Goal: Information Seeking & Learning: Learn about a topic

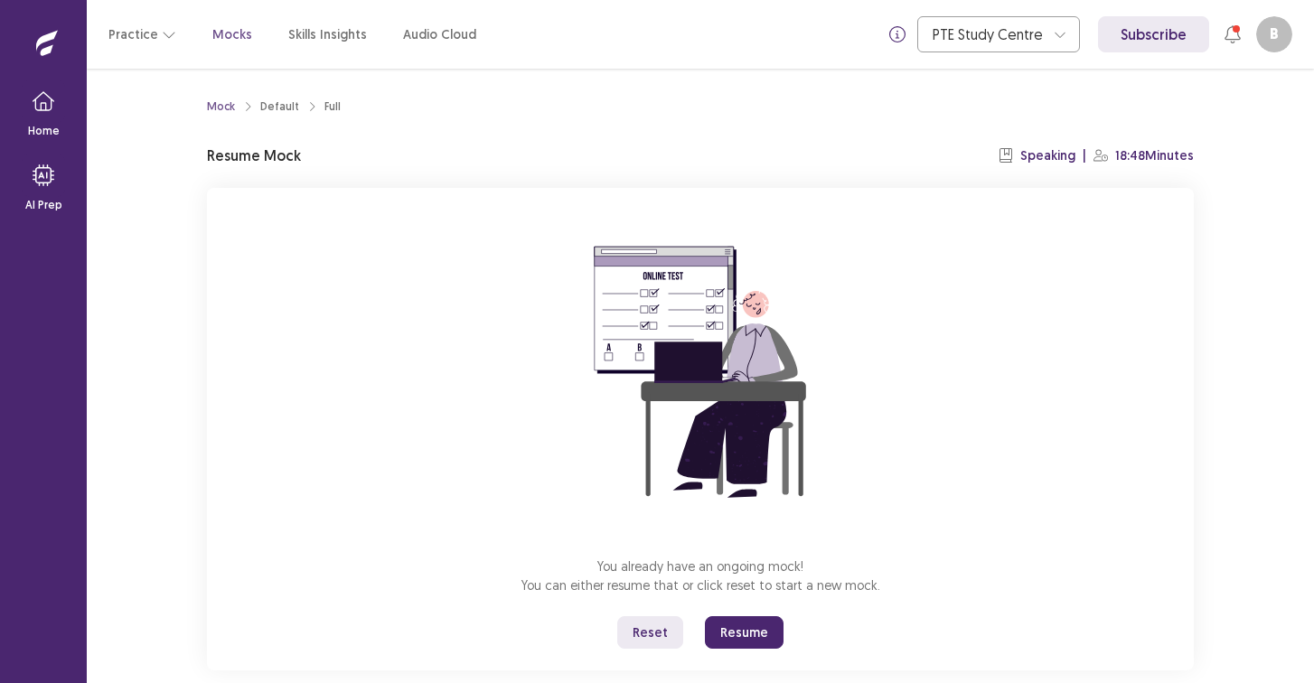
click at [736, 649] on div "You already have an ongoing mock! You can either resume that or click reset to …" at bounding box center [700, 429] width 987 height 483
click at [736, 643] on button "Resume" at bounding box center [744, 632] width 79 height 33
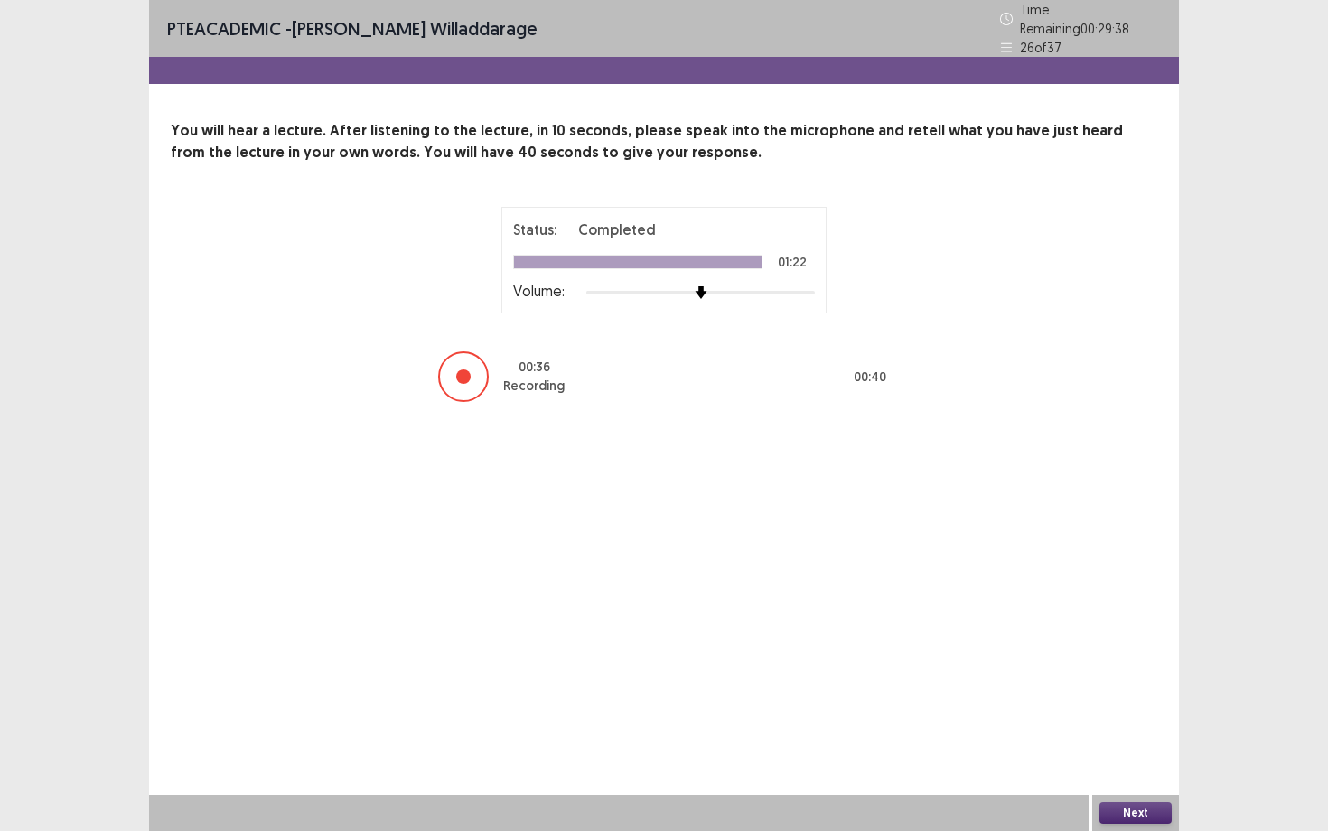
click at [1159, 682] on button "Next" at bounding box center [1136, 813] width 72 height 22
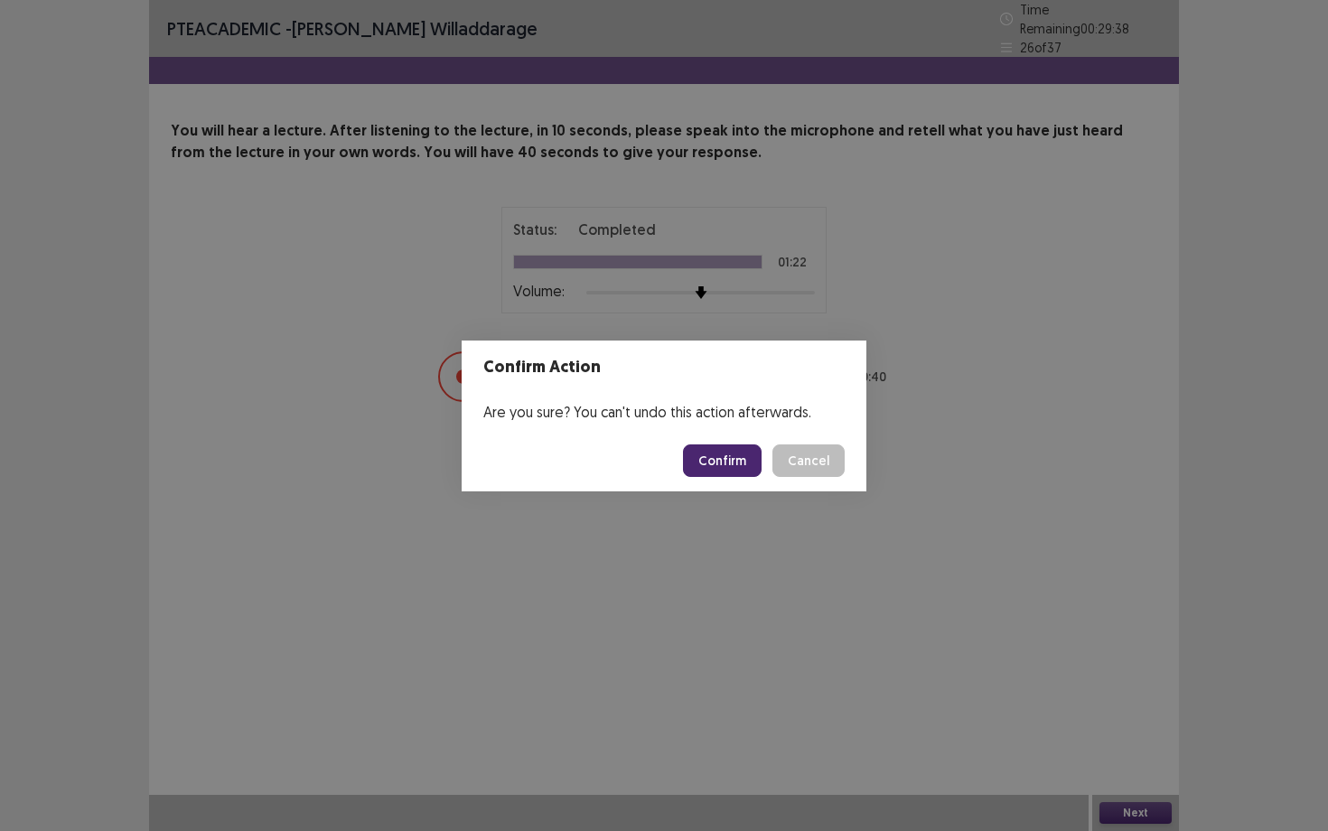
click at [724, 442] on footer "Confirm Cancel" at bounding box center [664, 460] width 405 height 61
click at [731, 464] on button "Confirm" at bounding box center [722, 461] width 79 height 33
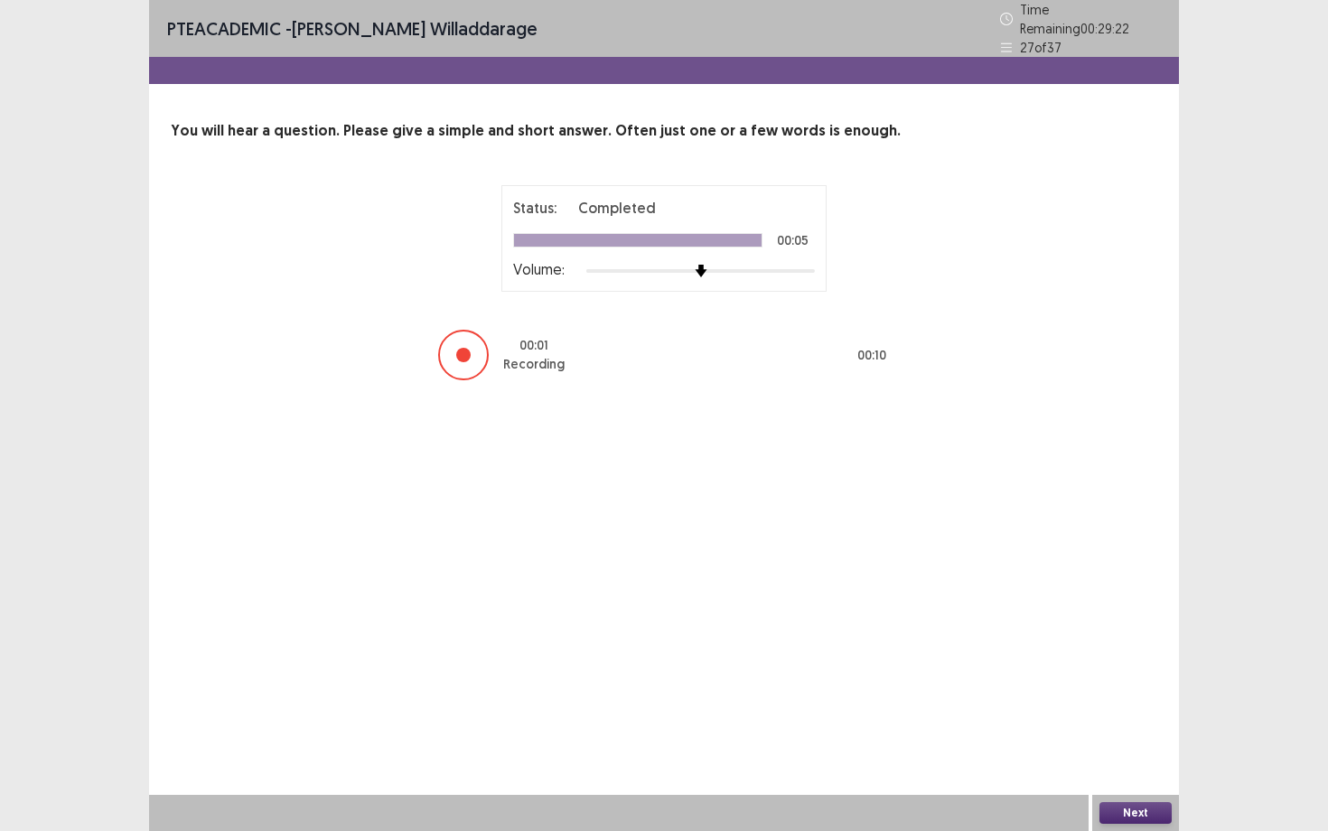
click at [1155, 682] on button "Next" at bounding box center [1136, 813] width 72 height 22
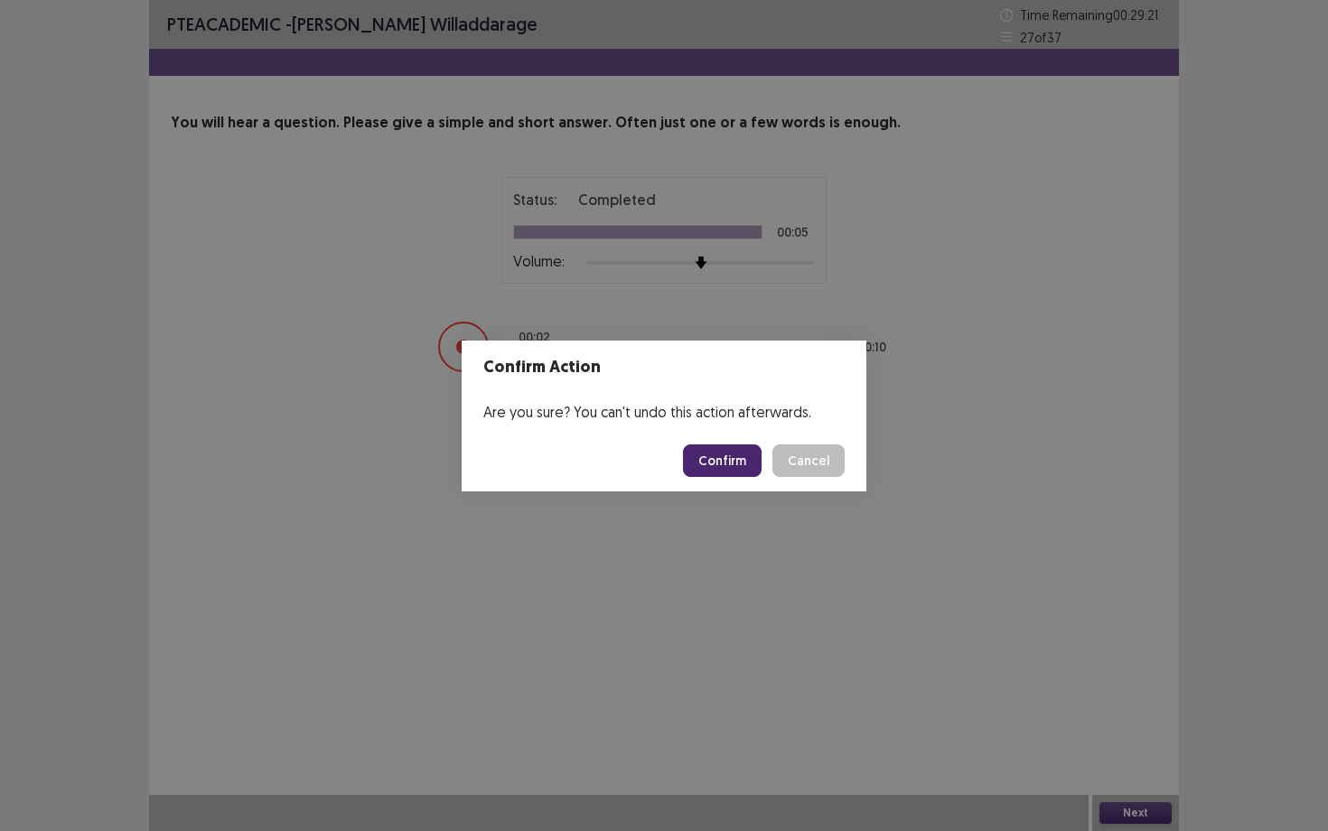
click at [694, 470] on button "Confirm" at bounding box center [722, 461] width 79 height 33
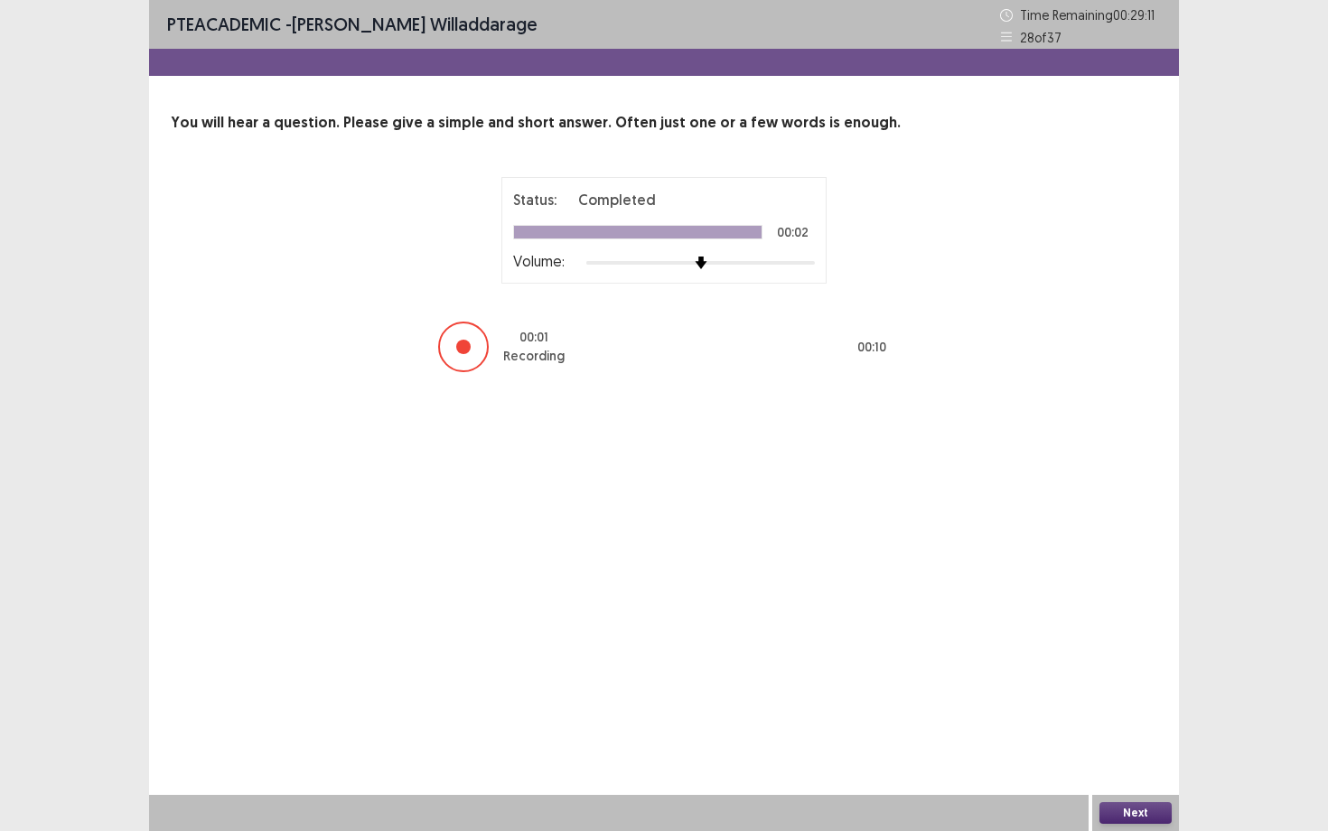
click at [1159, 682] on div "Next" at bounding box center [1136, 813] width 87 height 36
click at [1158, 682] on div "Next" at bounding box center [1136, 813] width 87 height 36
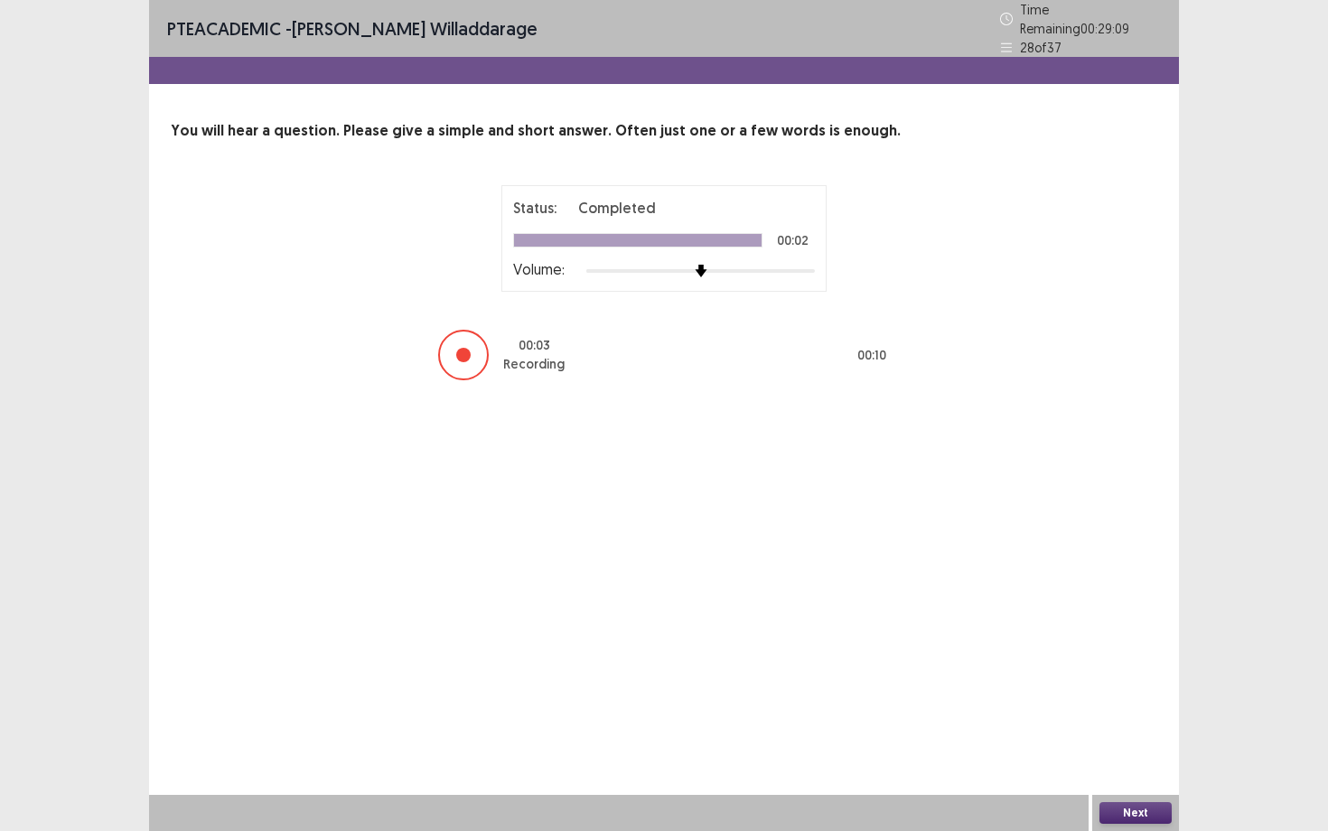
click at [1163, 682] on button "Next" at bounding box center [1136, 813] width 72 height 22
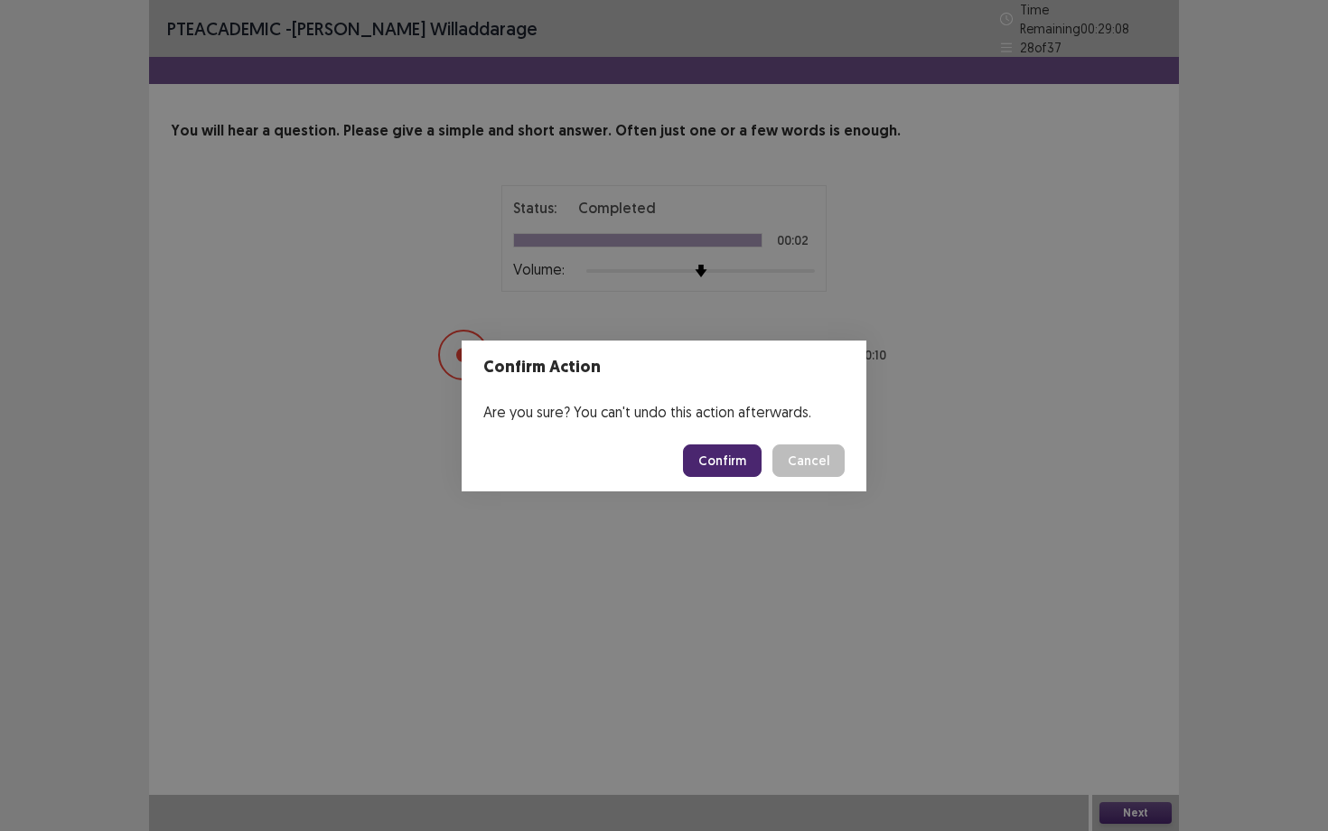
click at [718, 446] on button "Confirm" at bounding box center [722, 461] width 79 height 33
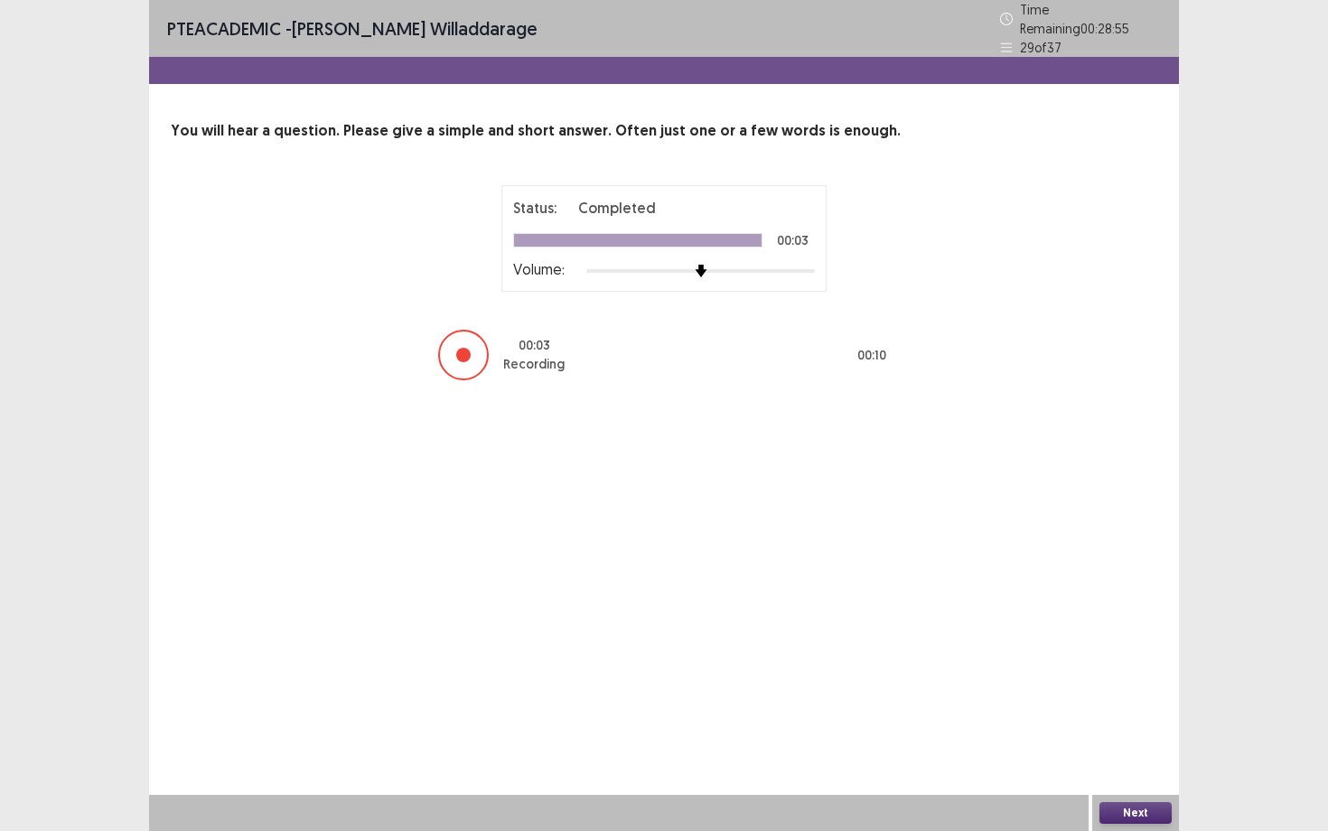
click at [1148, 682] on button "Next" at bounding box center [1136, 813] width 72 height 22
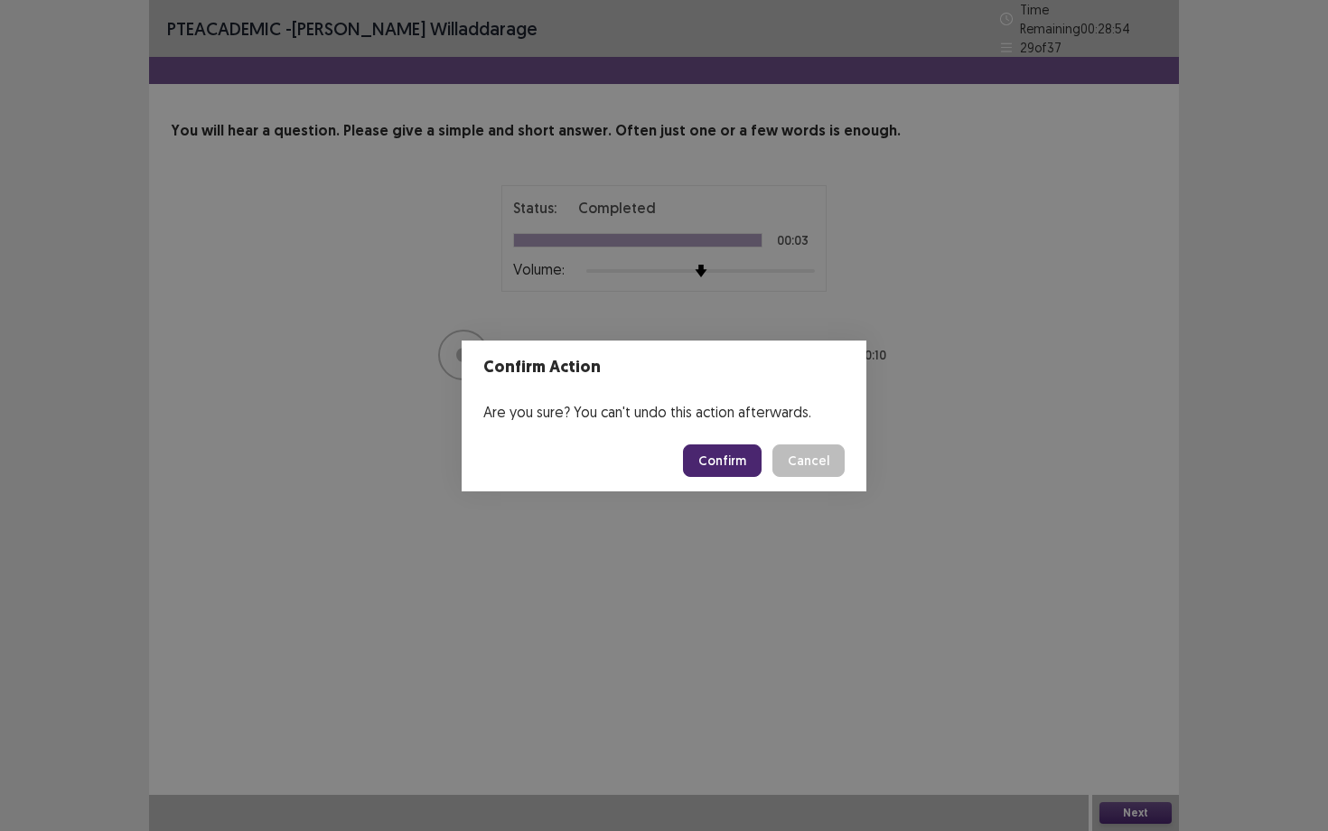
click at [734, 455] on button "Confirm" at bounding box center [722, 461] width 79 height 33
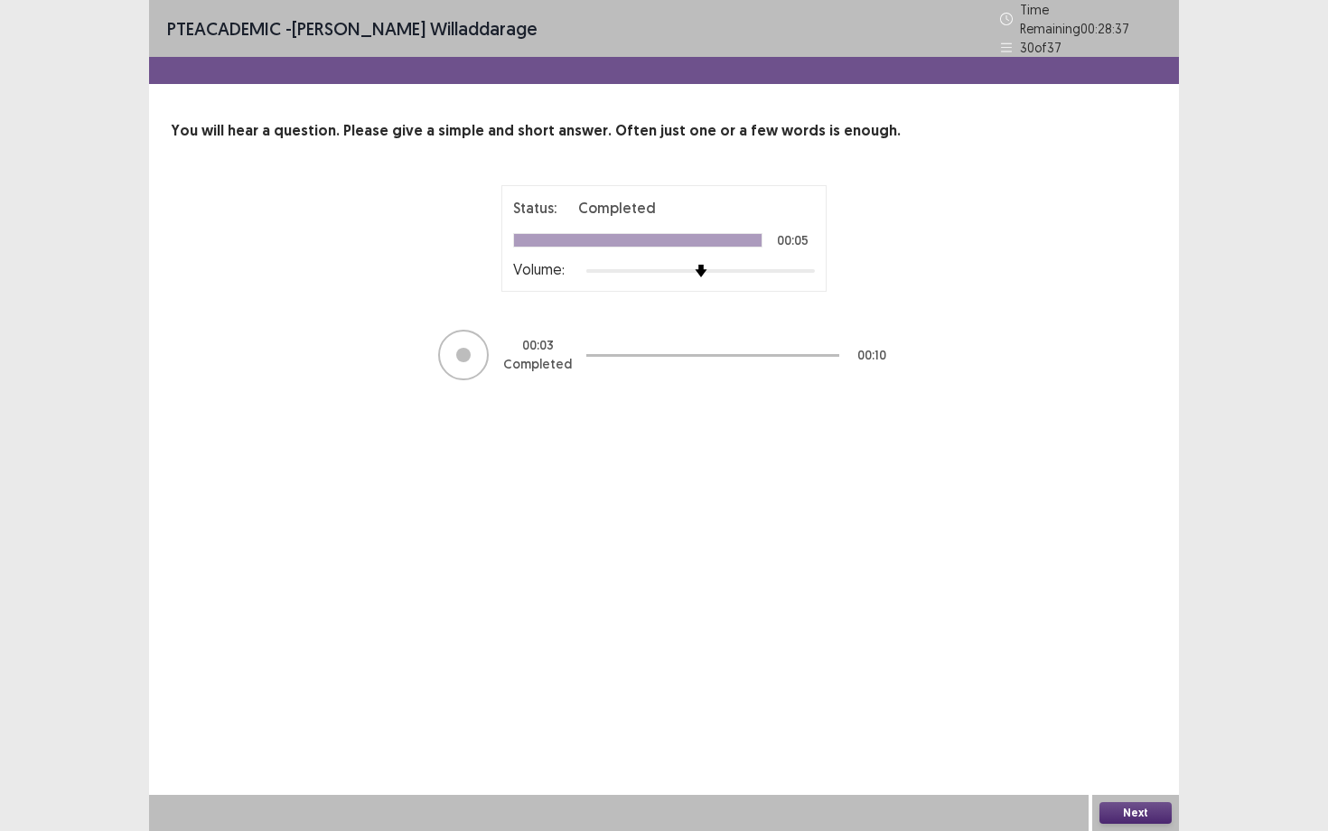
click at [1125, 682] on button "Next" at bounding box center [1136, 813] width 72 height 22
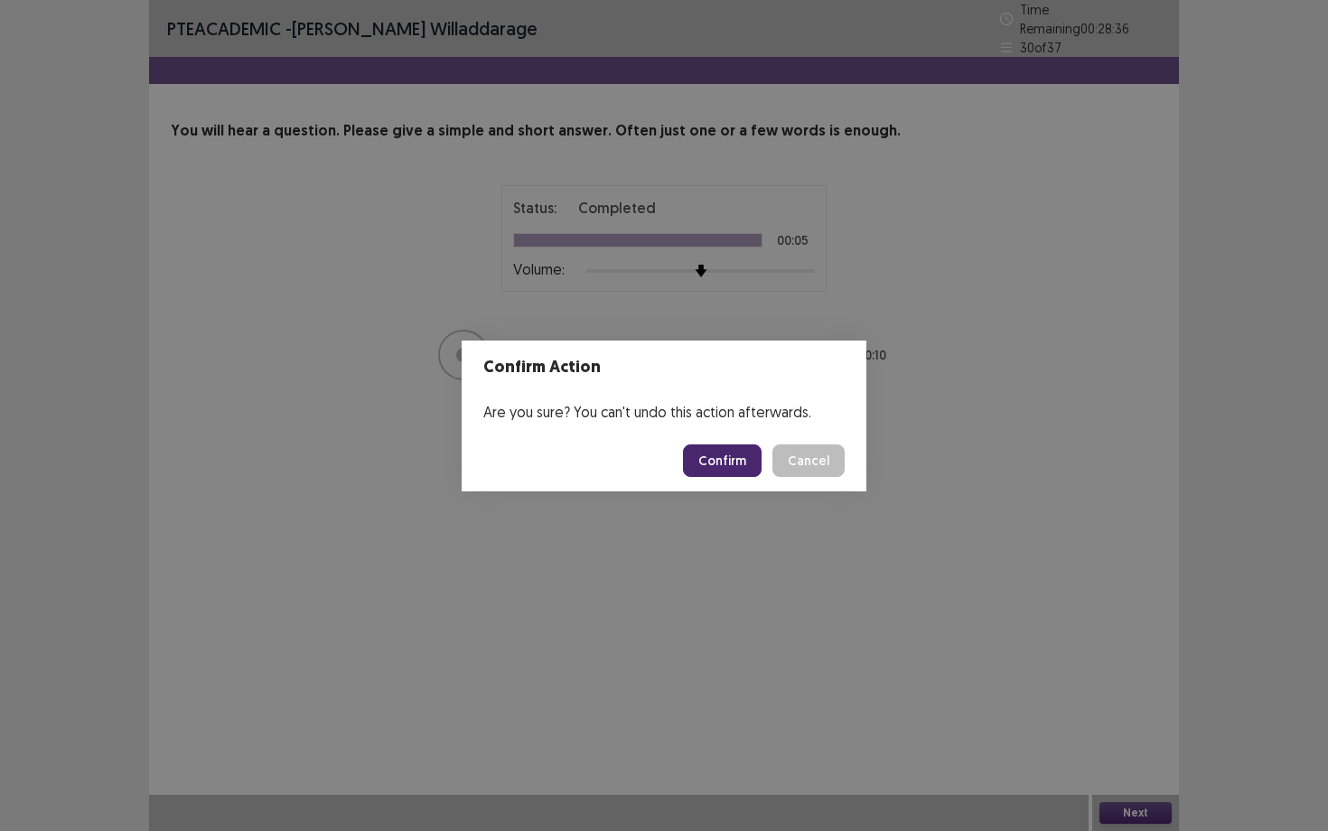
click at [736, 466] on button "Confirm" at bounding box center [722, 461] width 79 height 33
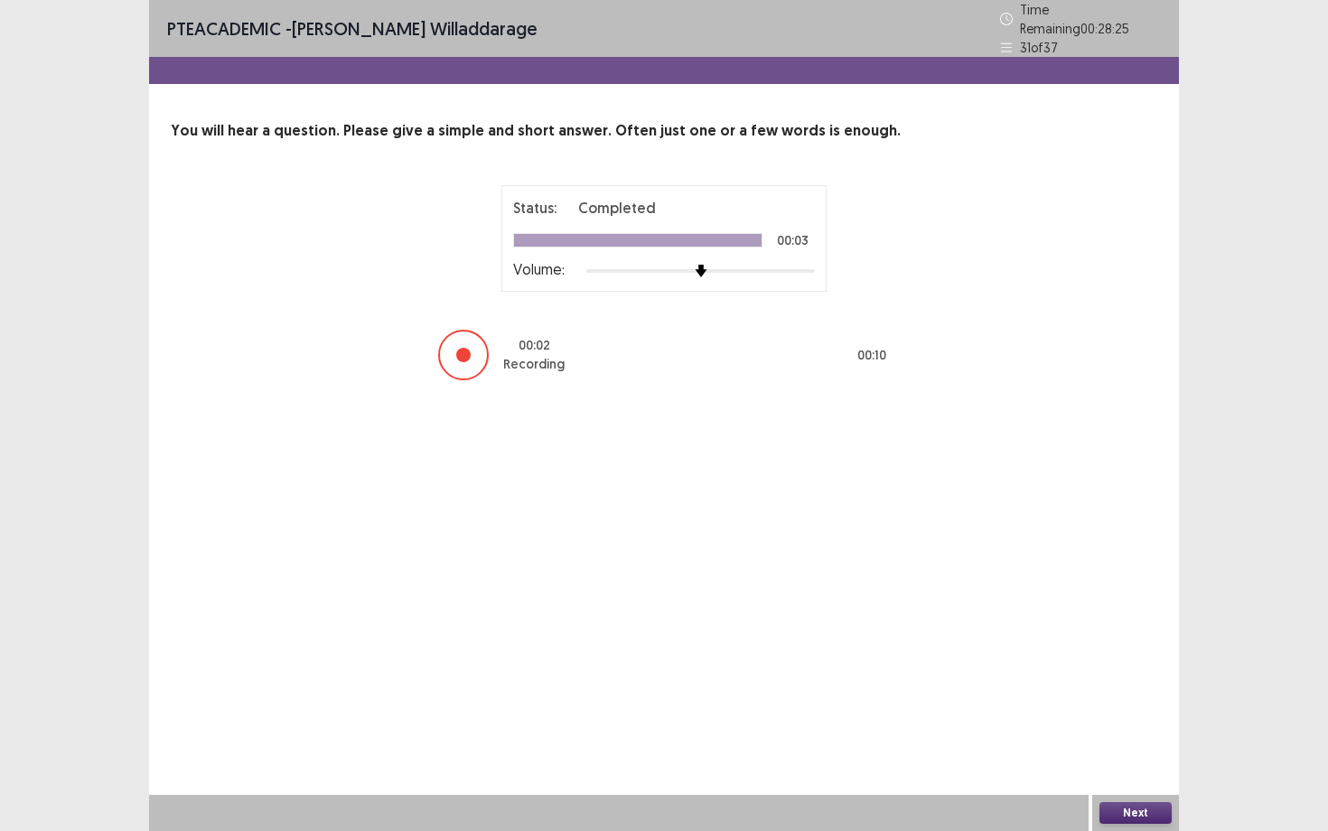
click at [1101, 682] on button "Next" at bounding box center [1136, 813] width 72 height 22
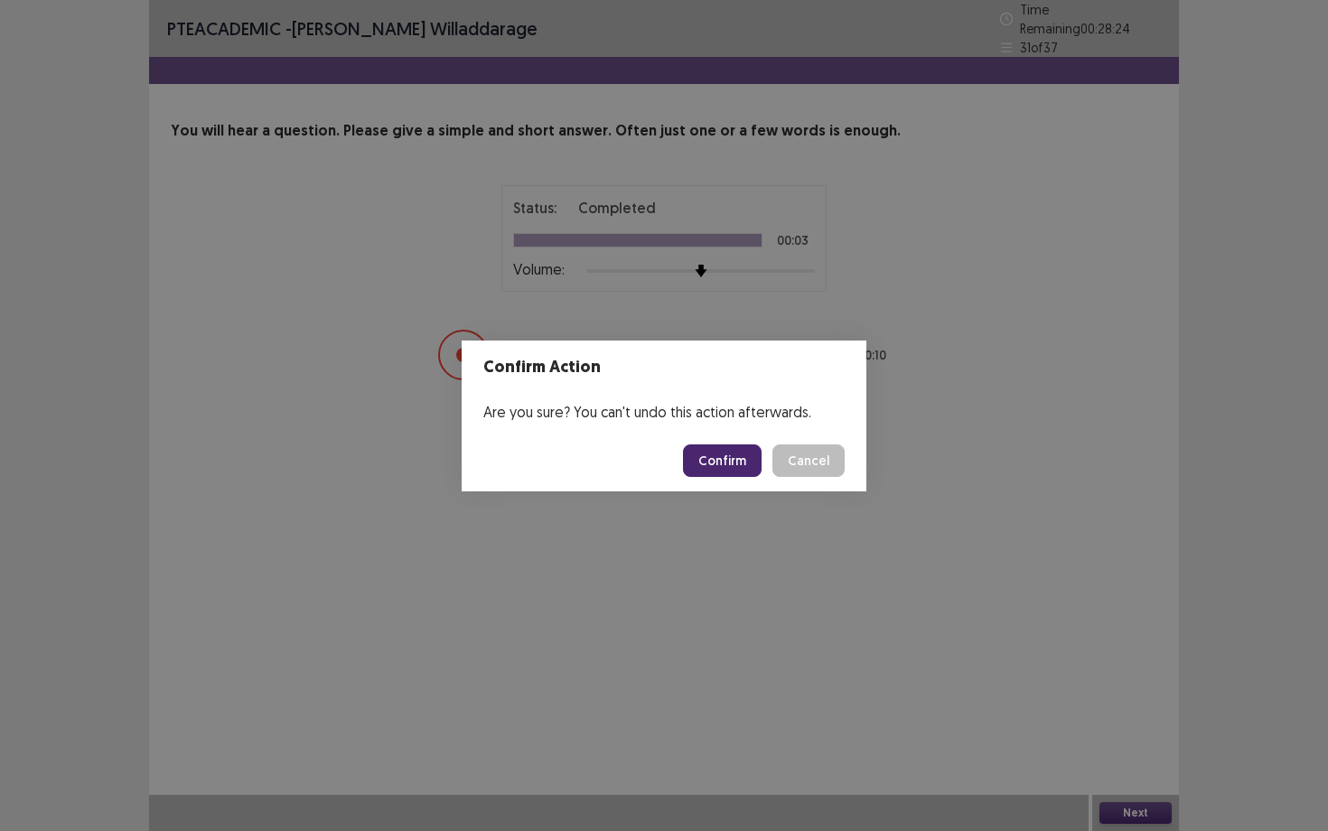
click at [741, 458] on button "Confirm" at bounding box center [722, 461] width 79 height 33
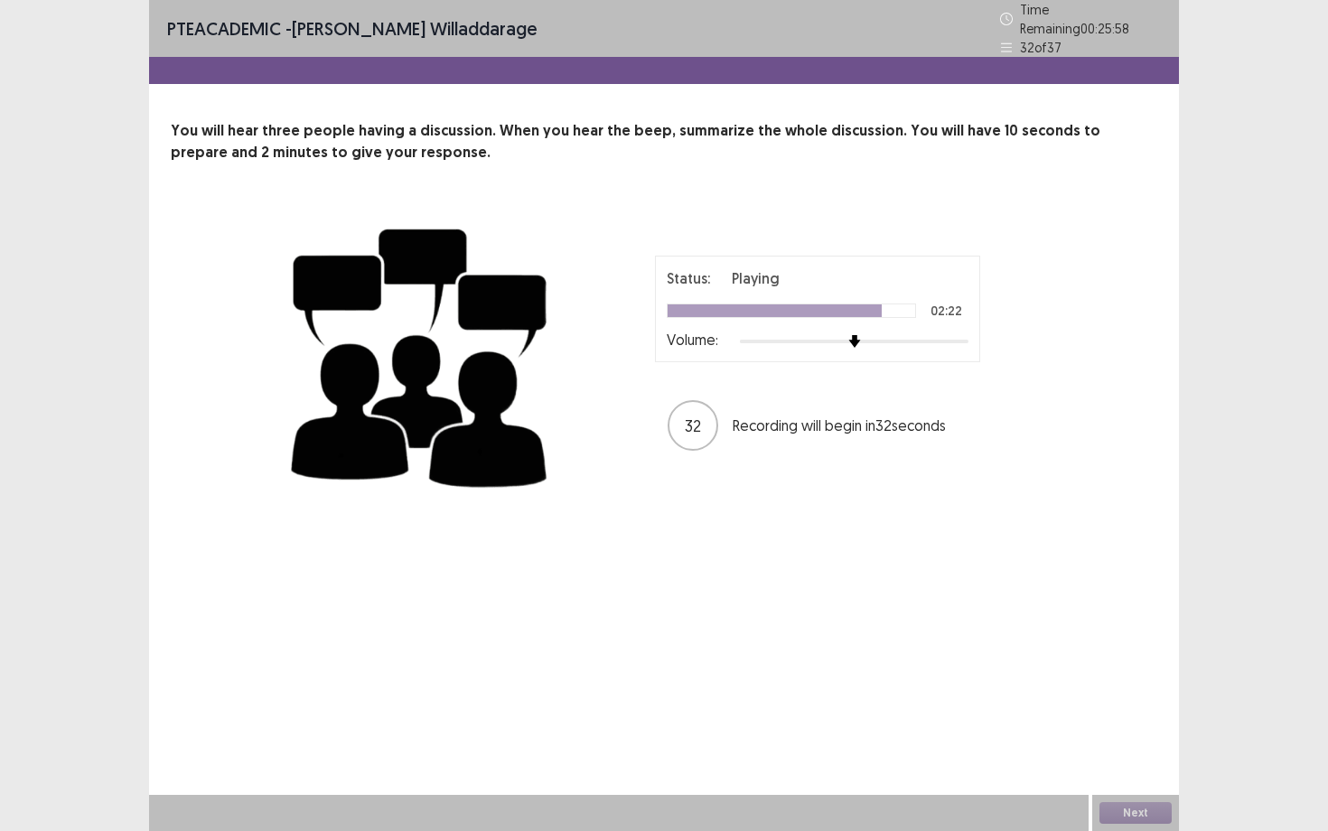
click at [741, 458] on div "Status: Playing 02:22 Volume: 32 Recording will begin in 32 seconds" at bounding box center [664, 355] width 759 height 296
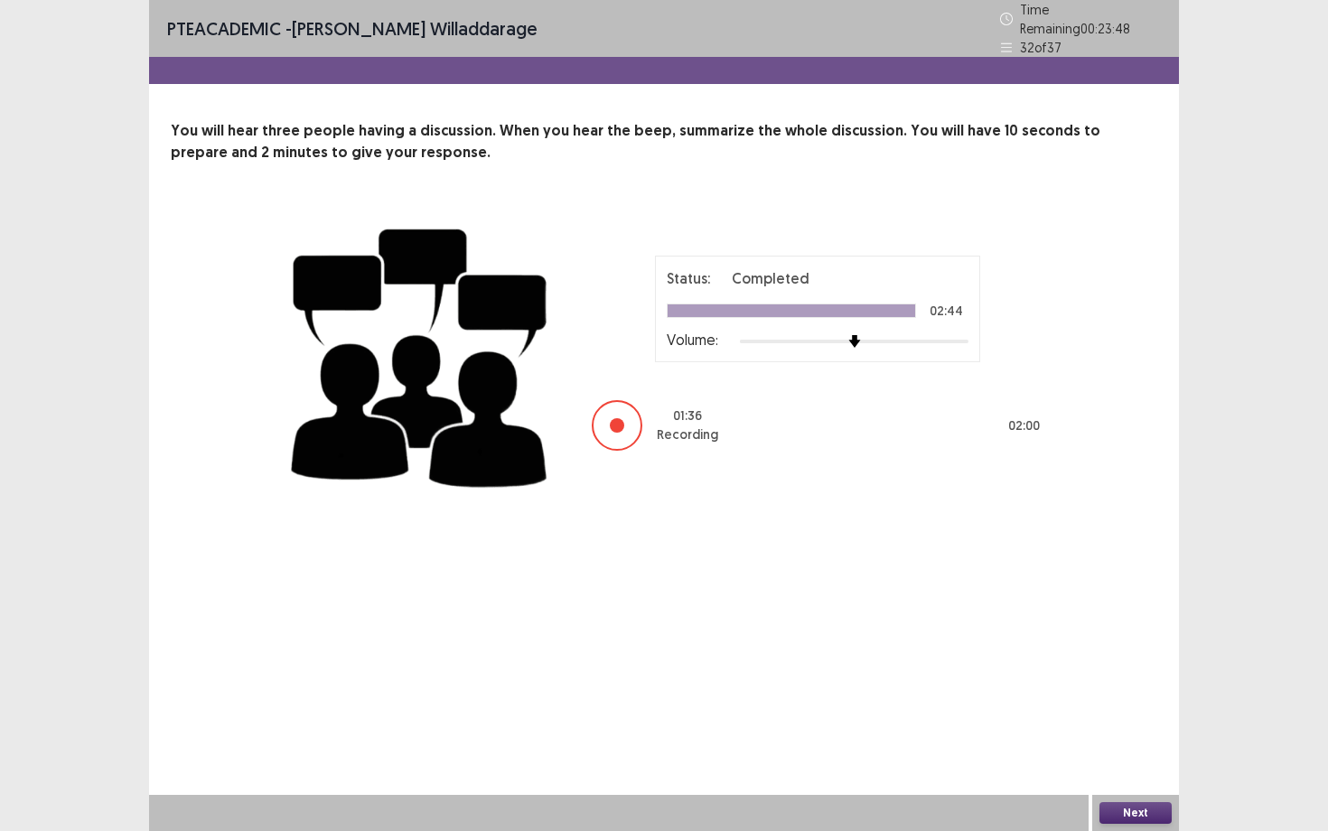
click at [1129, 682] on button "Next" at bounding box center [1136, 813] width 72 height 22
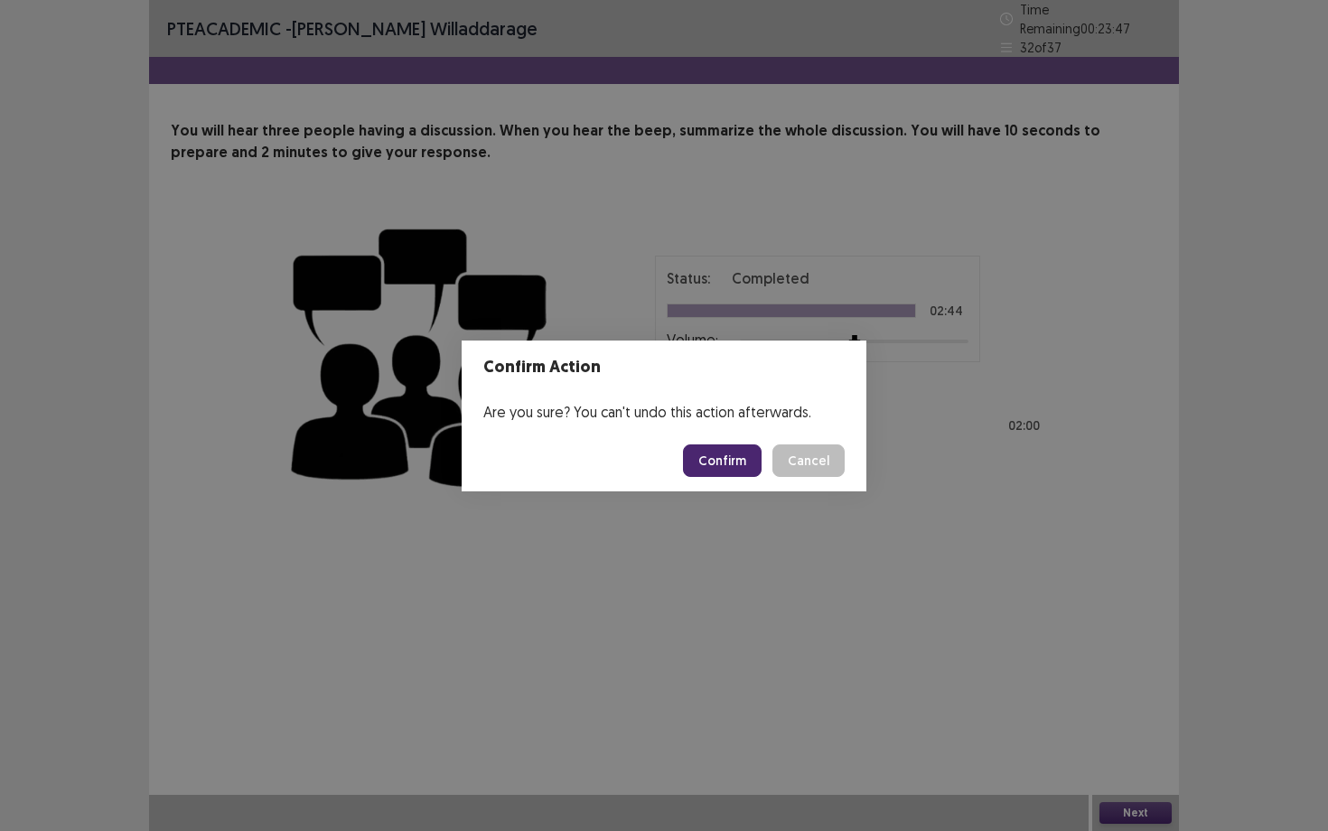
click at [767, 462] on div "Confirm Cancel" at bounding box center [764, 461] width 162 height 33
click at [746, 458] on button "Confirm" at bounding box center [722, 461] width 79 height 33
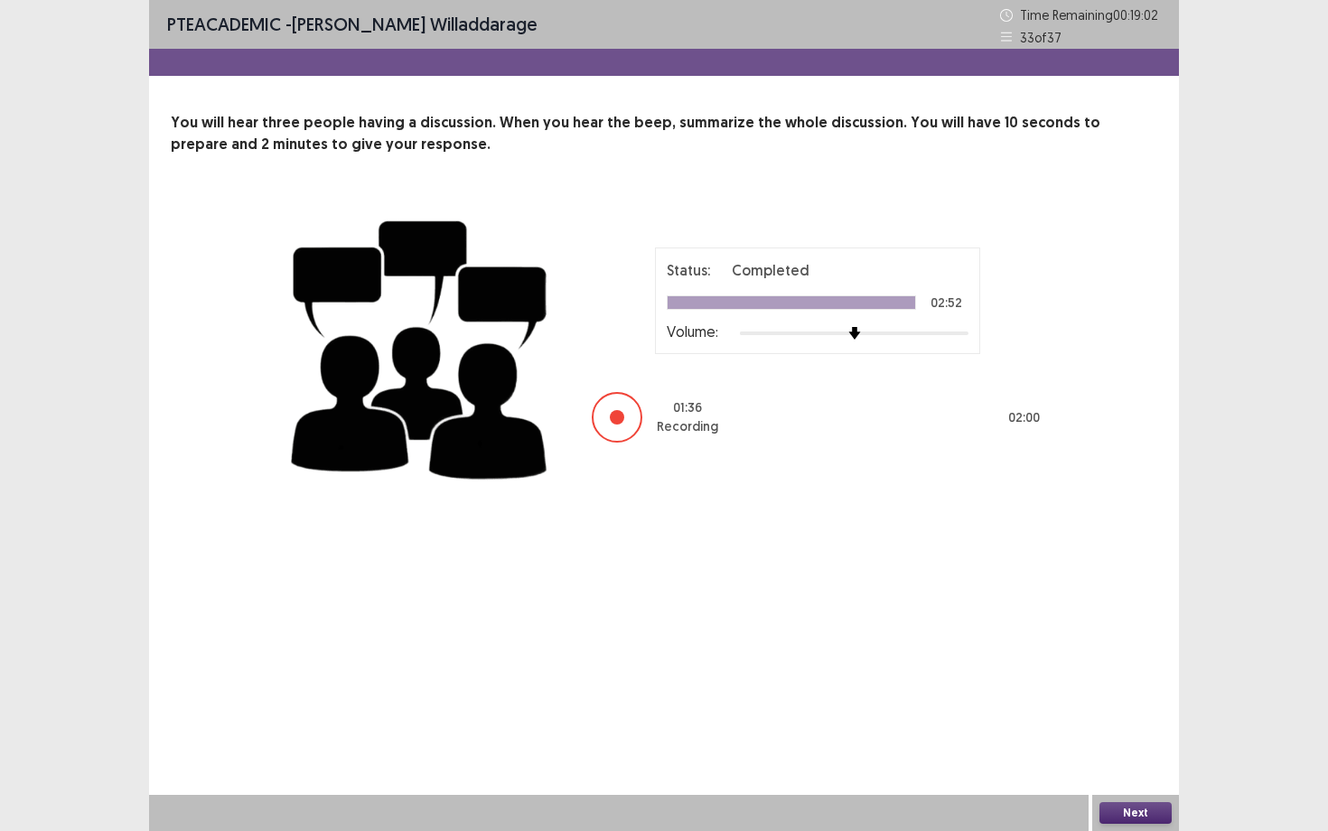
click at [1123, 682] on div "Next" at bounding box center [1136, 813] width 87 height 36
click at [1123, 682] on button "Next" at bounding box center [1136, 813] width 72 height 22
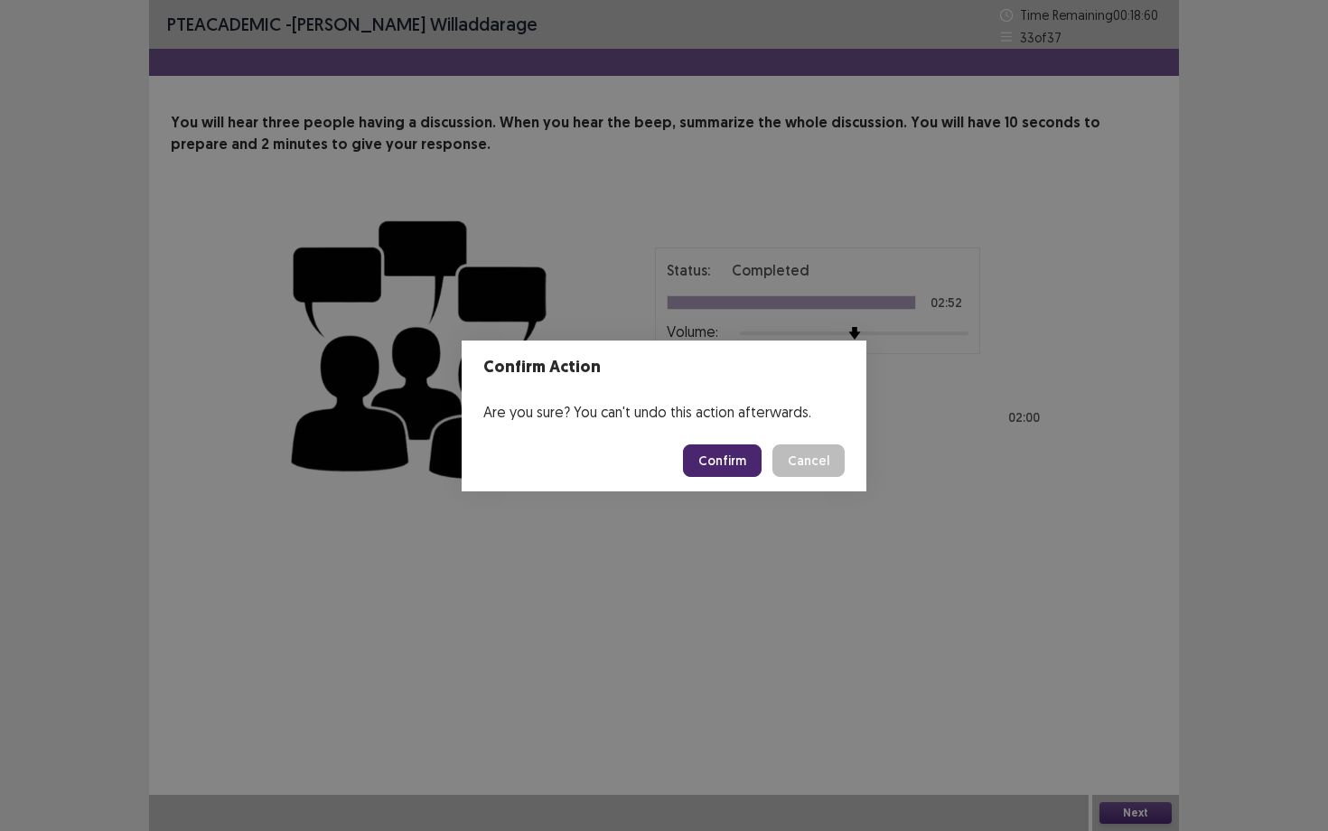
click at [744, 471] on button "Confirm" at bounding box center [722, 461] width 79 height 33
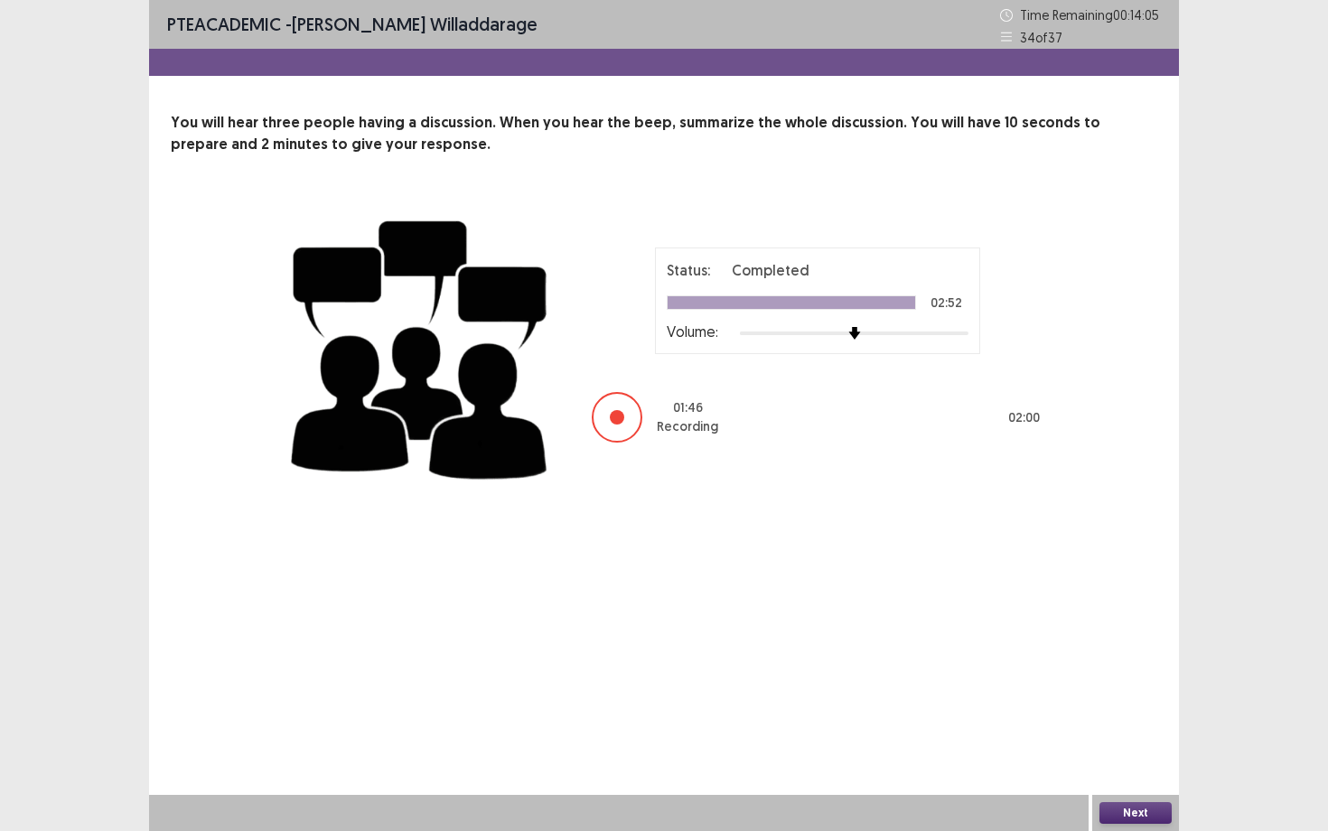
click at [1121, 682] on button "Next" at bounding box center [1136, 813] width 72 height 22
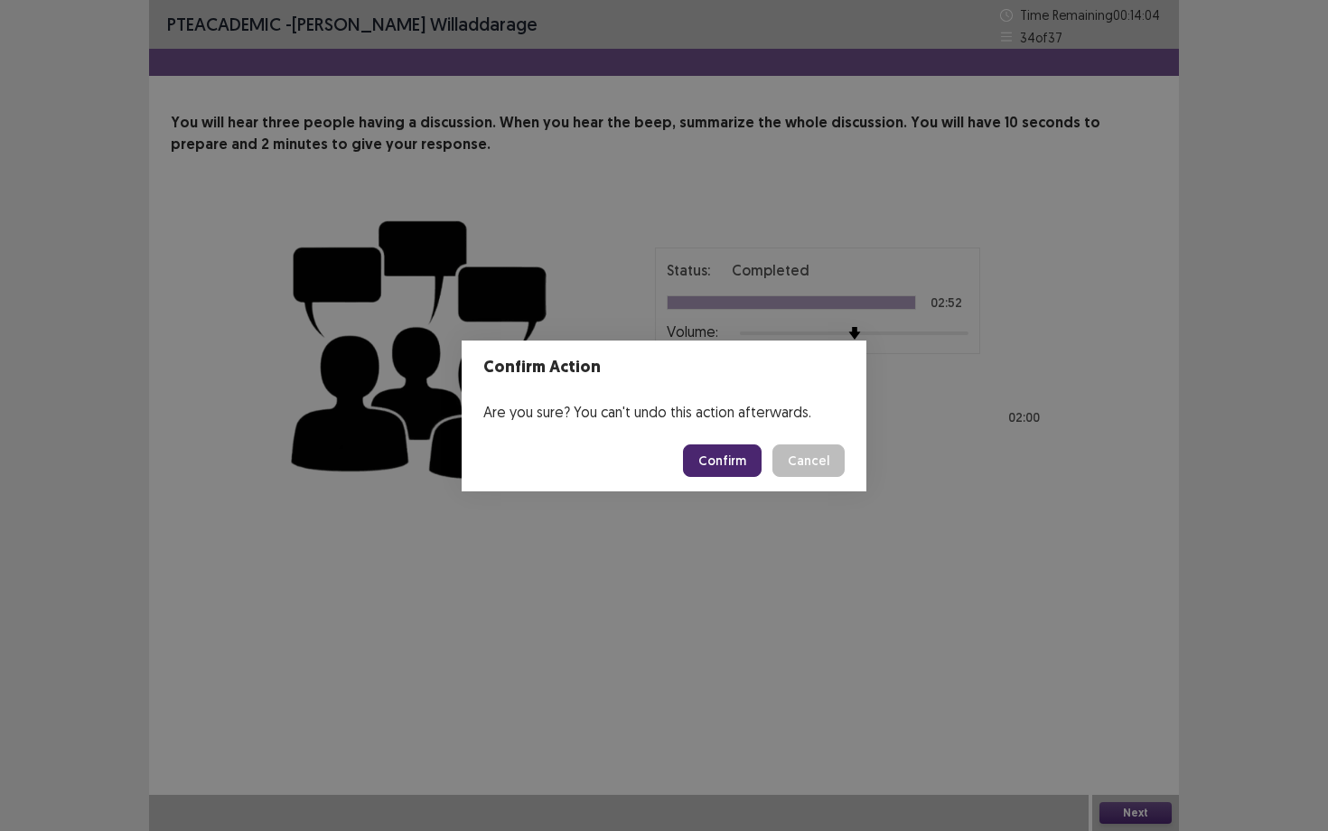
click at [738, 460] on button "Confirm" at bounding box center [722, 461] width 79 height 33
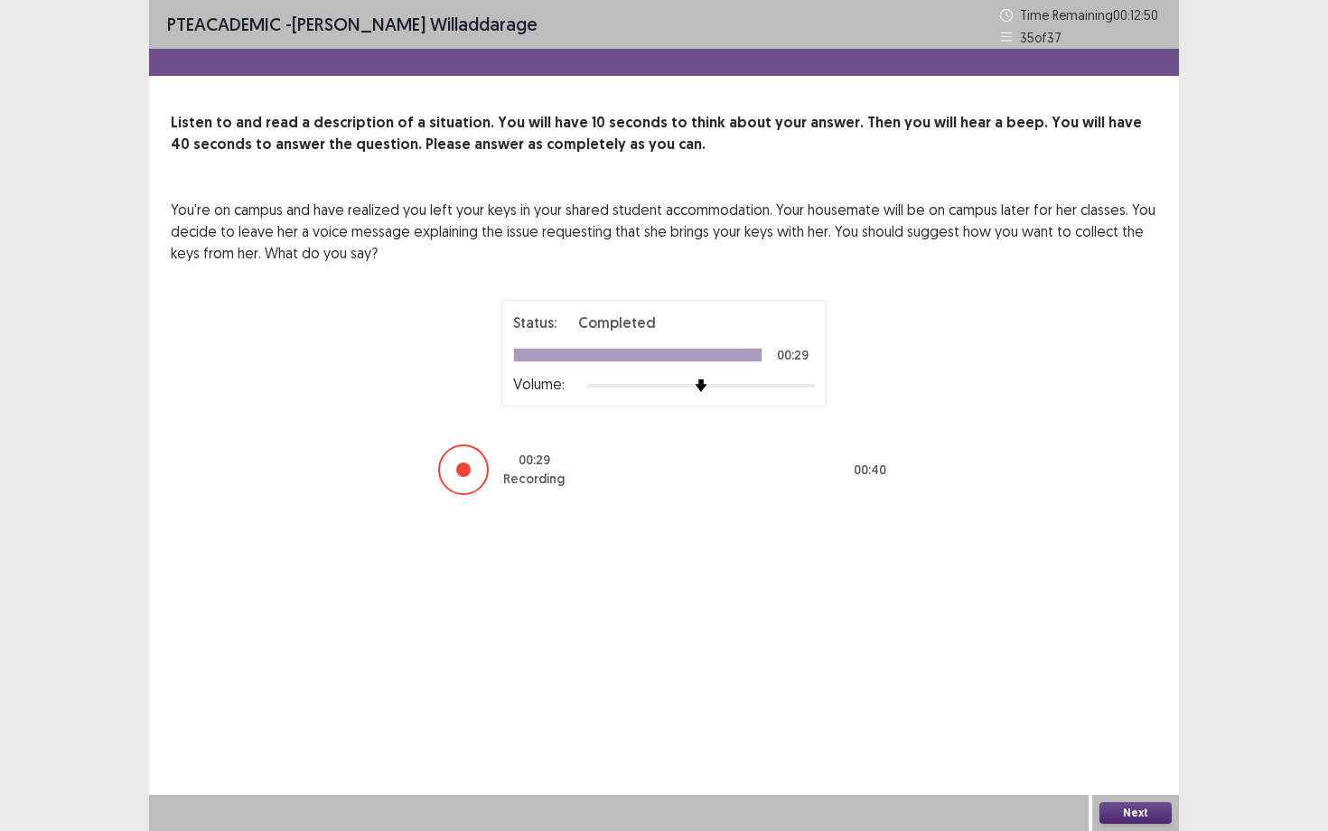
click at [1141, 682] on button "Next" at bounding box center [1136, 813] width 72 height 22
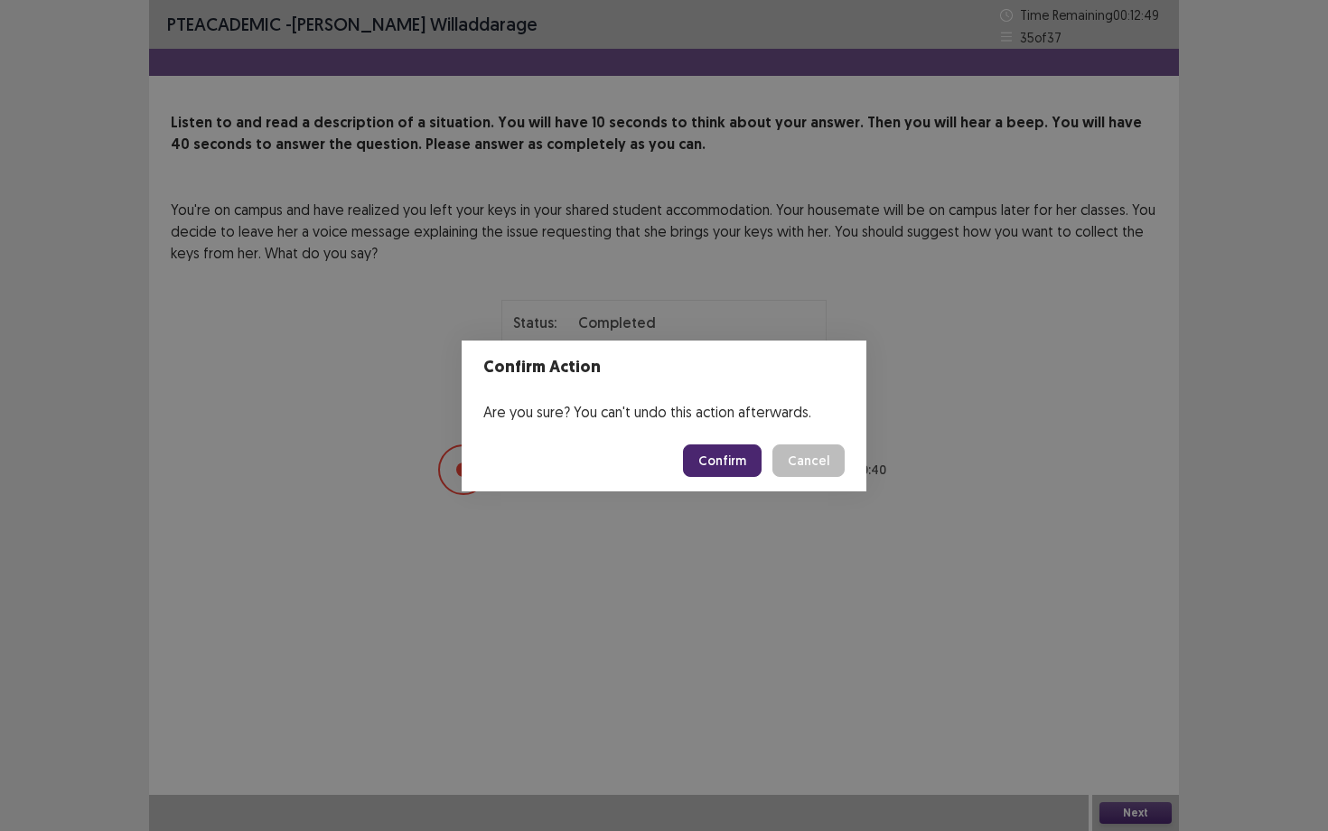
click at [717, 477] on footer "Confirm Cancel" at bounding box center [664, 460] width 405 height 61
click at [722, 465] on button "Confirm" at bounding box center [722, 461] width 79 height 33
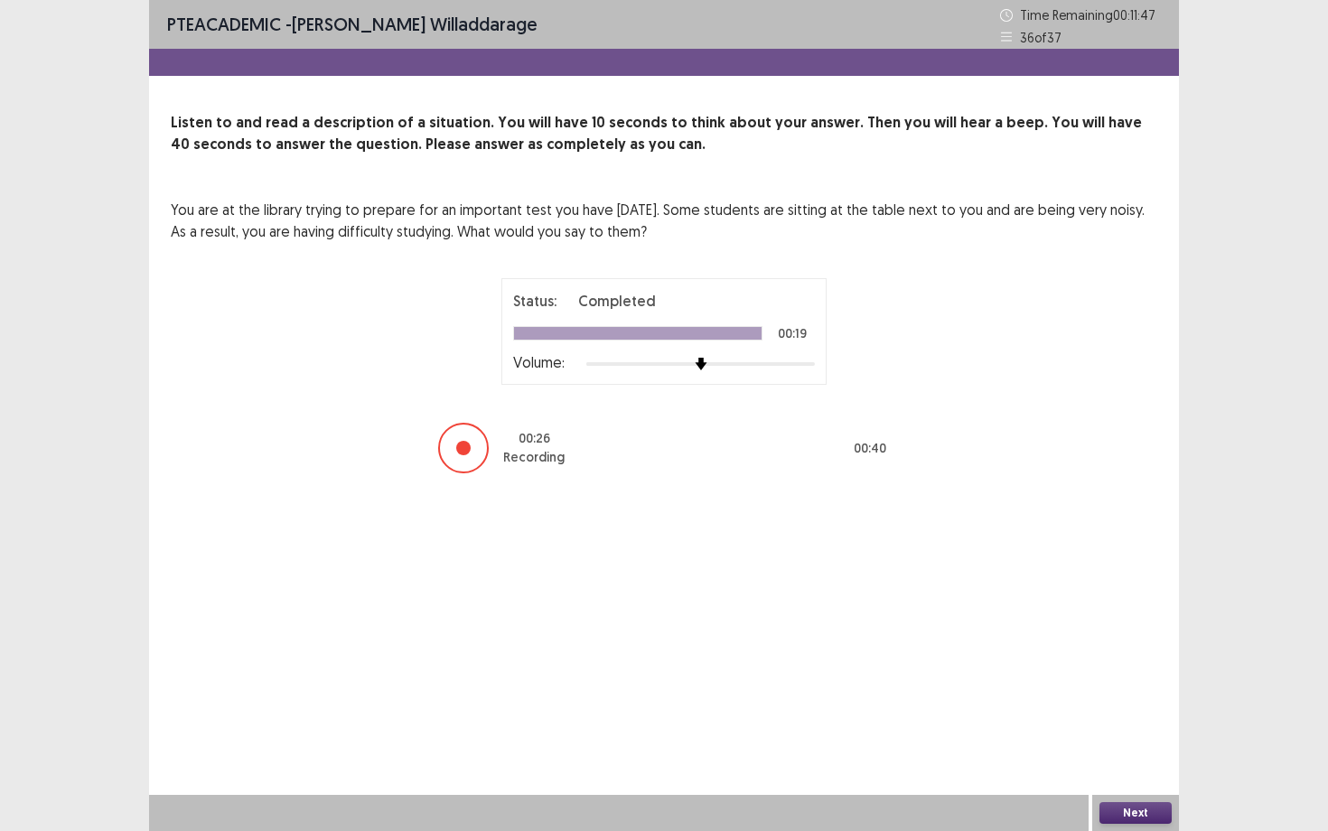
click at [1111, 682] on button "Next" at bounding box center [1136, 813] width 72 height 22
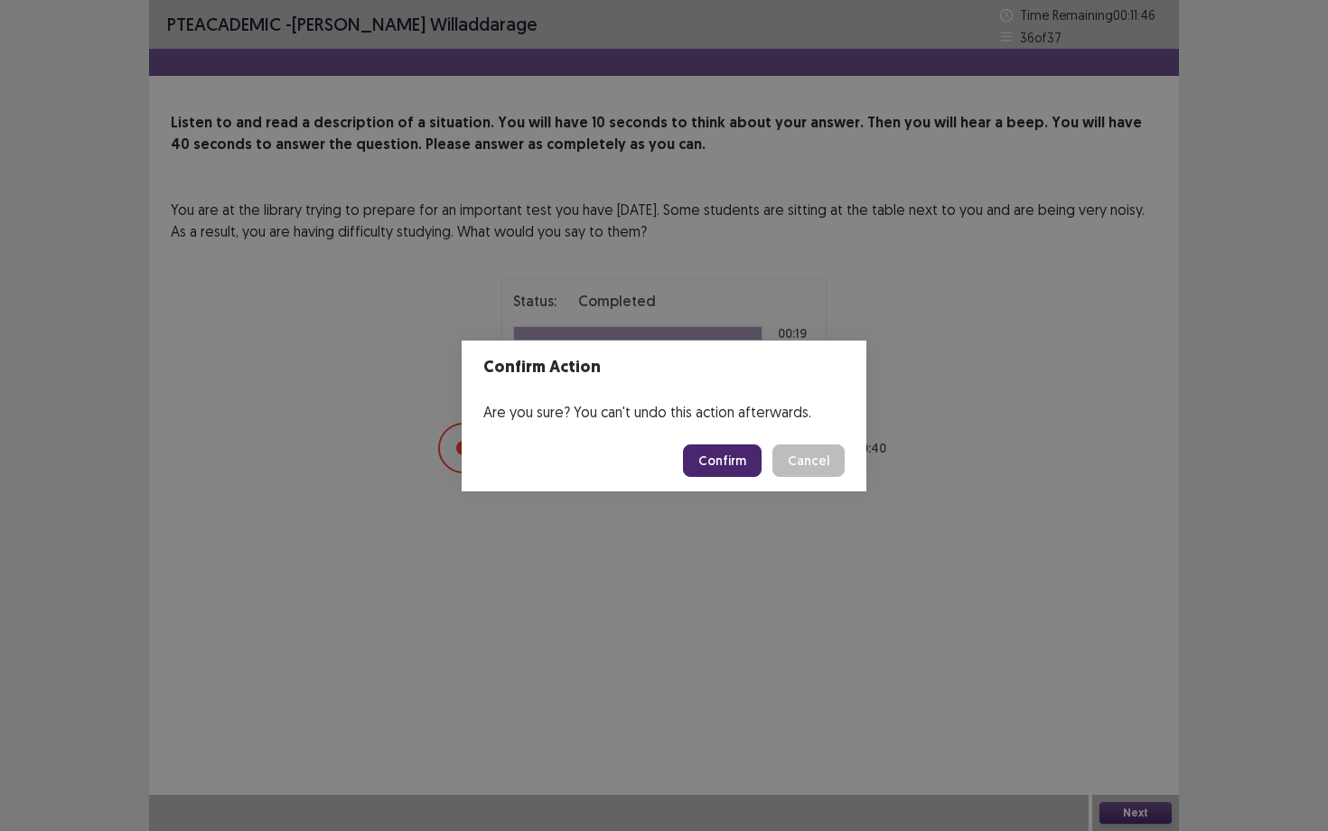
click at [755, 469] on button "Confirm" at bounding box center [722, 461] width 79 height 33
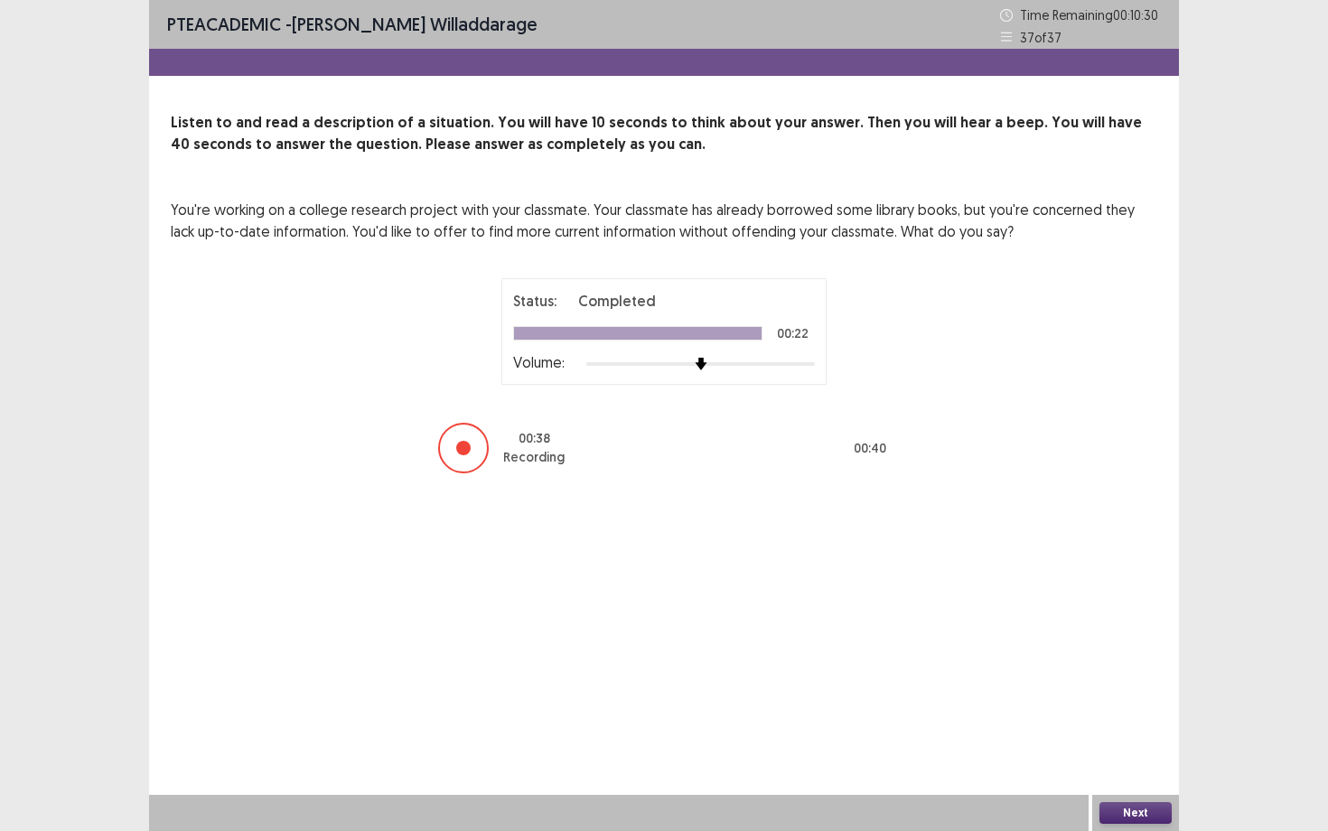
click at [1125, 682] on button "Next" at bounding box center [1136, 813] width 72 height 22
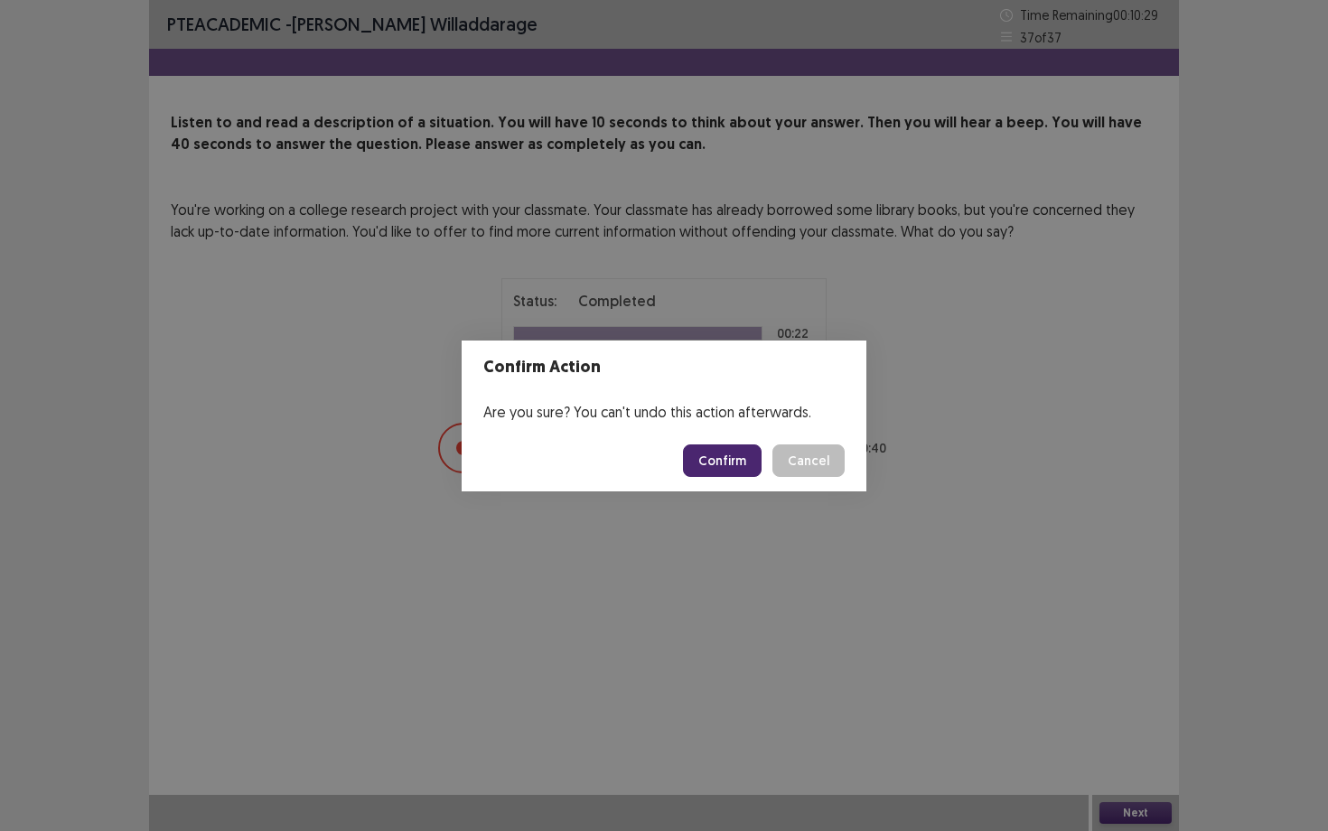
click at [727, 484] on footer "Confirm Cancel" at bounding box center [664, 460] width 405 height 61
click at [727, 467] on button "Confirm" at bounding box center [722, 461] width 79 height 33
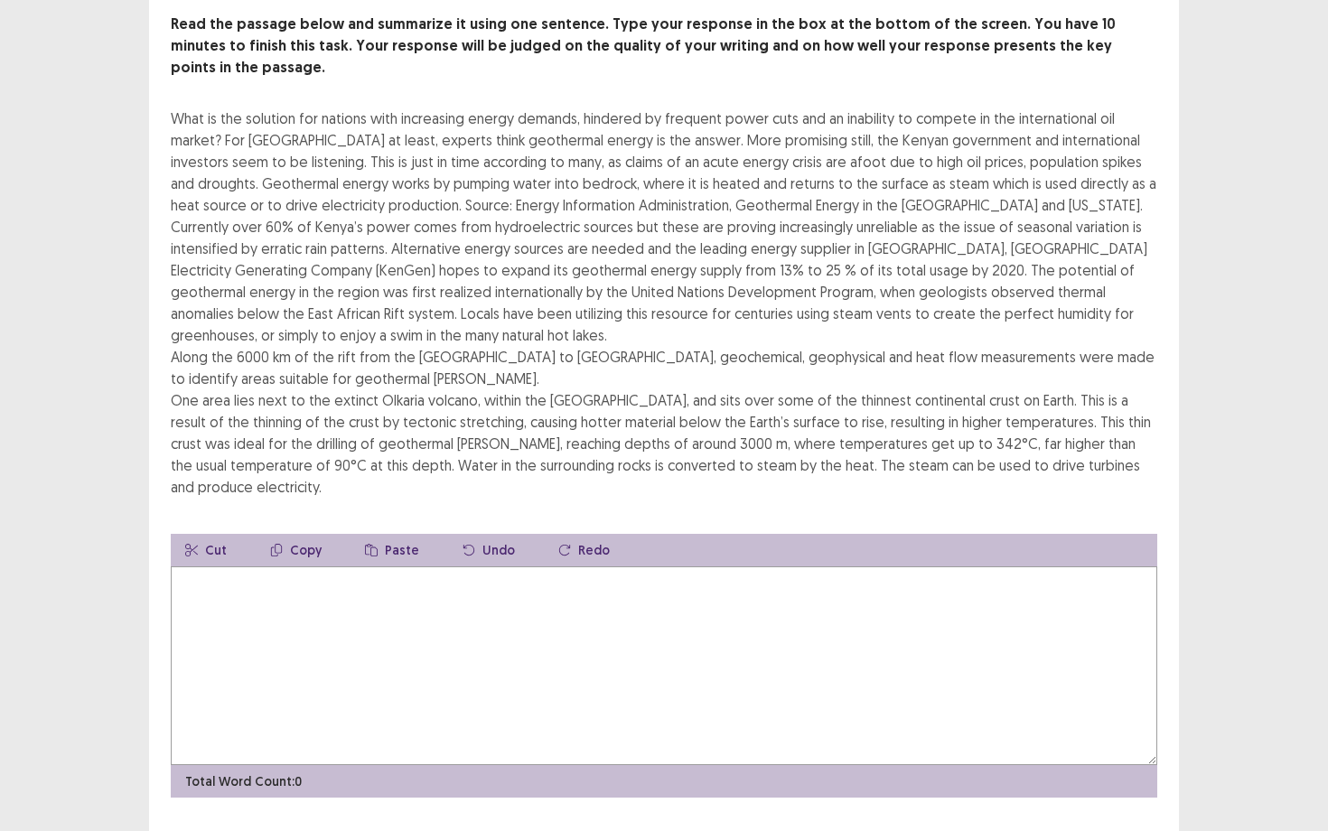
scroll to position [112, 0]
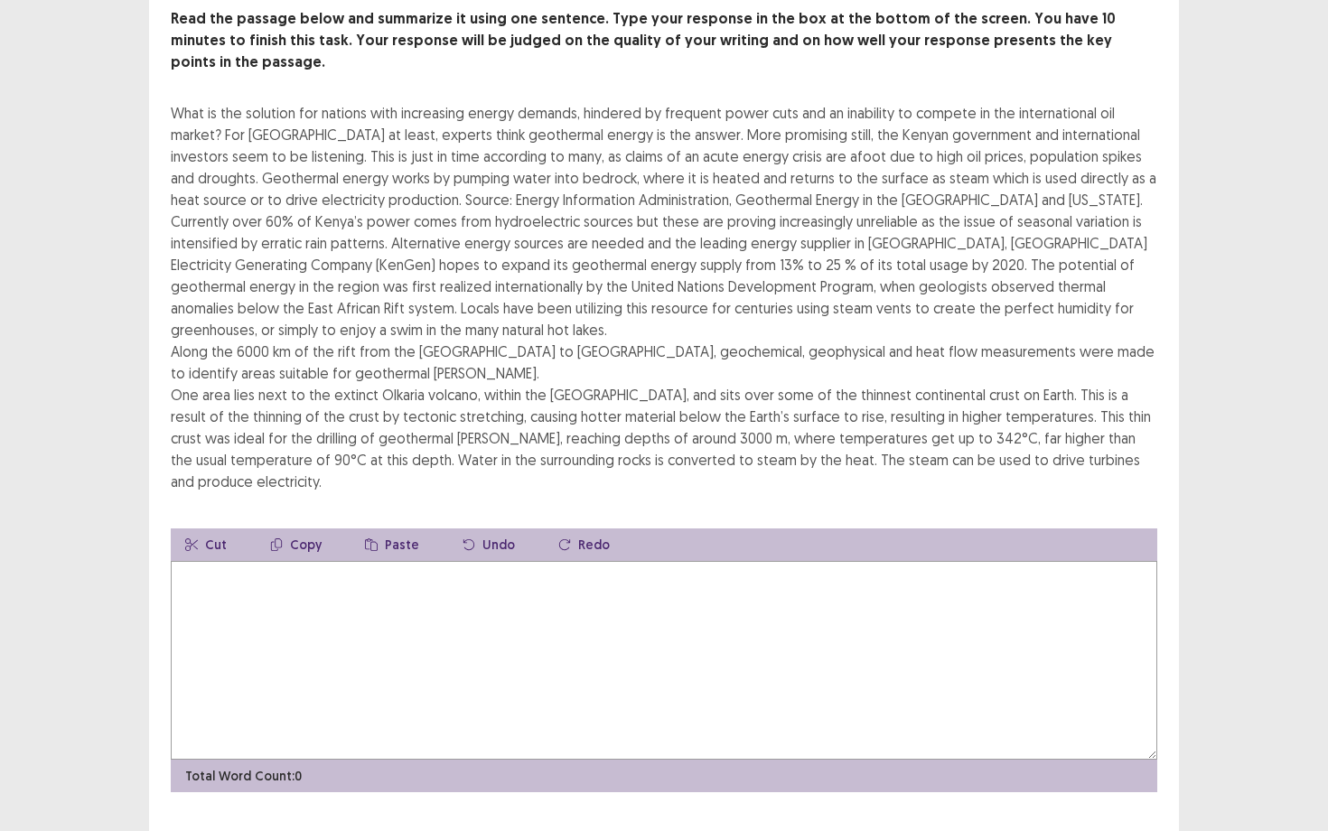
click at [487, 566] on textarea at bounding box center [664, 660] width 987 height 199
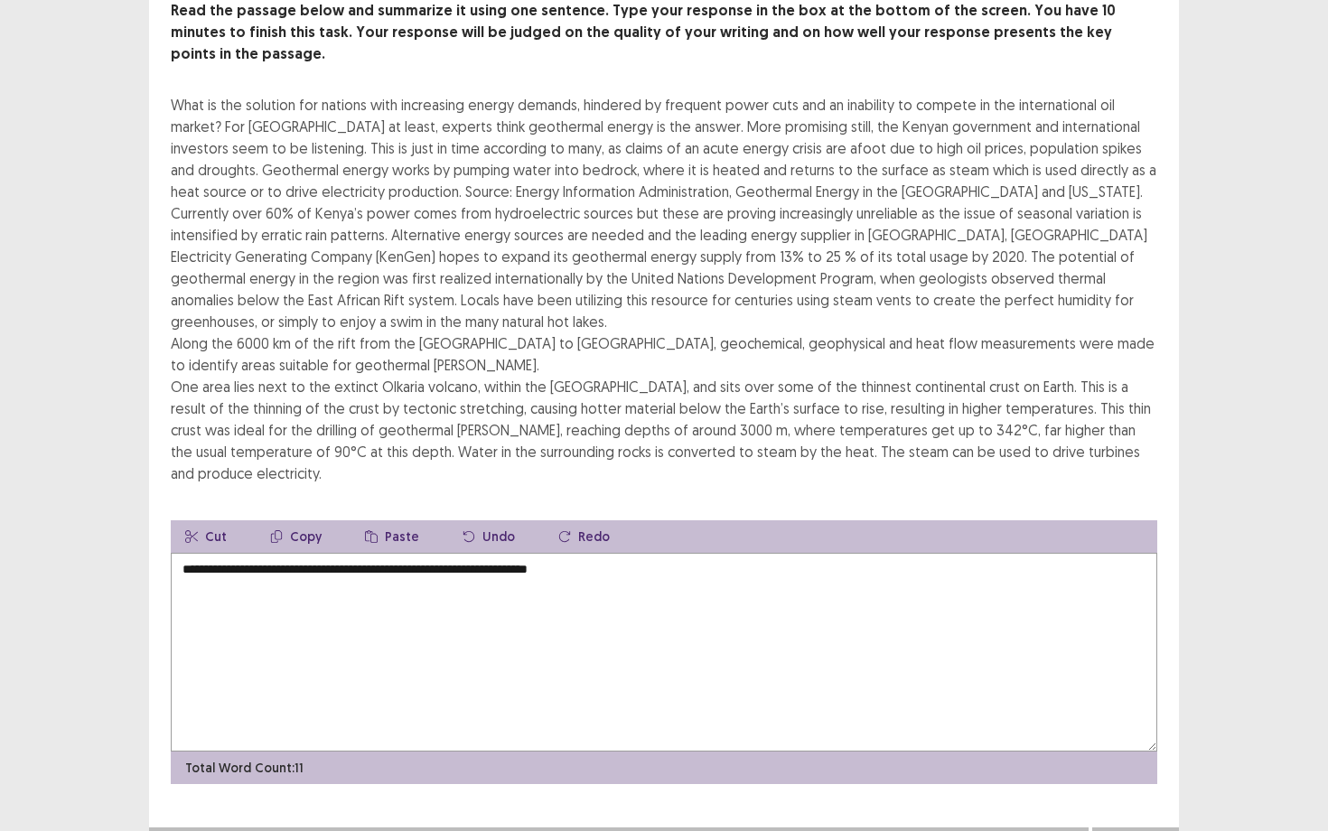
click at [649, 553] on textarea "**********" at bounding box center [664, 652] width 987 height 199
click at [287, 558] on textarea "**********" at bounding box center [664, 652] width 987 height 199
click at [294, 553] on textarea "**********" at bounding box center [664, 652] width 987 height 199
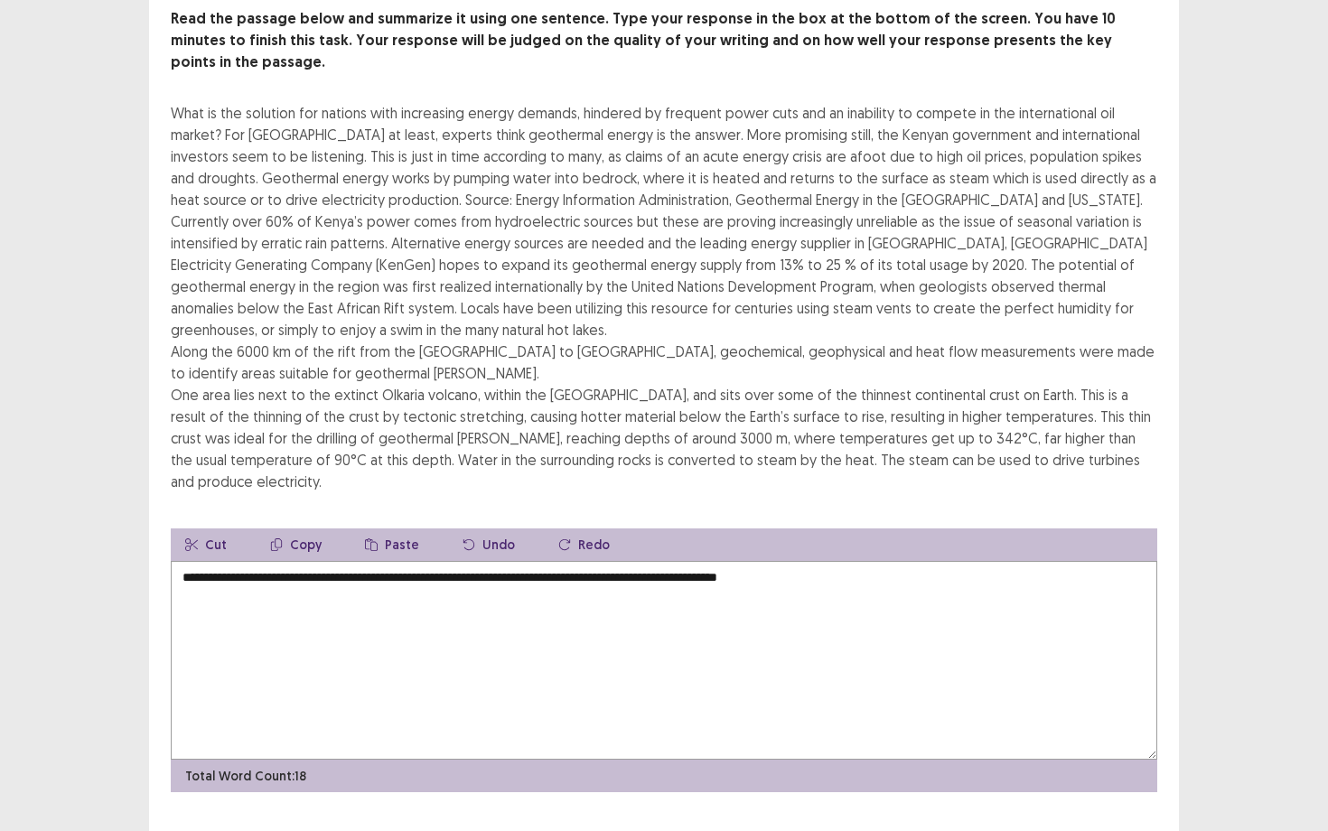
click at [932, 565] on textarea "**********" at bounding box center [664, 660] width 987 height 199
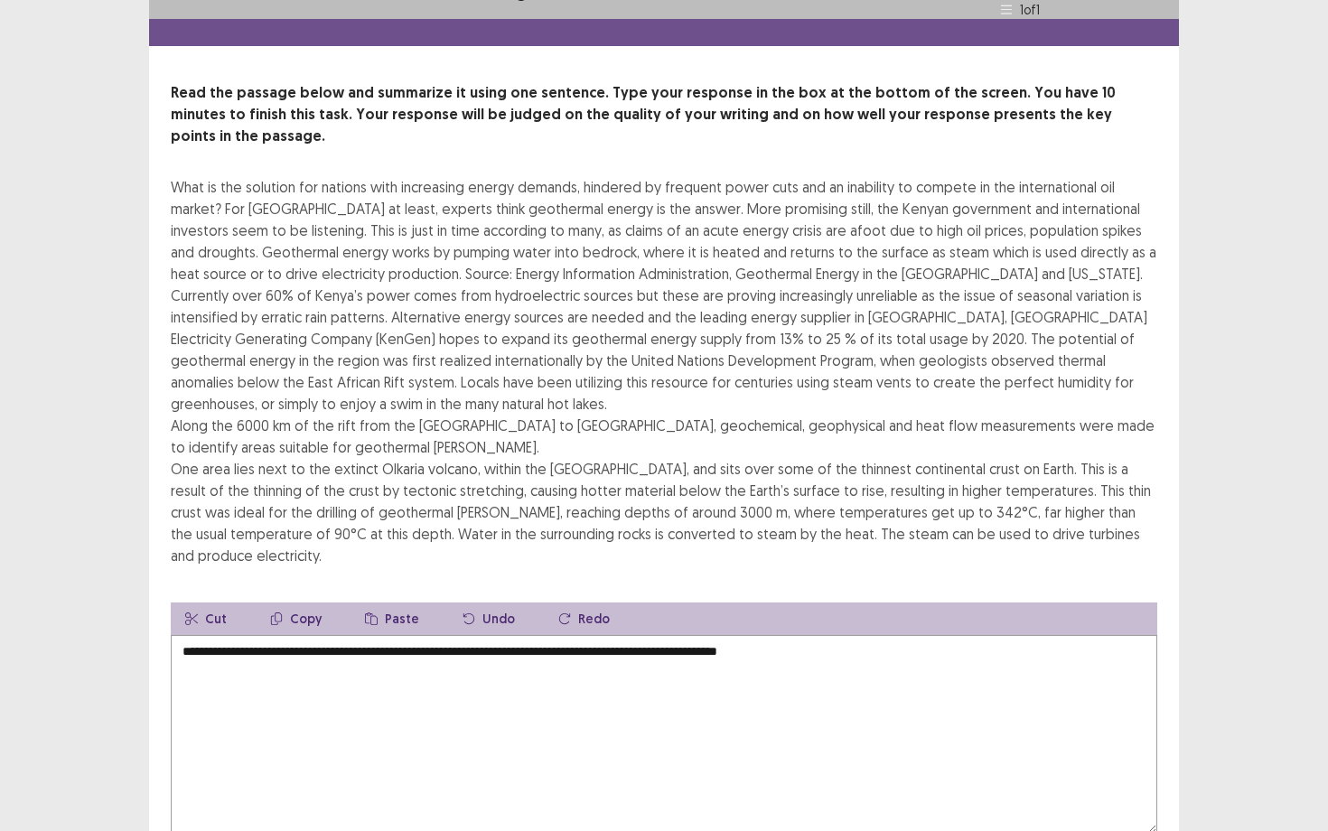
scroll to position [41, 0]
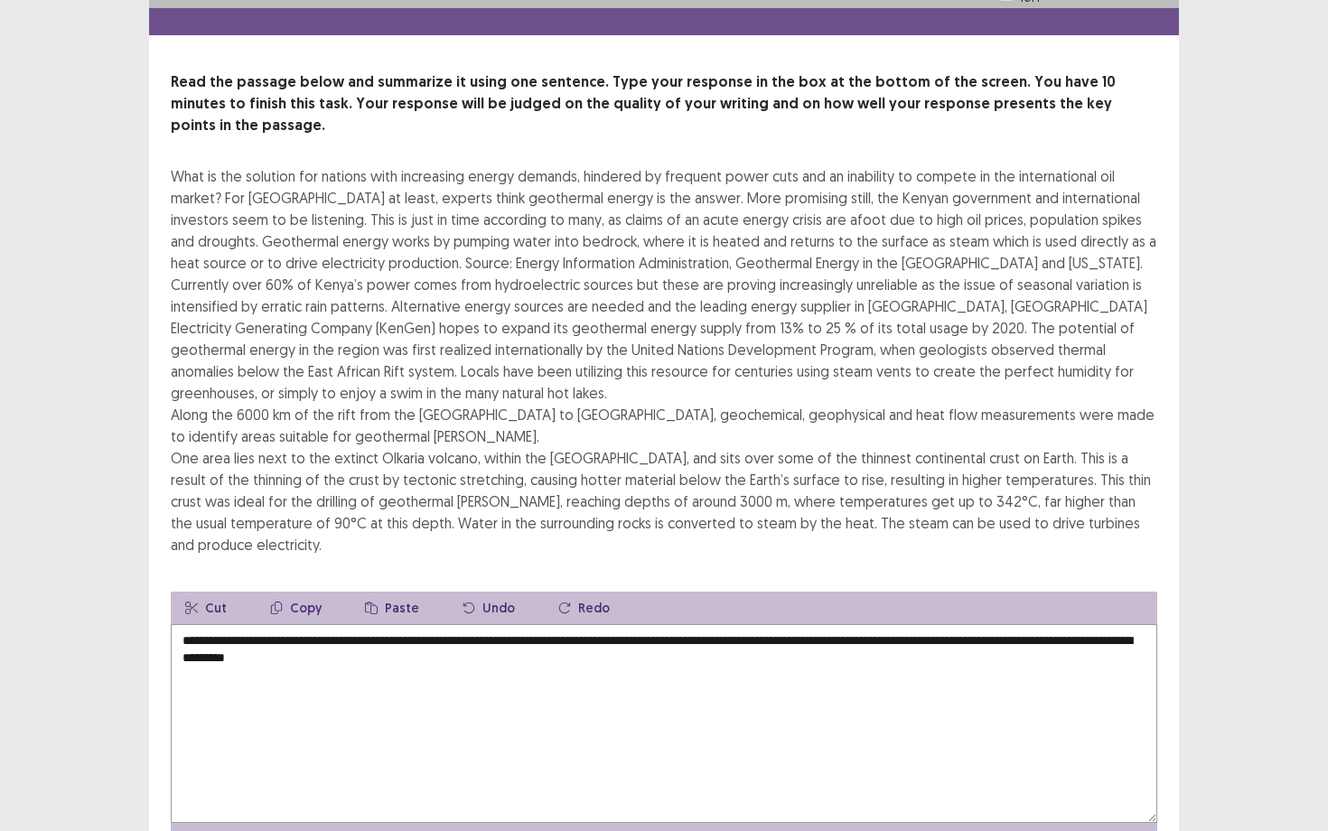
drag, startPoint x: 897, startPoint y: 626, endPoint x: 898, endPoint y: 670, distance: 43.4
click at [898, 670] on textarea "**********" at bounding box center [664, 723] width 987 height 199
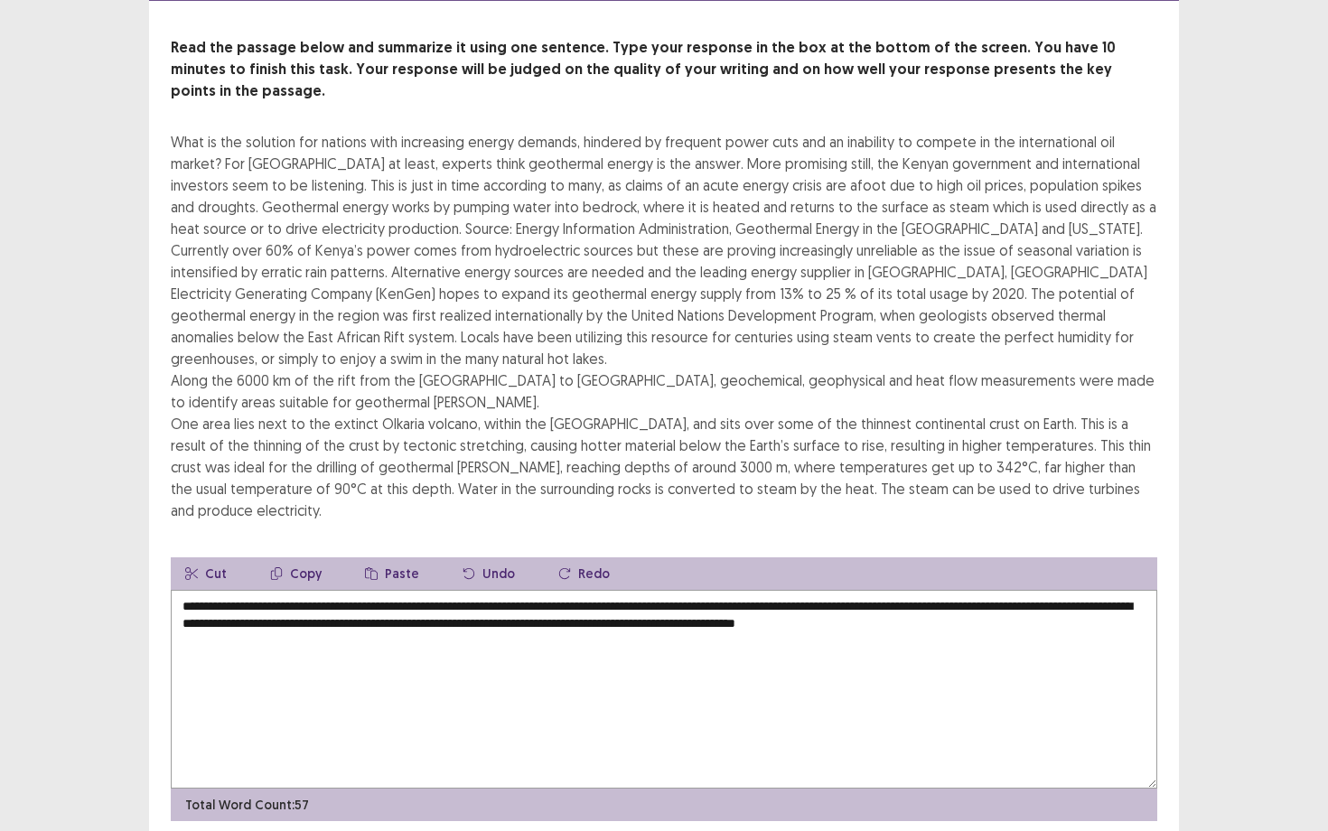
scroll to position [74, 0]
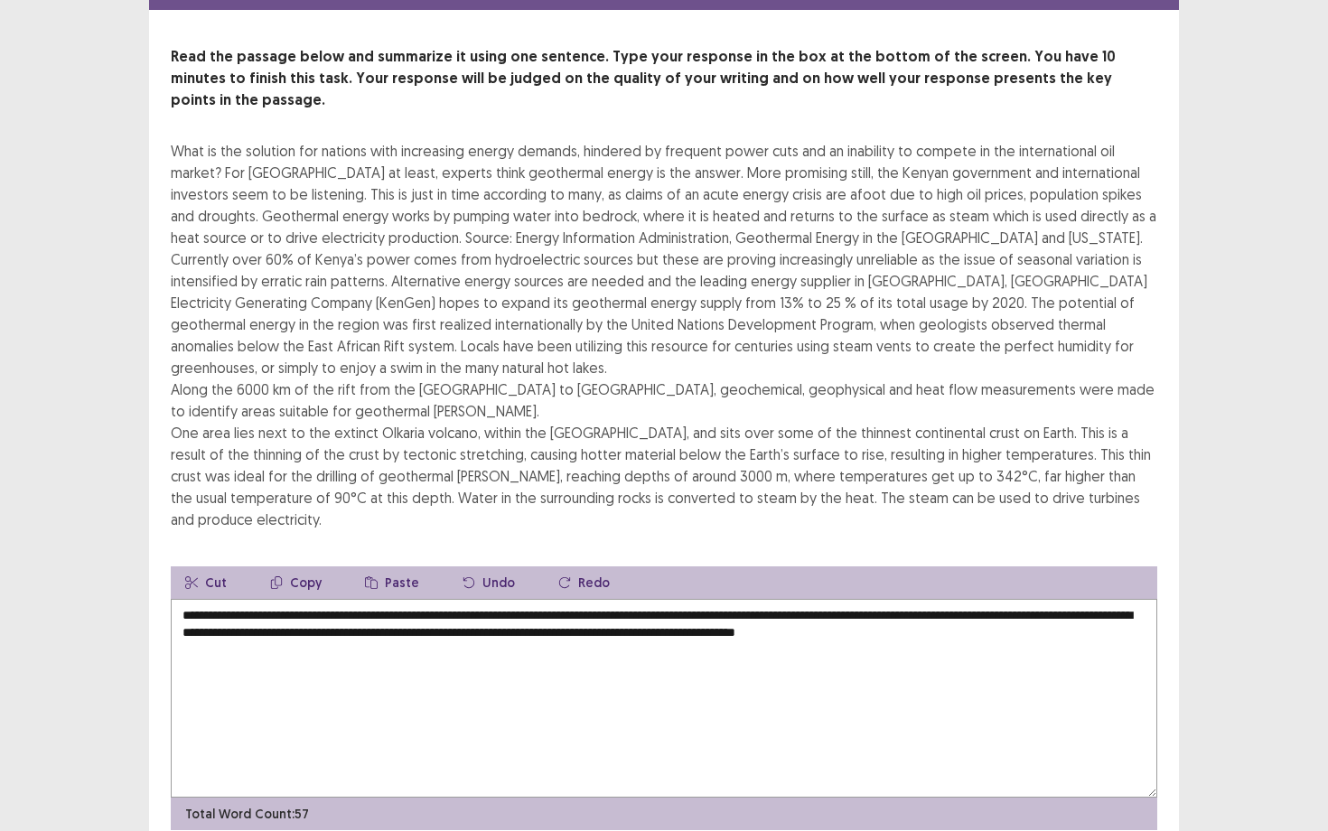
click at [296, 599] on textarea "**********" at bounding box center [664, 698] width 987 height 199
click at [754, 599] on textarea "**********" at bounding box center [664, 698] width 987 height 199
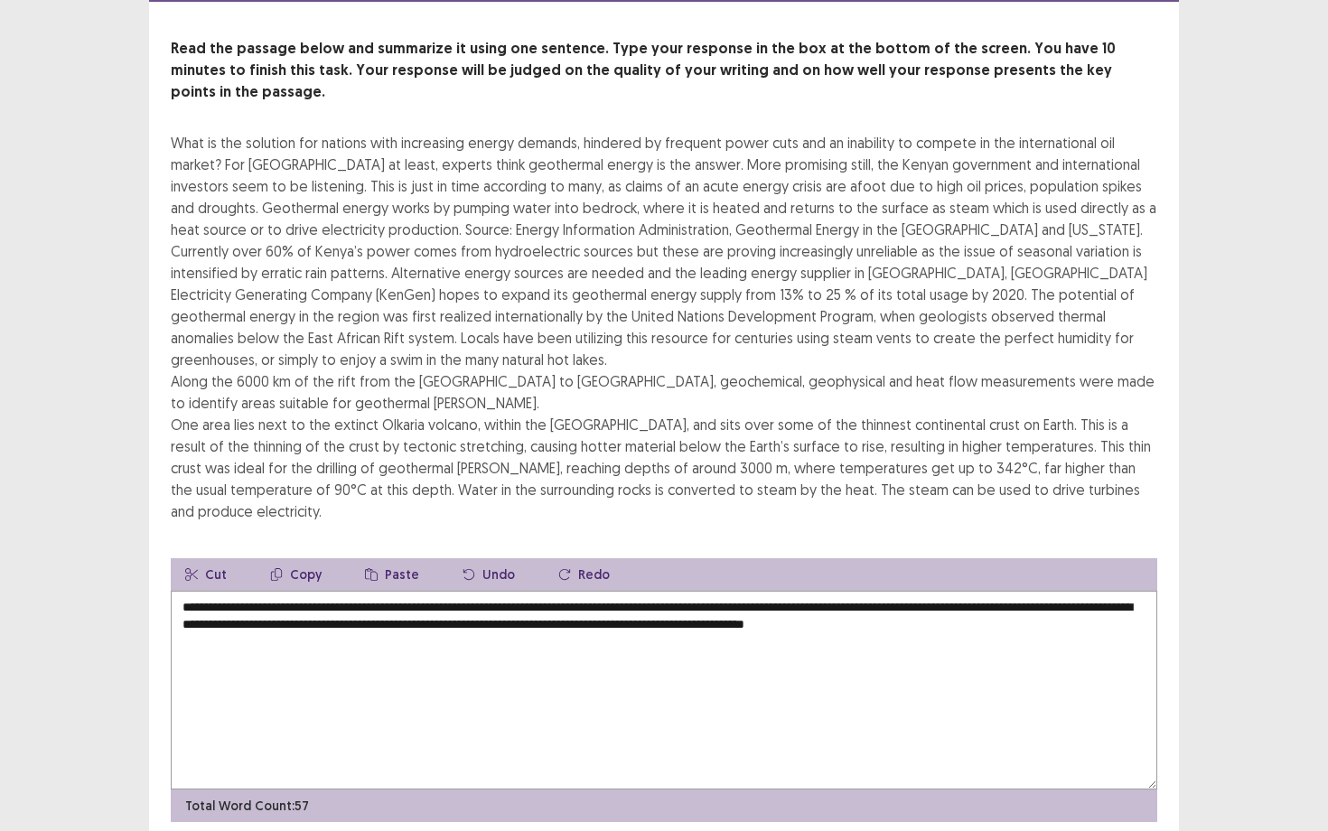
click at [251, 614] on textarea "**********" at bounding box center [664, 690] width 987 height 199
click at [252, 612] on textarea "**********" at bounding box center [664, 690] width 987 height 199
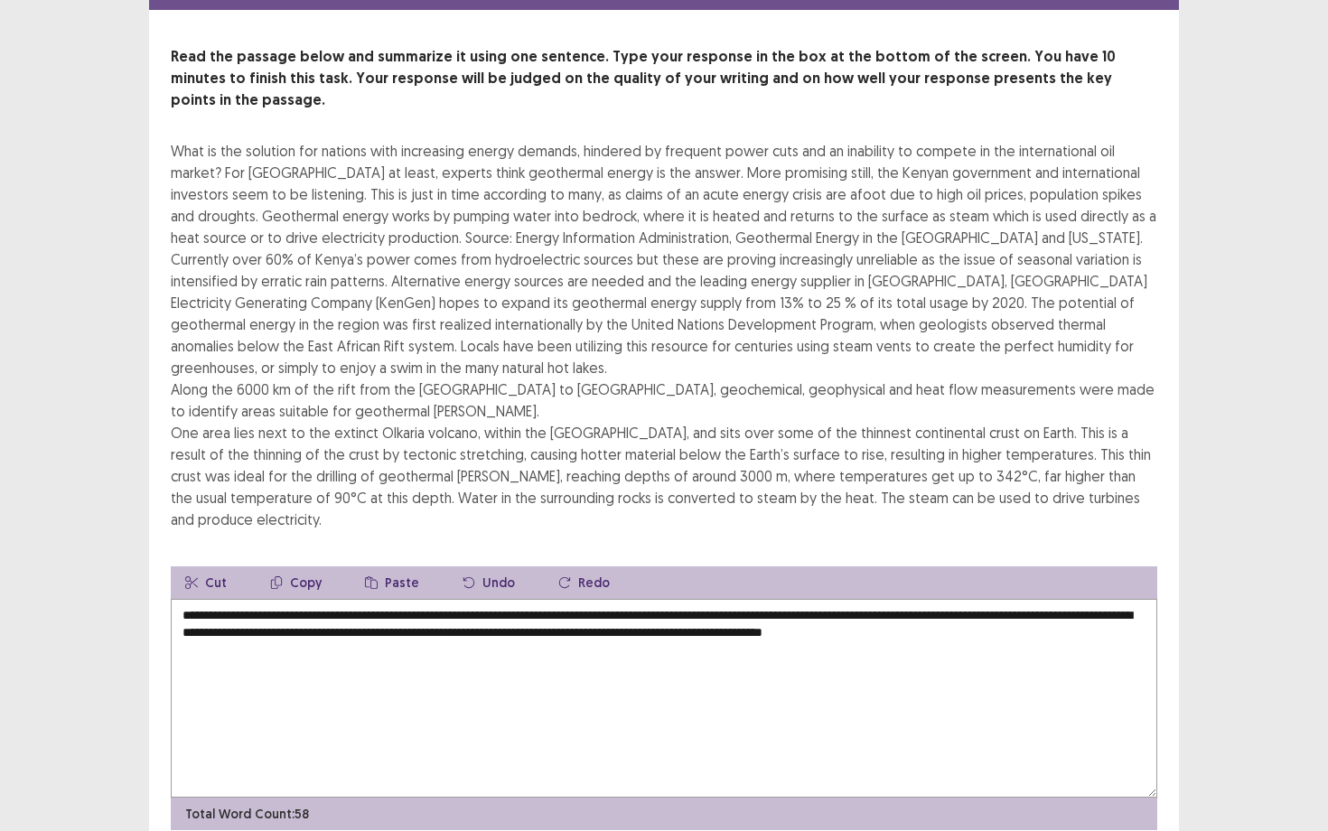
click at [342, 608] on textarea "**********" at bounding box center [664, 698] width 987 height 199
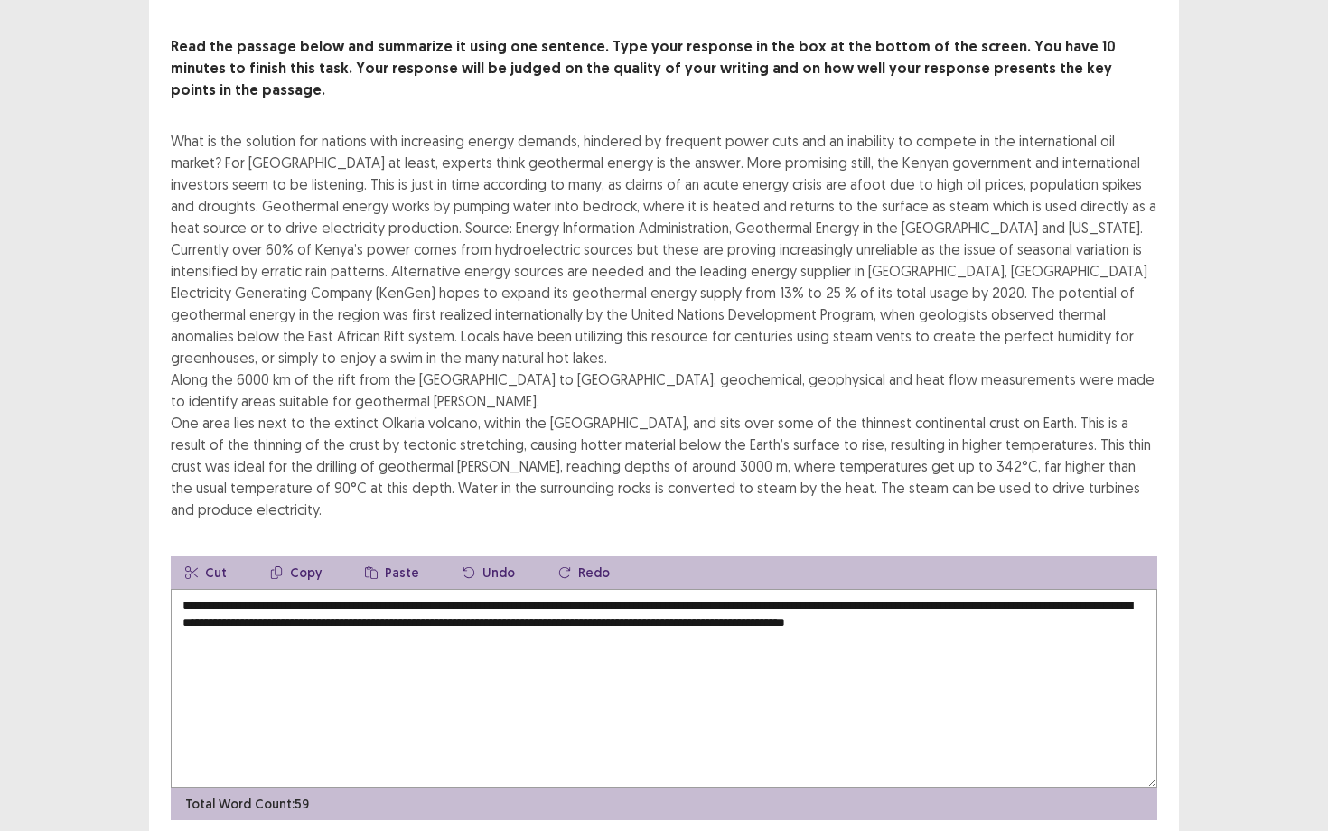
scroll to position [94, 0]
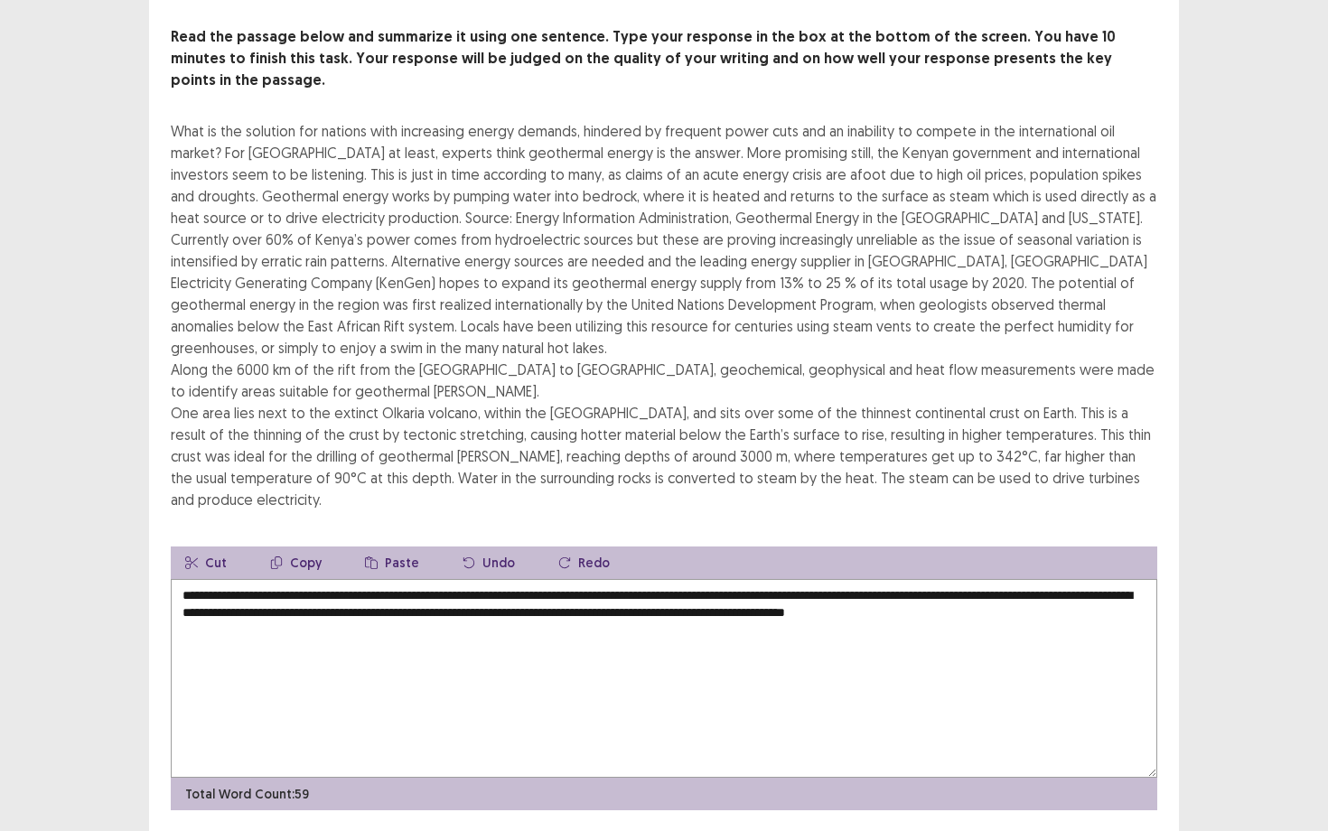
click at [943, 587] on textarea "**********" at bounding box center [664, 678] width 987 height 199
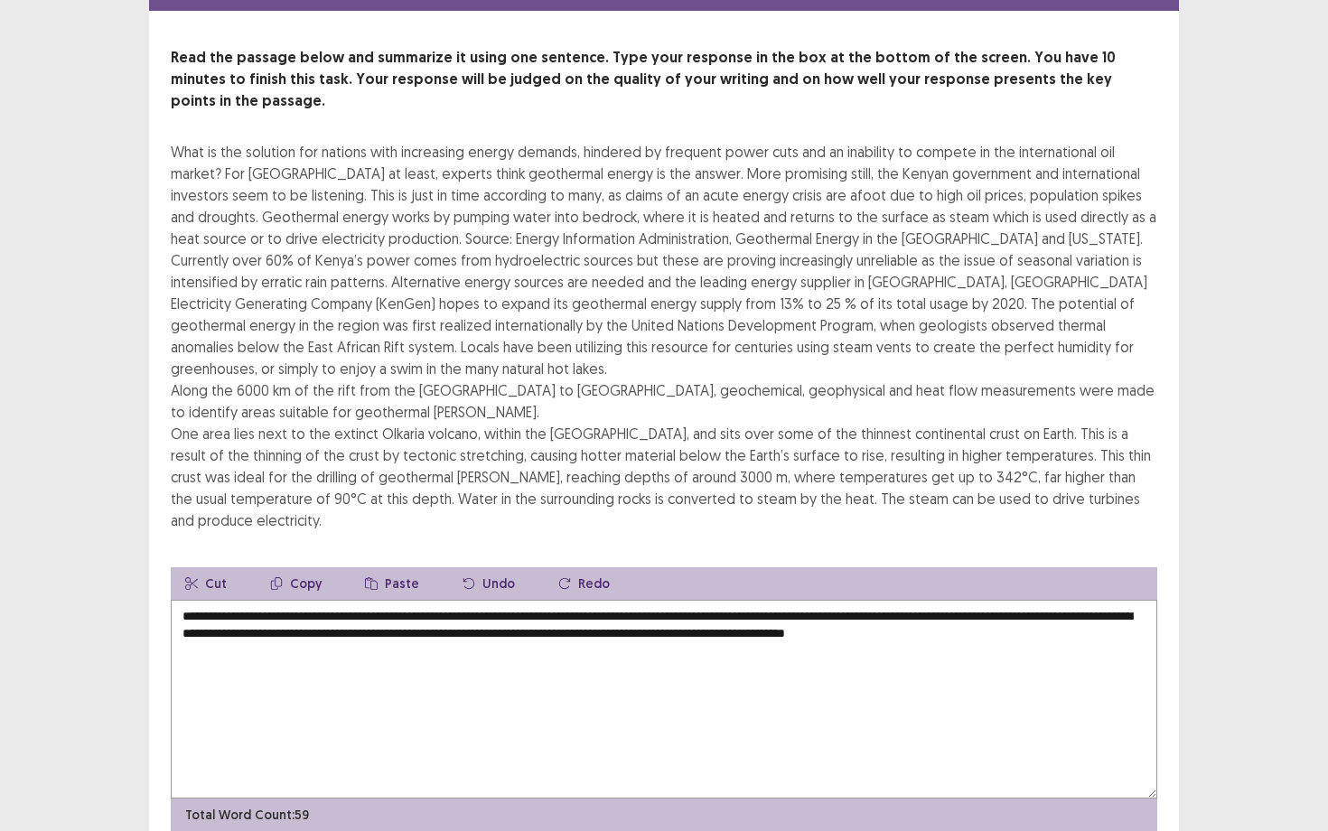
scroll to position [78, 0]
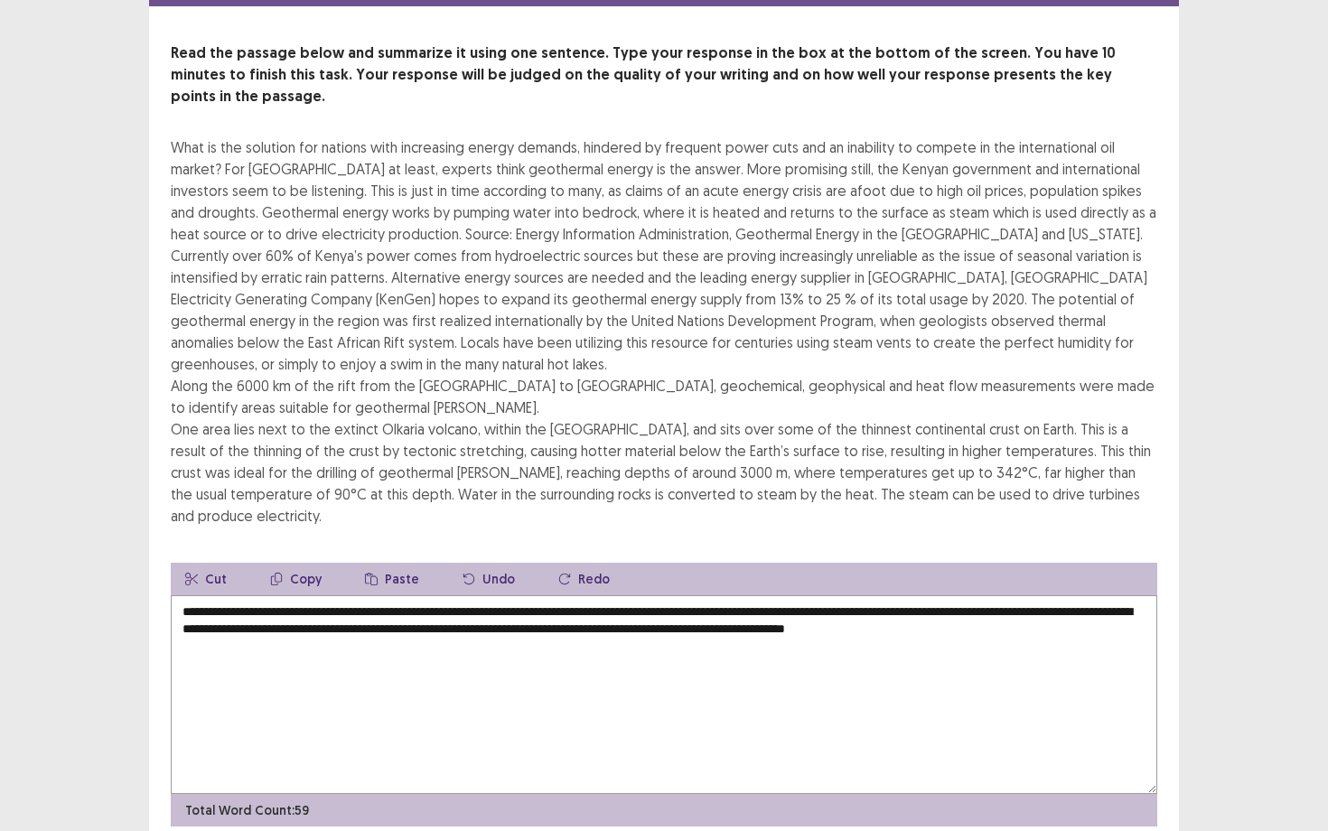
click at [1084, 605] on textarea "**********" at bounding box center [664, 695] width 987 height 199
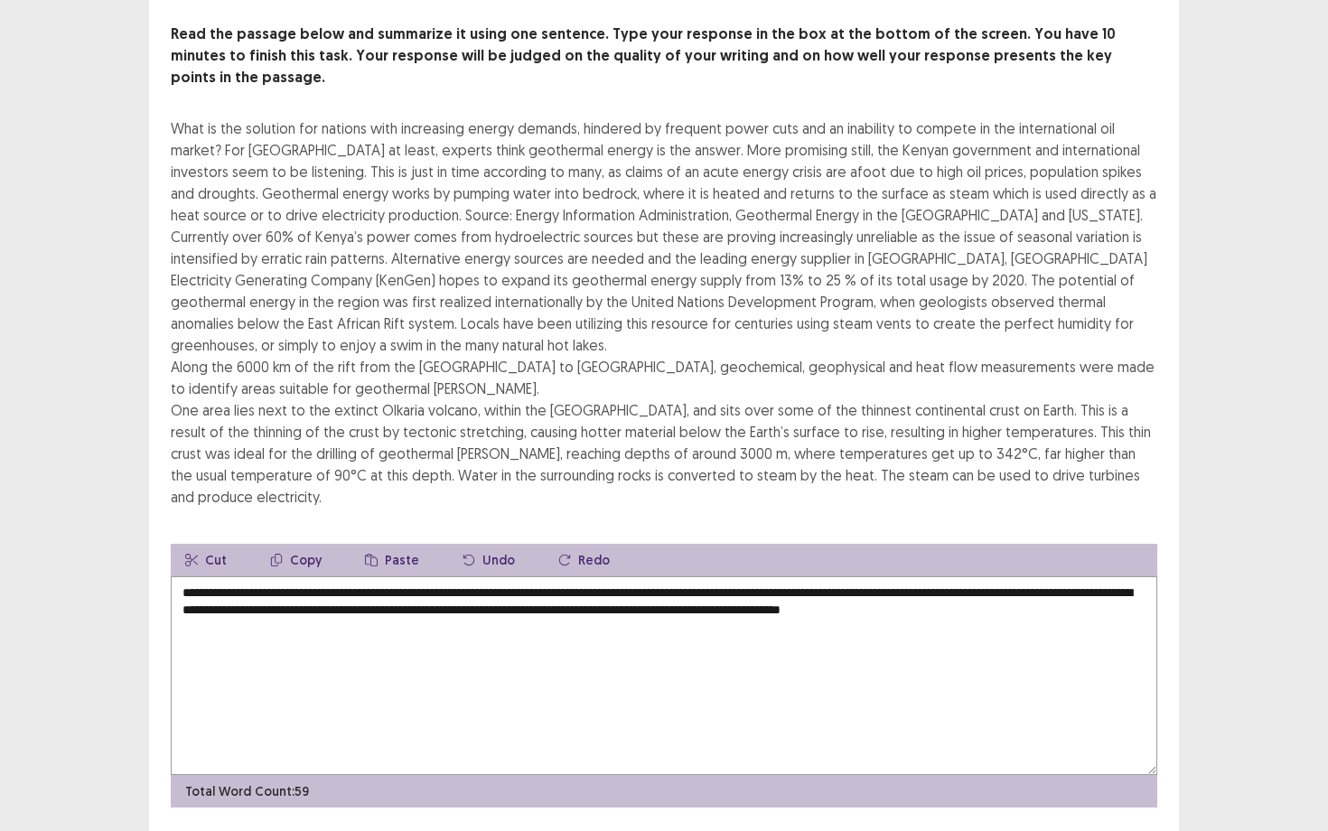
scroll to position [100, 0]
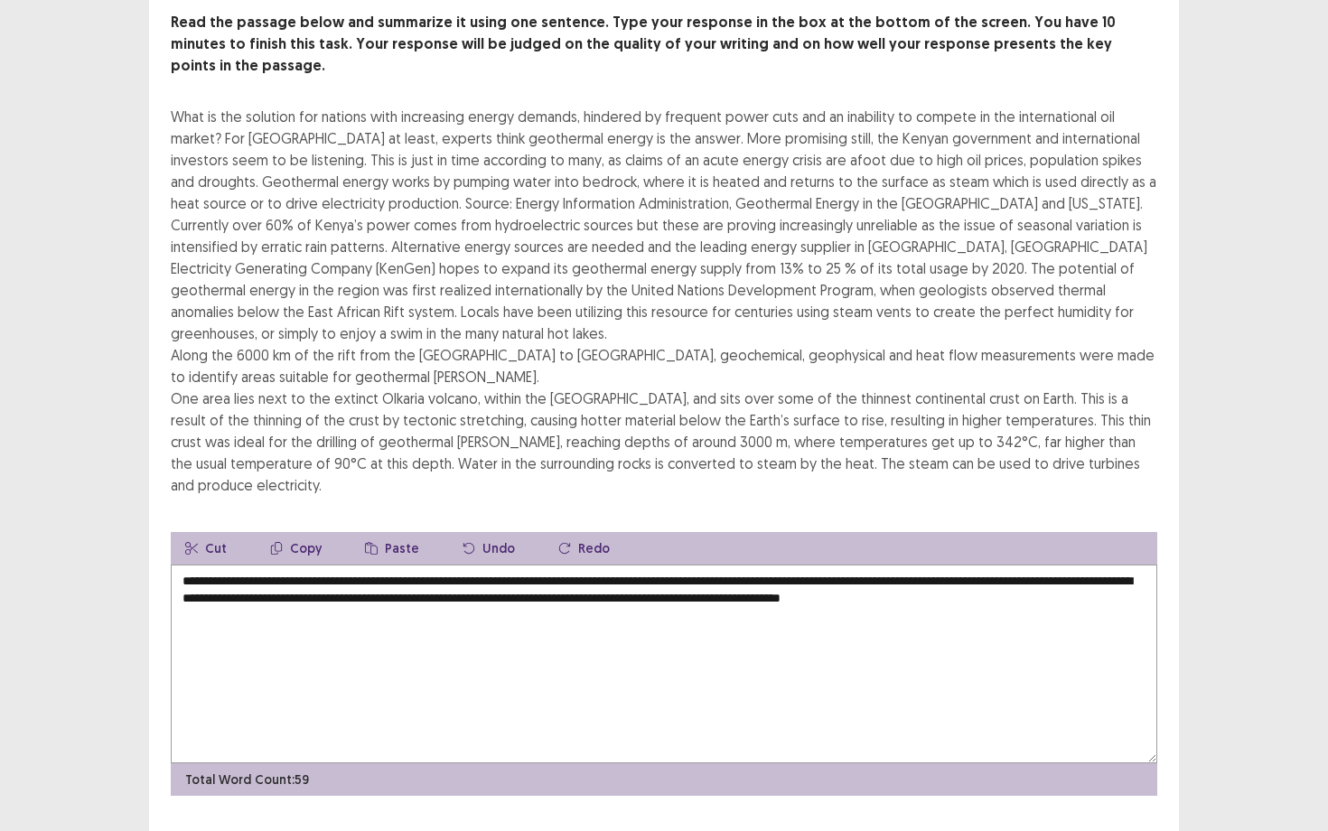
click at [304, 584] on textarea "**********" at bounding box center [664, 664] width 987 height 199
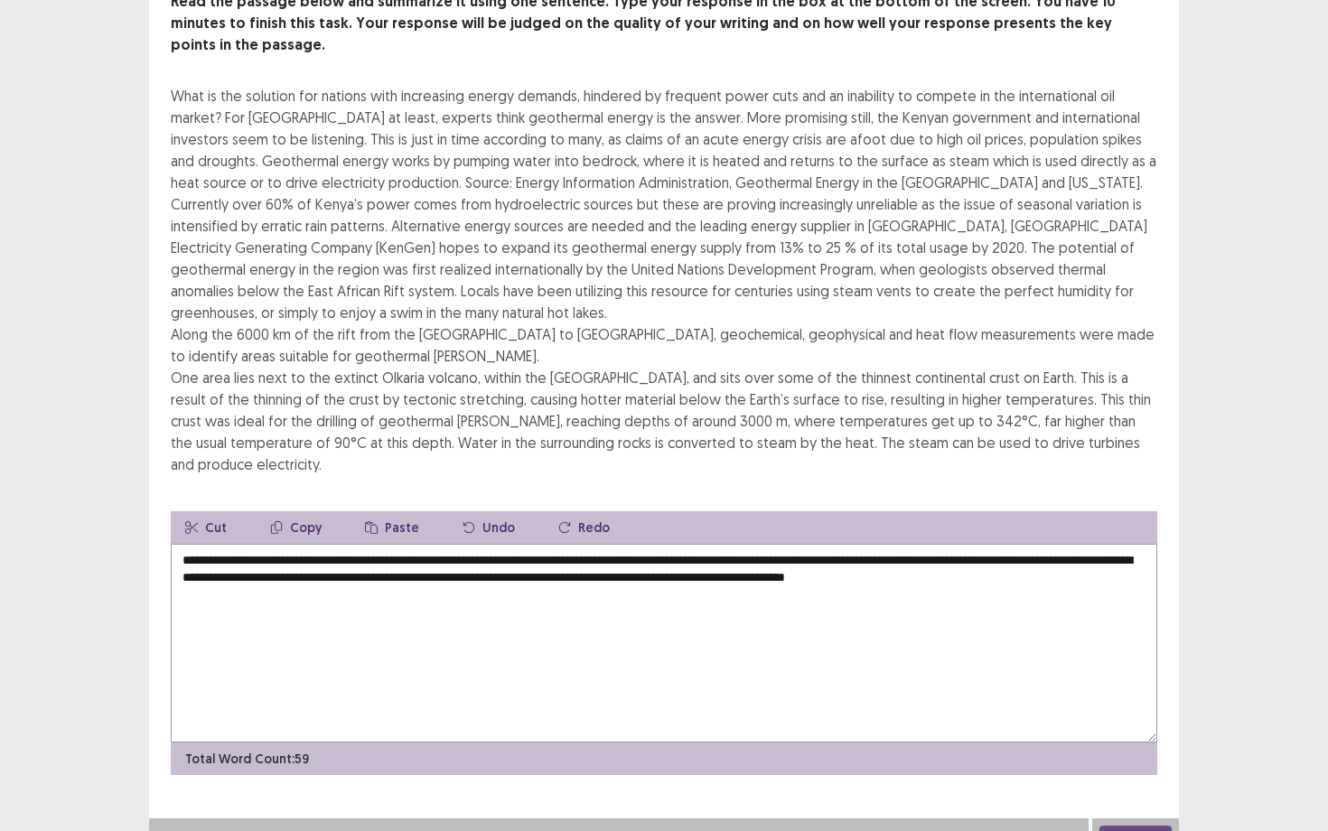
scroll to position [123, 0]
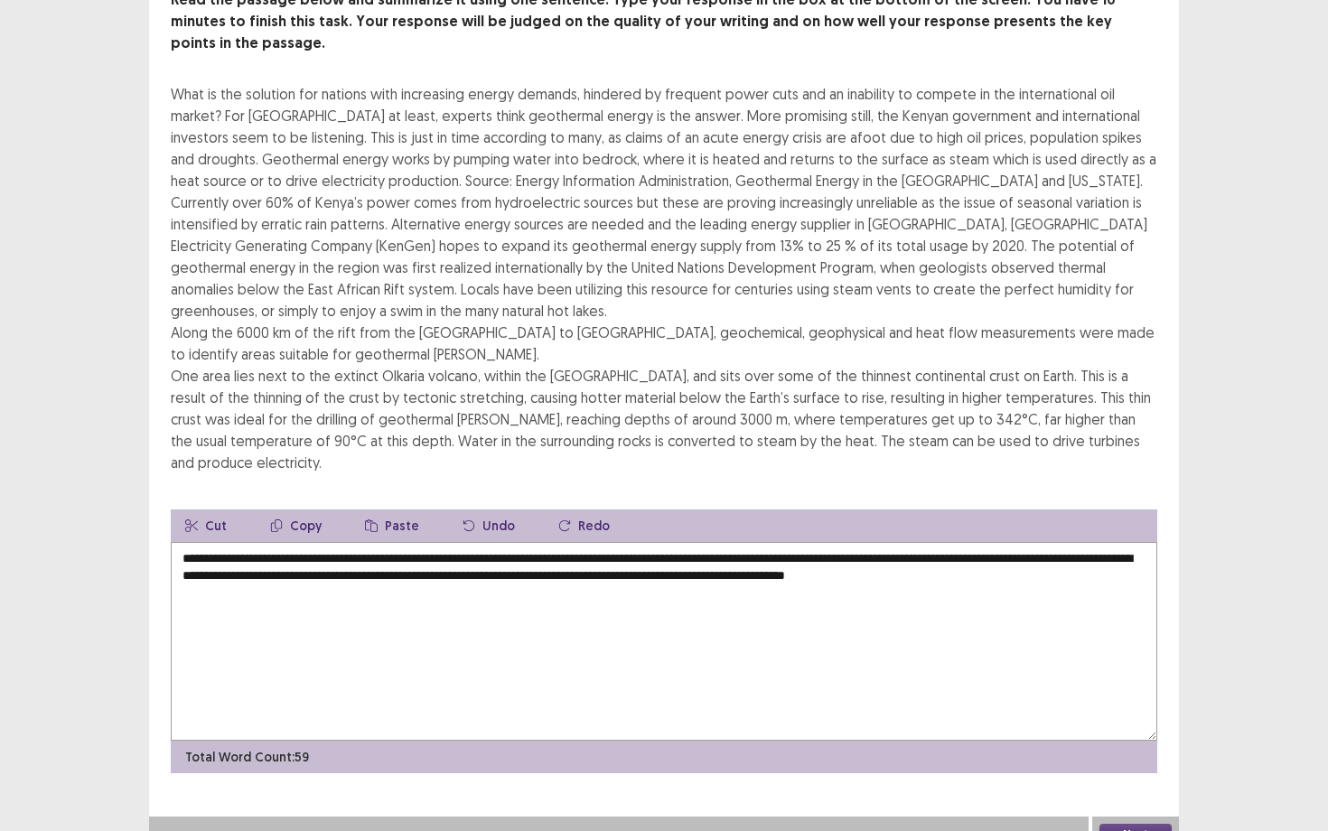
type textarea "**********"
click at [1146, 682] on button "Next" at bounding box center [1136, 835] width 72 height 22
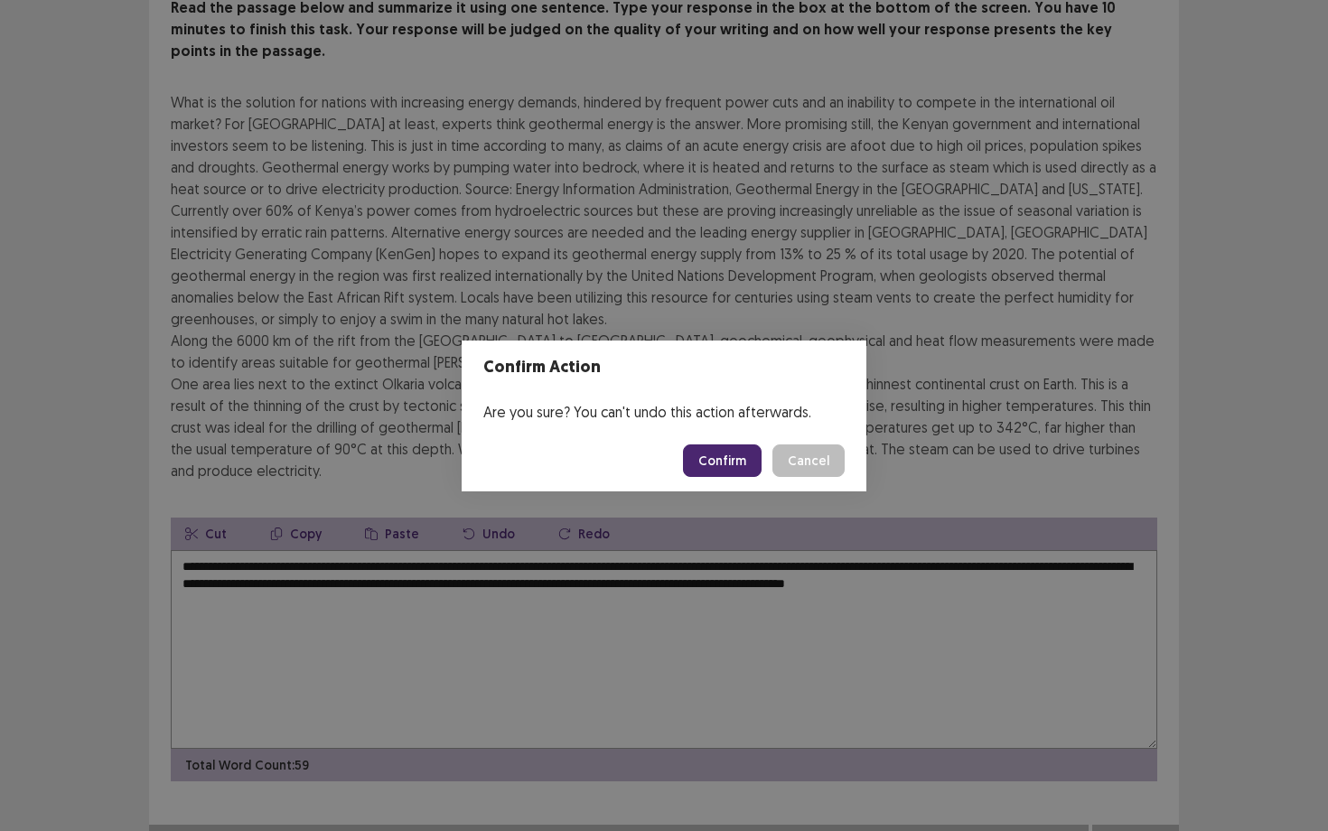
click at [704, 455] on button "Confirm" at bounding box center [722, 461] width 79 height 33
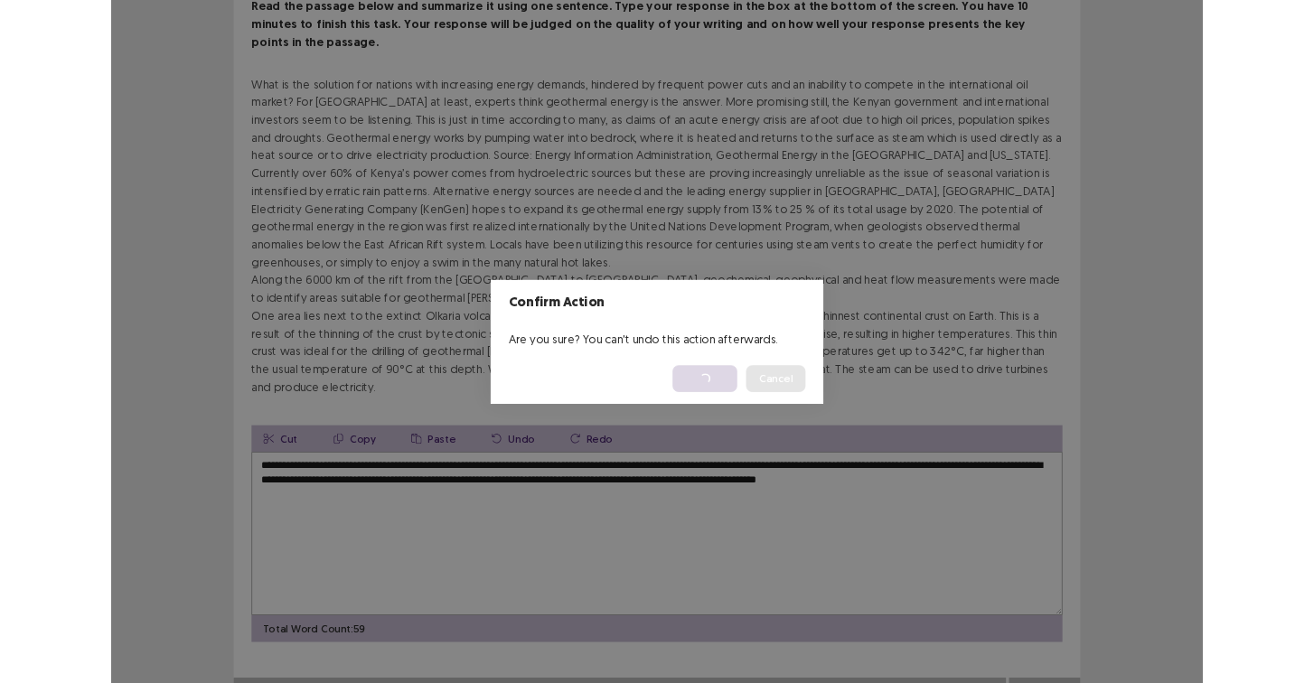
scroll to position [0, 0]
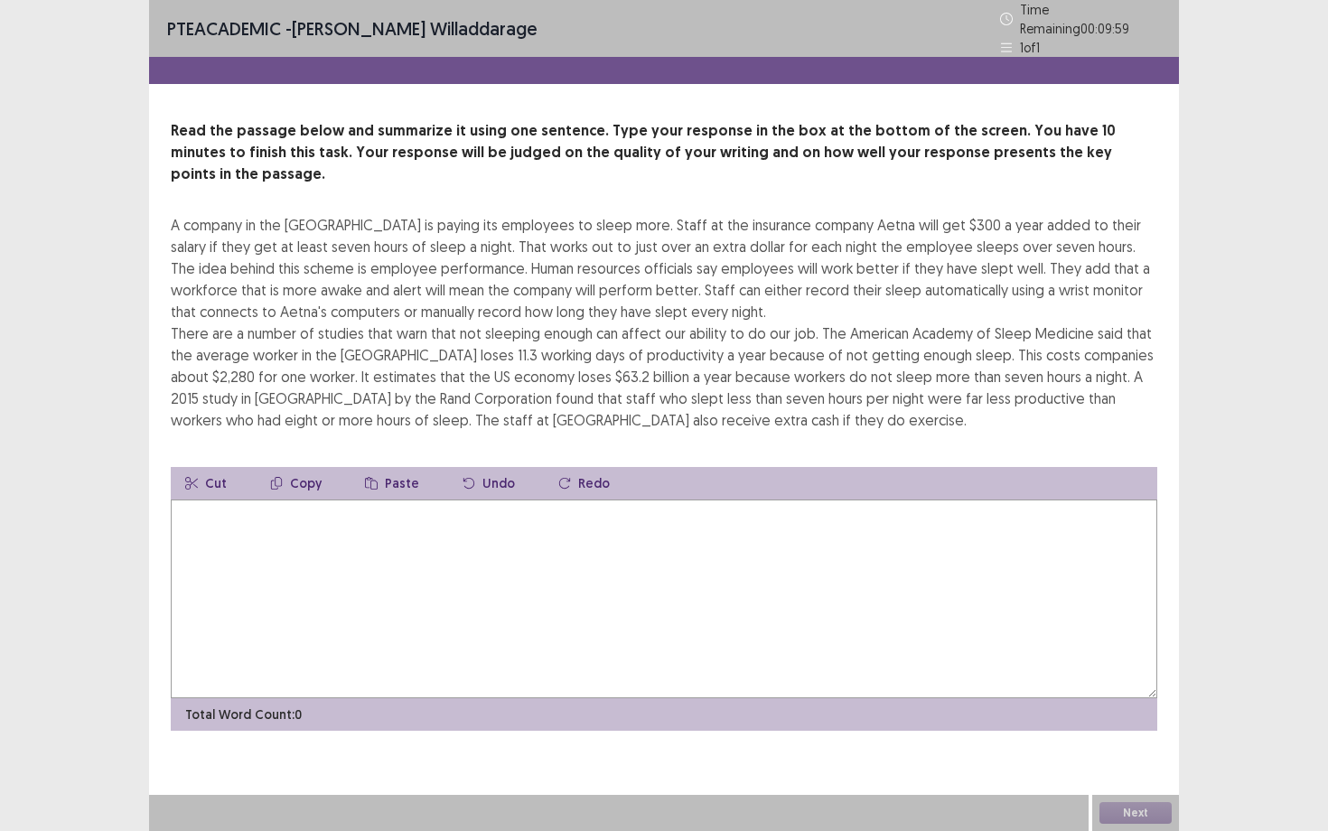
click at [662, 533] on textarea at bounding box center [664, 599] width 987 height 199
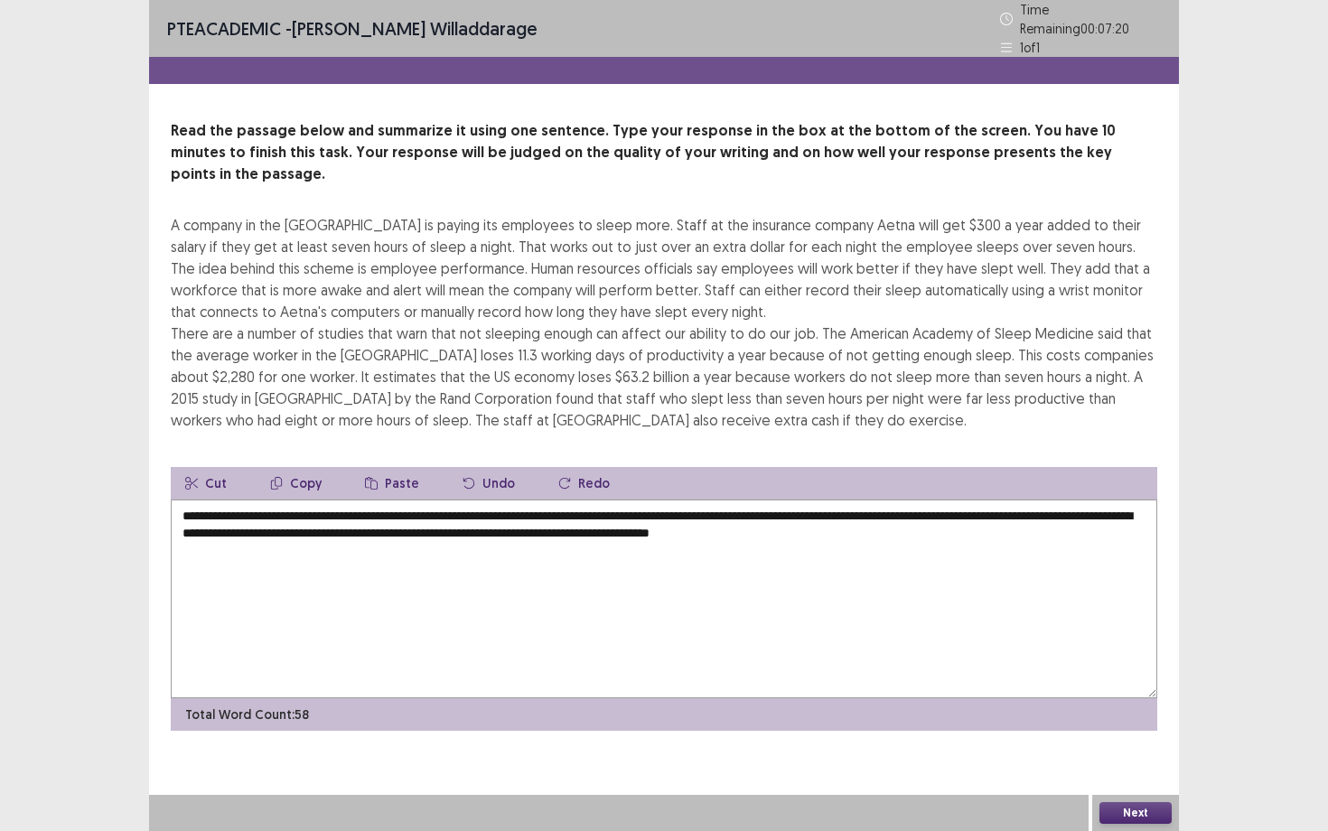
click at [245, 500] on textarea "**********" at bounding box center [664, 599] width 987 height 199
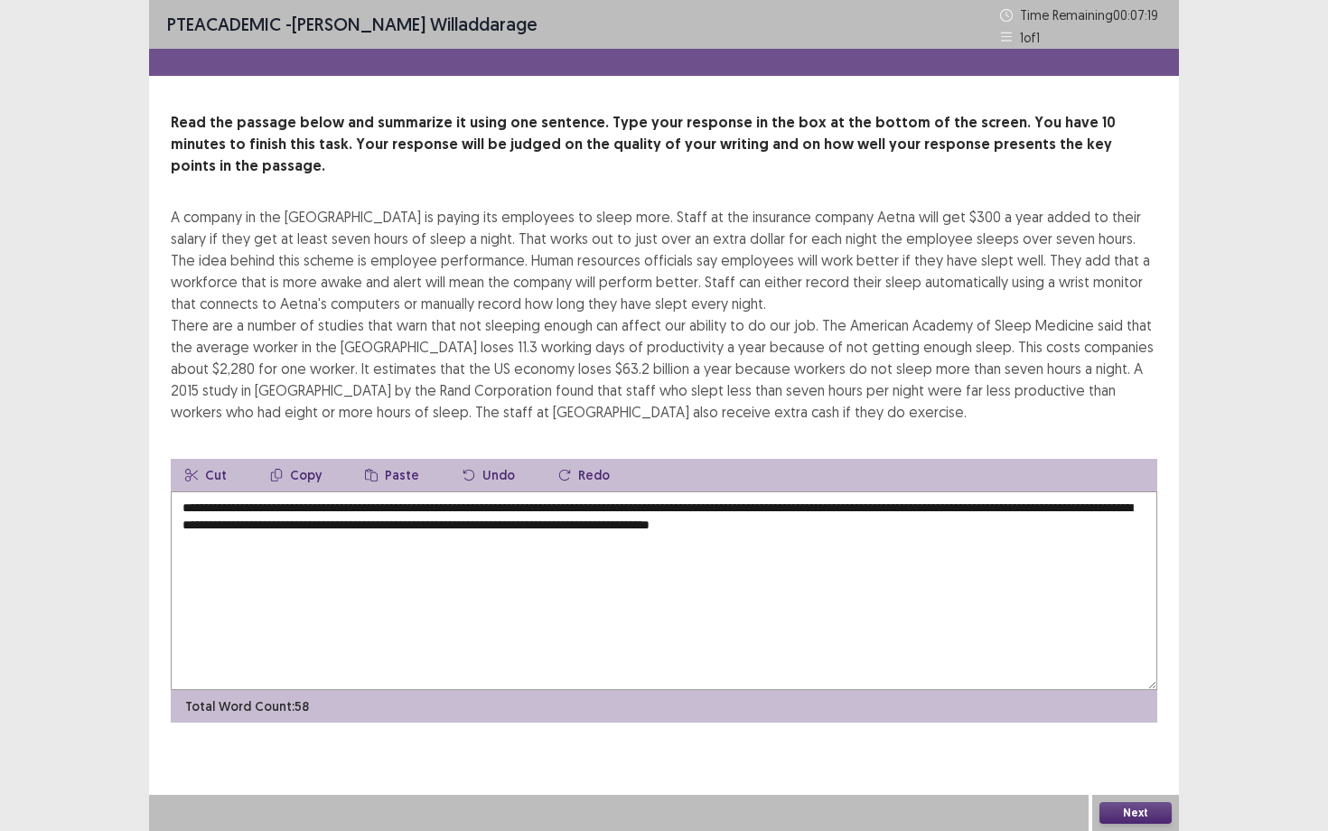
click at [248, 492] on textarea "**********" at bounding box center [664, 591] width 987 height 199
click at [331, 495] on textarea "**********" at bounding box center [664, 591] width 987 height 199
click at [332, 492] on textarea "**********" at bounding box center [664, 591] width 987 height 199
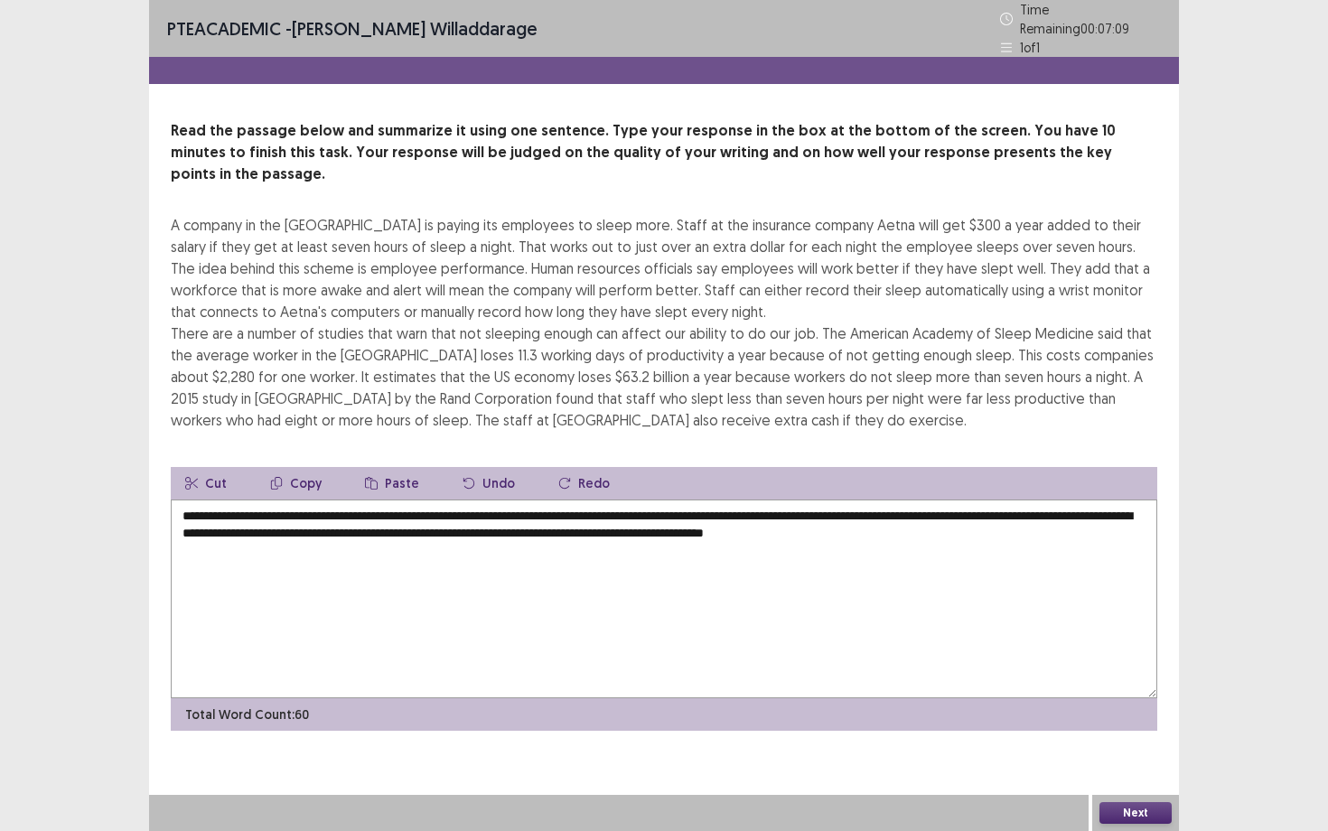
click at [470, 580] on textarea "**********" at bounding box center [664, 599] width 987 height 199
click at [331, 500] on textarea "**********" at bounding box center [664, 599] width 987 height 199
drag, startPoint x: 331, startPoint y: 488, endPoint x: 381, endPoint y: 487, distance: 50.6
click at [381, 500] on textarea "**********" at bounding box center [664, 599] width 987 height 199
click at [1055, 509] on textarea "**********" at bounding box center [664, 599] width 987 height 199
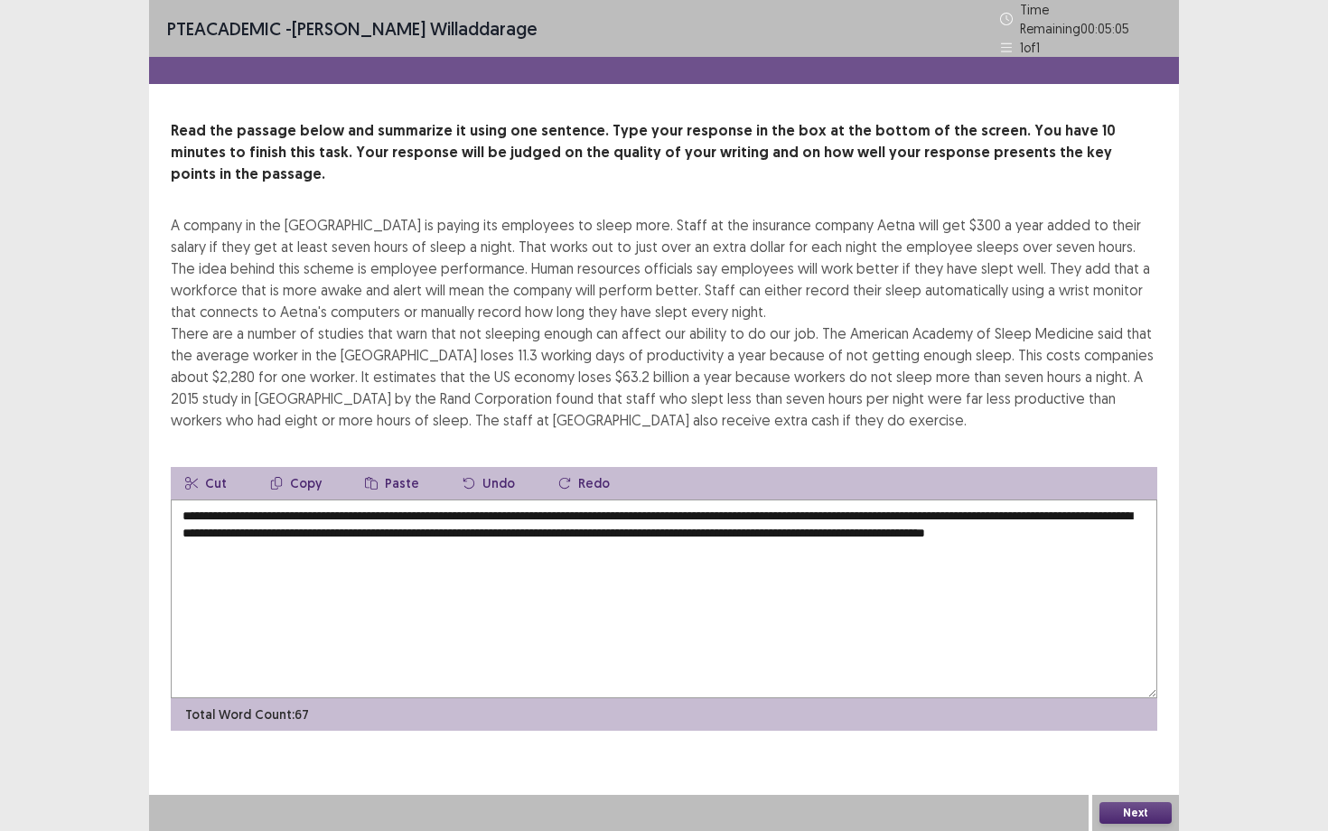
click at [804, 500] on textarea "**********" at bounding box center [664, 599] width 987 height 199
click at [1010, 514] on textarea "**********" at bounding box center [664, 599] width 987 height 199
click at [1009, 510] on textarea "**********" at bounding box center [664, 599] width 987 height 199
type textarea "**********"
click at [1118, 682] on button "Next" at bounding box center [1136, 813] width 72 height 22
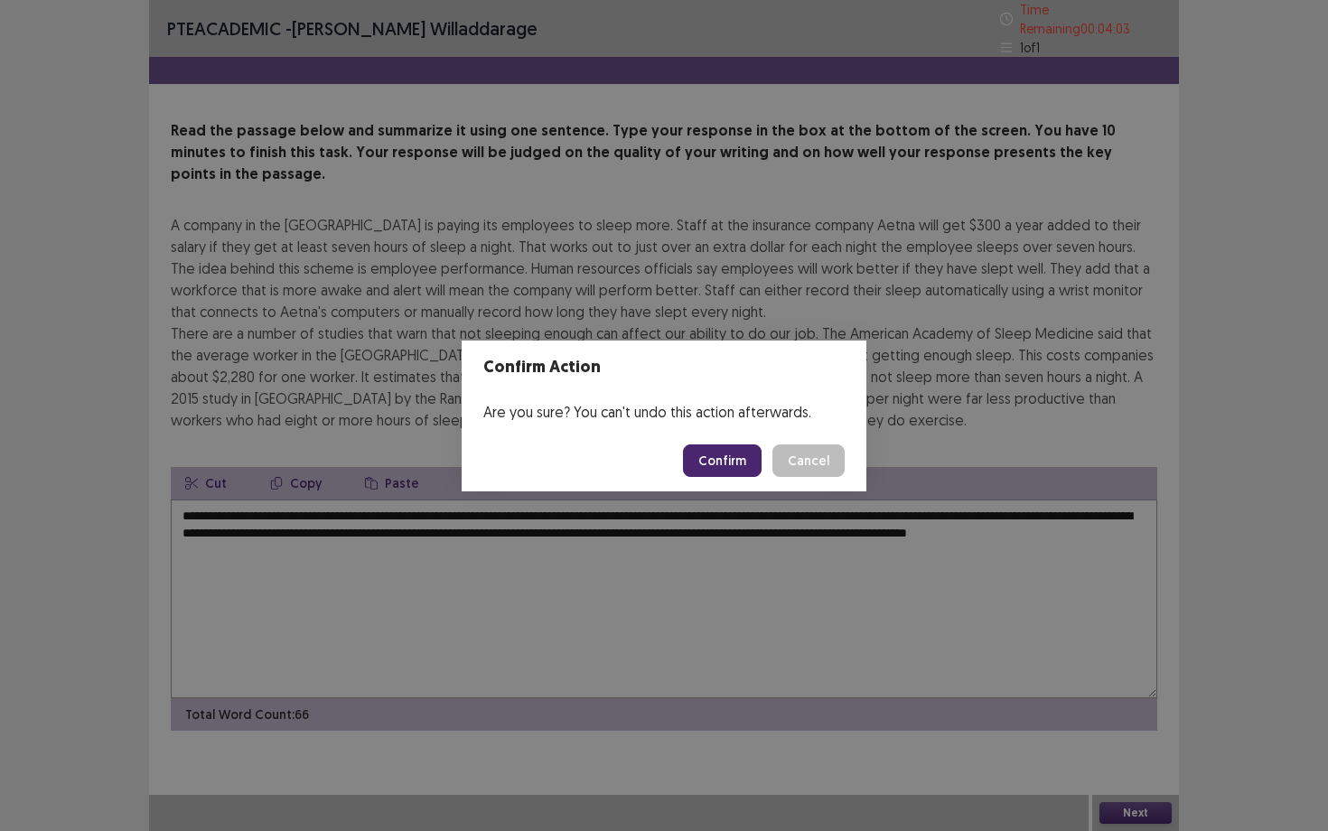
click at [742, 470] on button "Confirm" at bounding box center [722, 461] width 79 height 33
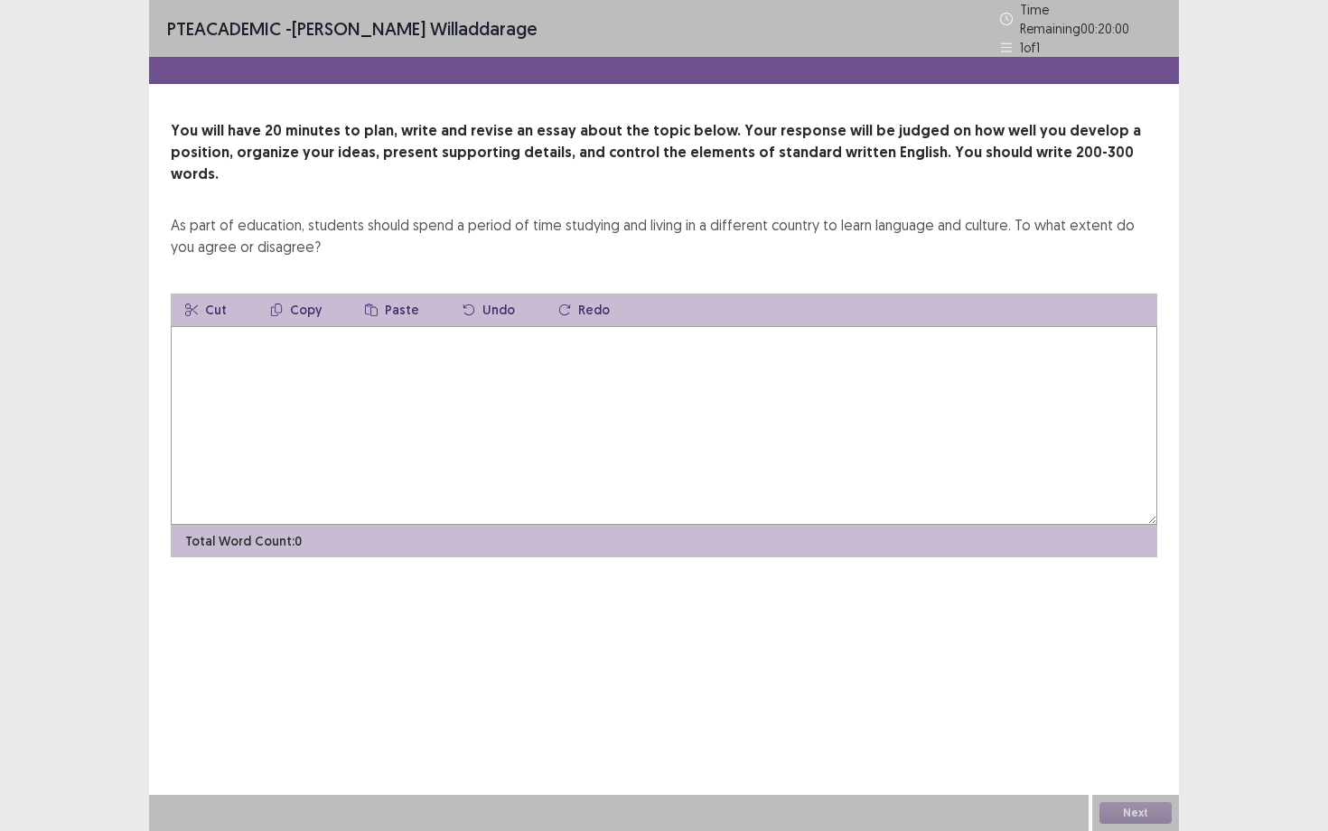
click at [499, 399] on textarea at bounding box center [664, 425] width 987 height 199
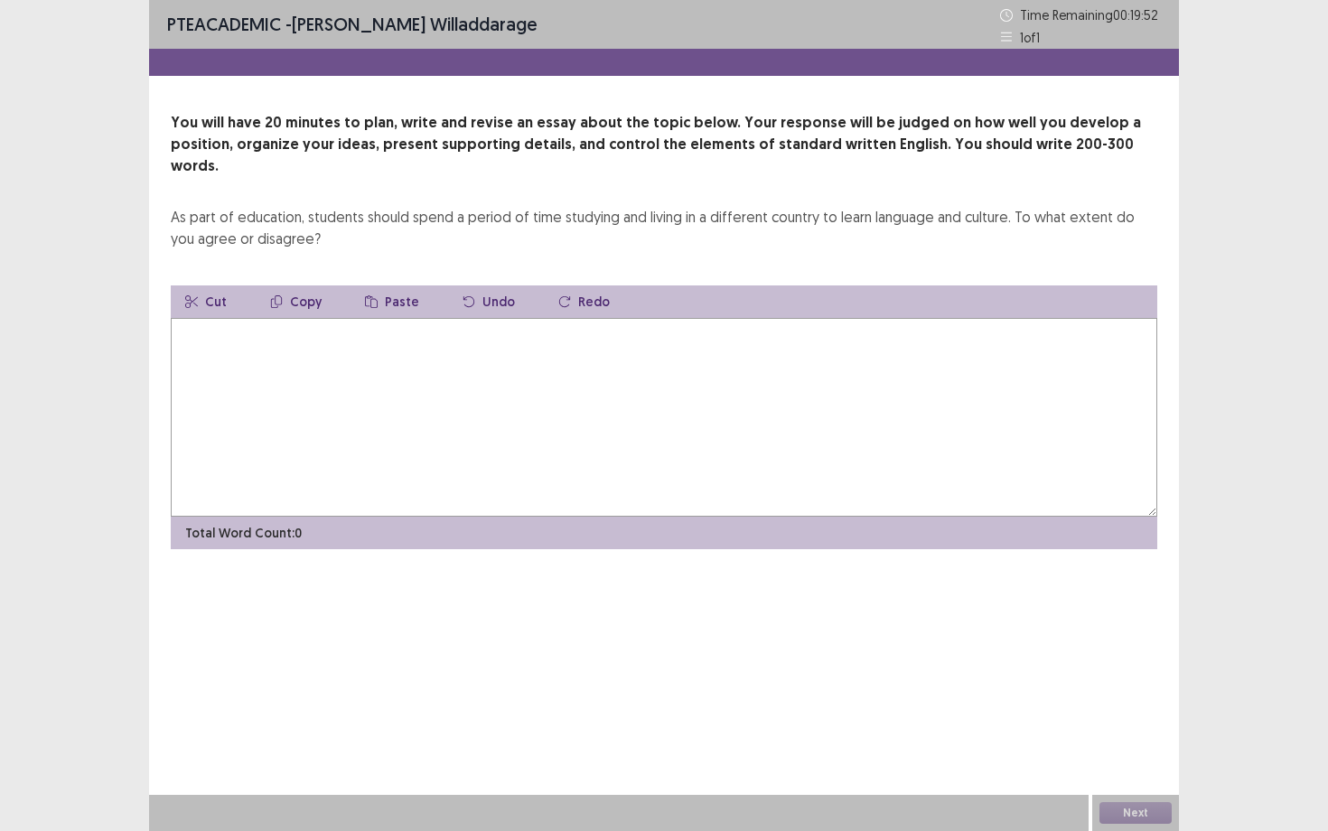
click at [499, 399] on textarea at bounding box center [664, 417] width 987 height 199
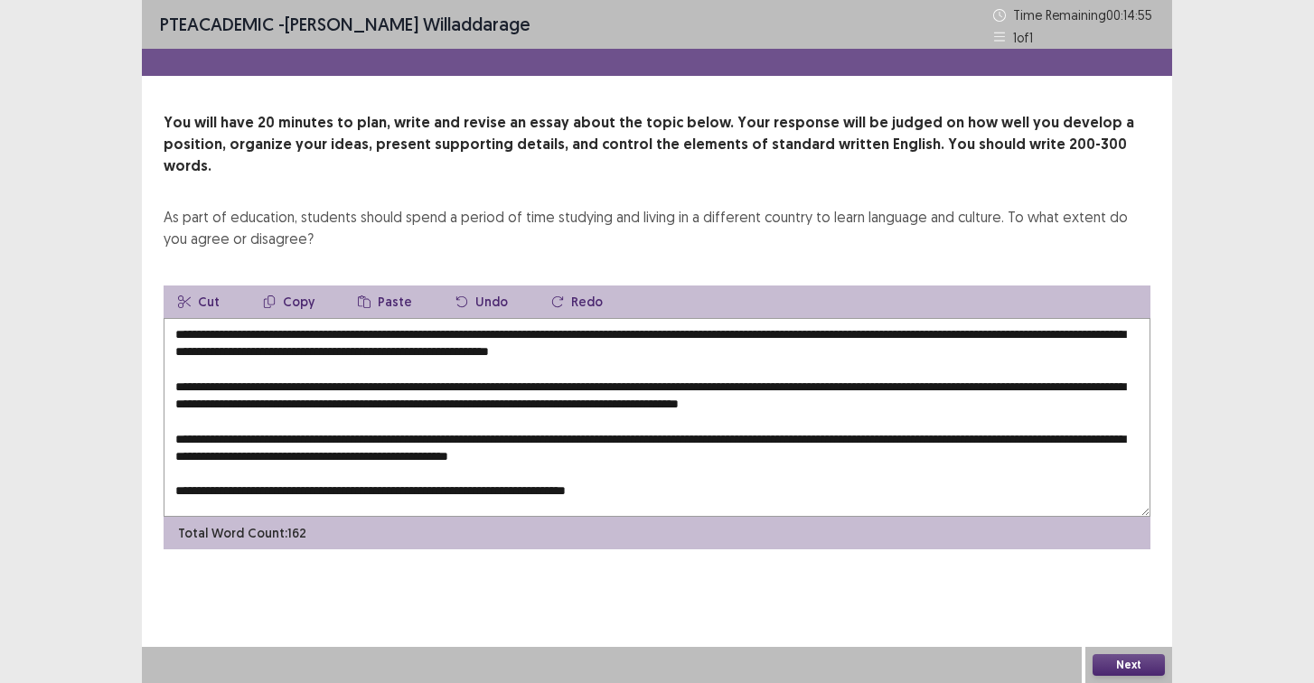
click at [727, 432] on textarea "**********" at bounding box center [657, 417] width 987 height 199
click at [652, 483] on textarea "**********" at bounding box center [657, 417] width 987 height 199
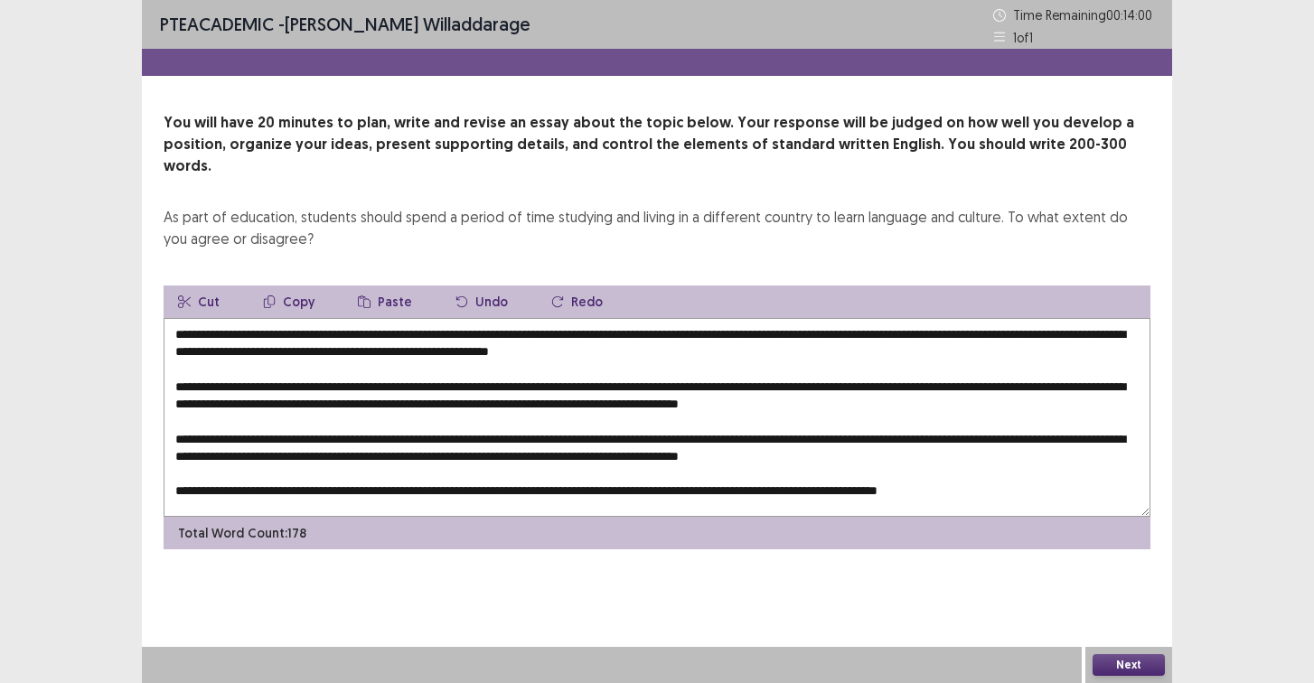
drag, startPoint x: 202, startPoint y: 315, endPoint x: 277, endPoint y: 317, distance: 75.9
click at [277, 318] on textarea at bounding box center [657, 417] width 987 height 199
click at [917, 318] on textarea at bounding box center [657, 417] width 987 height 199
click at [944, 336] on textarea at bounding box center [657, 417] width 987 height 199
click at [948, 333] on textarea at bounding box center [657, 417] width 987 height 199
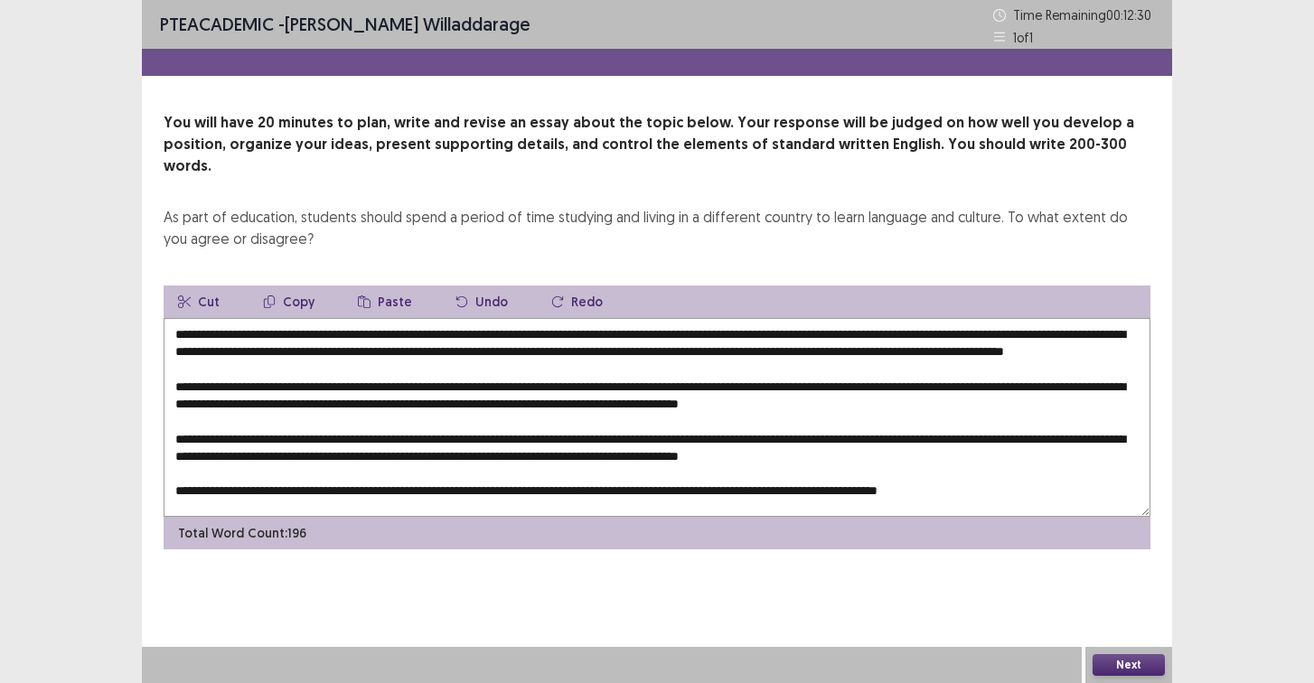
click at [319, 352] on textarea at bounding box center [657, 417] width 987 height 199
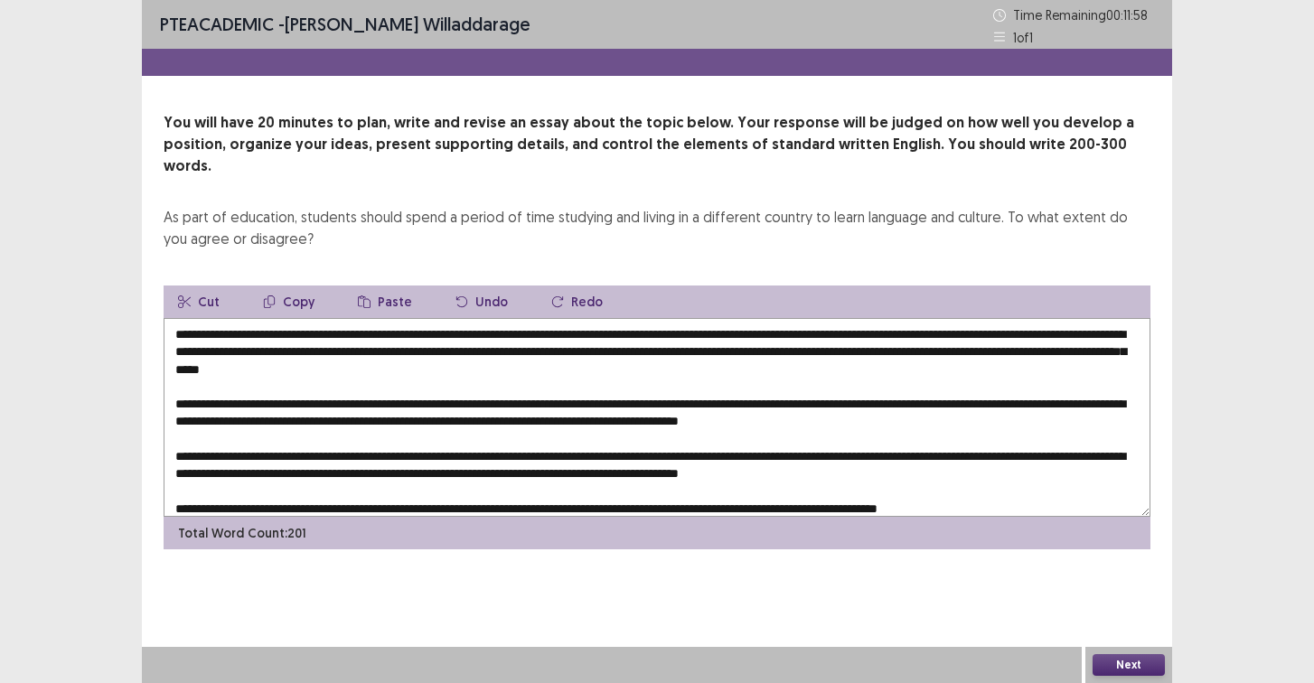
click at [464, 383] on textarea at bounding box center [657, 417] width 987 height 199
drag, startPoint x: 846, startPoint y: 386, endPoint x: 985, endPoint y: 381, distance: 139.2
click at [985, 381] on textarea at bounding box center [657, 417] width 987 height 199
drag, startPoint x: 993, startPoint y: 382, endPoint x: 819, endPoint y: 381, distance: 174.4
click at [819, 381] on textarea at bounding box center [657, 417] width 987 height 199
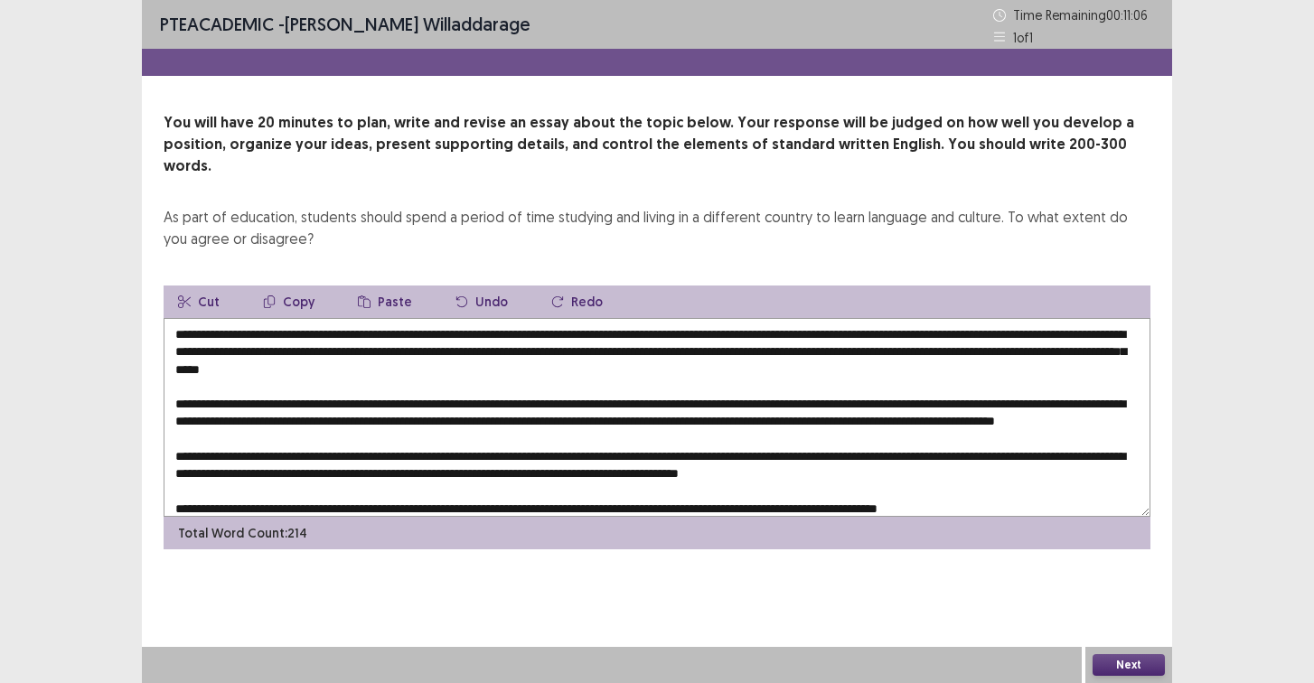
click at [999, 388] on textarea at bounding box center [657, 417] width 987 height 199
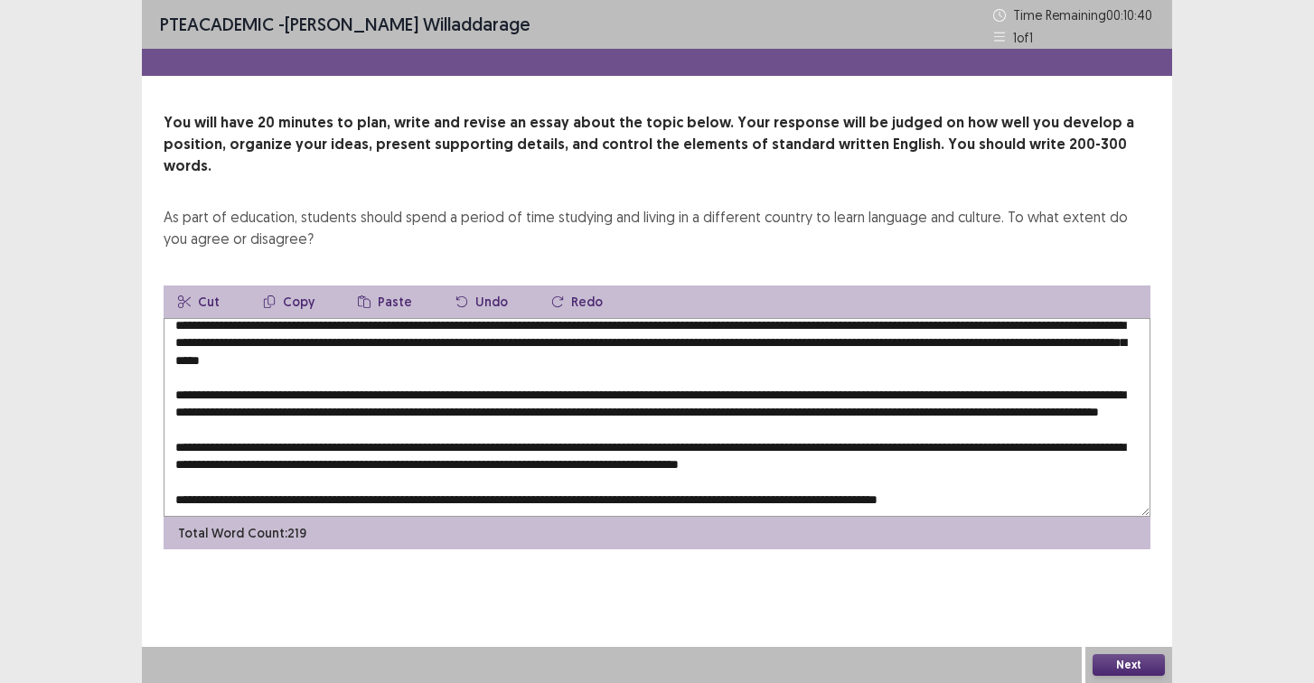
click at [458, 374] on textarea at bounding box center [657, 417] width 987 height 199
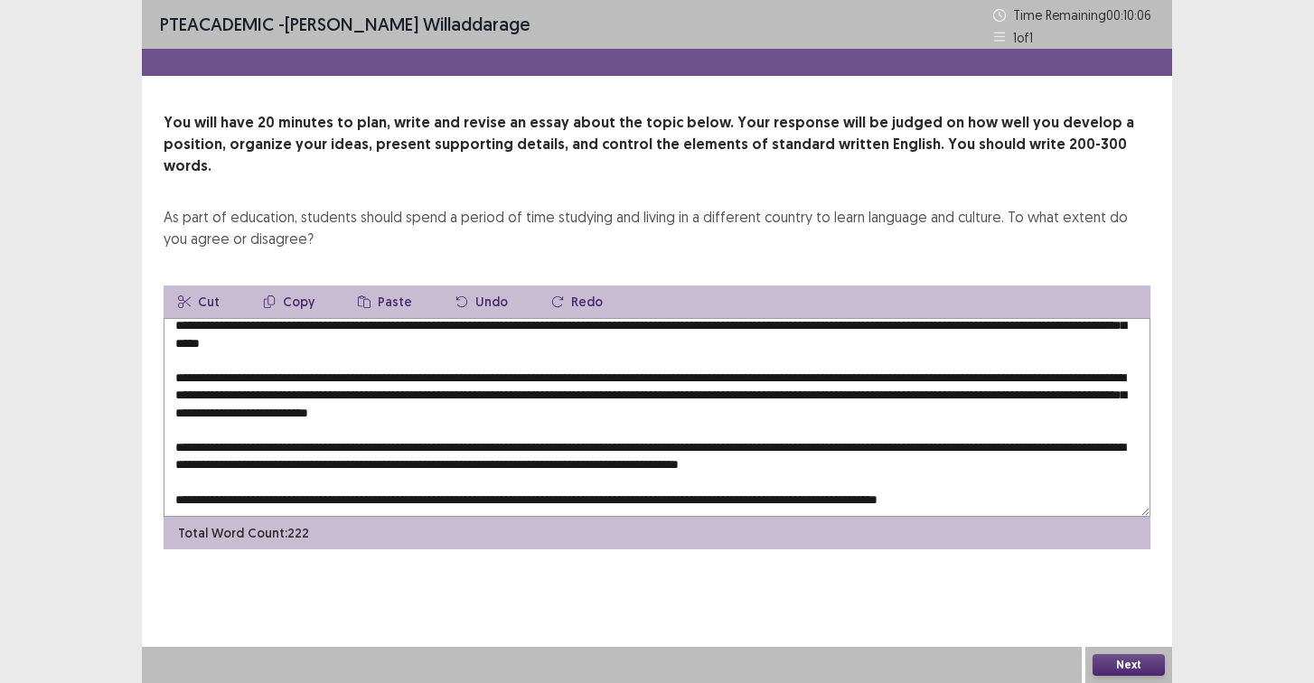
click at [943, 380] on textarea at bounding box center [657, 417] width 987 height 199
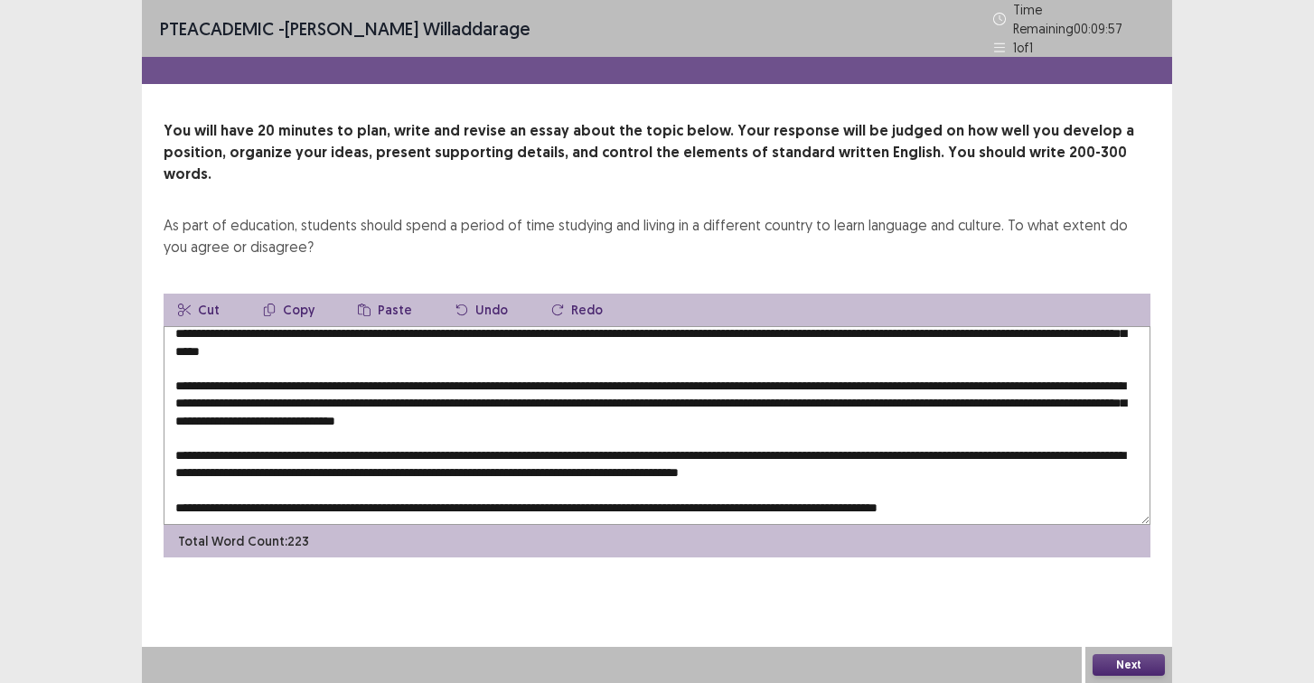
click at [277, 393] on textarea at bounding box center [657, 425] width 987 height 199
click at [313, 393] on textarea at bounding box center [657, 425] width 987 height 199
click at [343, 392] on textarea at bounding box center [657, 425] width 987 height 199
drag, startPoint x: 343, startPoint y: 392, endPoint x: 368, endPoint y: 392, distance: 24.4
click at [368, 392] on textarea at bounding box center [657, 425] width 987 height 199
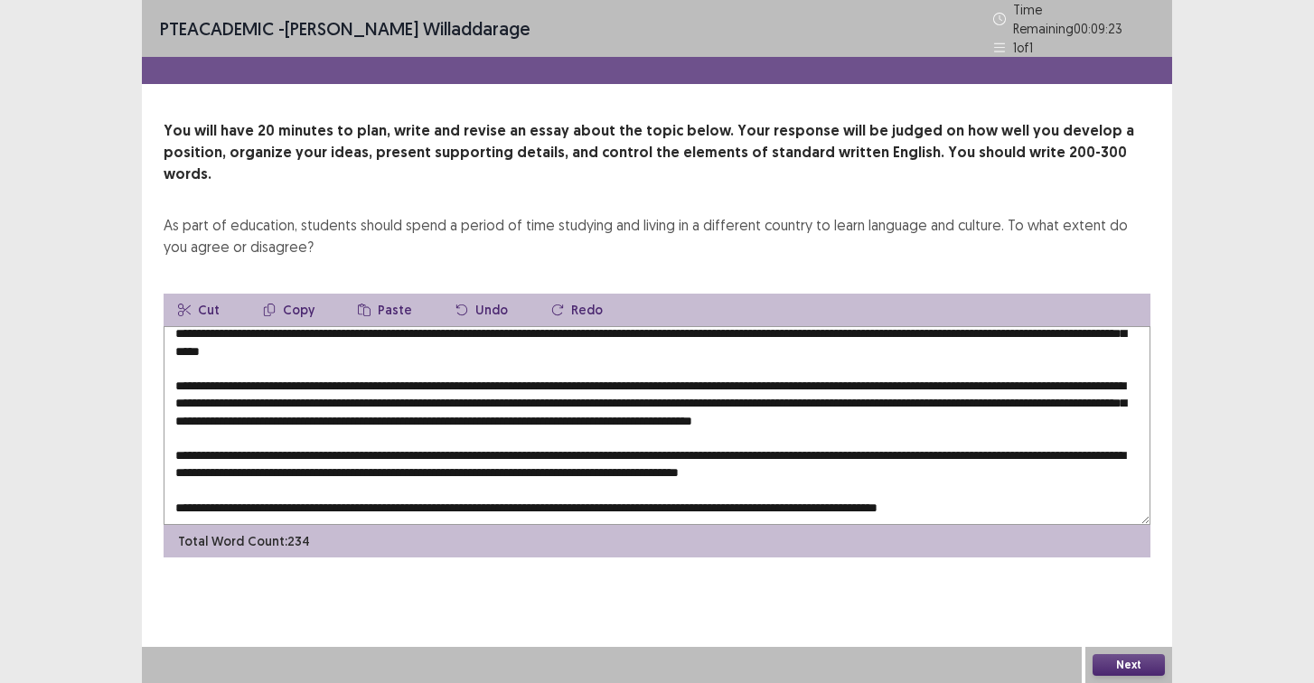
drag, startPoint x: 1013, startPoint y: 392, endPoint x: 1100, endPoint y: 393, distance: 86.8
click at [1100, 393] on textarea at bounding box center [657, 425] width 987 height 199
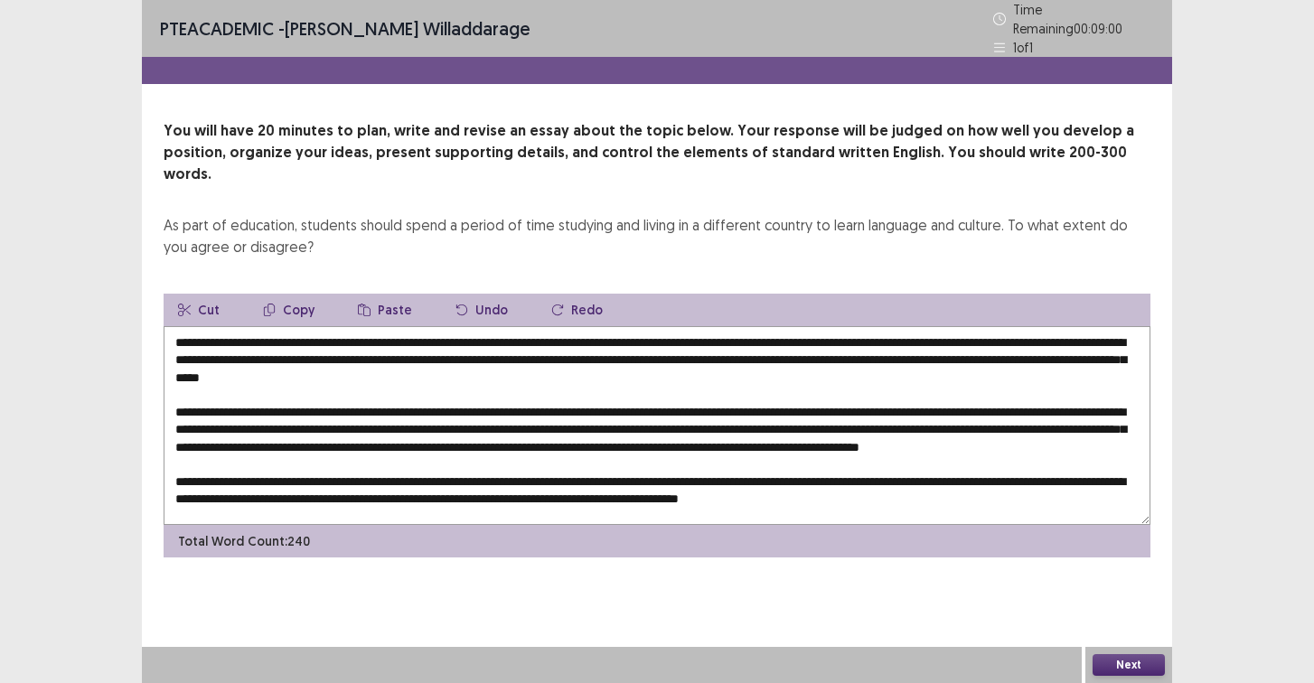
scroll to position [43, 0]
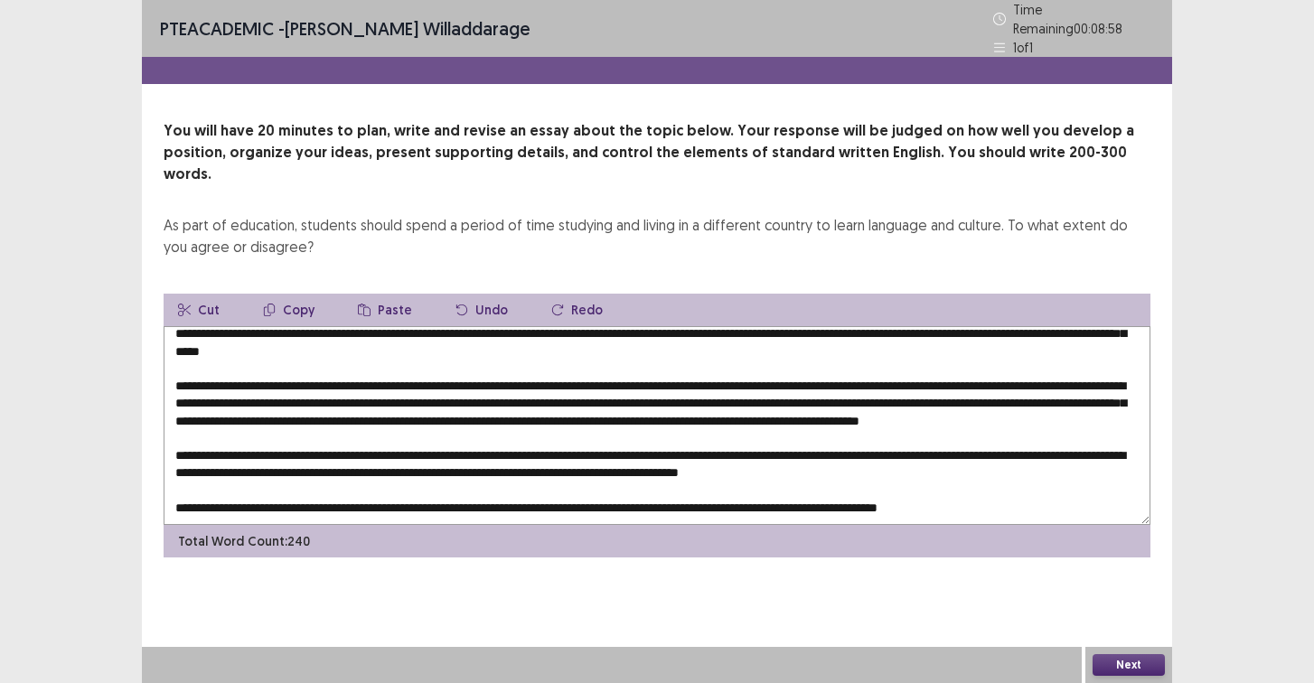
click at [451, 431] on textarea at bounding box center [657, 425] width 987 height 199
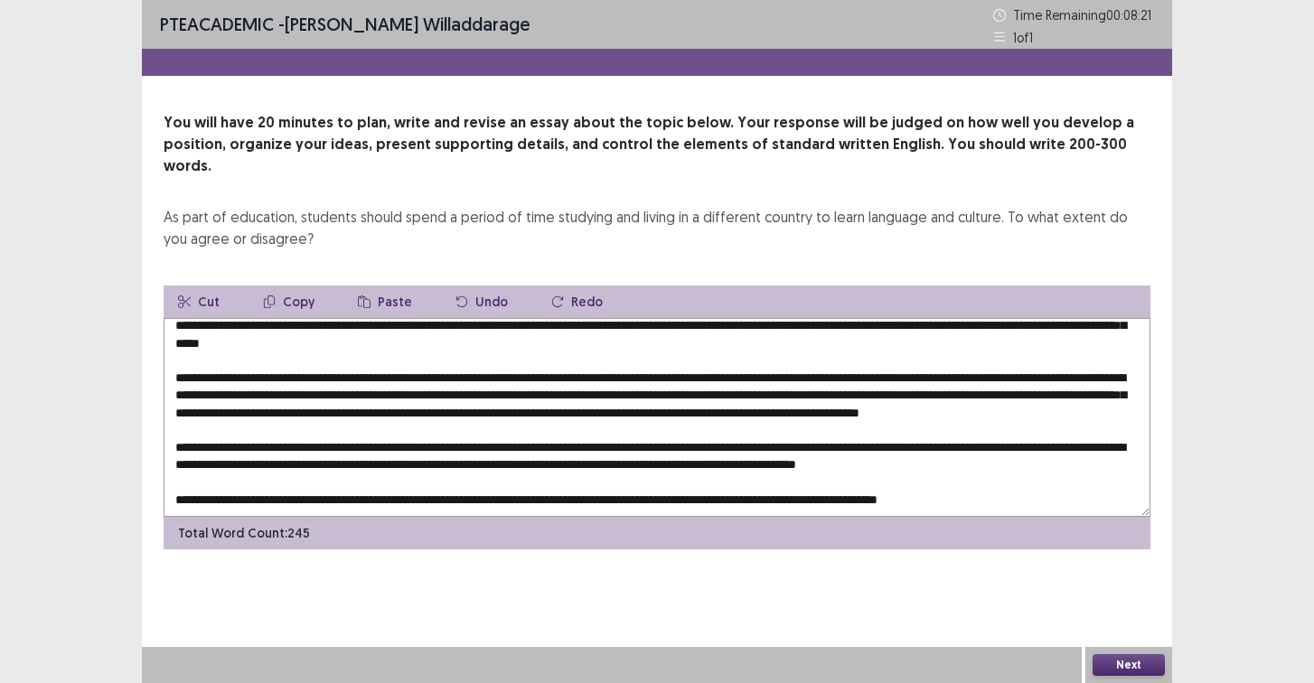
click at [309, 447] on textarea at bounding box center [657, 417] width 987 height 199
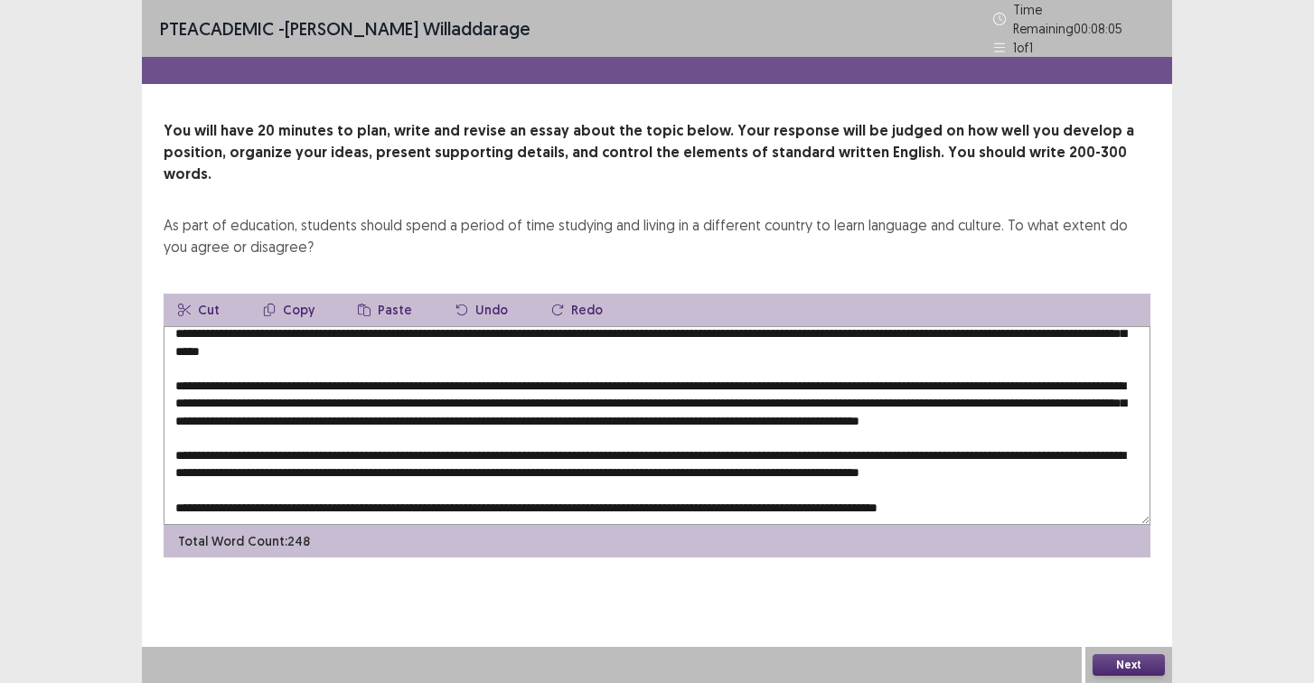
scroll to position [61, 0]
drag, startPoint x: 910, startPoint y: 432, endPoint x: 946, endPoint y: 441, distance: 37.3
click at [946, 441] on textarea at bounding box center [657, 425] width 987 height 199
click at [1000, 456] on textarea at bounding box center [657, 425] width 987 height 199
drag, startPoint x: 1044, startPoint y: 428, endPoint x: 1097, endPoint y: 429, distance: 53.3
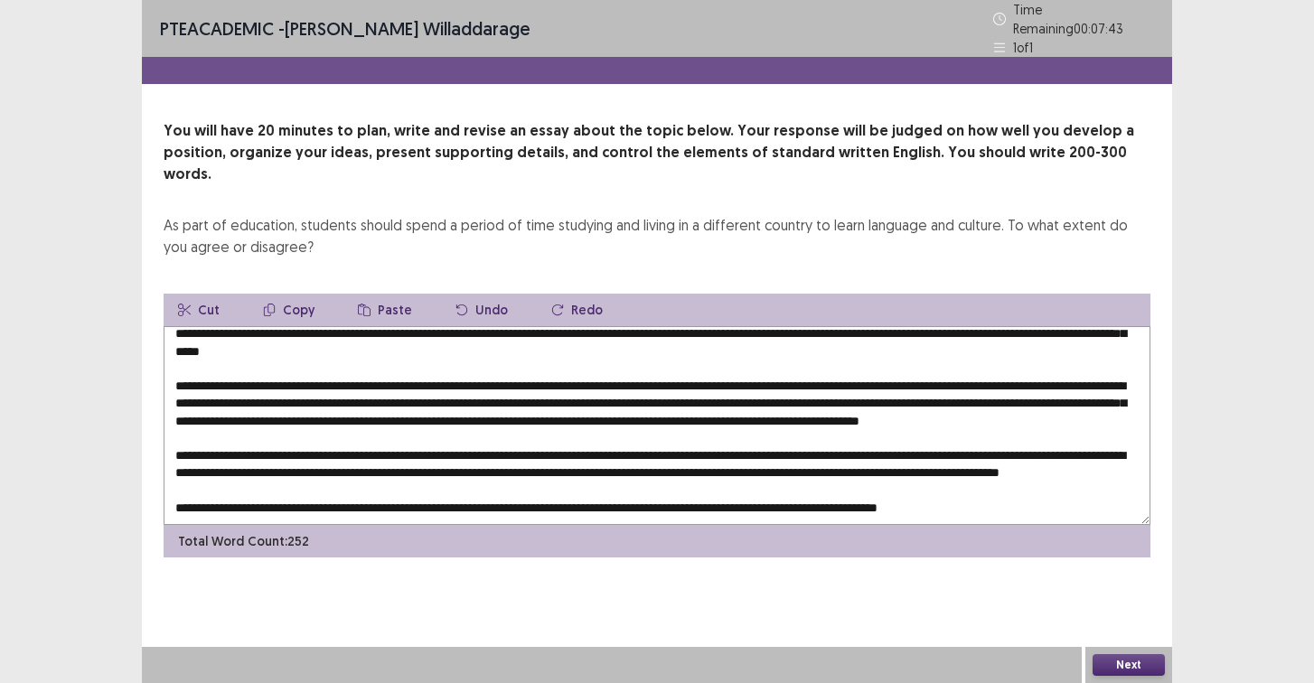
click at [1097, 429] on textarea at bounding box center [657, 425] width 987 height 199
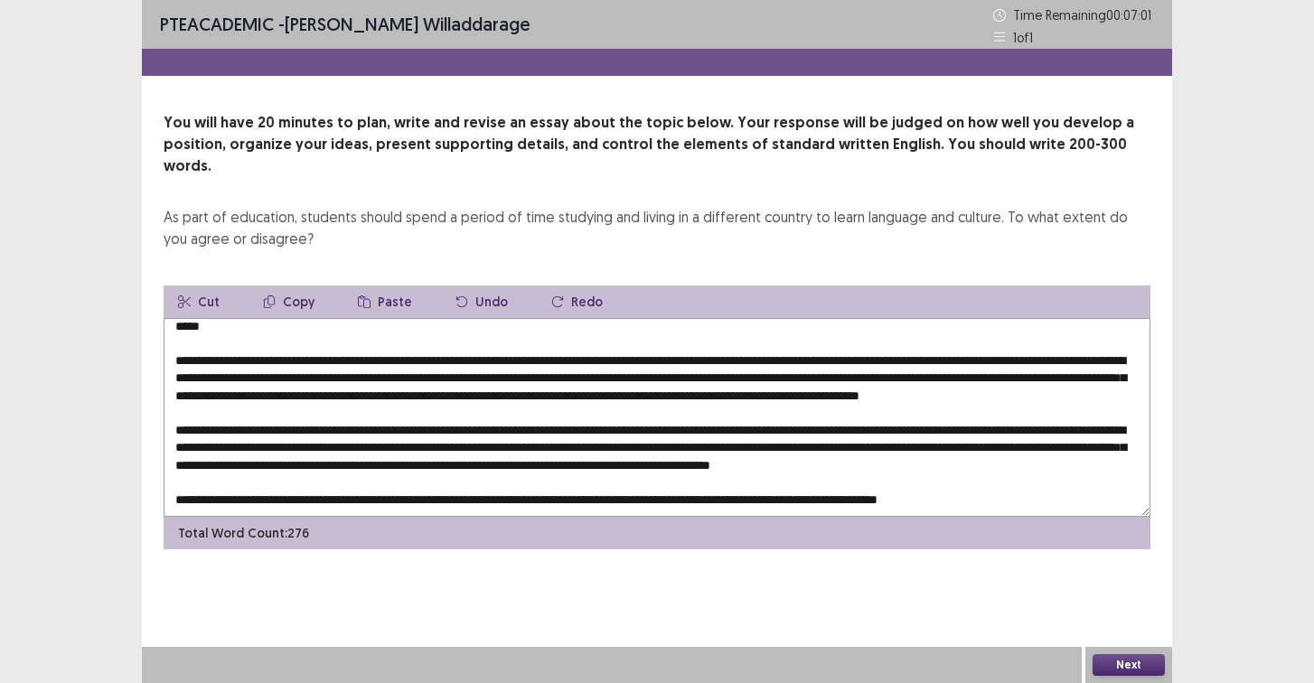
scroll to position [79, 0]
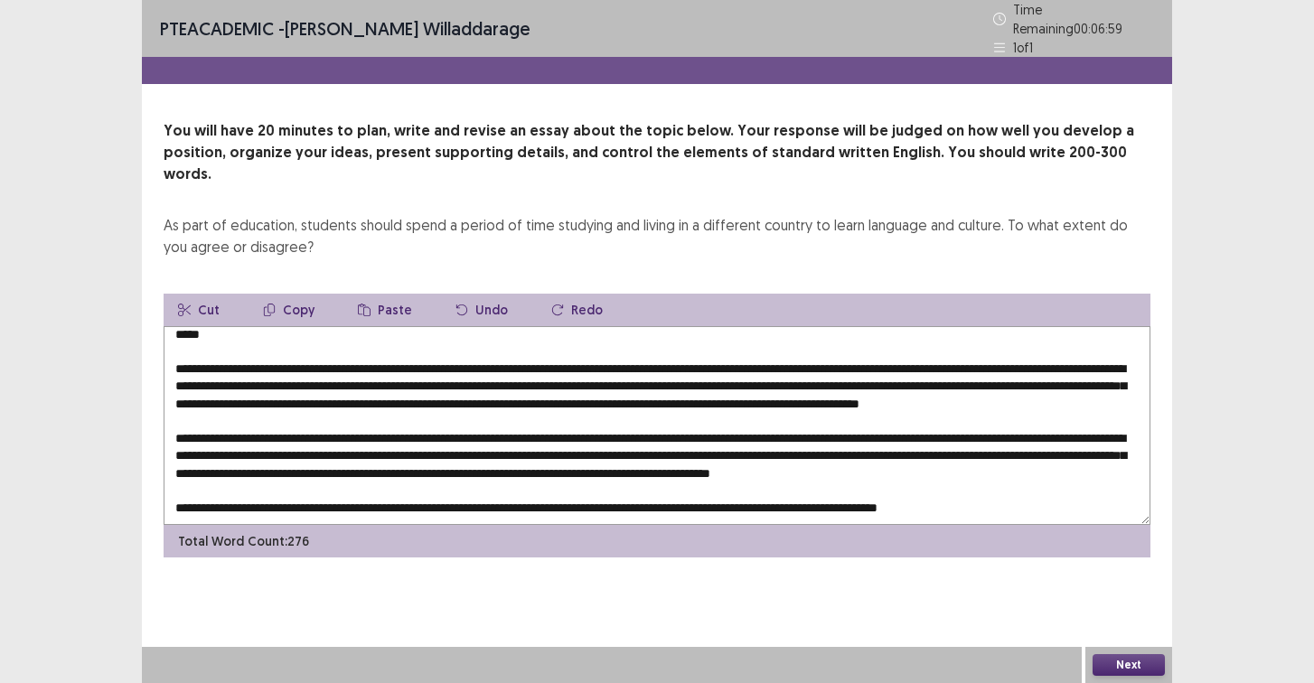
click at [1121, 429] on textarea at bounding box center [657, 425] width 987 height 199
click at [521, 478] on textarea at bounding box center [657, 425] width 987 height 199
click at [536, 480] on textarea at bounding box center [657, 425] width 987 height 199
click at [534, 478] on textarea at bounding box center [657, 425] width 987 height 199
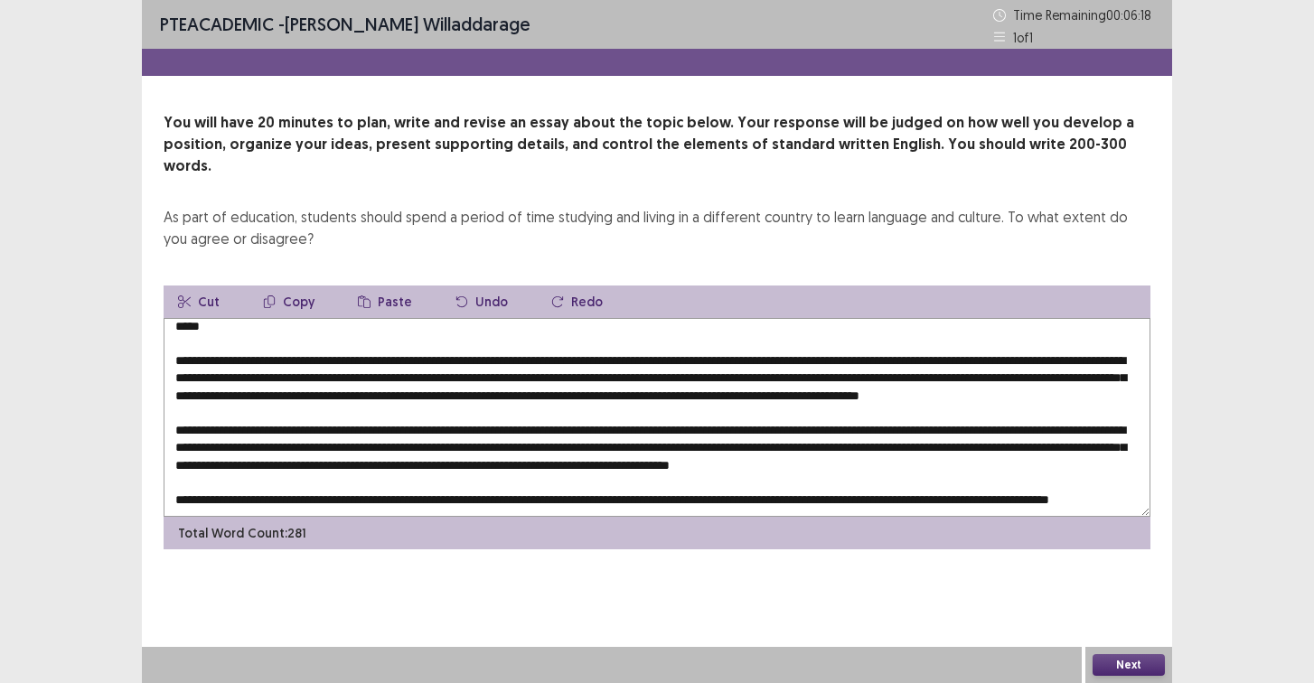
click at [738, 476] on textarea at bounding box center [657, 417] width 987 height 199
drag, startPoint x: 738, startPoint y: 476, endPoint x: 910, endPoint y: 492, distance: 172.4
click at [910, 492] on textarea at bounding box center [657, 417] width 987 height 199
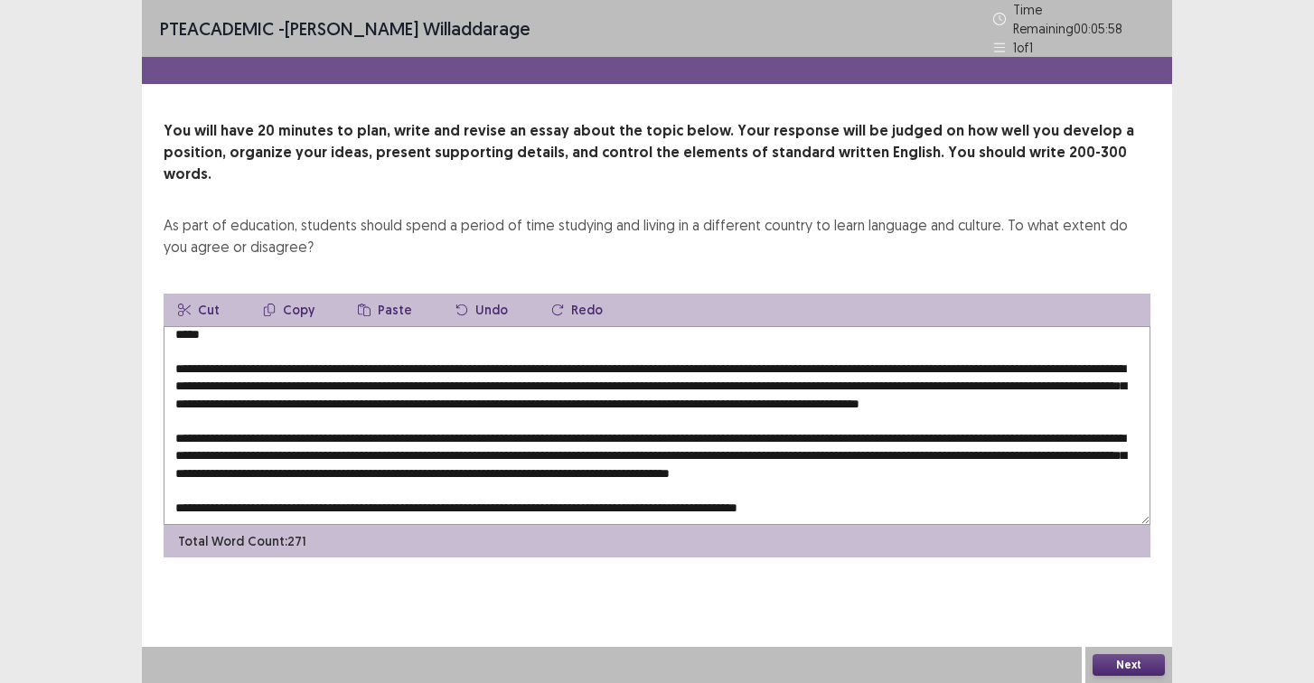
scroll to position [79, 0]
click at [568, 483] on textarea at bounding box center [657, 425] width 987 height 199
click at [1109, 480] on textarea at bounding box center [657, 425] width 987 height 199
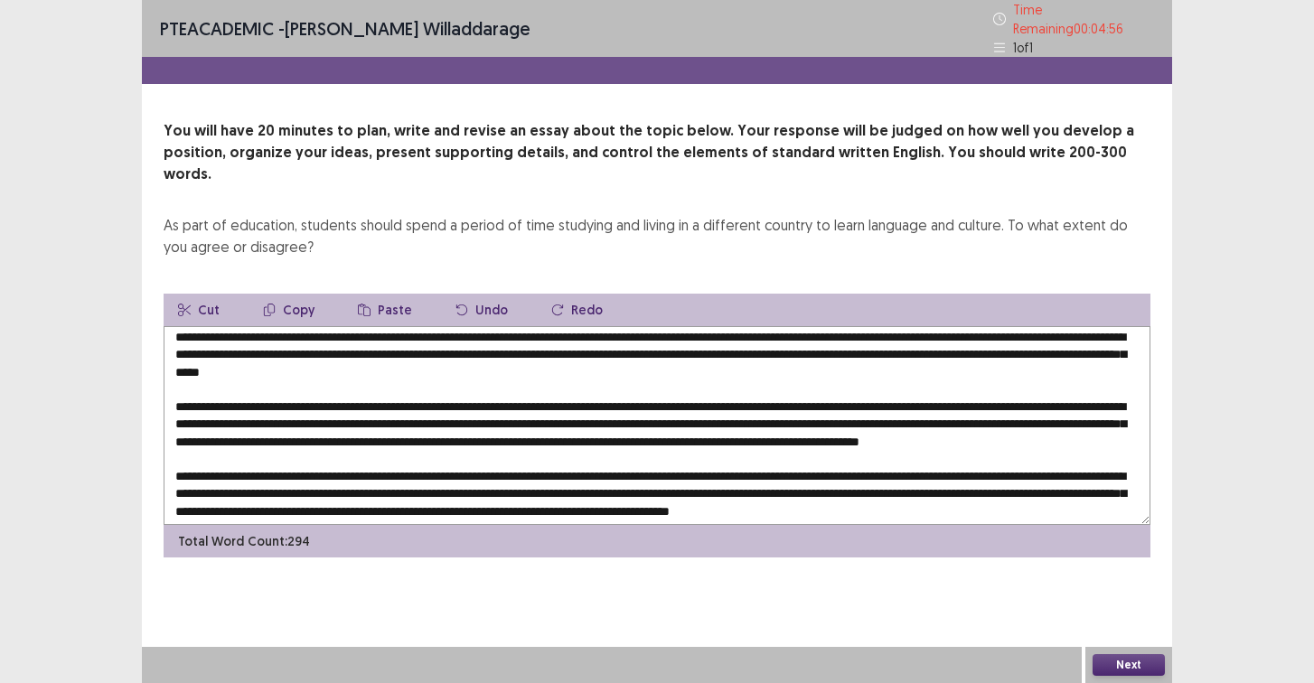
scroll to position [0, 0]
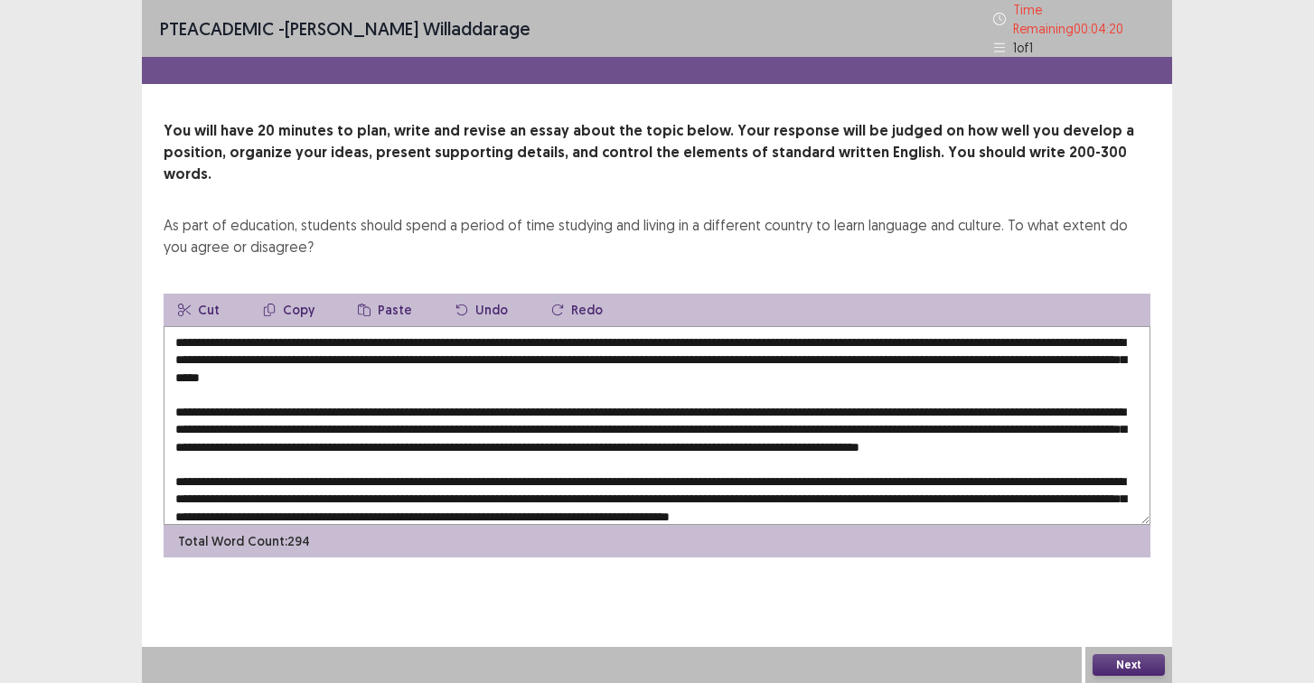
click at [511, 350] on textarea at bounding box center [657, 425] width 987 height 199
click at [933, 387] on textarea at bounding box center [657, 425] width 987 height 199
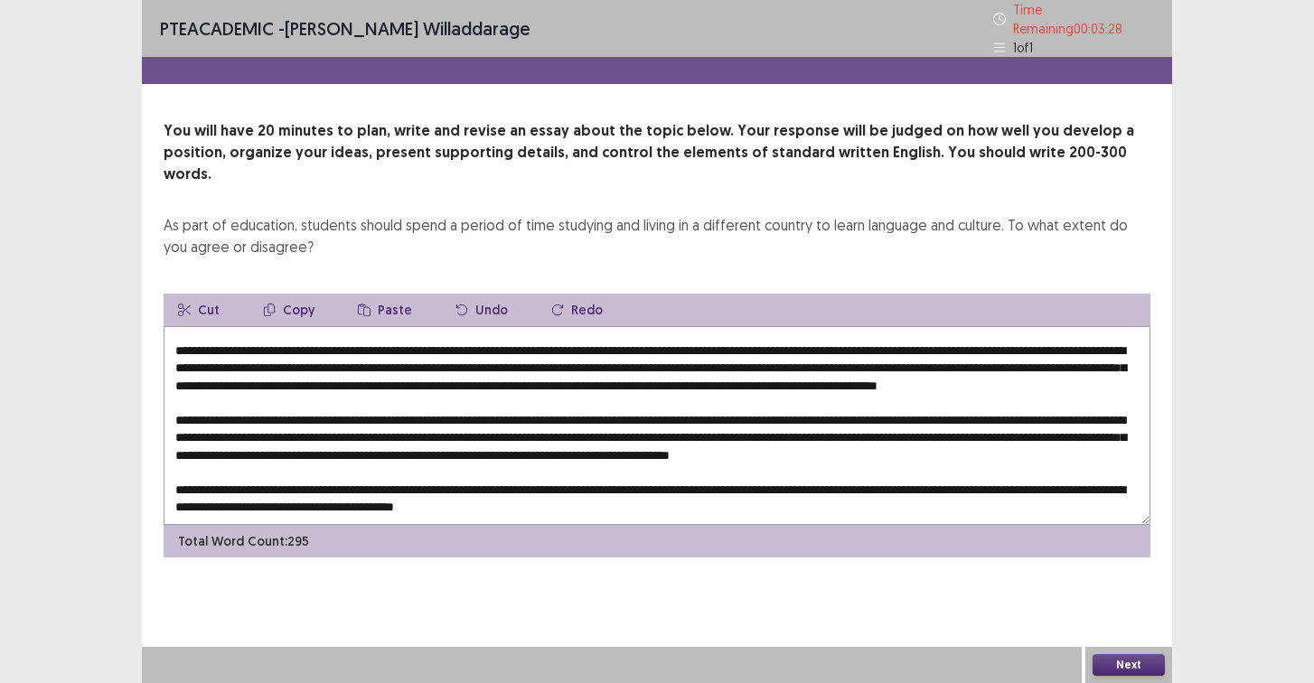
scroll to position [96, 0]
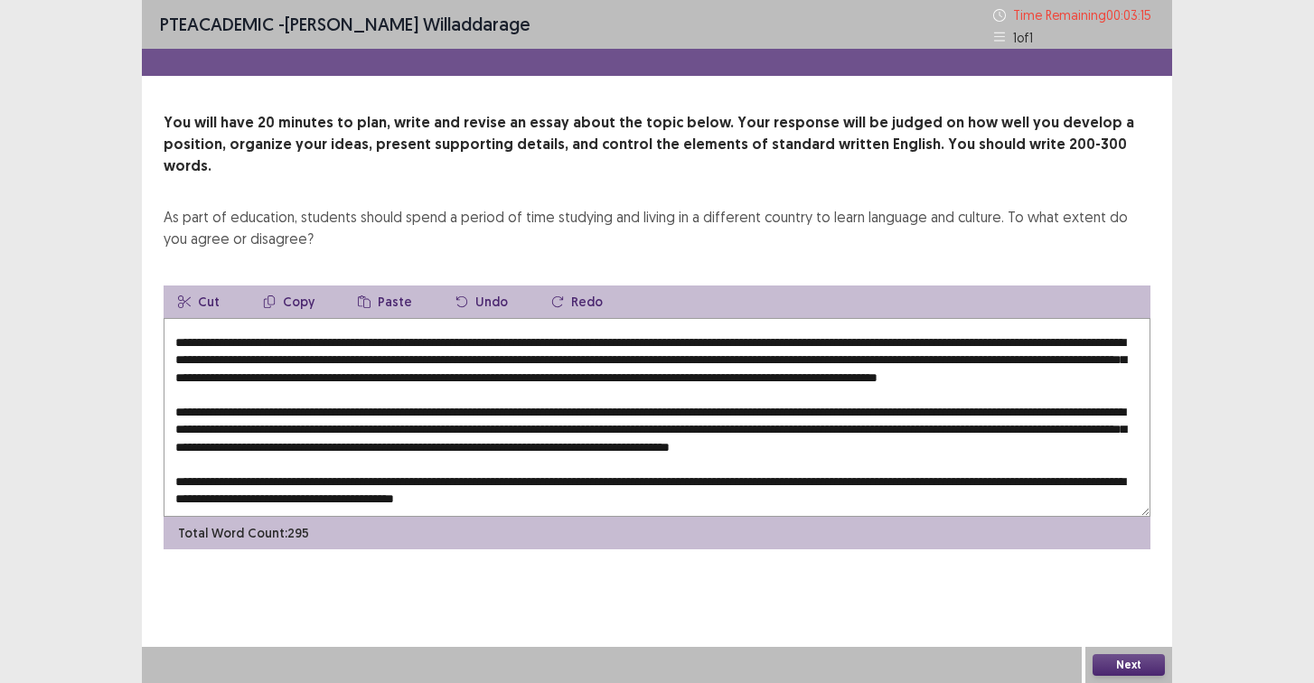
click at [420, 375] on textarea at bounding box center [657, 417] width 987 height 199
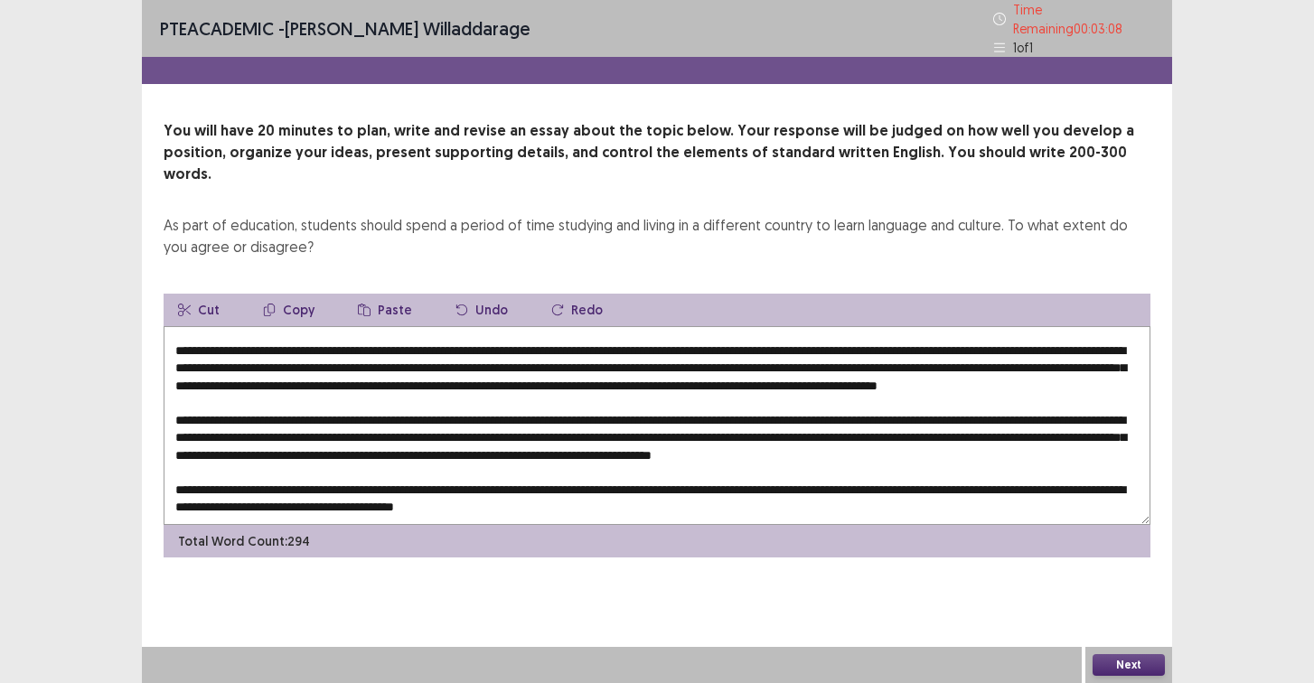
click at [411, 379] on textarea at bounding box center [657, 425] width 987 height 199
click at [334, 409] on textarea at bounding box center [657, 425] width 987 height 199
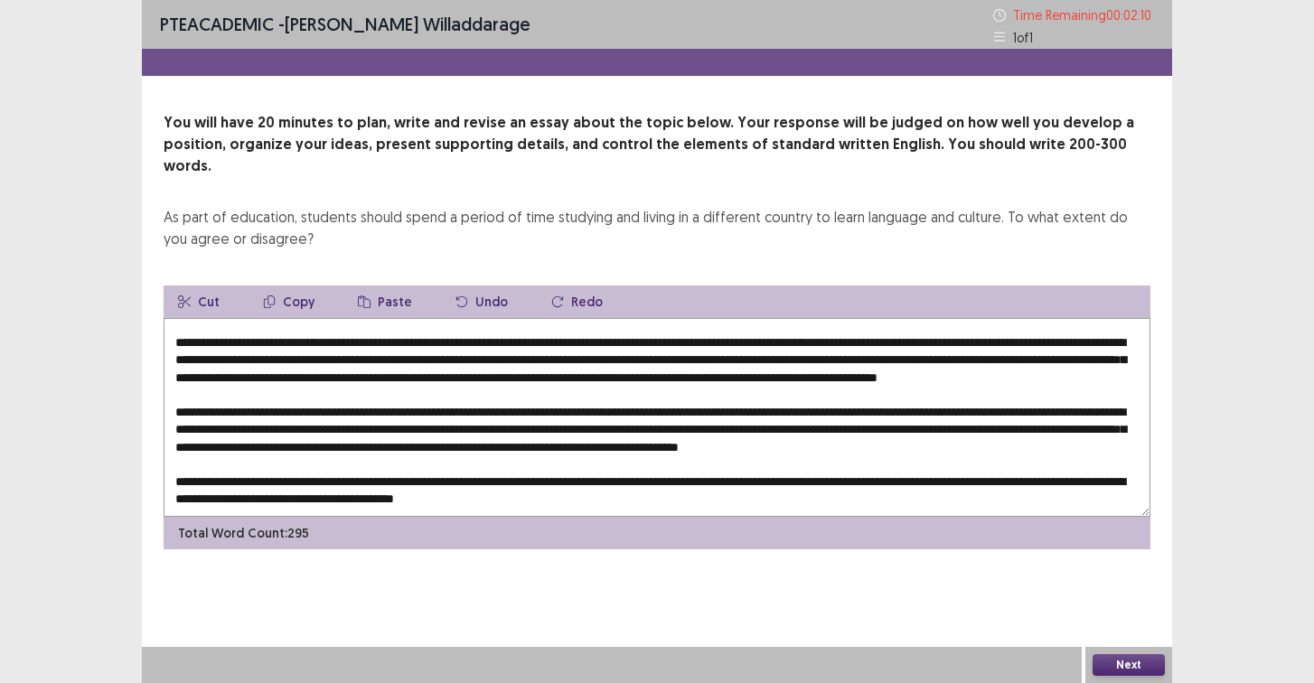
click at [793, 407] on textarea at bounding box center [657, 417] width 987 height 199
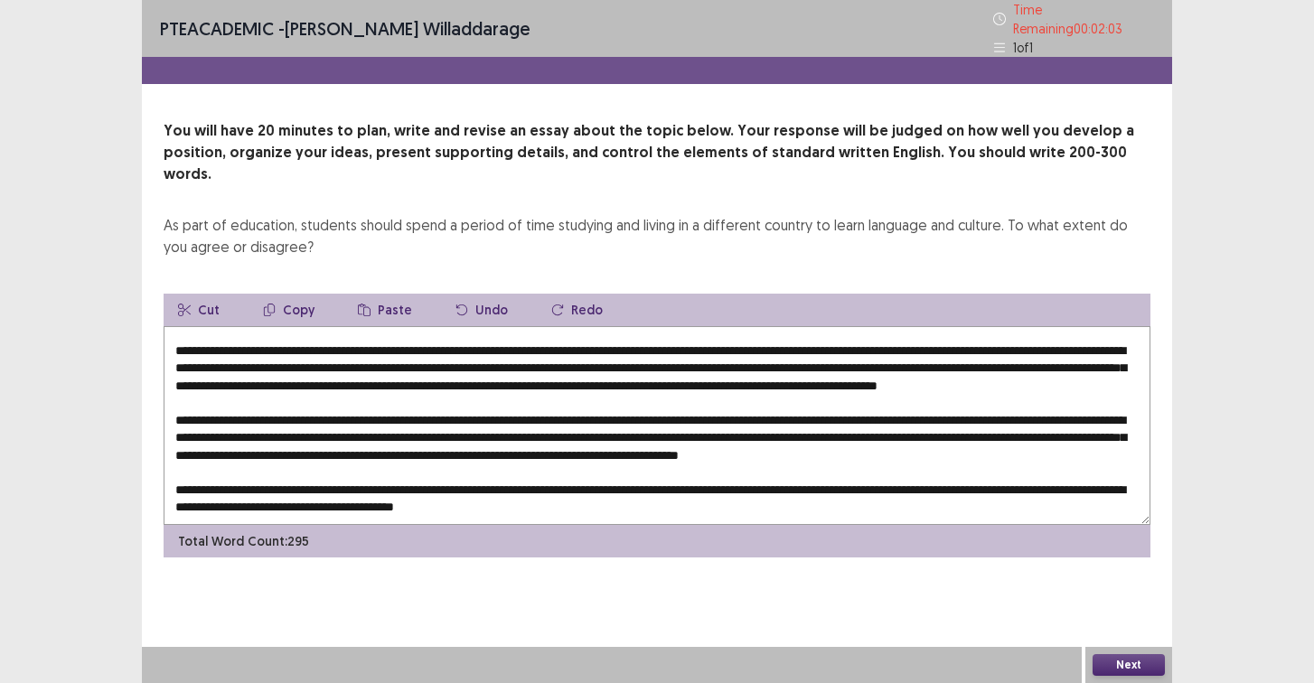
click at [934, 408] on textarea at bounding box center [657, 425] width 987 height 199
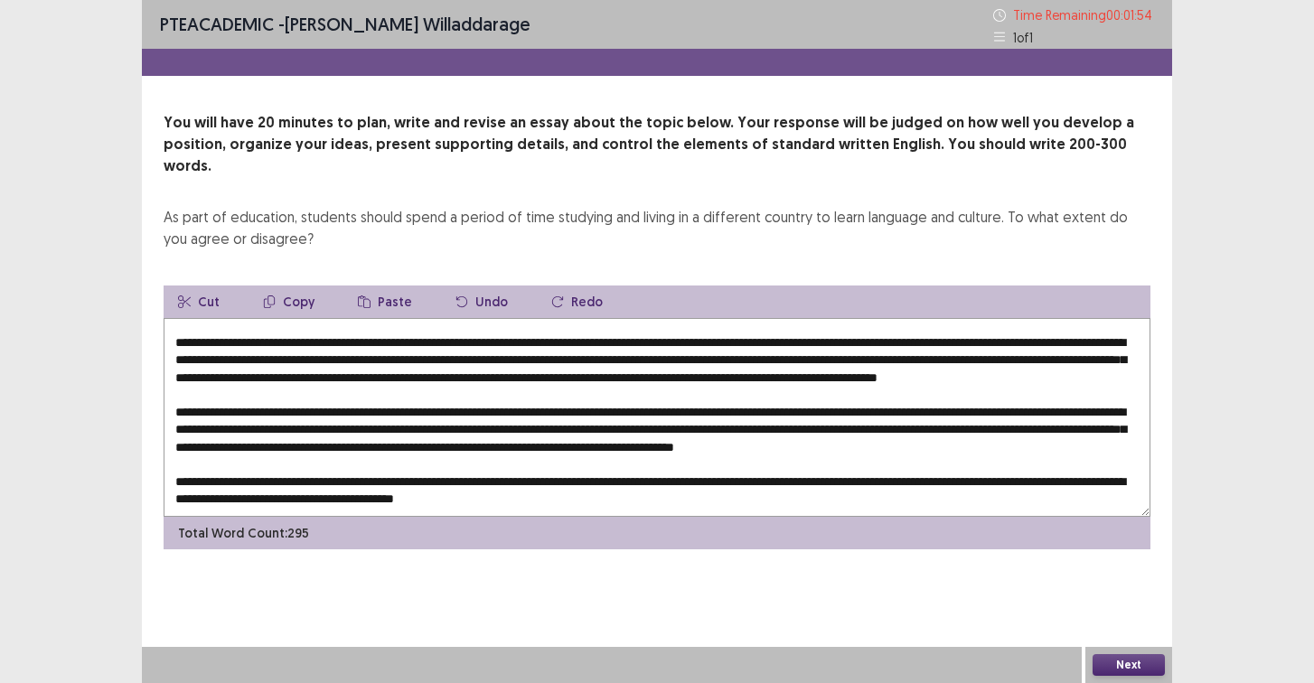
click at [1074, 414] on textarea at bounding box center [657, 417] width 987 height 199
click at [1102, 464] on textarea at bounding box center [657, 417] width 987 height 199
type textarea "**********"
click at [1122, 663] on button "Next" at bounding box center [1129, 665] width 72 height 22
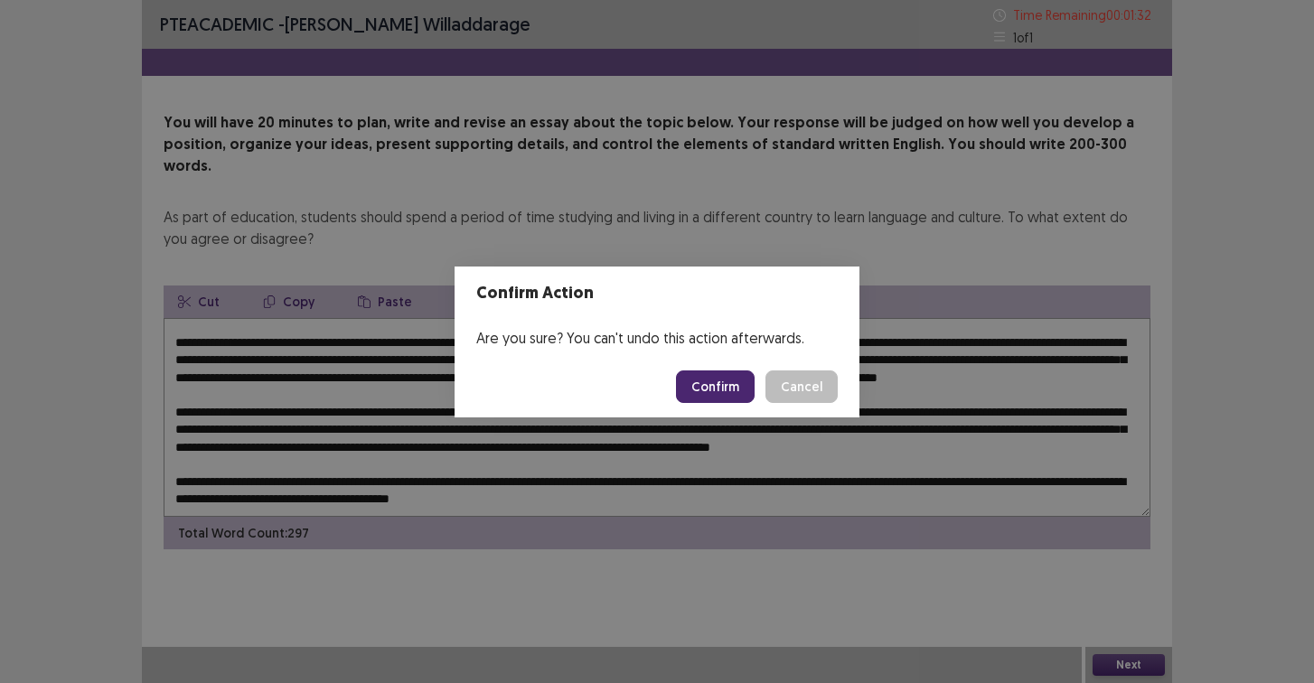
click at [736, 393] on button "Confirm" at bounding box center [715, 387] width 79 height 33
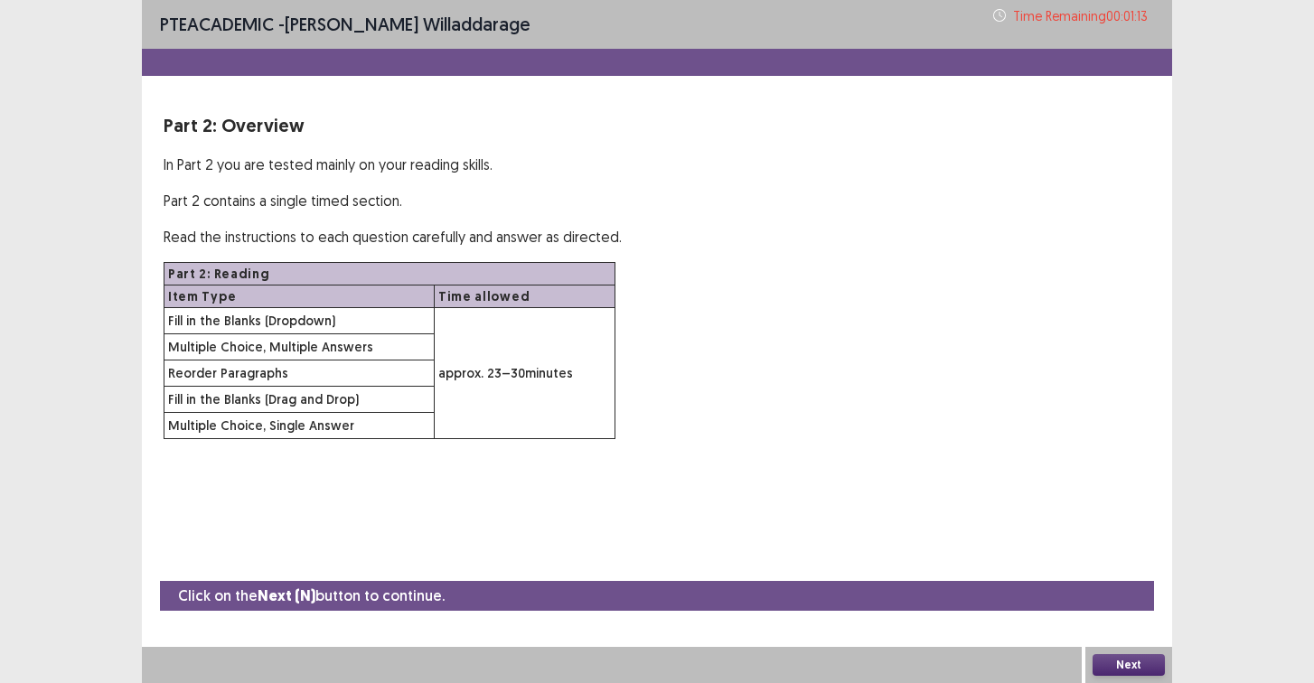
click at [1129, 660] on button "Next" at bounding box center [1129, 665] width 72 height 22
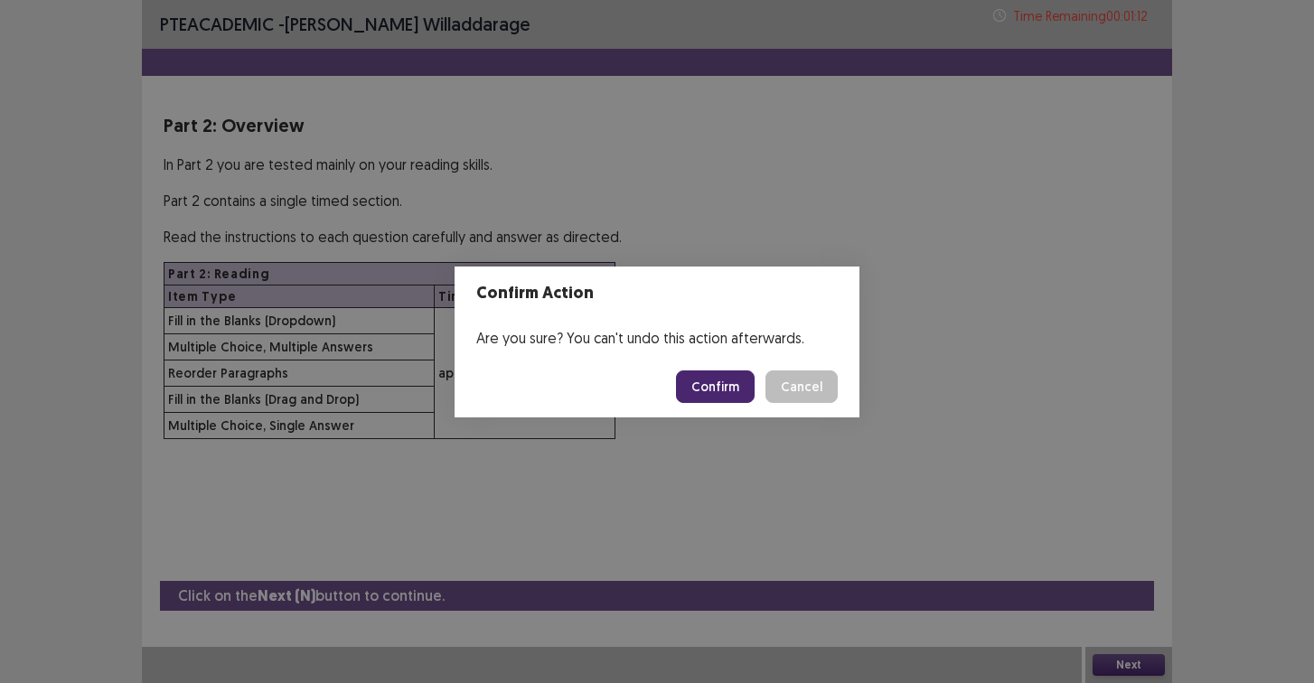
click at [742, 391] on button "Confirm" at bounding box center [715, 387] width 79 height 33
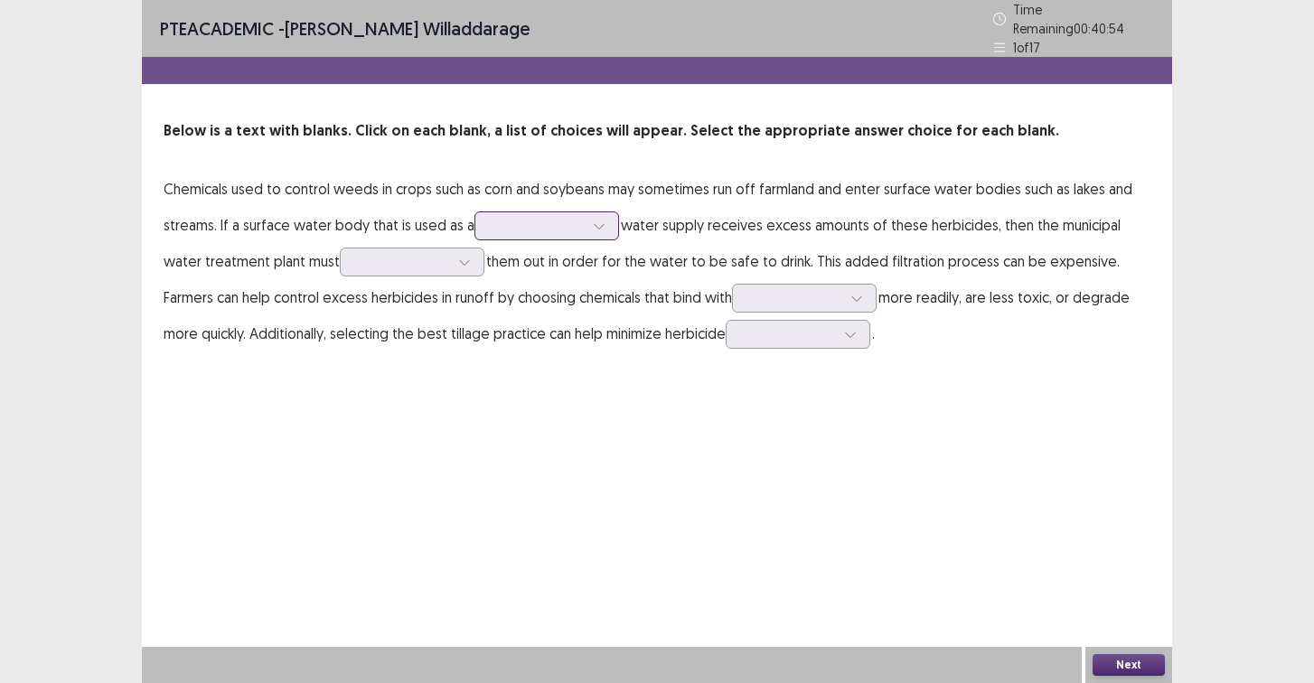
click at [553, 228] on div at bounding box center [537, 225] width 98 height 21
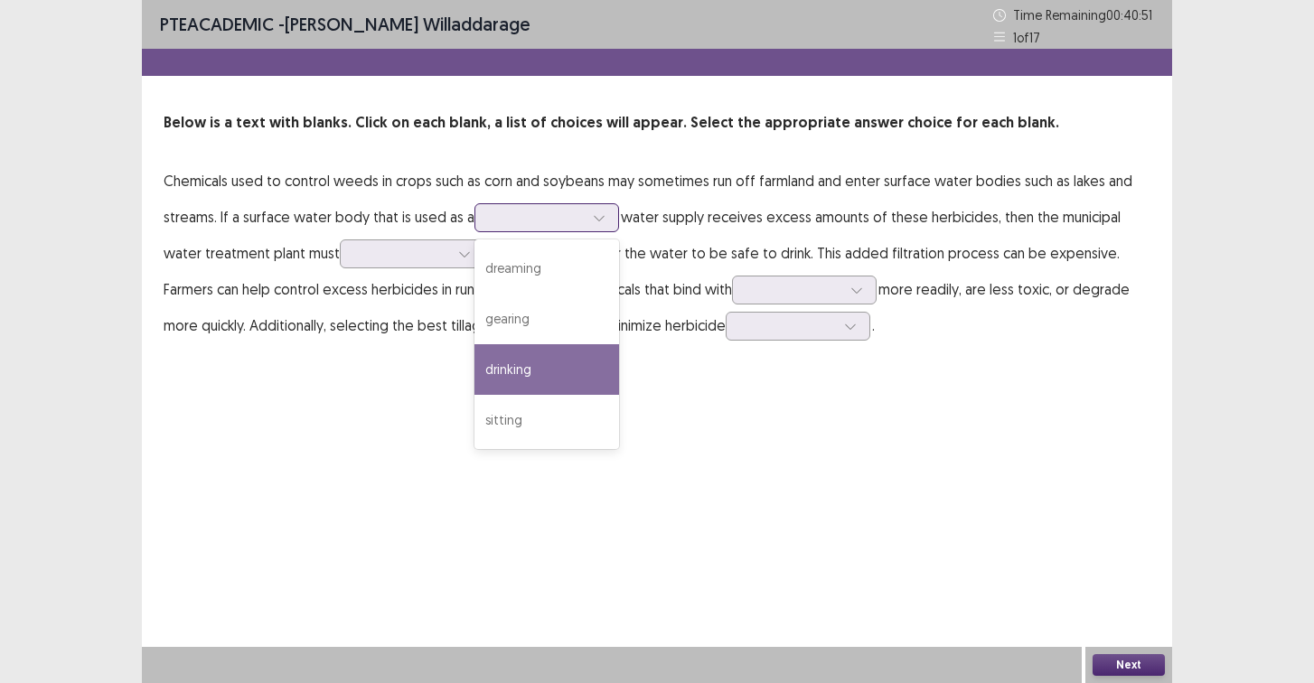
click at [550, 370] on div "drinking" at bounding box center [546, 369] width 145 height 51
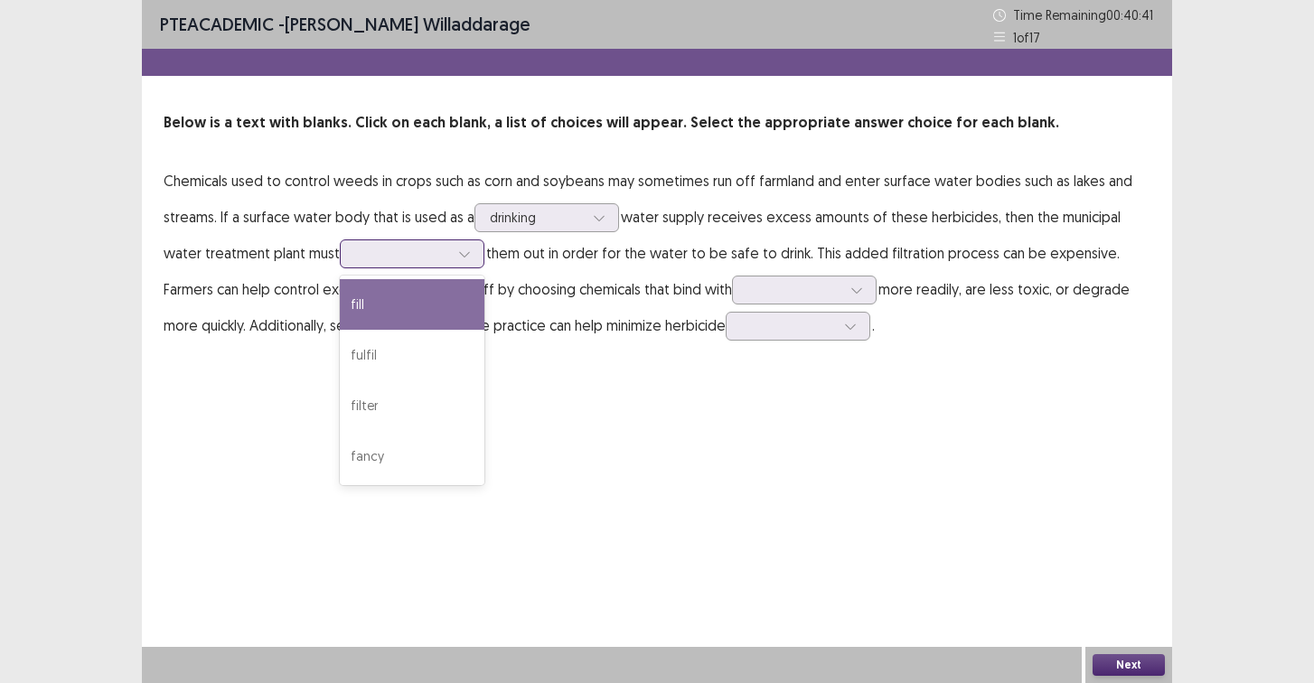
click at [440, 262] on div at bounding box center [402, 253] width 94 height 17
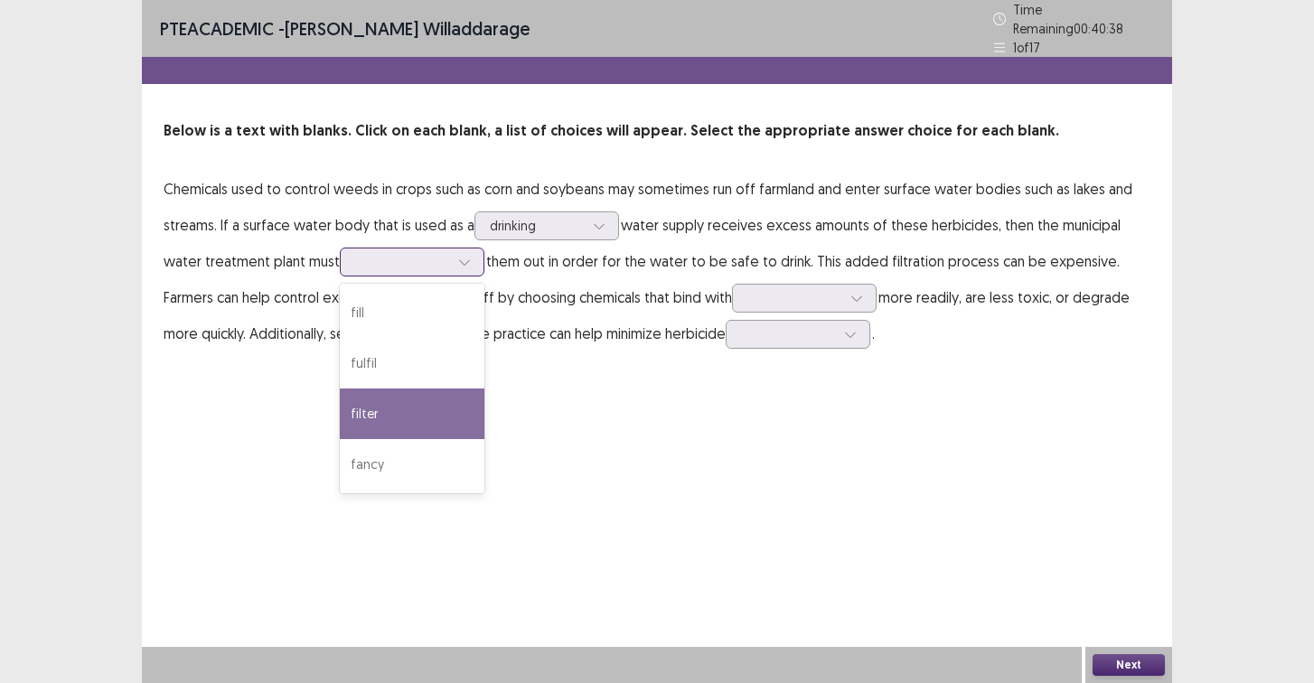
click at [408, 401] on div "filter" at bounding box center [412, 414] width 145 height 51
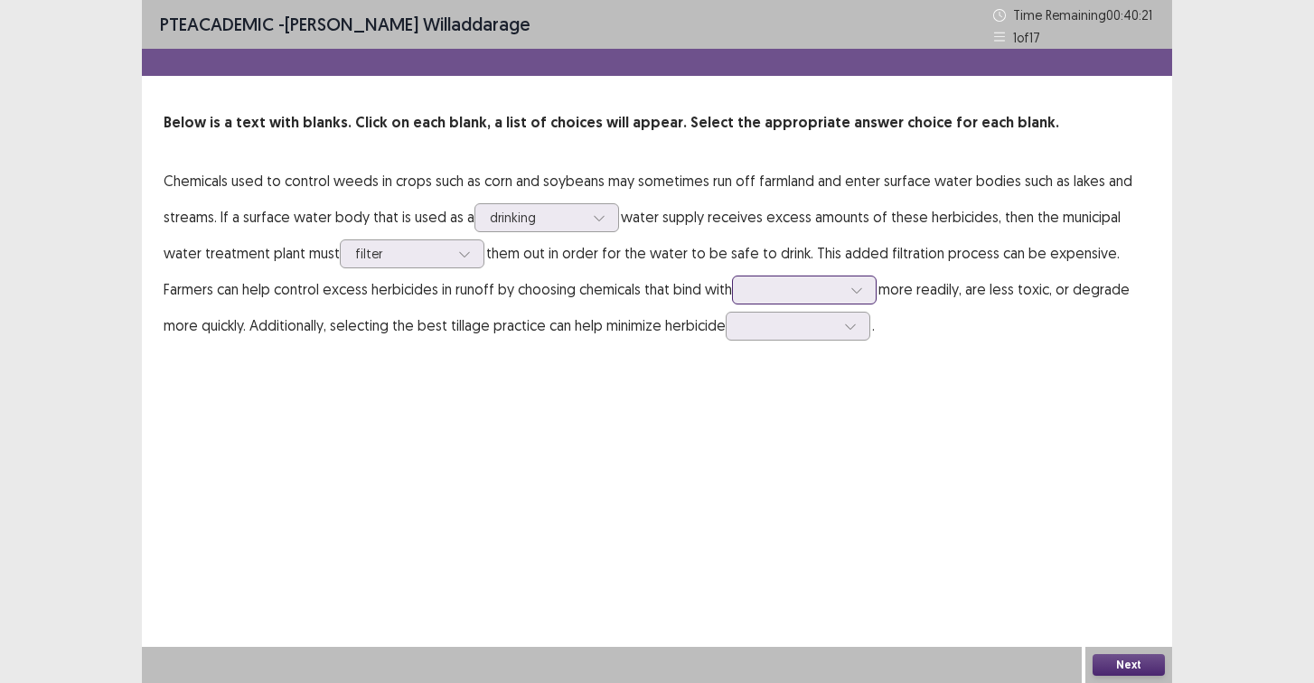
click at [822, 303] on div at bounding box center [804, 290] width 145 height 29
click at [606, 399] on div "PTE academic - [PERSON_NAME] Time Remaining 00 : 40 : 15 1 of 17 Below is a tex…" at bounding box center [657, 341] width 1030 height 683
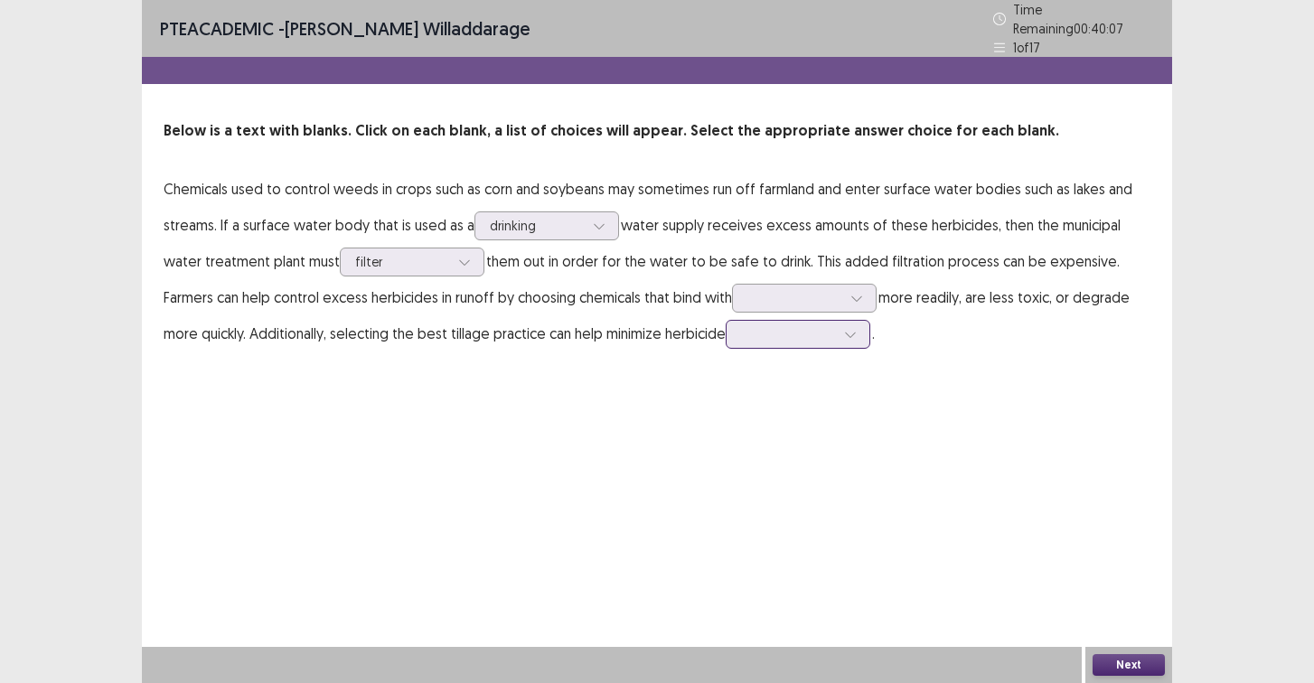
click at [793, 325] on div at bounding box center [788, 333] width 94 height 17
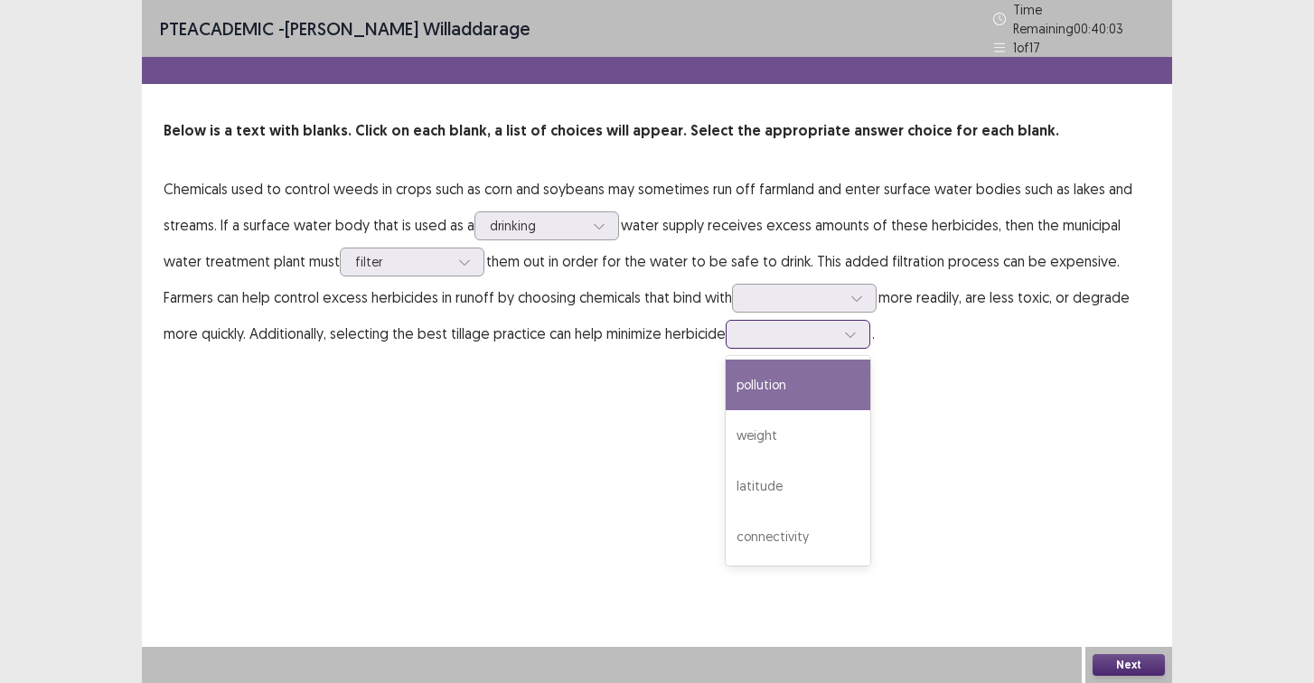
click at [789, 332] on div at bounding box center [788, 333] width 94 height 17
click at [788, 389] on div "pollution" at bounding box center [798, 385] width 145 height 51
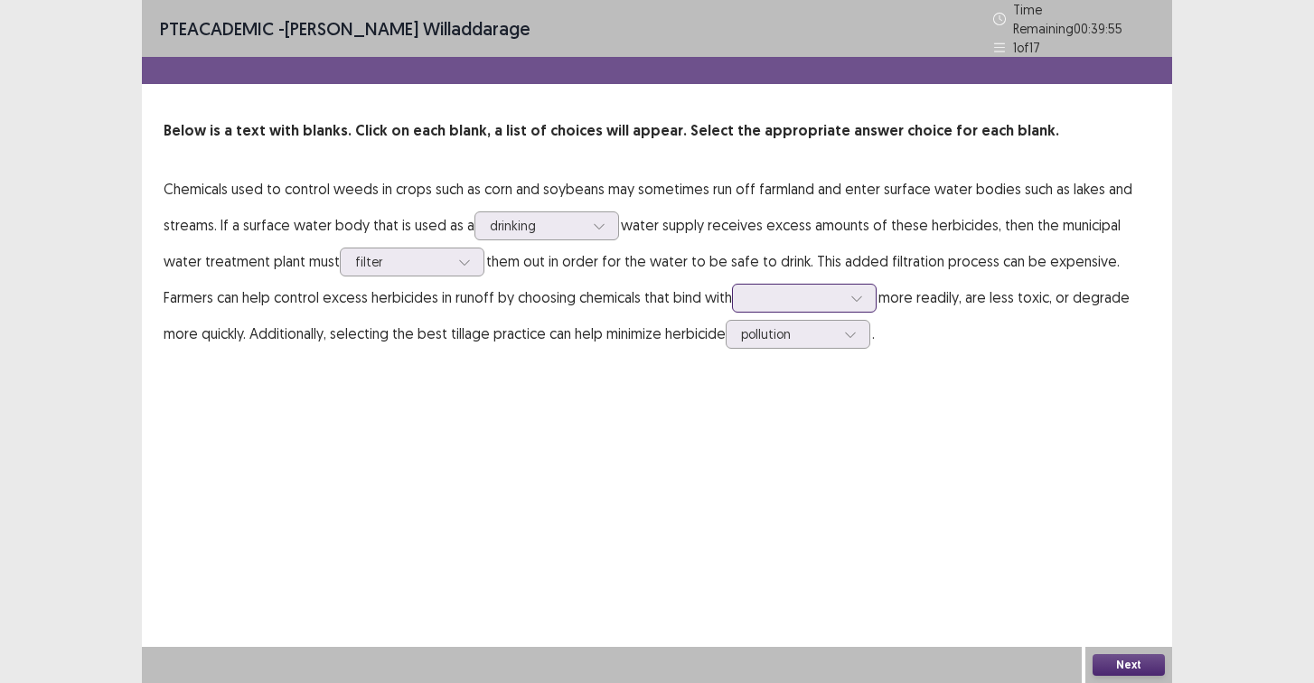
click at [785, 289] on div at bounding box center [794, 297] width 94 height 17
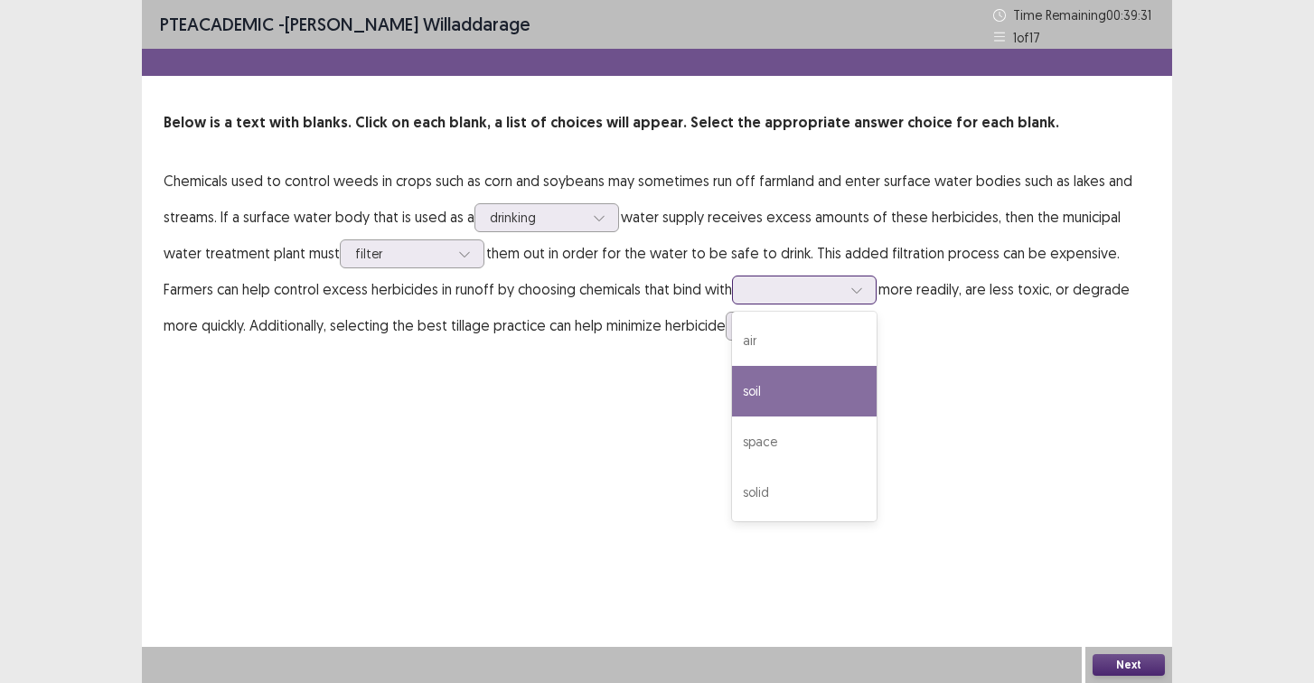
click at [821, 384] on div "soil" at bounding box center [804, 391] width 145 height 51
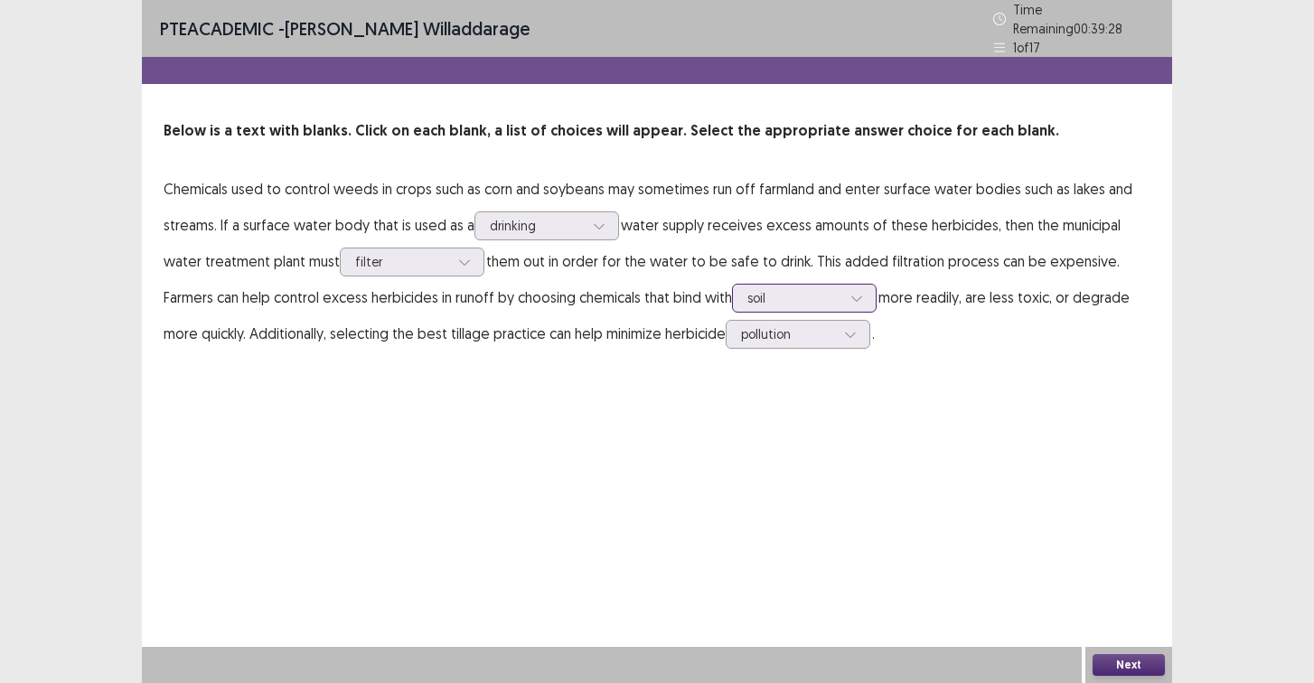
click at [853, 292] on icon at bounding box center [856, 298] width 13 height 13
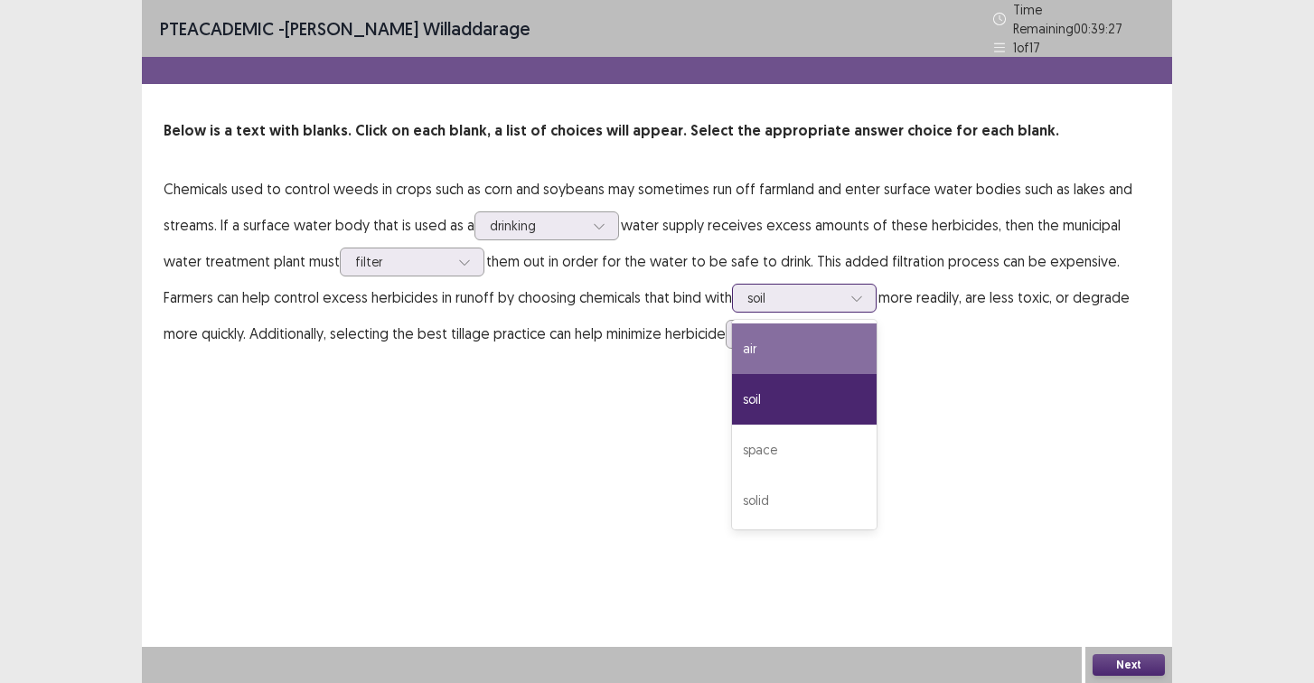
click at [825, 356] on div "air" at bounding box center [804, 349] width 145 height 51
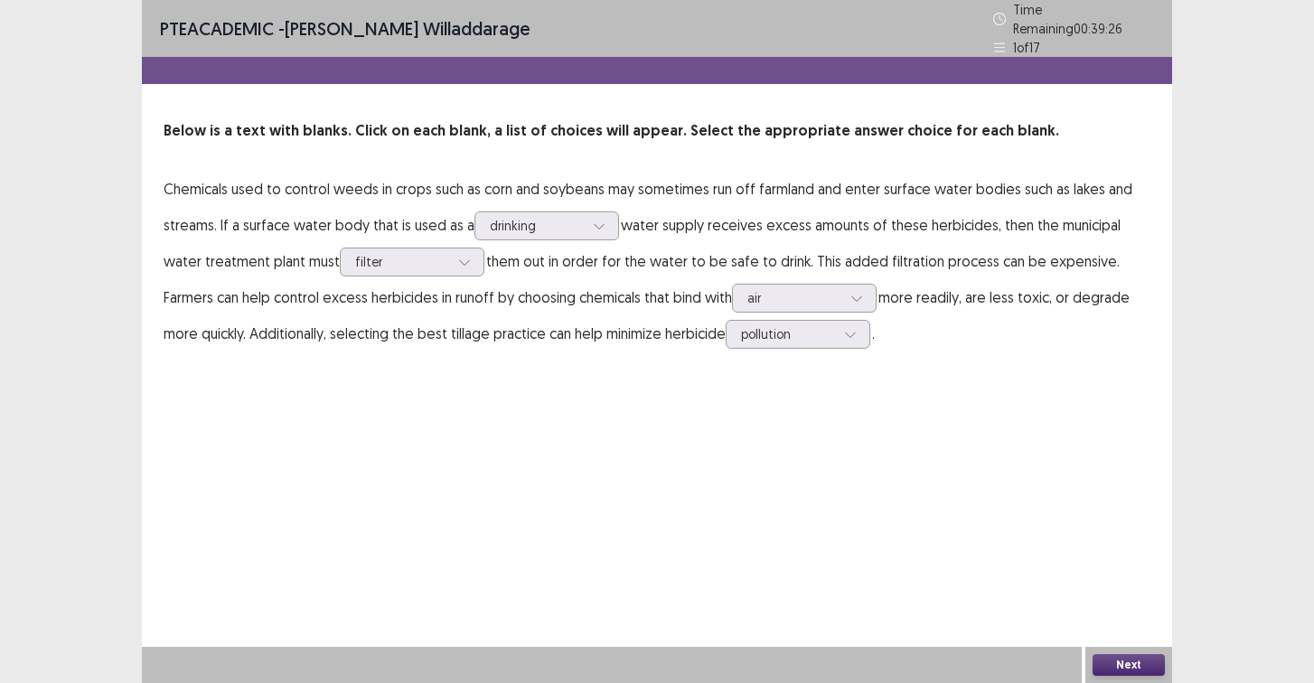
click at [1126, 669] on button "Next" at bounding box center [1129, 665] width 72 height 22
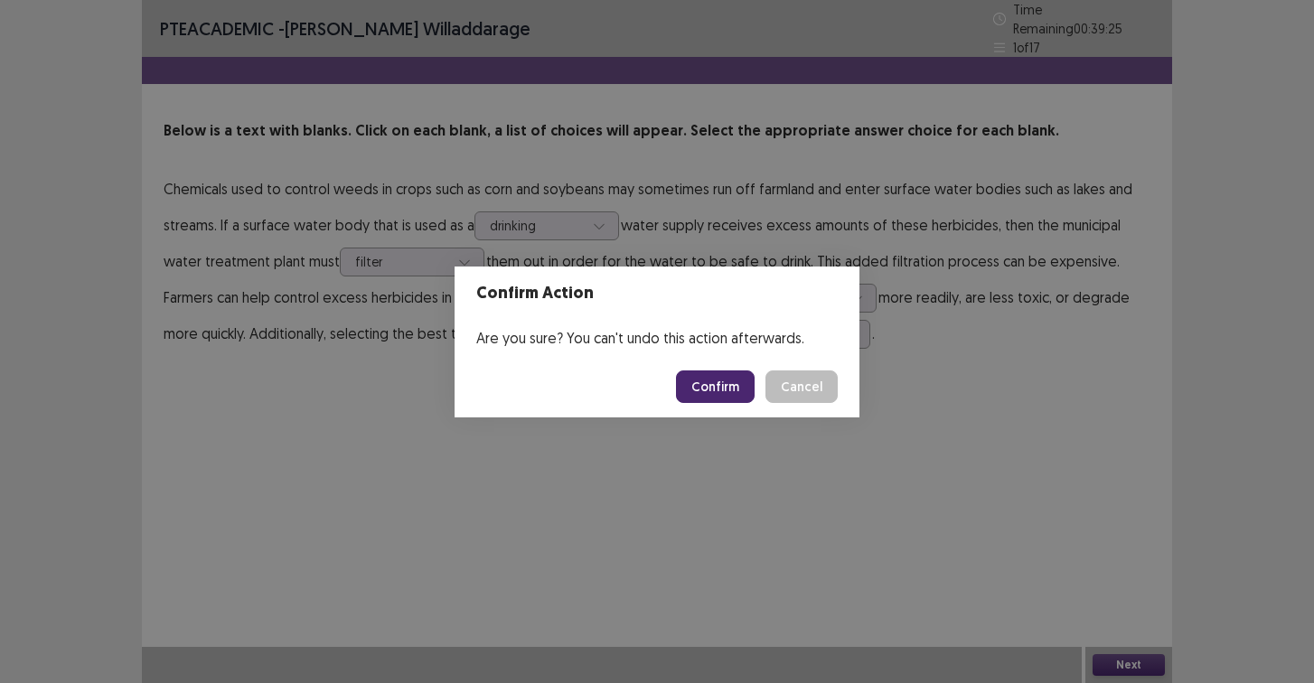
click at [735, 379] on button "Confirm" at bounding box center [715, 387] width 79 height 33
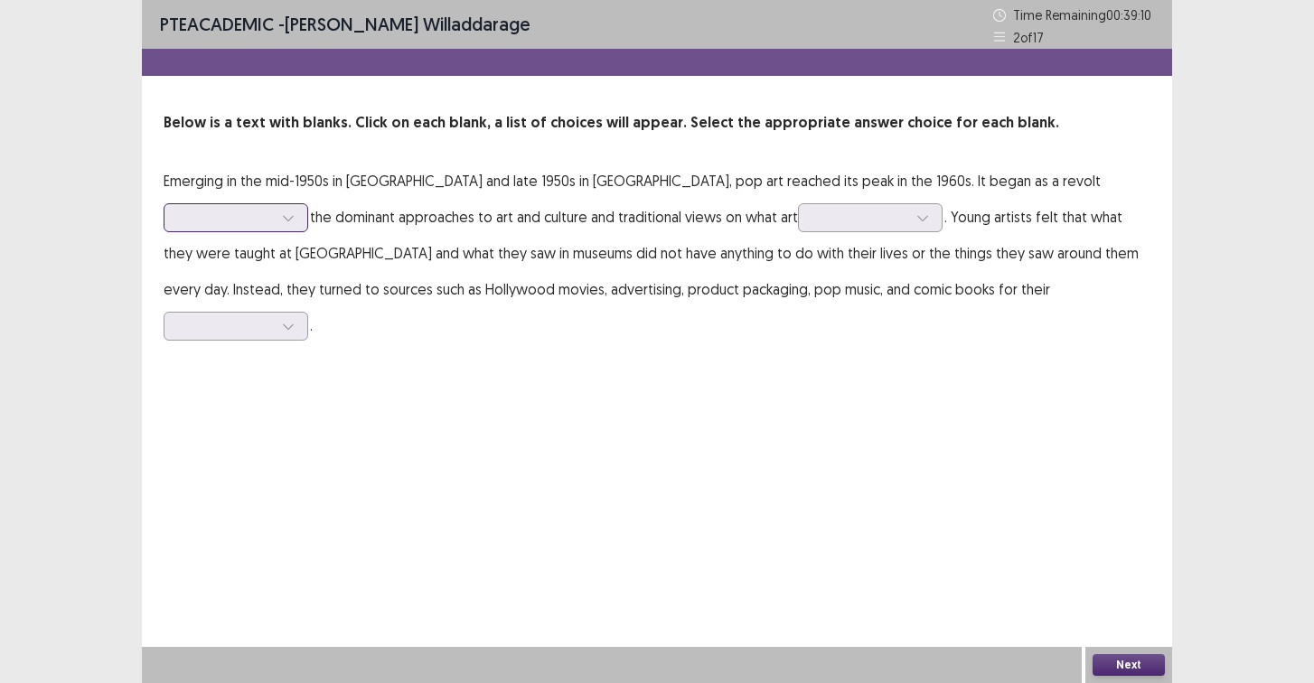
click at [273, 209] on div at bounding box center [226, 217] width 94 height 17
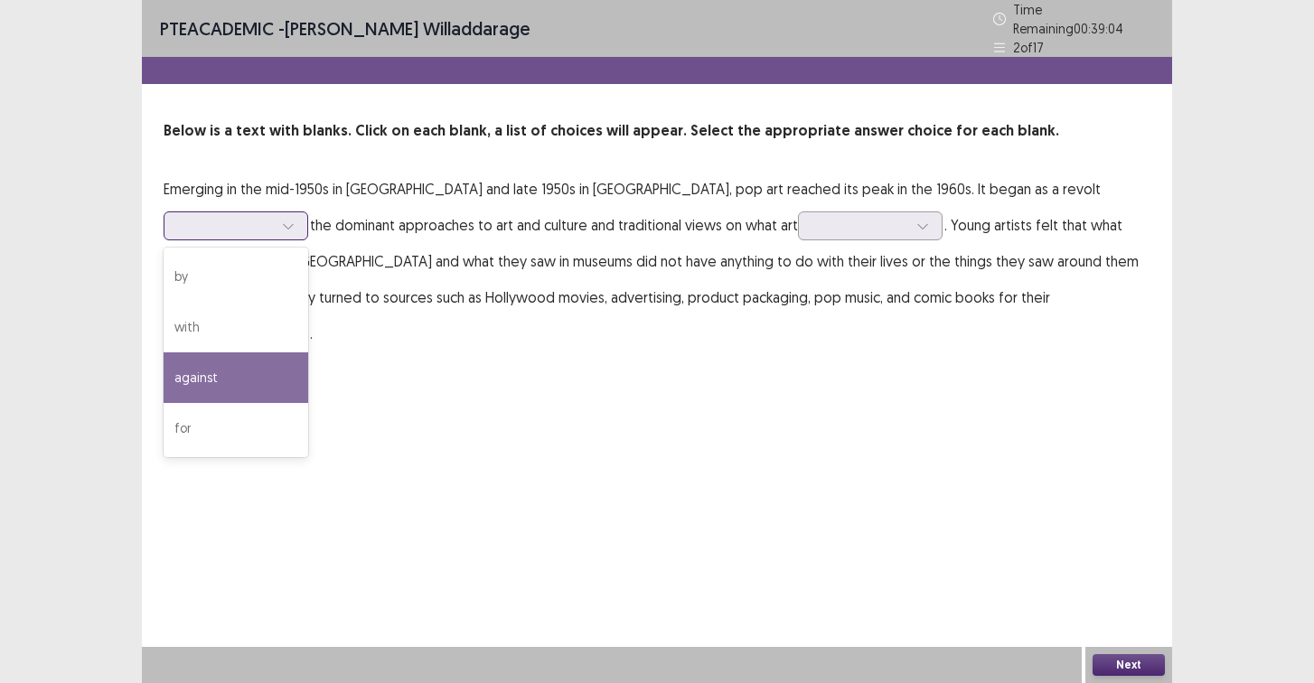
click at [308, 352] on div "against" at bounding box center [236, 377] width 145 height 51
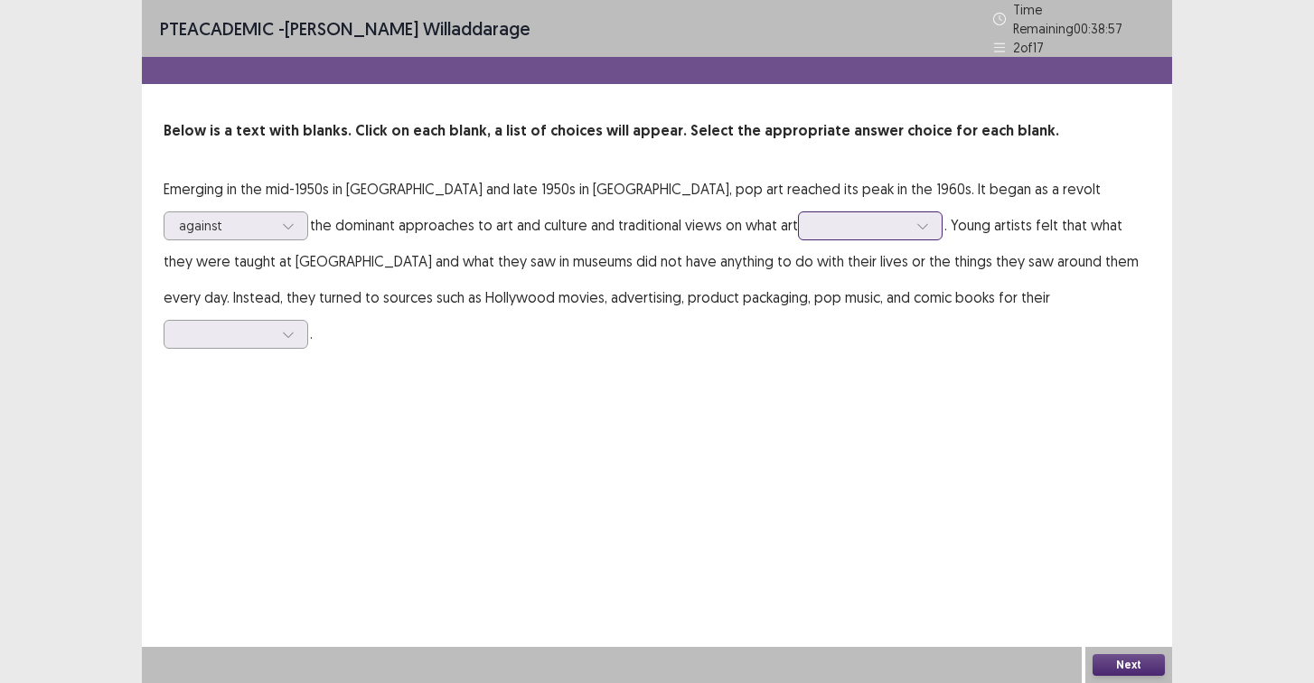
click at [813, 217] on div at bounding box center [860, 225] width 94 height 17
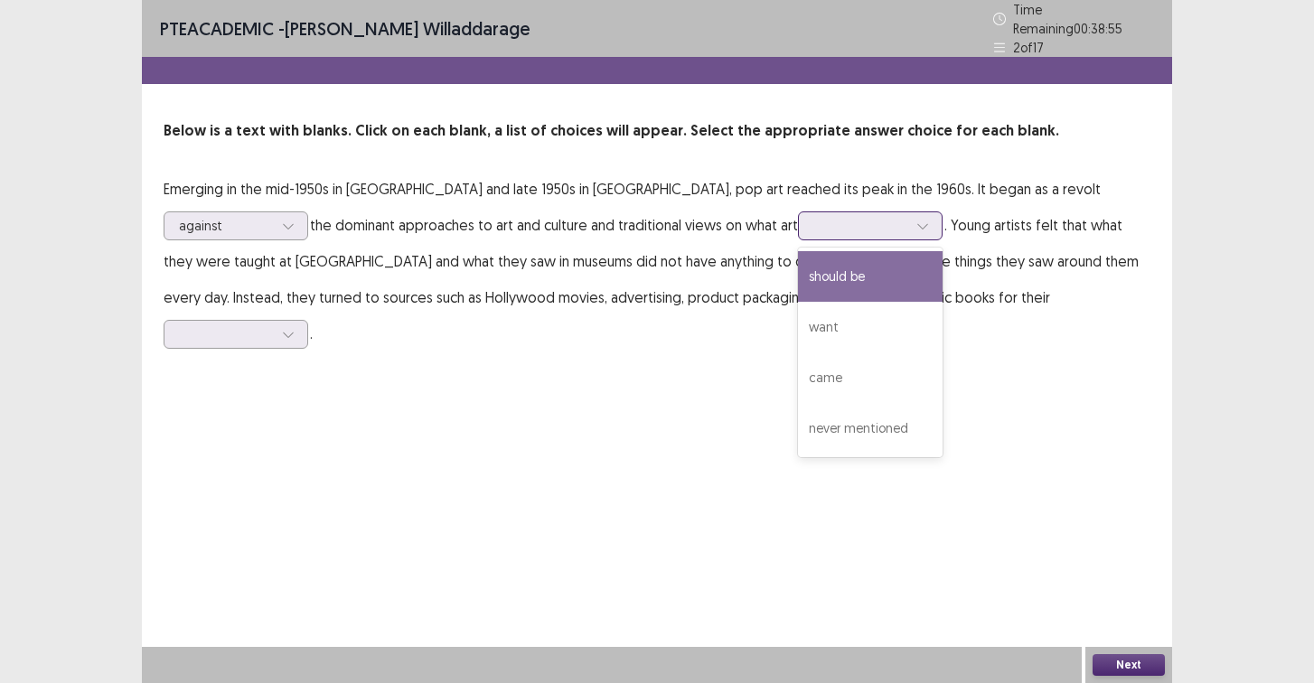
click at [798, 267] on div "should be" at bounding box center [870, 276] width 145 height 51
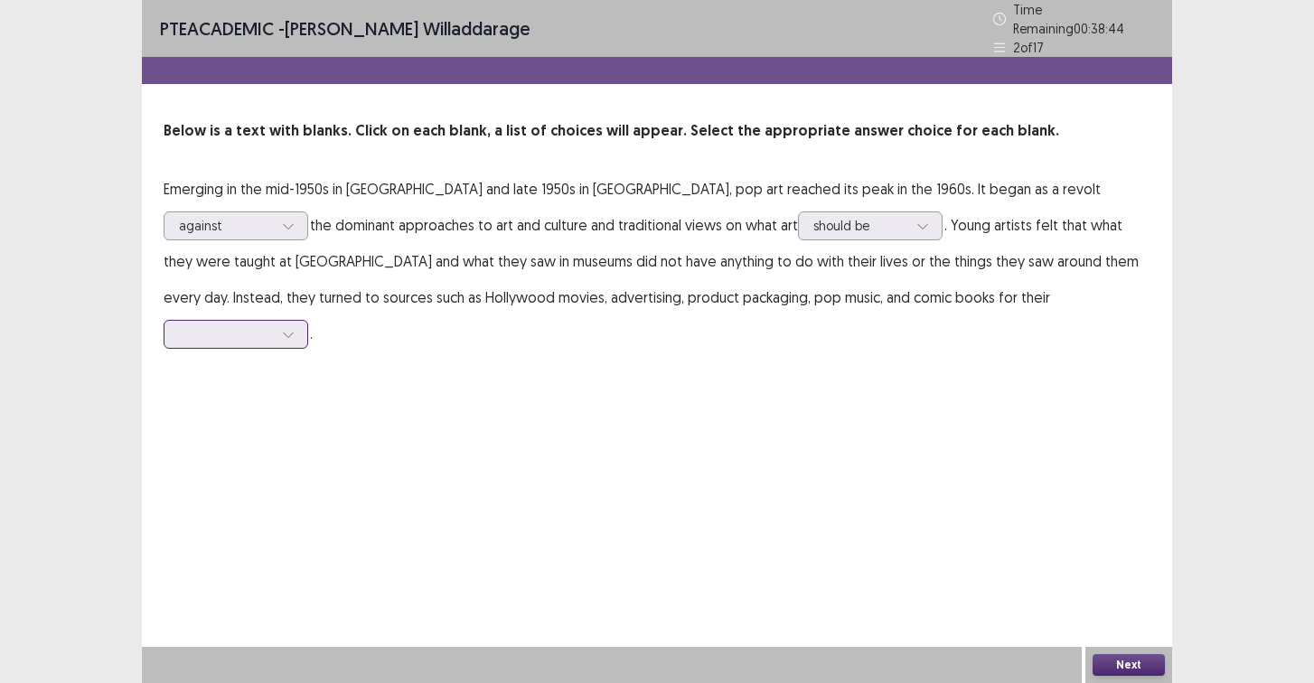
click at [273, 325] on div at bounding box center [226, 333] width 94 height 17
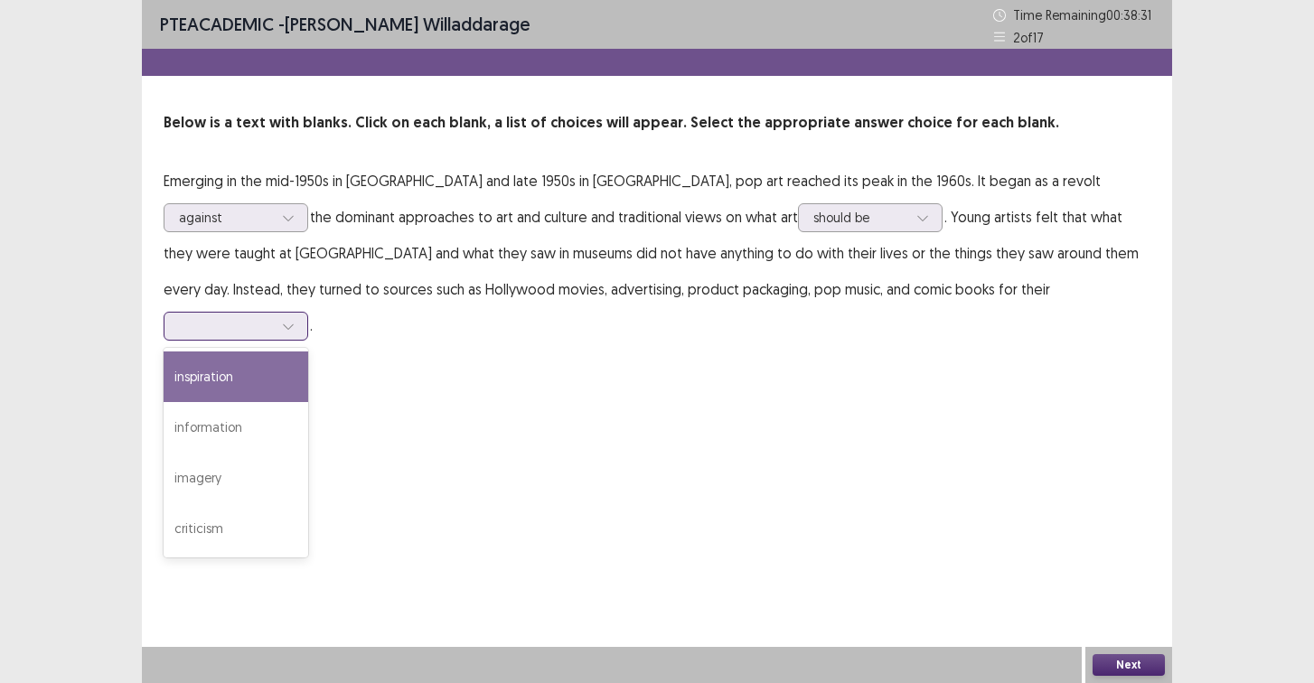
click at [308, 352] on div "inspiration" at bounding box center [236, 377] width 145 height 51
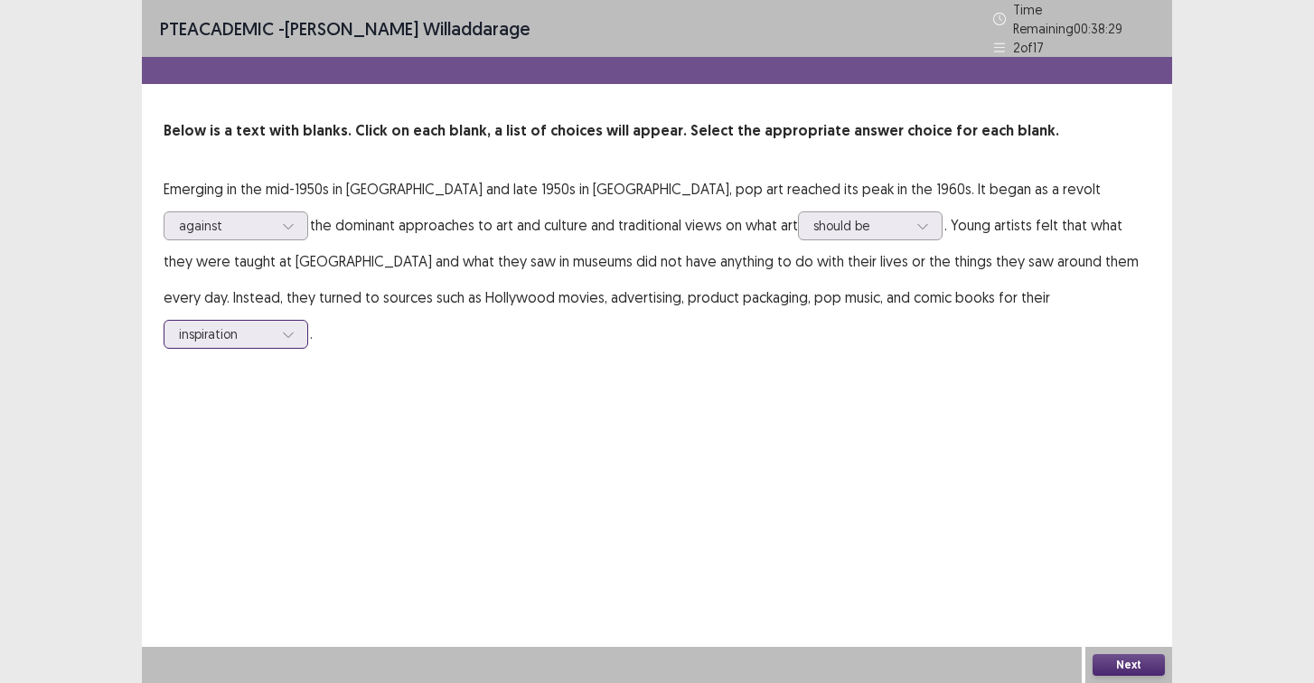
click at [273, 325] on div at bounding box center [226, 333] width 94 height 17
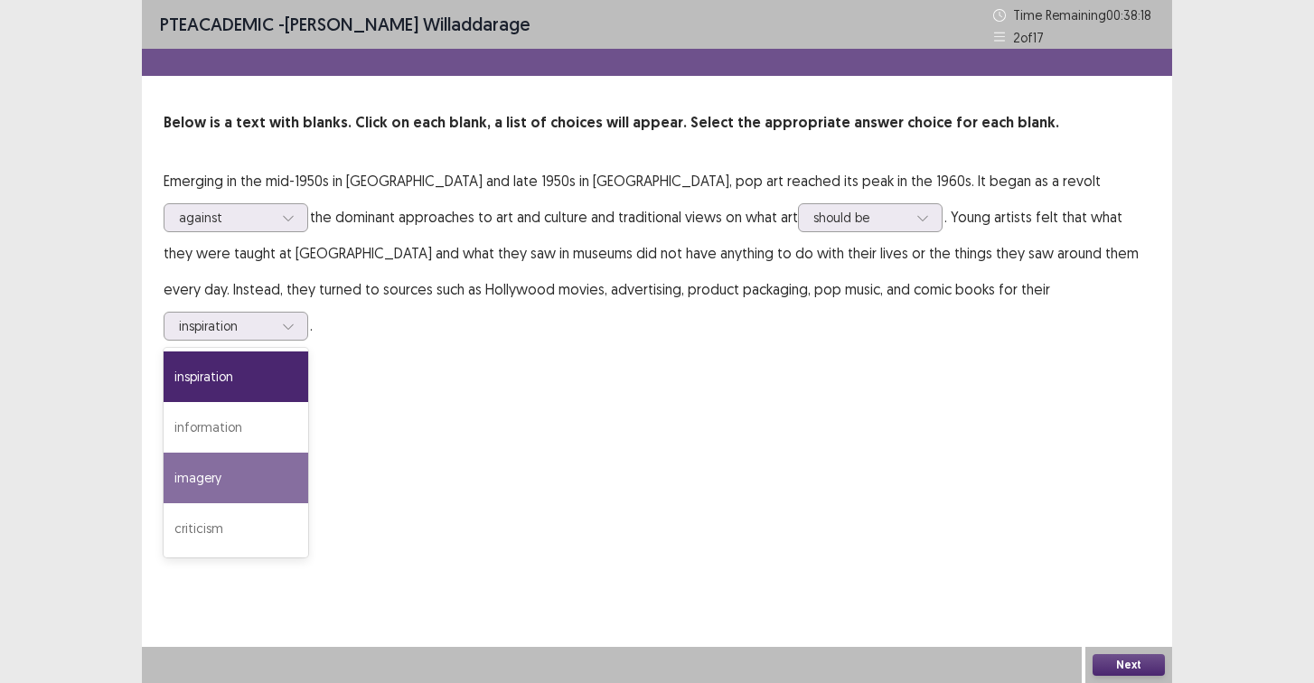
click at [1065, 511] on div "PTE academic - [PERSON_NAME] Time Remaining 00 : 38 : 18 2 of 17 Below is a tex…" at bounding box center [657, 341] width 1030 height 683
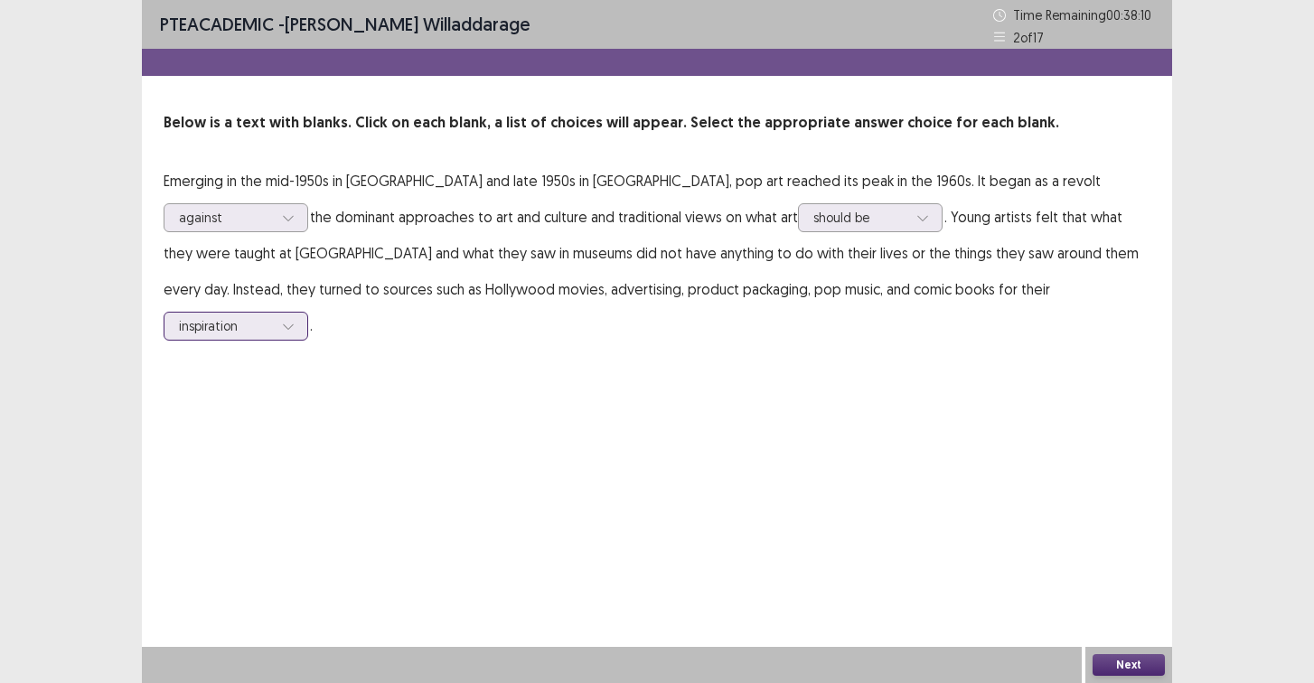
click at [273, 317] on div at bounding box center [226, 325] width 94 height 17
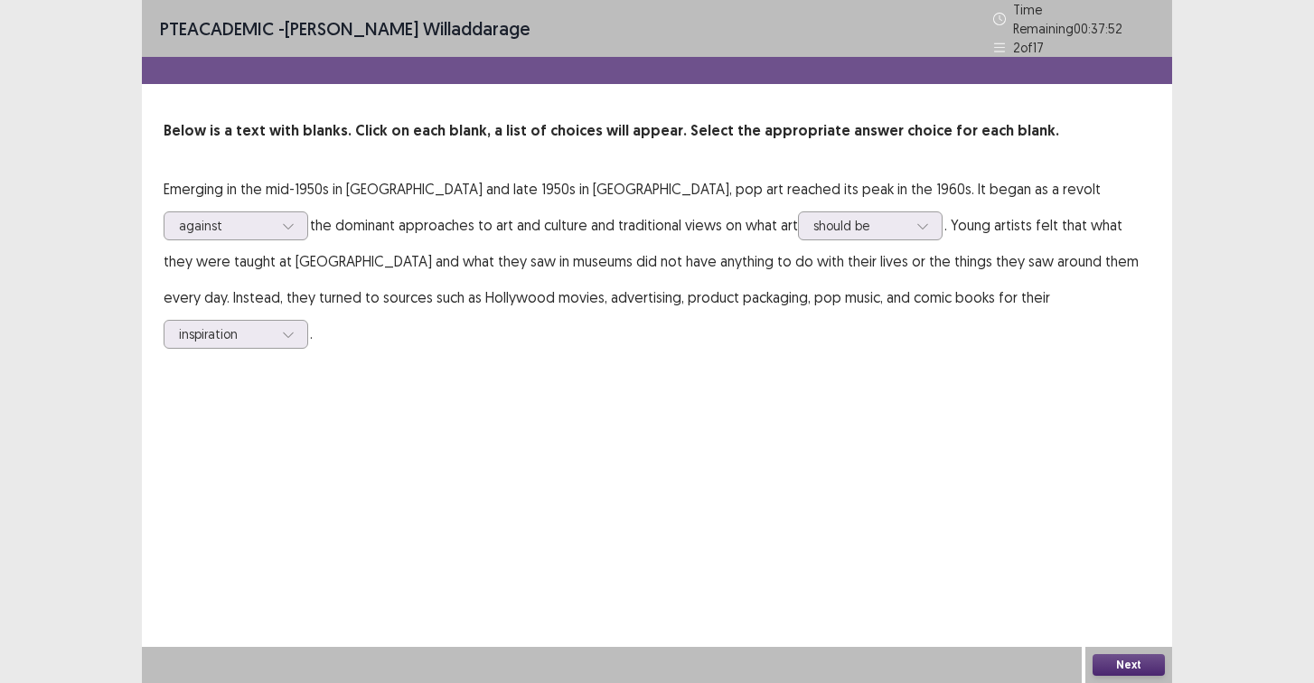
click at [1120, 655] on button "Next" at bounding box center [1129, 665] width 72 height 22
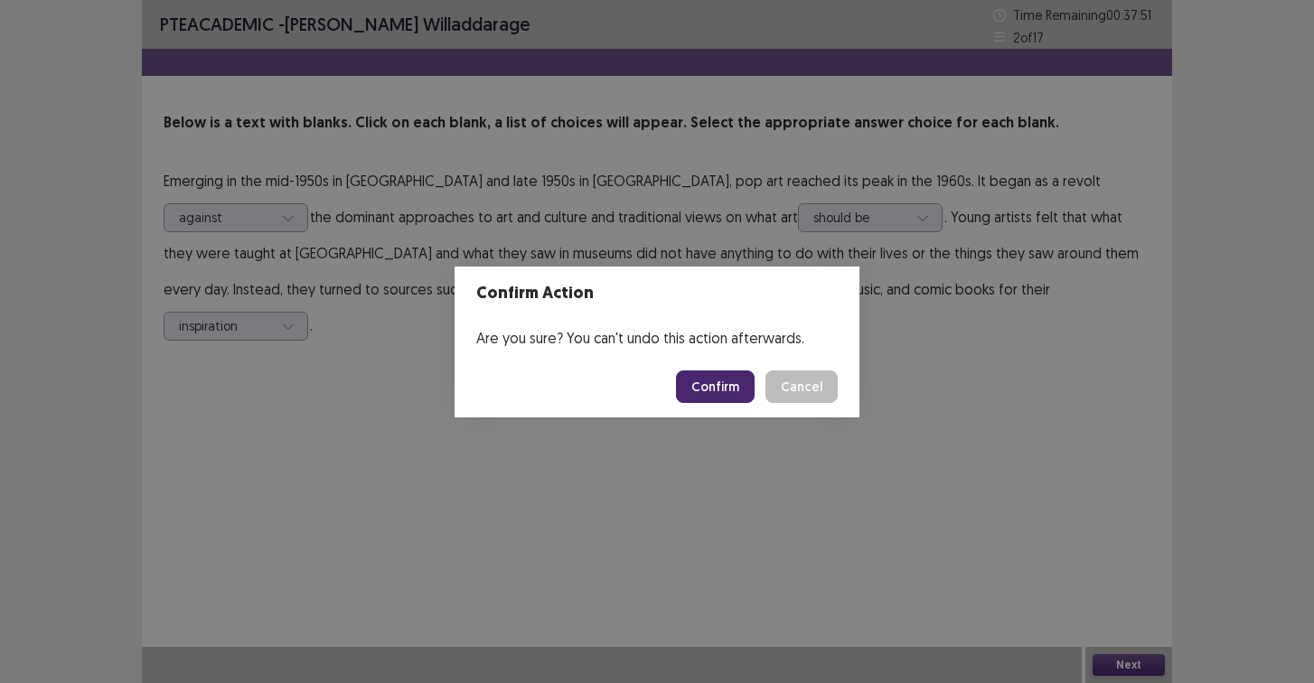
click at [729, 384] on button "Confirm" at bounding box center [715, 387] width 79 height 33
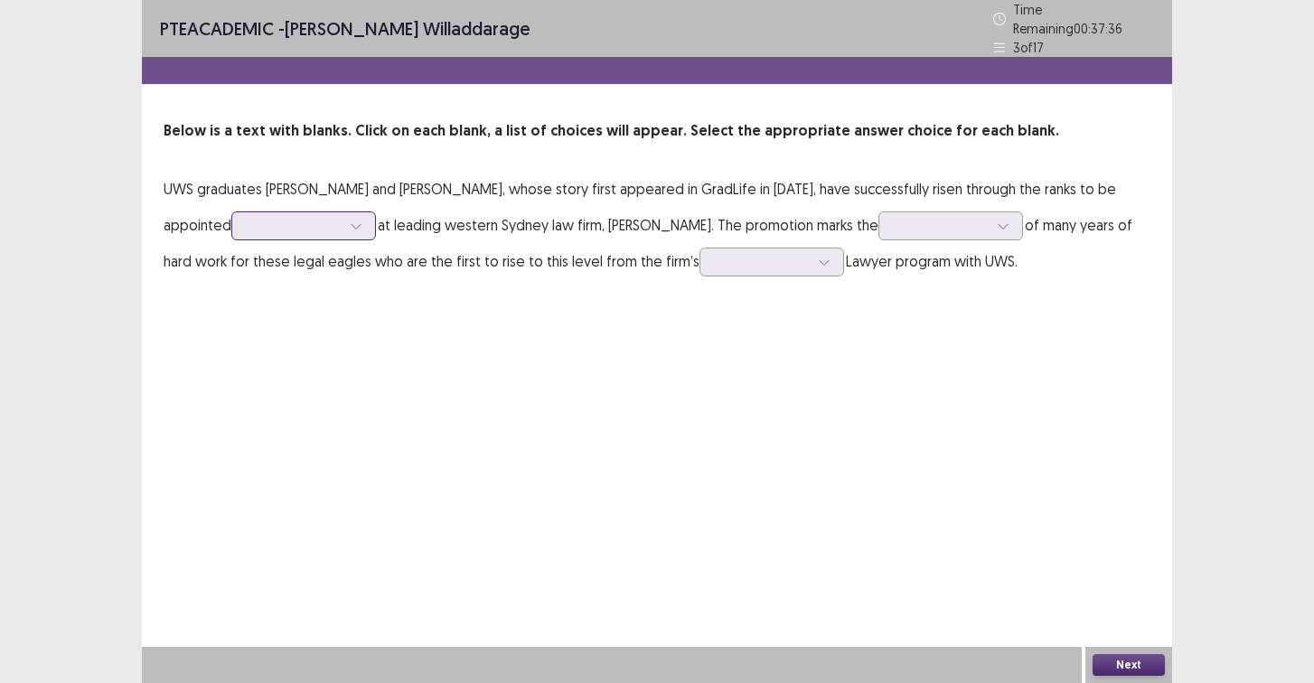
click at [357, 221] on icon at bounding box center [356, 226] width 13 height 13
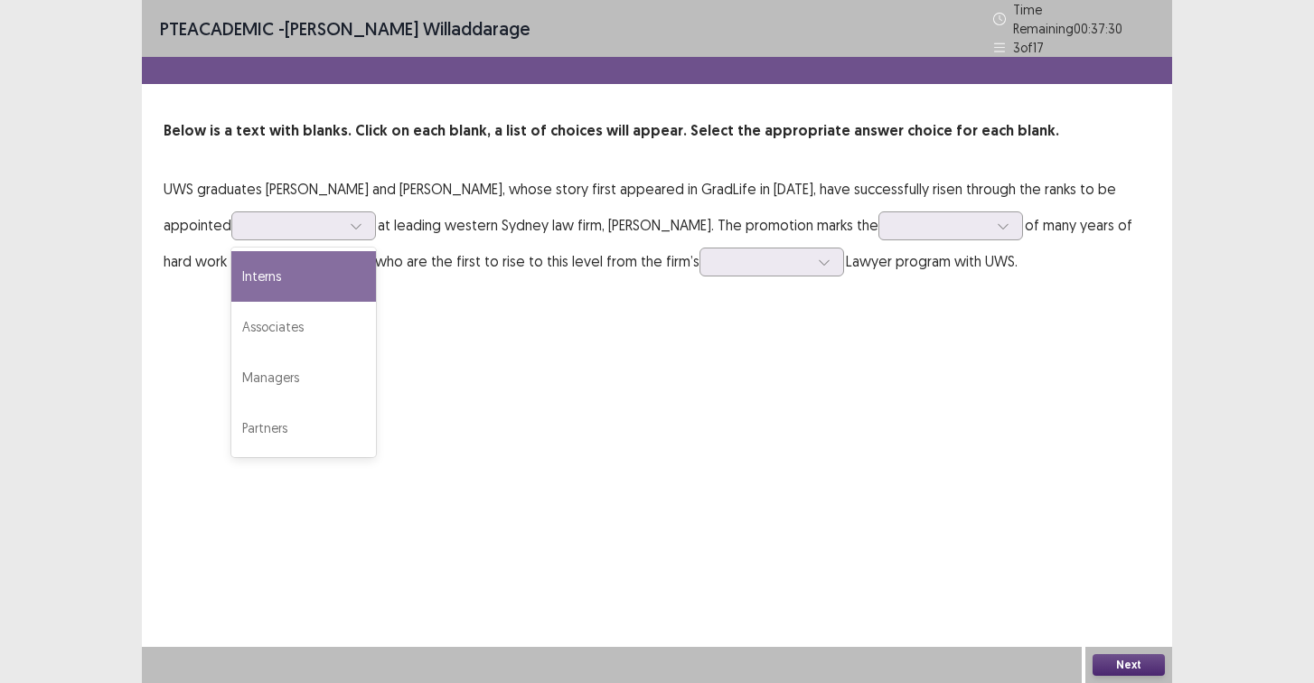
click at [766, 351] on div "PTE academic - [PERSON_NAME] Time Remaining 00 : 37 : 30 3 of 17 Below is a tex…" at bounding box center [657, 341] width 1030 height 683
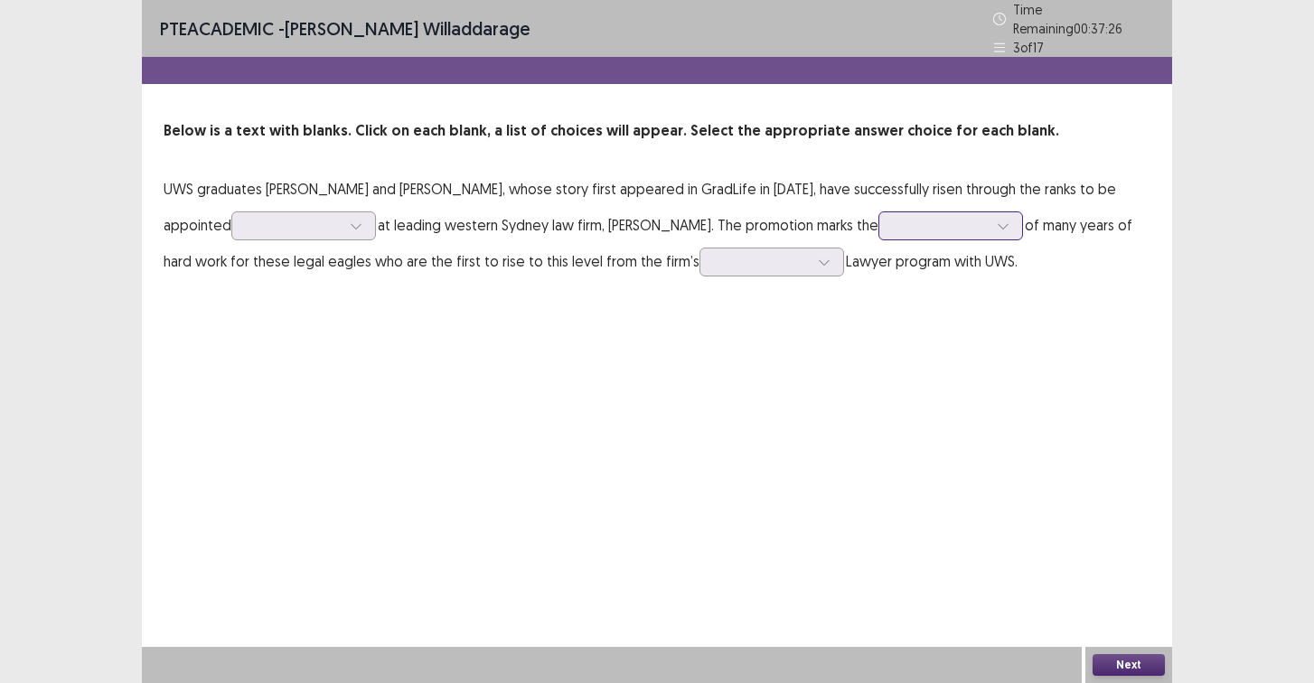
click at [988, 221] on div at bounding box center [941, 225] width 94 height 17
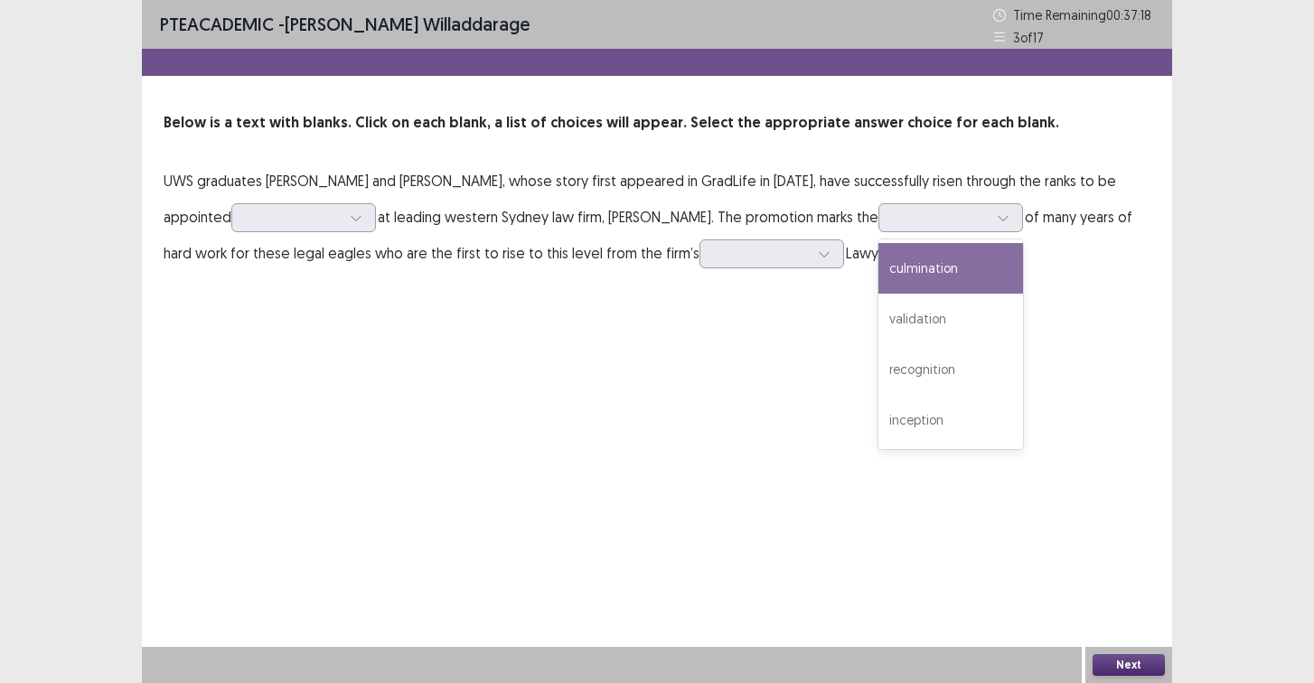
click at [617, 412] on div "PTE academic - [PERSON_NAME] Time Remaining 00 : 37 : 18 3 of 17 Below is a tex…" at bounding box center [657, 341] width 1030 height 683
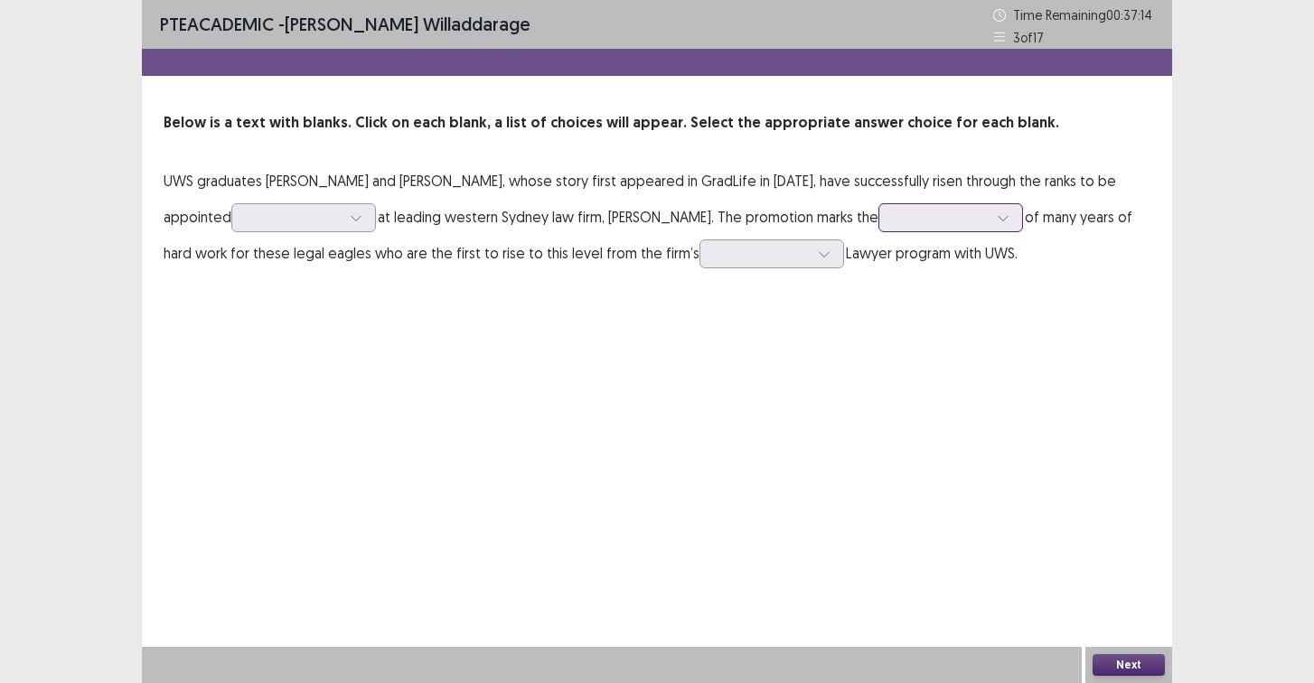
click at [990, 207] on div at bounding box center [941, 217] width 98 height 21
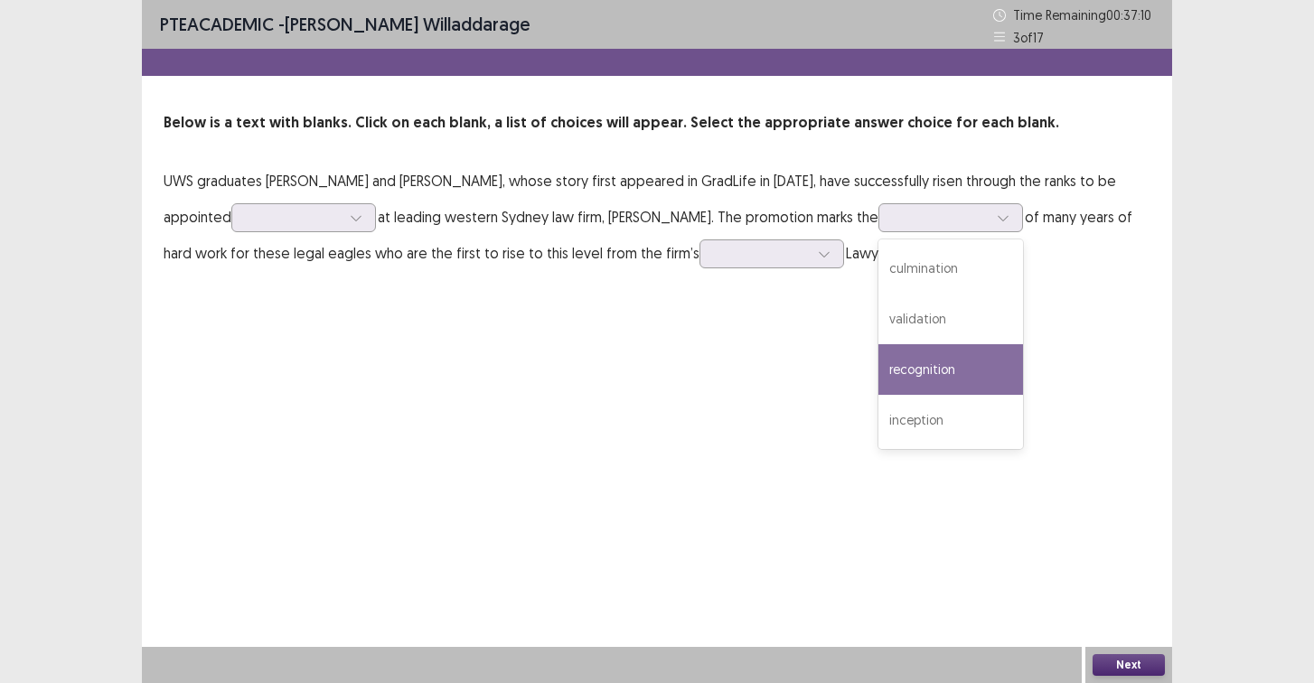
click at [679, 401] on div "PTE academic - [PERSON_NAME] Time Remaining 00 : 37 : 10 3 of 17 Below is a tex…" at bounding box center [657, 341] width 1030 height 683
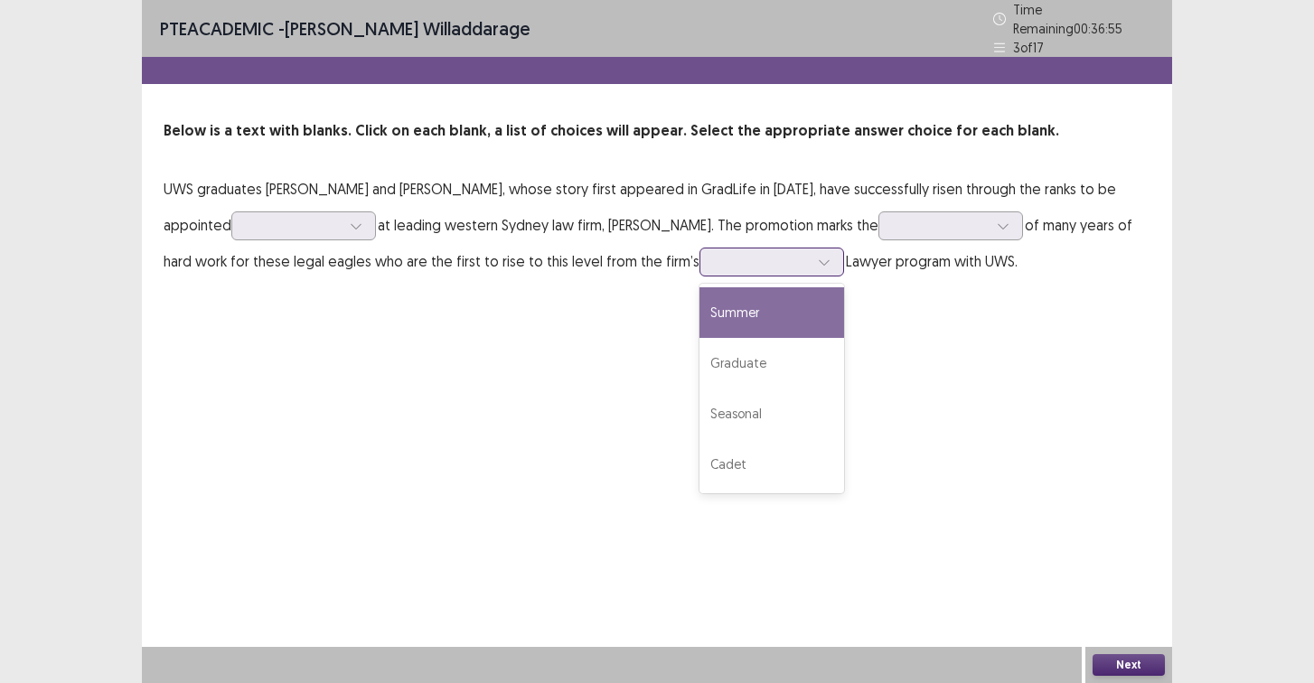
click at [838, 258] on div at bounding box center [824, 262] width 27 height 27
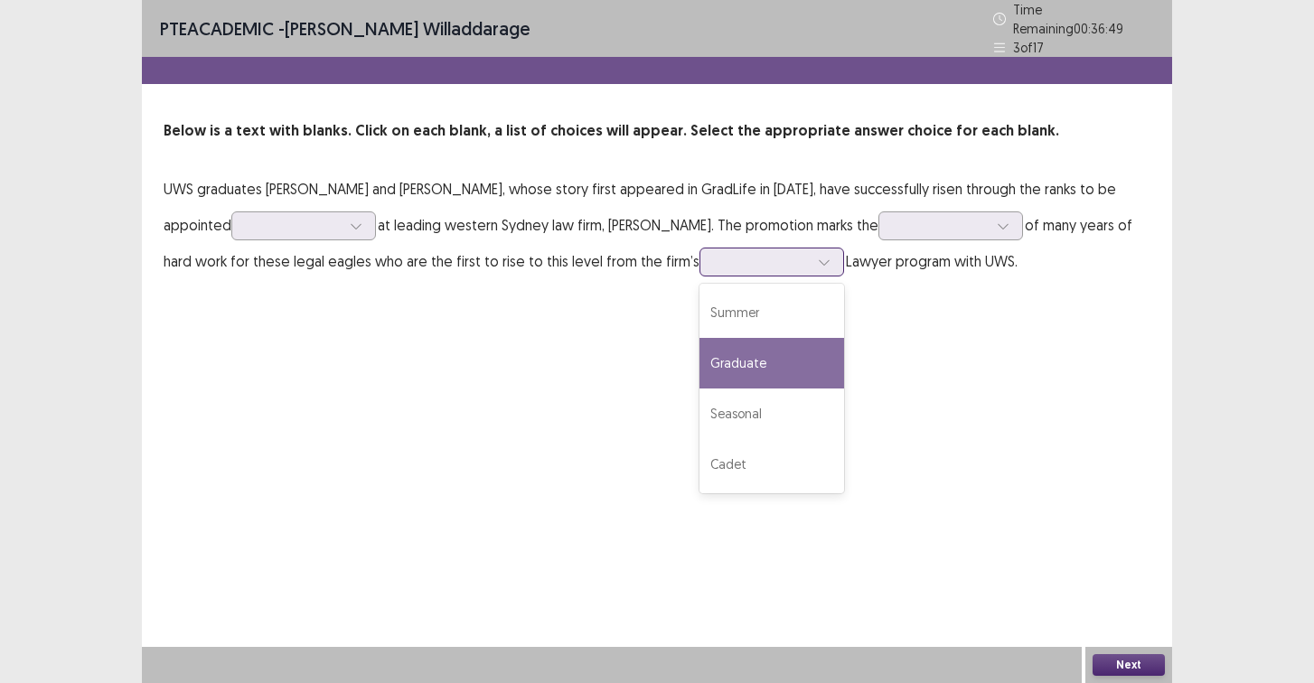
click at [844, 354] on div "Graduate" at bounding box center [771, 363] width 145 height 51
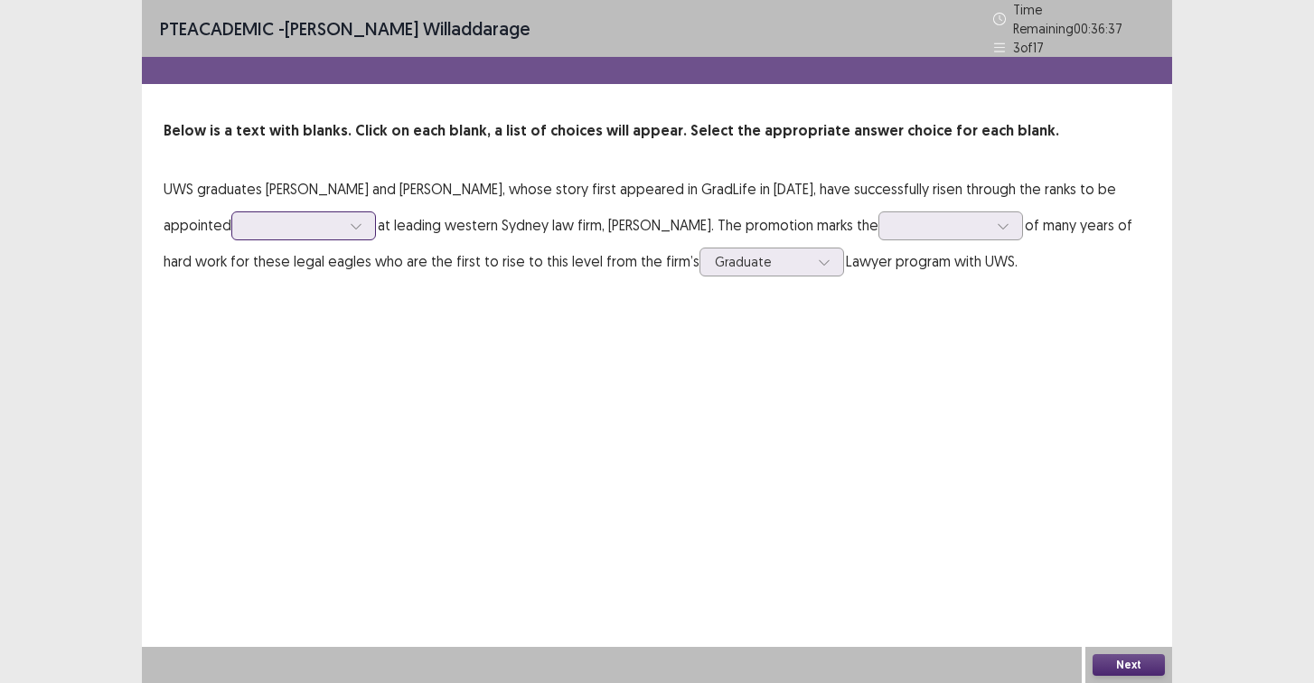
click at [260, 222] on div at bounding box center [294, 225] width 94 height 17
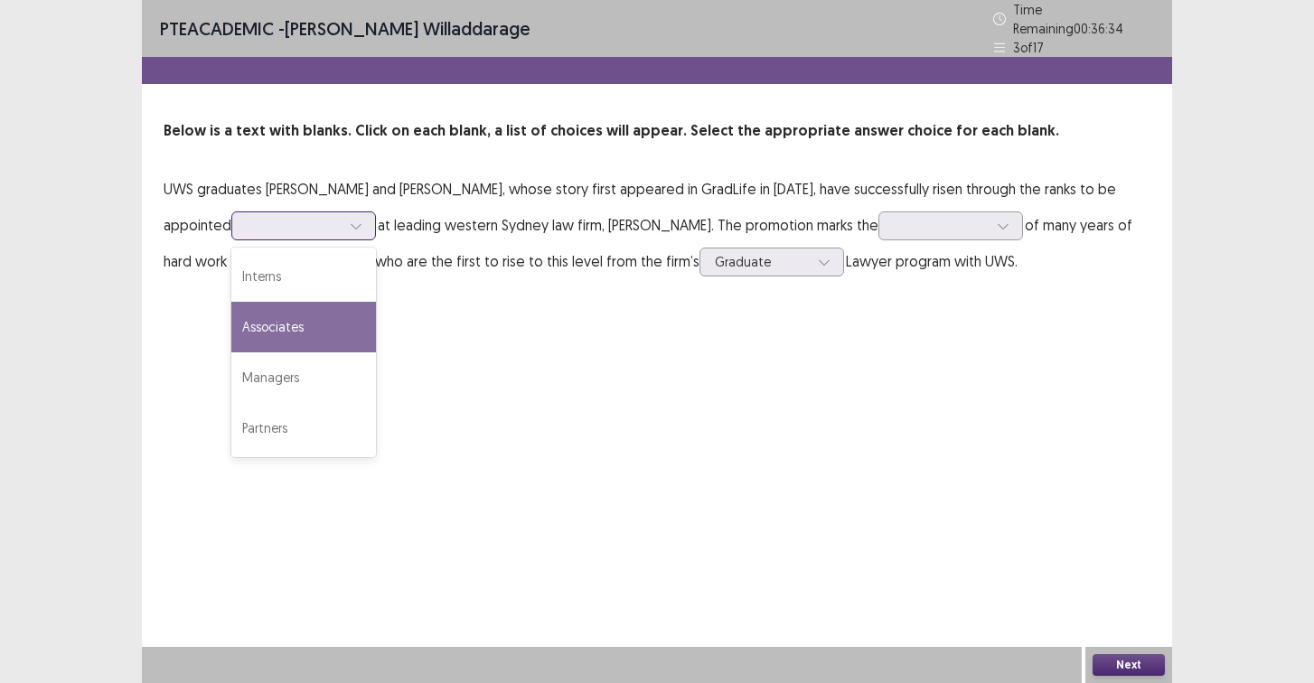
click at [313, 320] on div "Associates" at bounding box center [303, 327] width 145 height 51
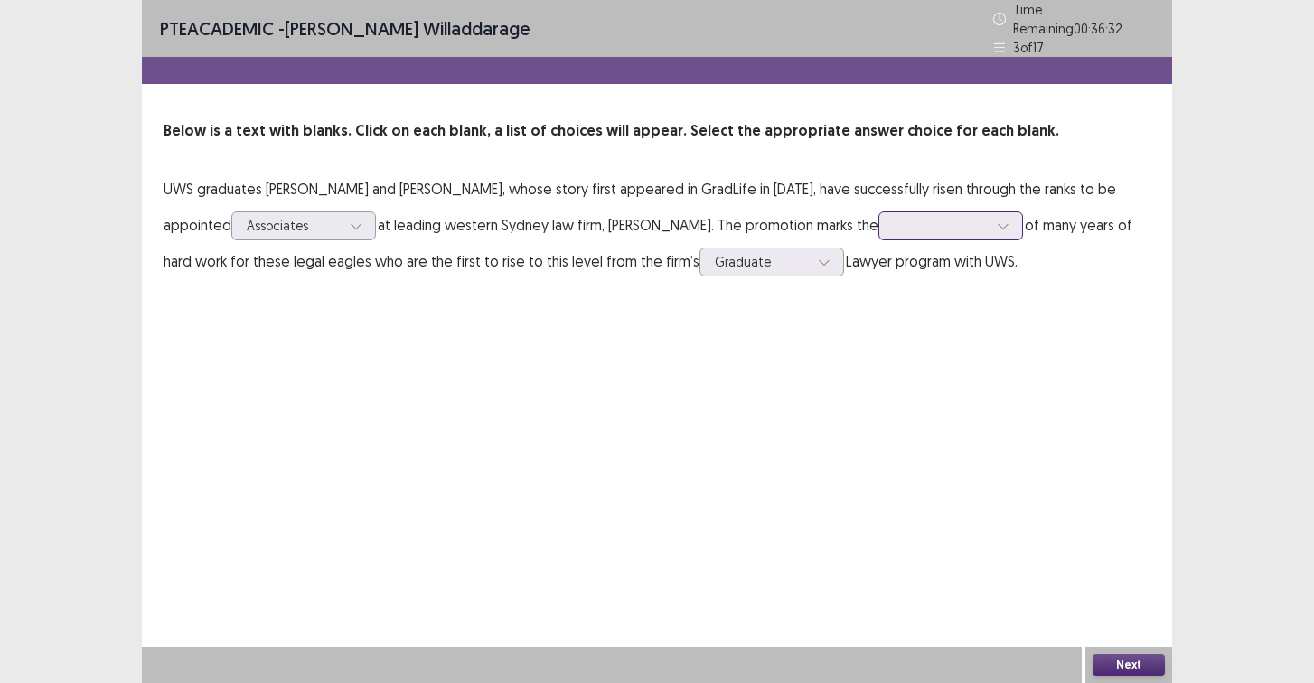
click at [964, 225] on div at bounding box center [941, 225] width 94 height 17
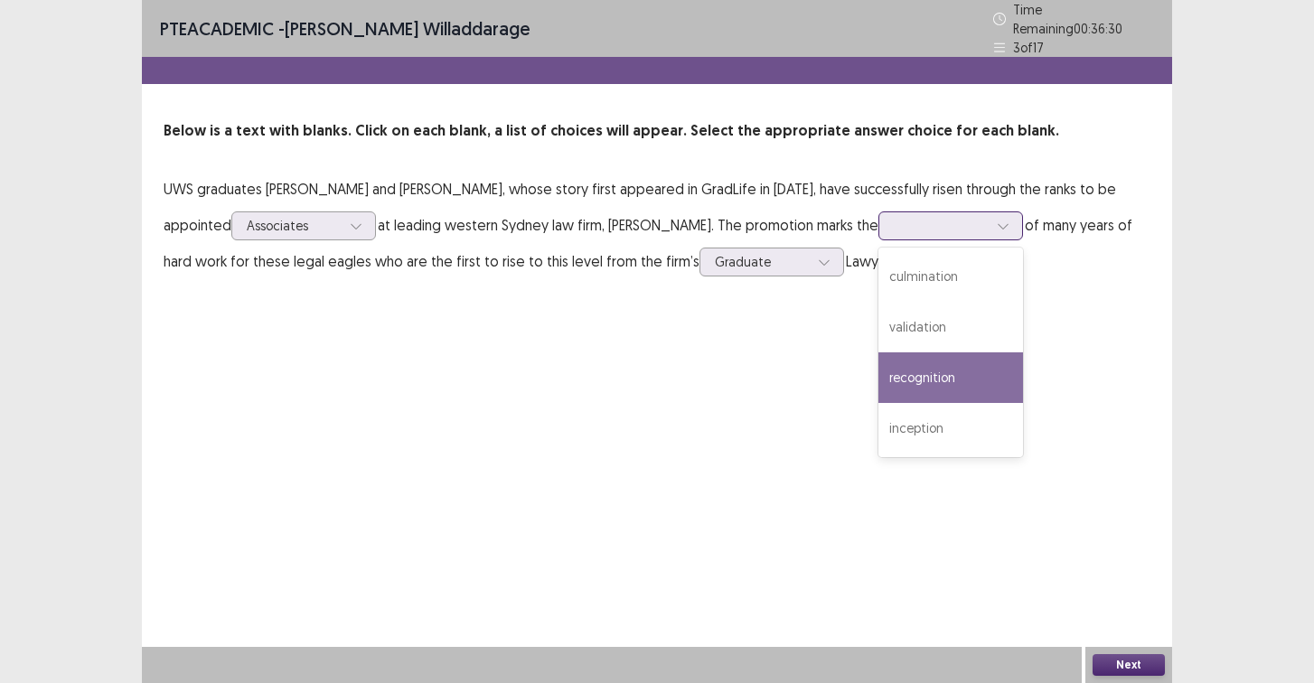
click at [991, 372] on div "recognition" at bounding box center [950, 377] width 145 height 51
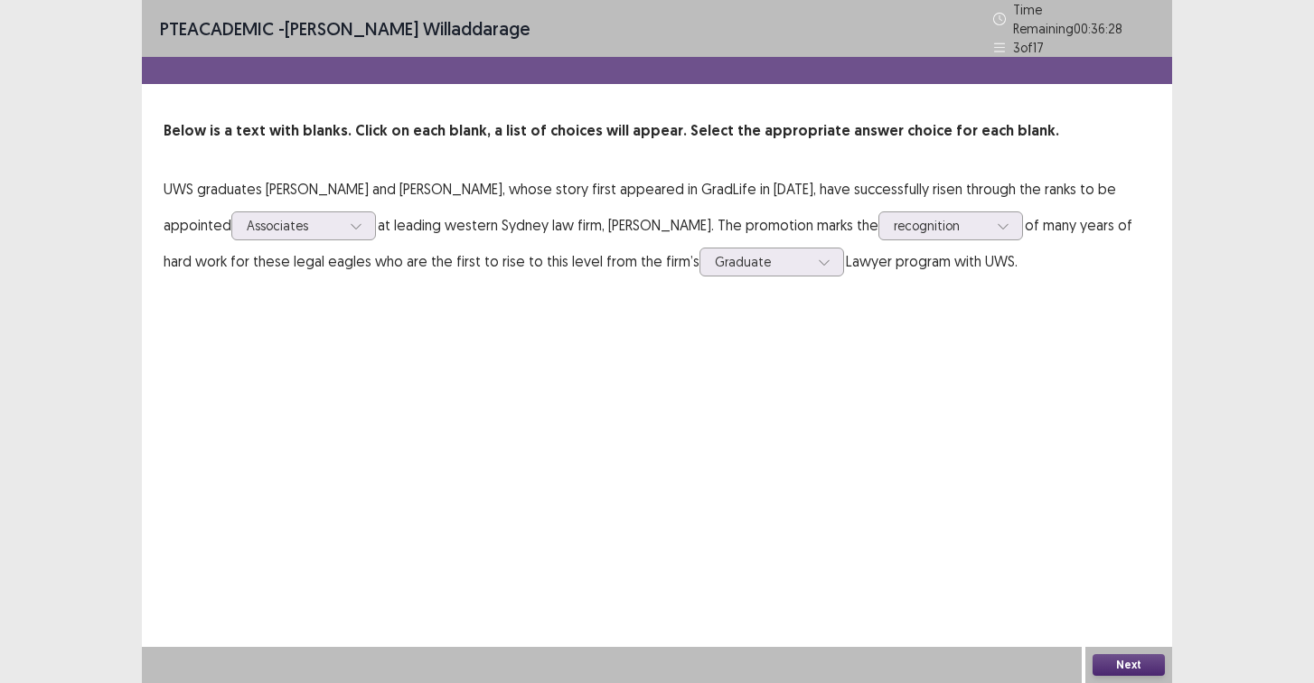
click at [1136, 656] on button "Next" at bounding box center [1129, 665] width 72 height 22
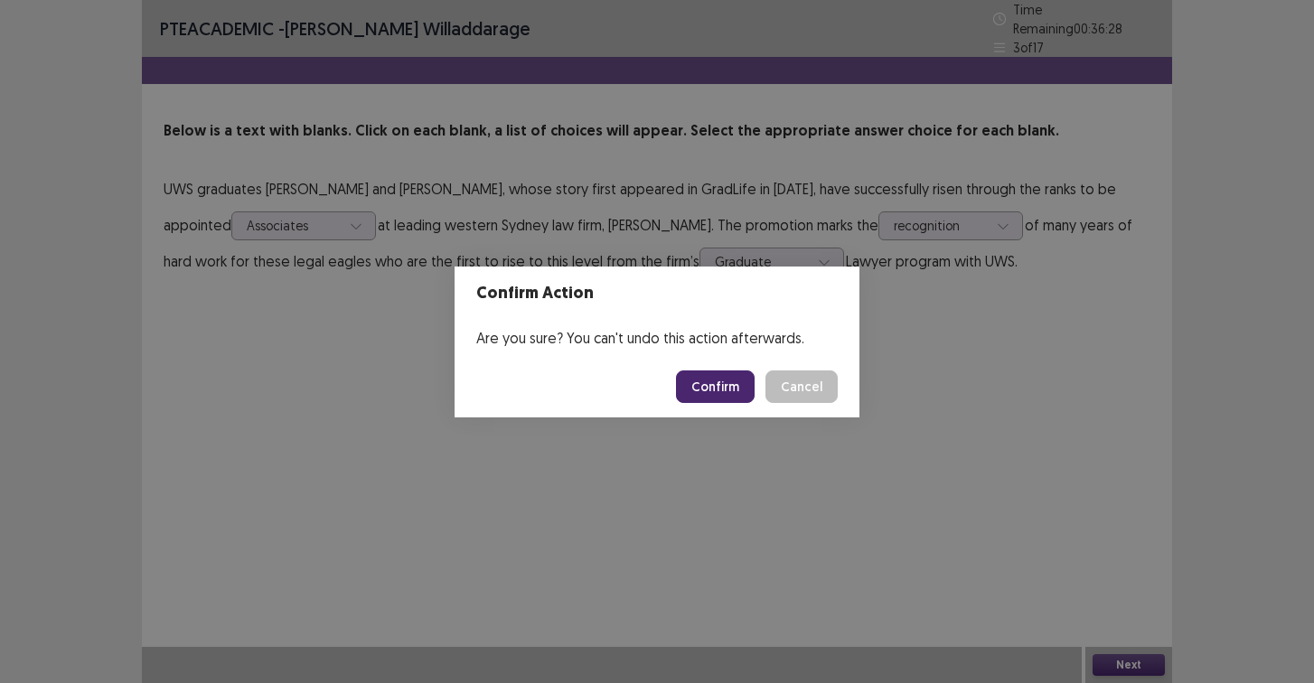
click at [732, 389] on button "Confirm" at bounding box center [715, 387] width 79 height 33
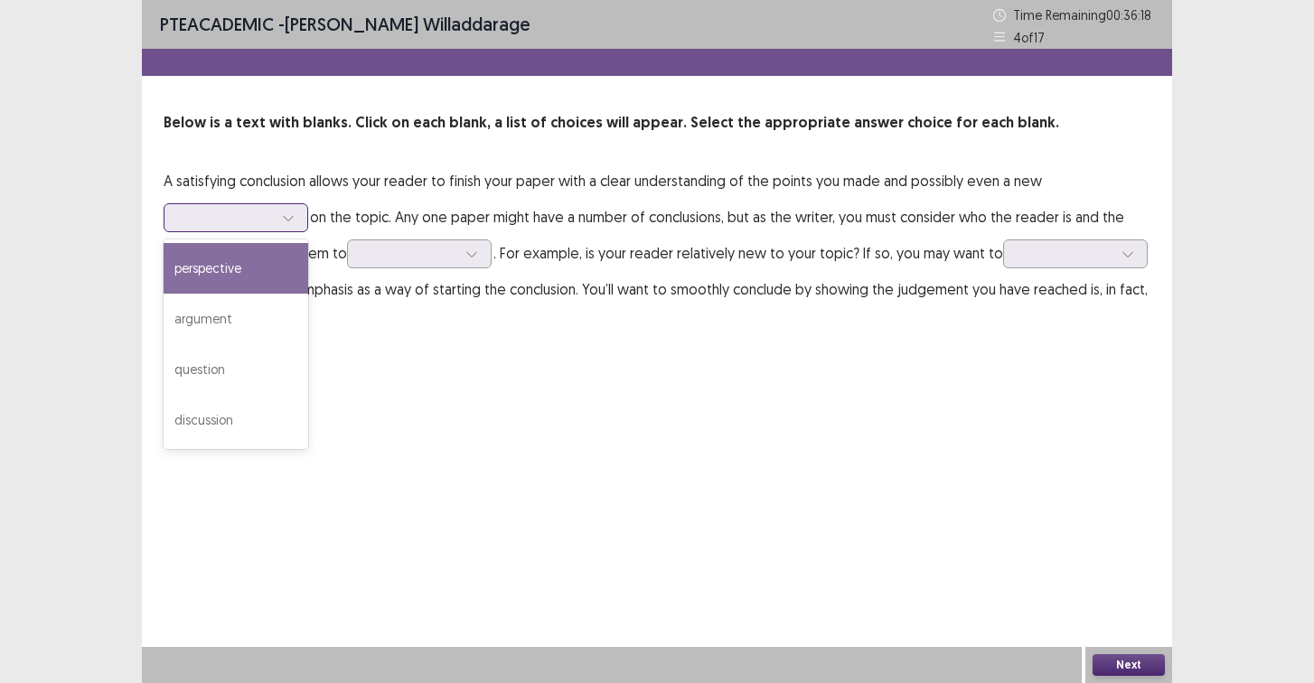
click at [233, 211] on div at bounding box center [226, 217] width 94 height 17
click at [258, 258] on div "perspective" at bounding box center [236, 268] width 145 height 51
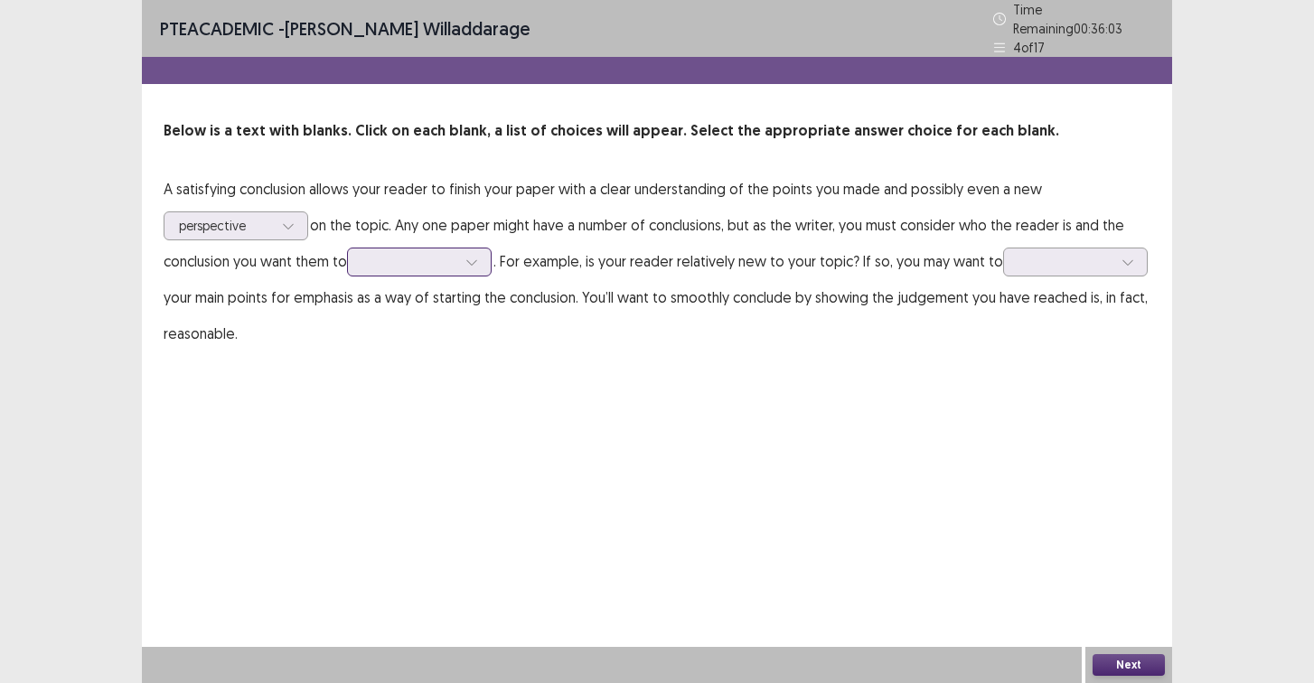
click at [375, 258] on div at bounding box center [409, 261] width 94 height 17
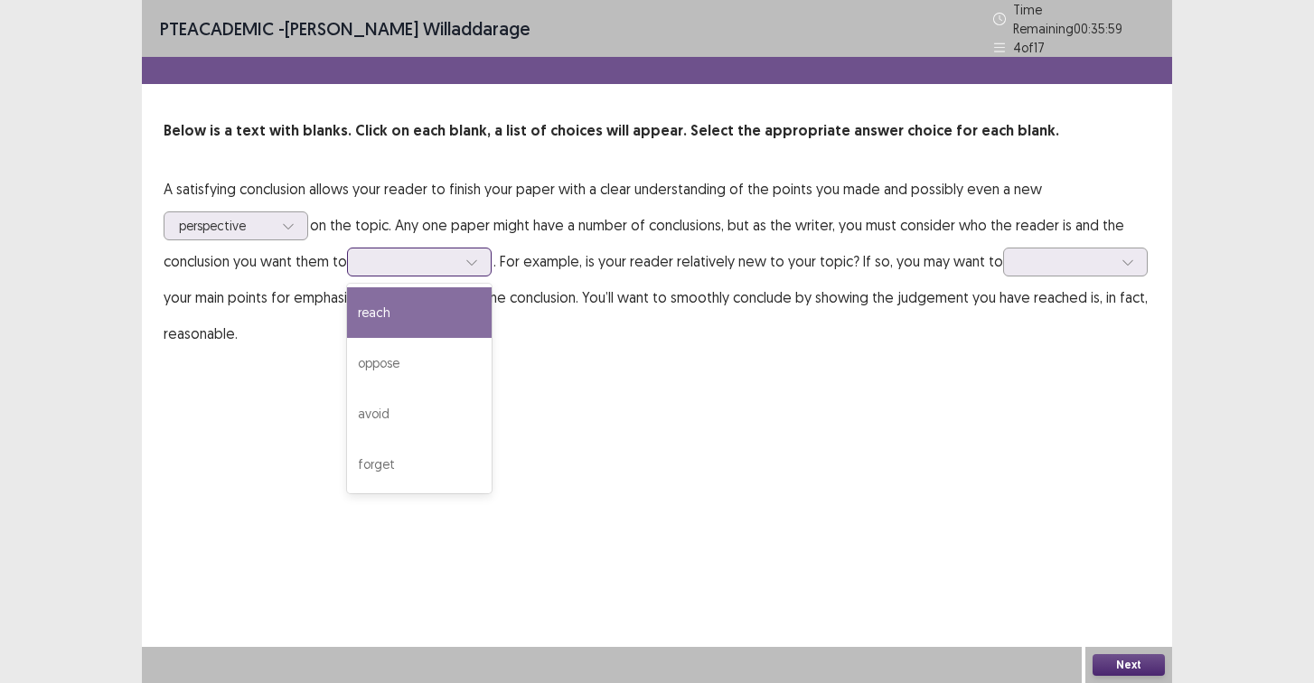
click at [389, 299] on div "reach" at bounding box center [419, 312] width 145 height 51
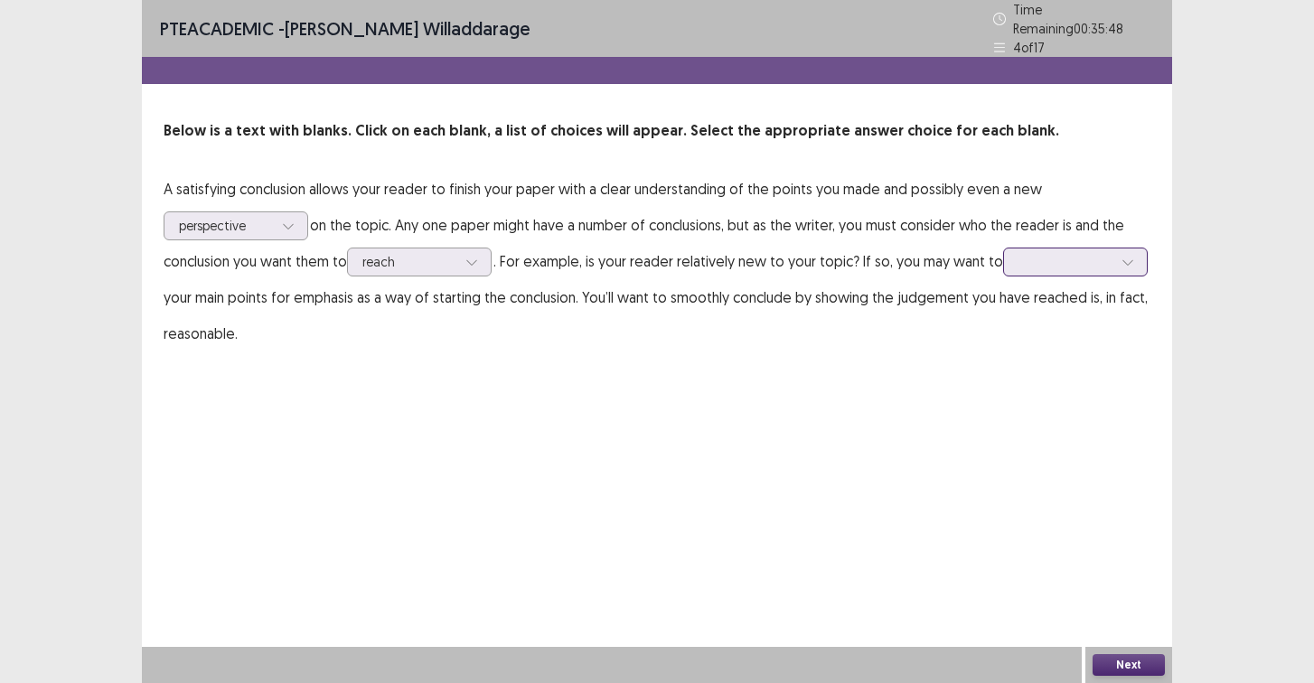
click at [1114, 276] on div at bounding box center [1127, 262] width 27 height 27
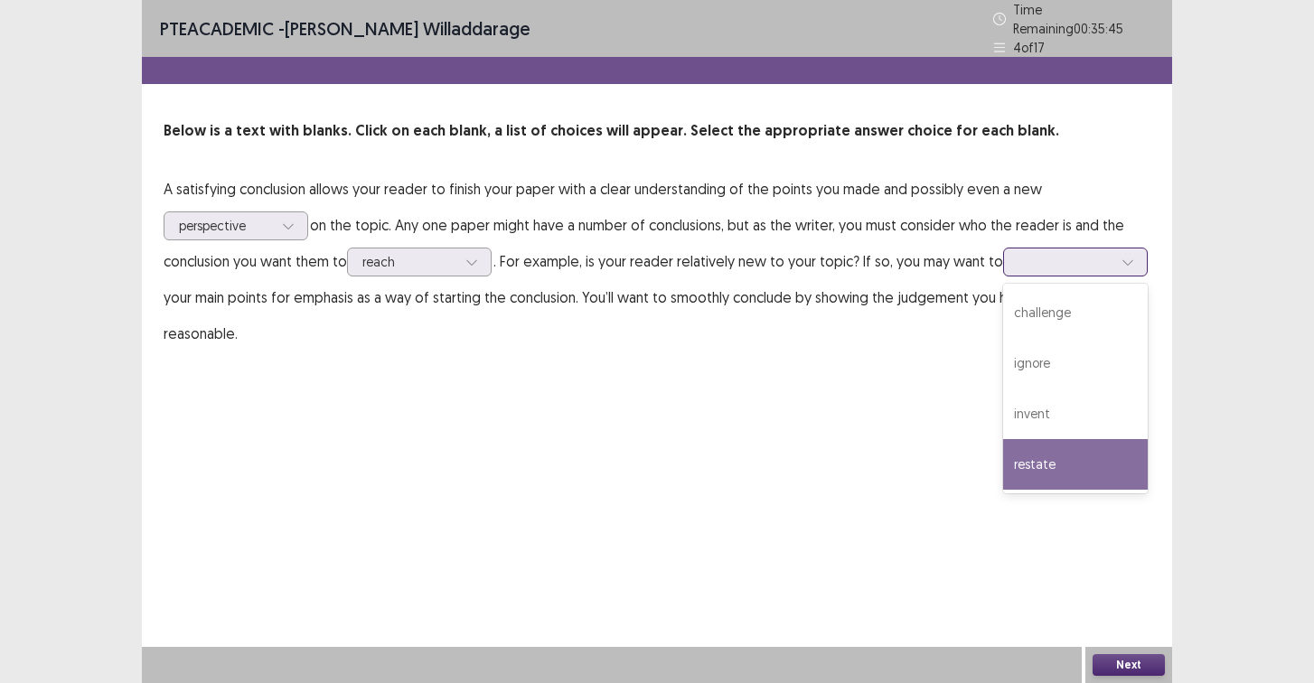
click at [1003, 486] on div "restate" at bounding box center [1075, 464] width 145 height 51
click at [1114, 276] on div at bounding box center [1127, 262] width 27 height 27
click at [1003, 490] on div "restate" at bounding box center [1075, 464] width 145 height 51
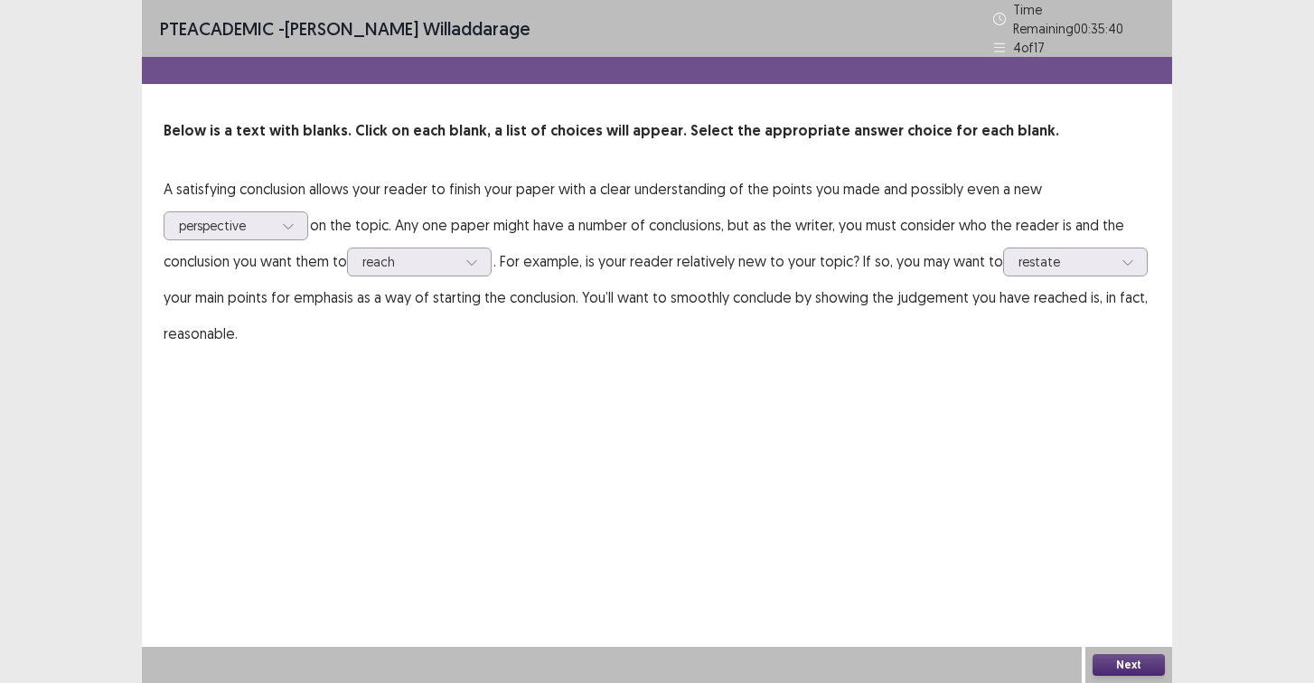
click at [1125, 657] on button "Next" at bounding box center [1129, 665] width 72 height 22
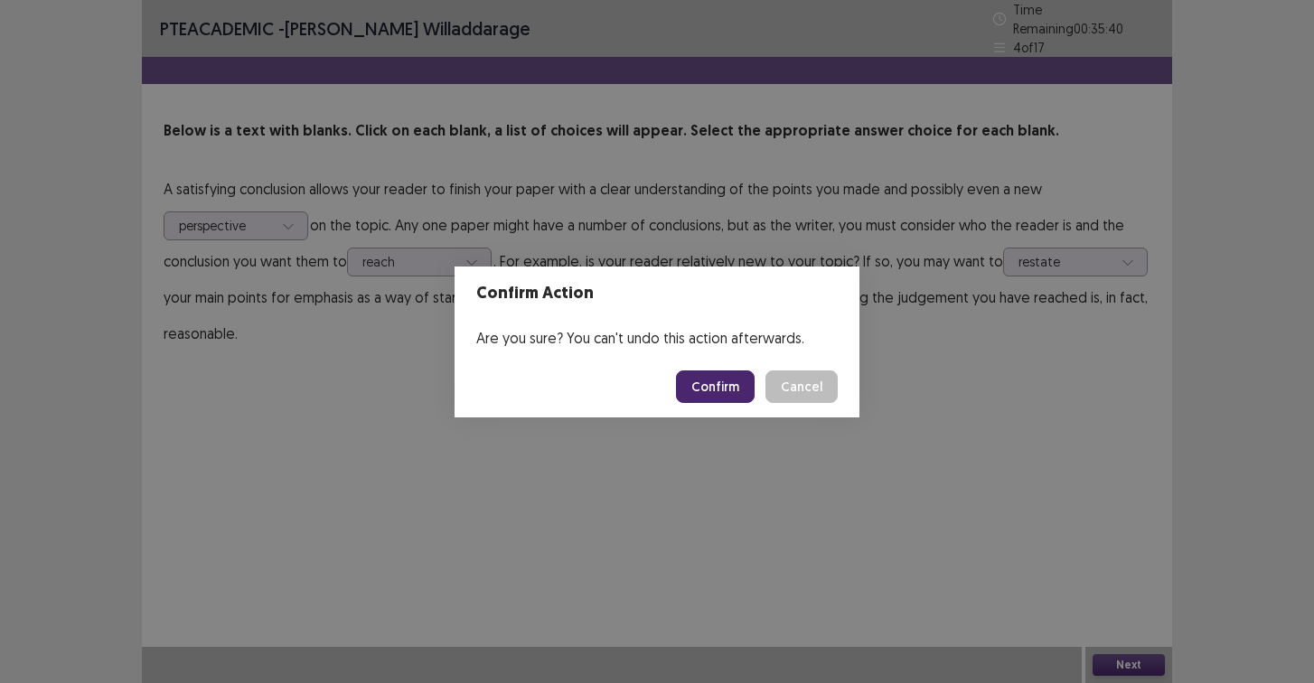
click at [700, 386] on button "Confirm" at bounding box center [715, 387] width 79 height 33
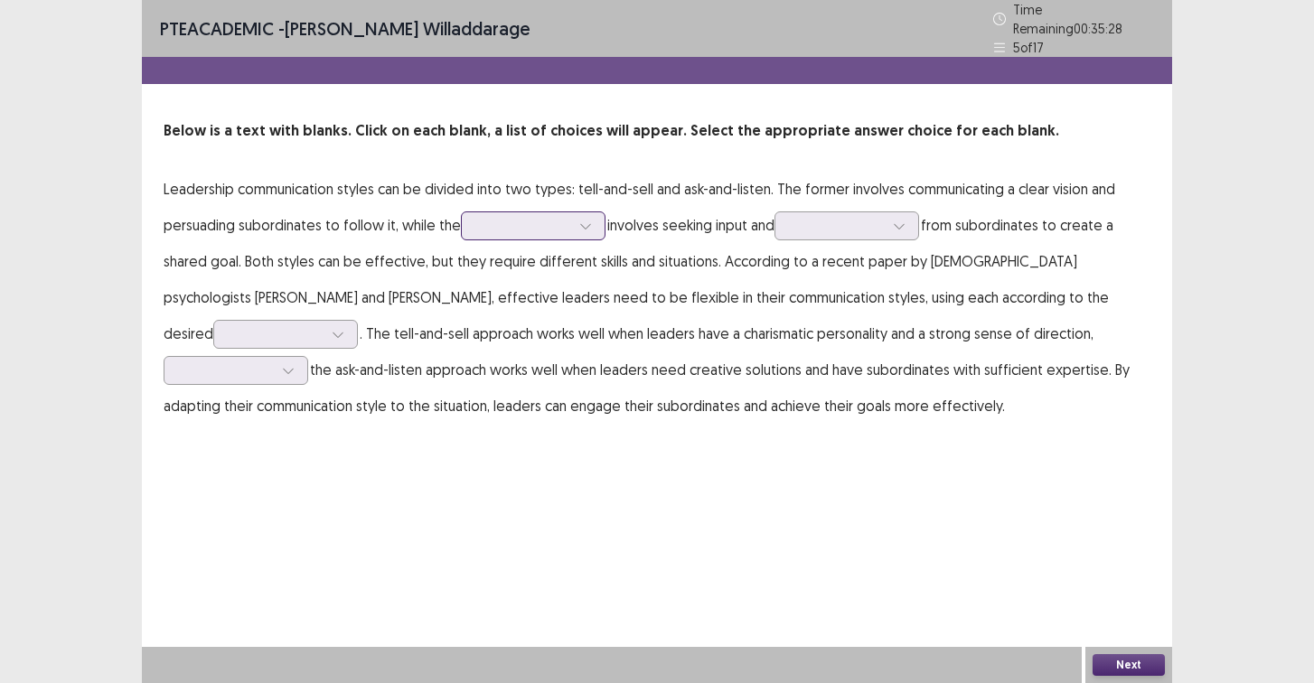
click at [490, 217] on div at bounding box center [523, 225] width 94 height 17
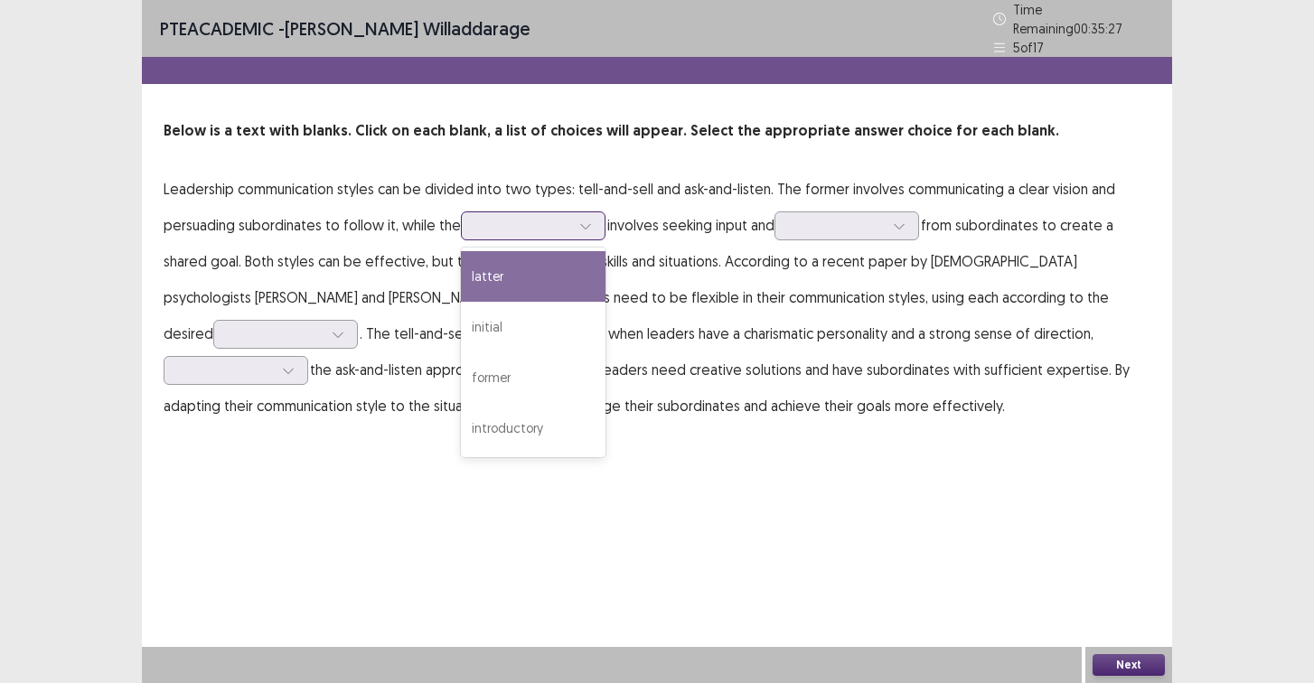
click at [505, 269] on div "latter" at bounding box center [533, 276] width 145 height 51
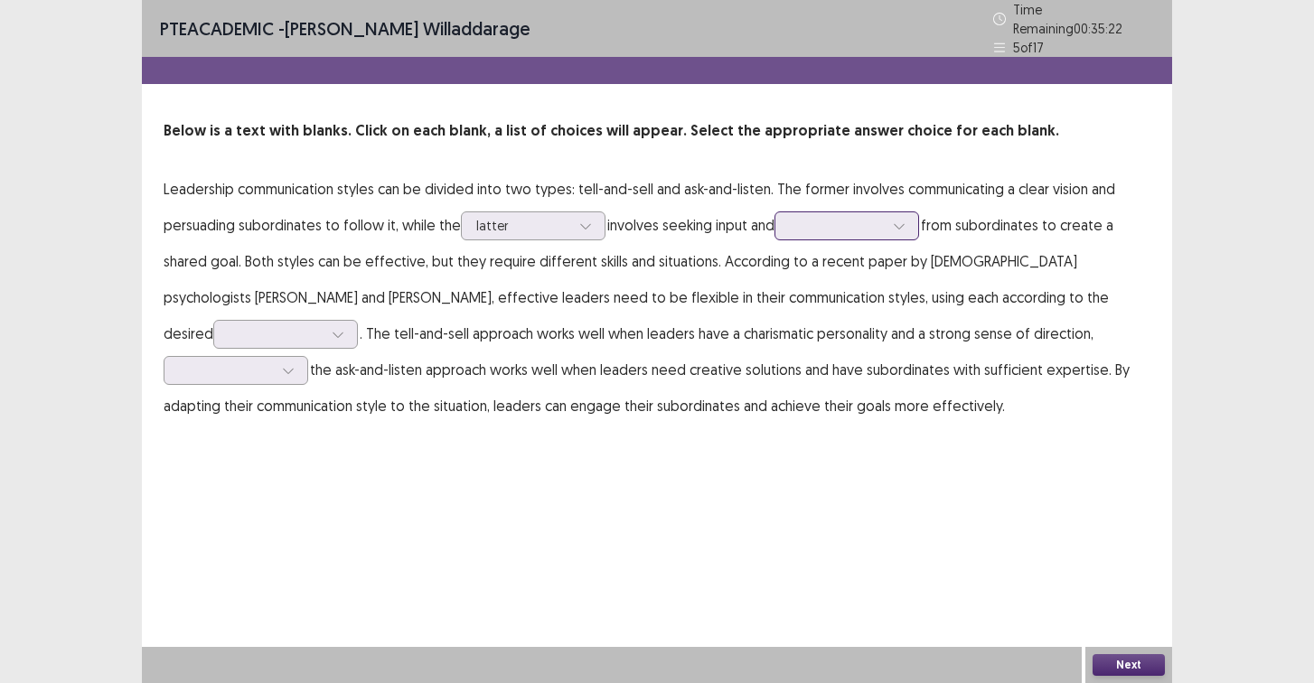
click at [794, 224] on div at bounding box center [846, 225] width 145 height 29
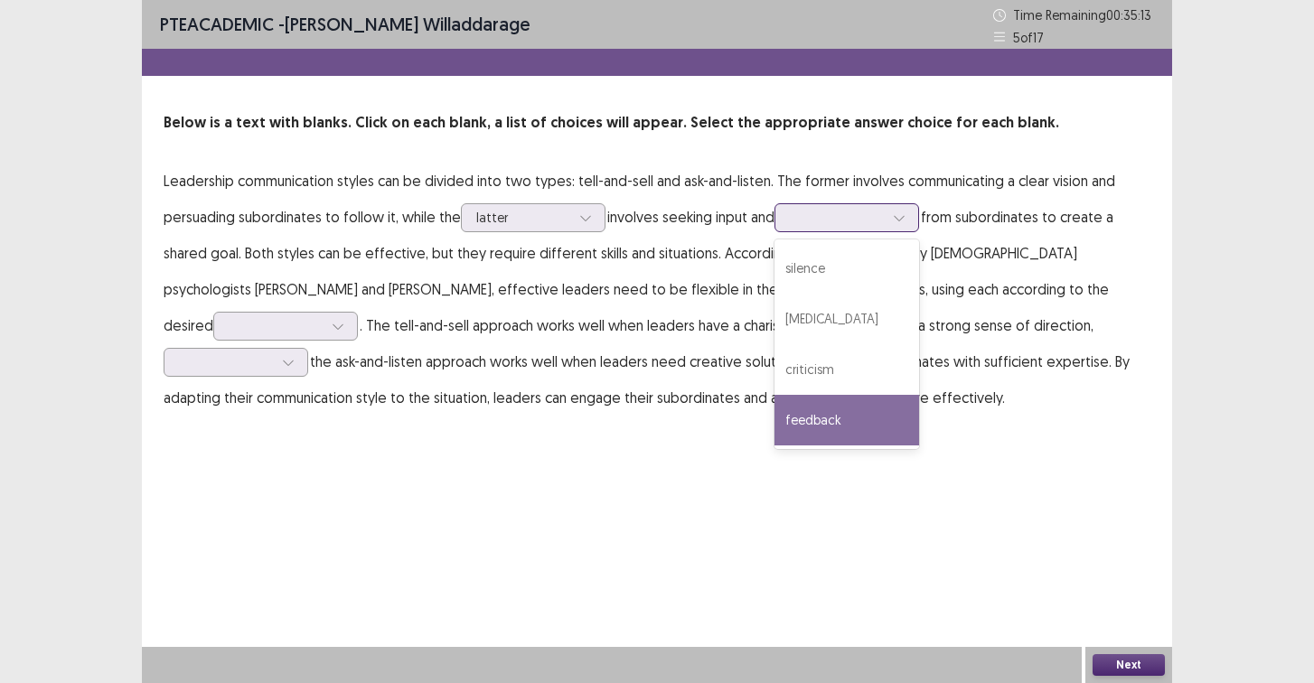
click at [840, 414] on div "feedback" at bounding box center [846, 420] width 145 height 51
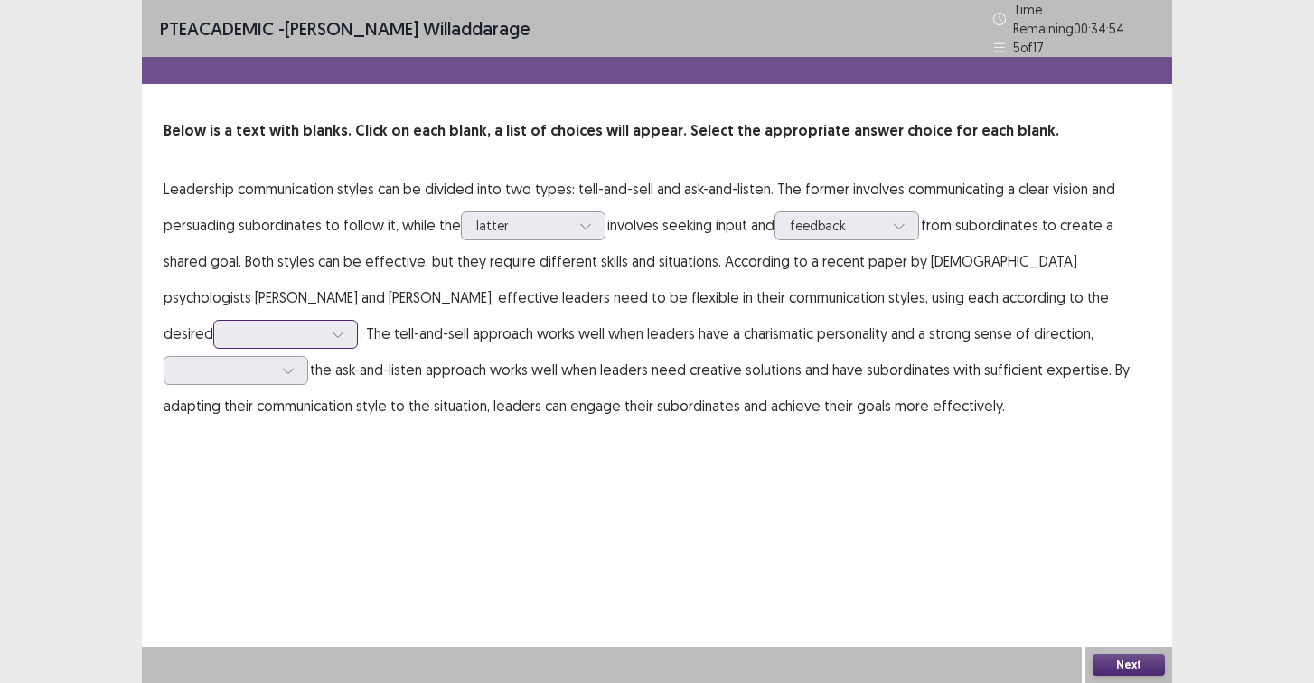
click at [230, 335] on div at bounding box center [276, 333] width 94 height 17
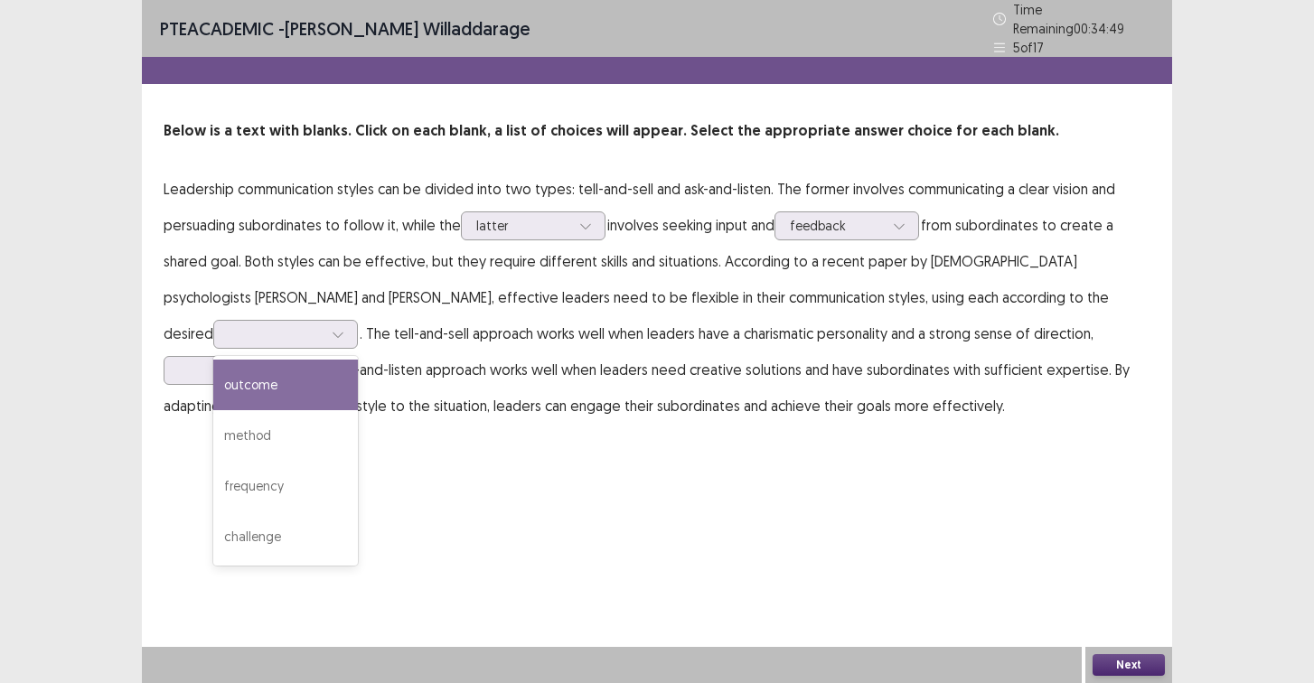
click at [402, 374] on p "Leadership communication styles can be divided into two types: tell-and-sell an…" at bounding box center [657, 297] width 987 height 253
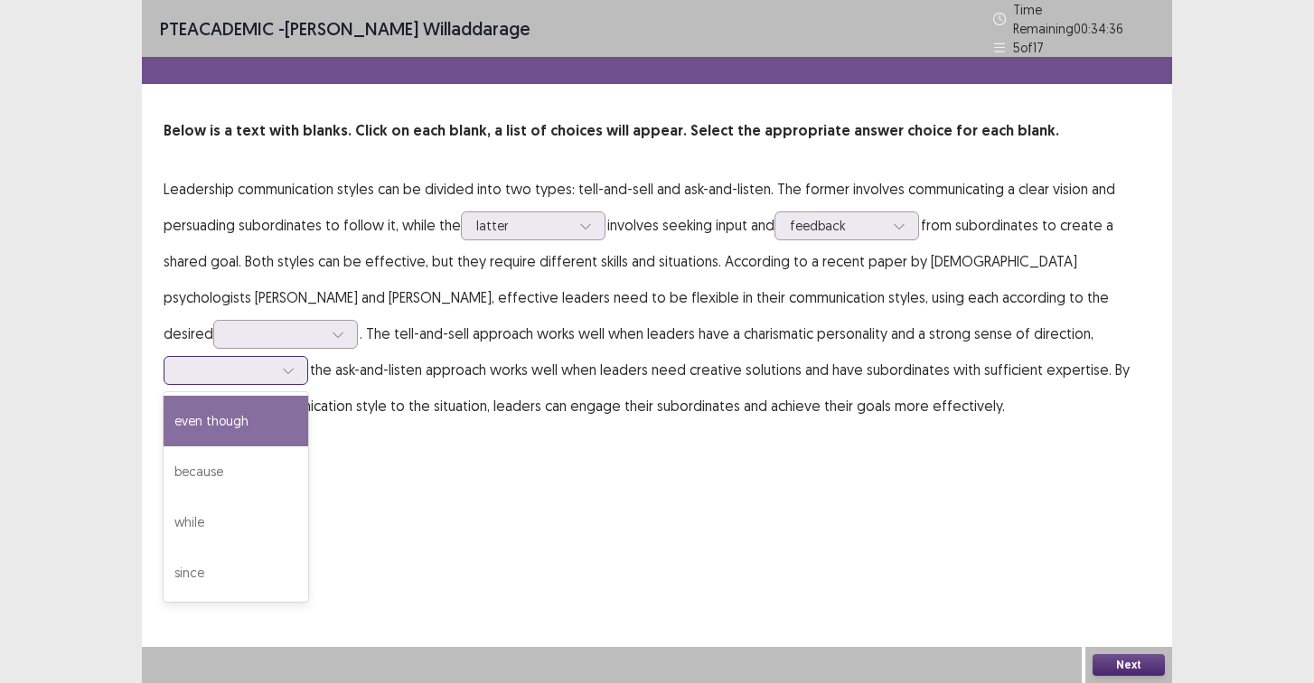
click at [242, 361] on div at bounding box center [226, 369] width 94 height 17
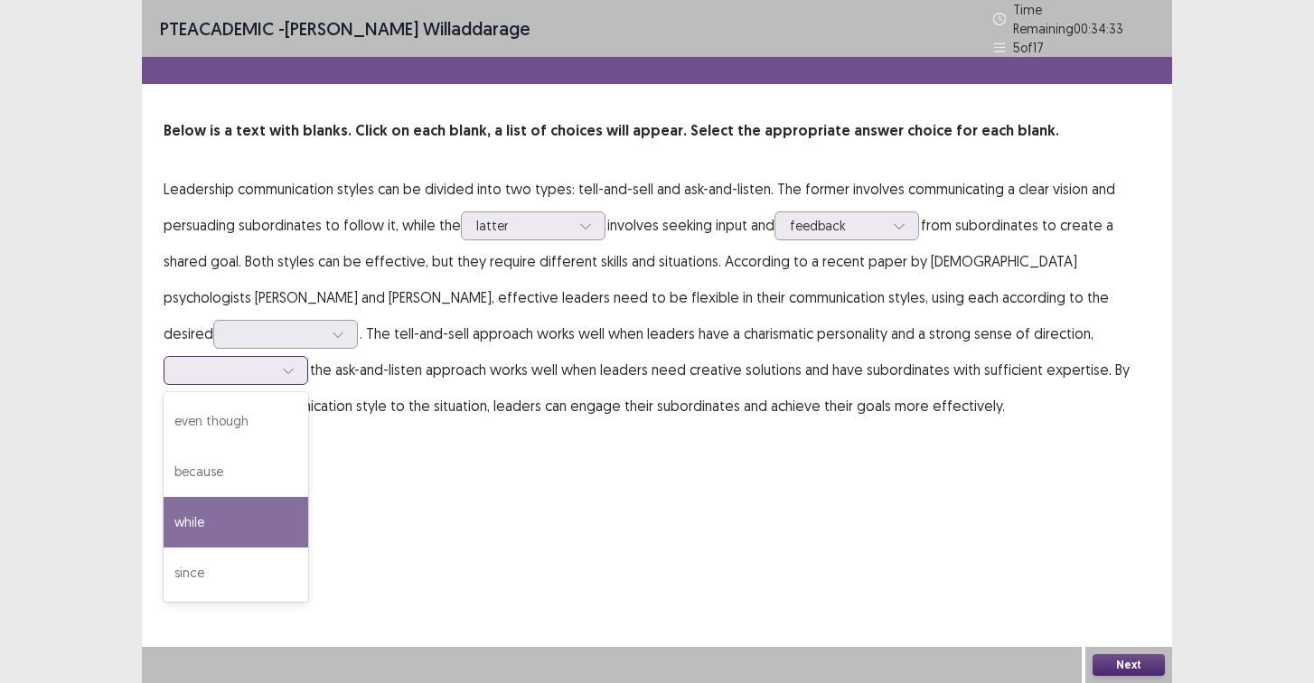
click at [219, 527] on div "while" at bounding box center [236, 522] width 145 height 51
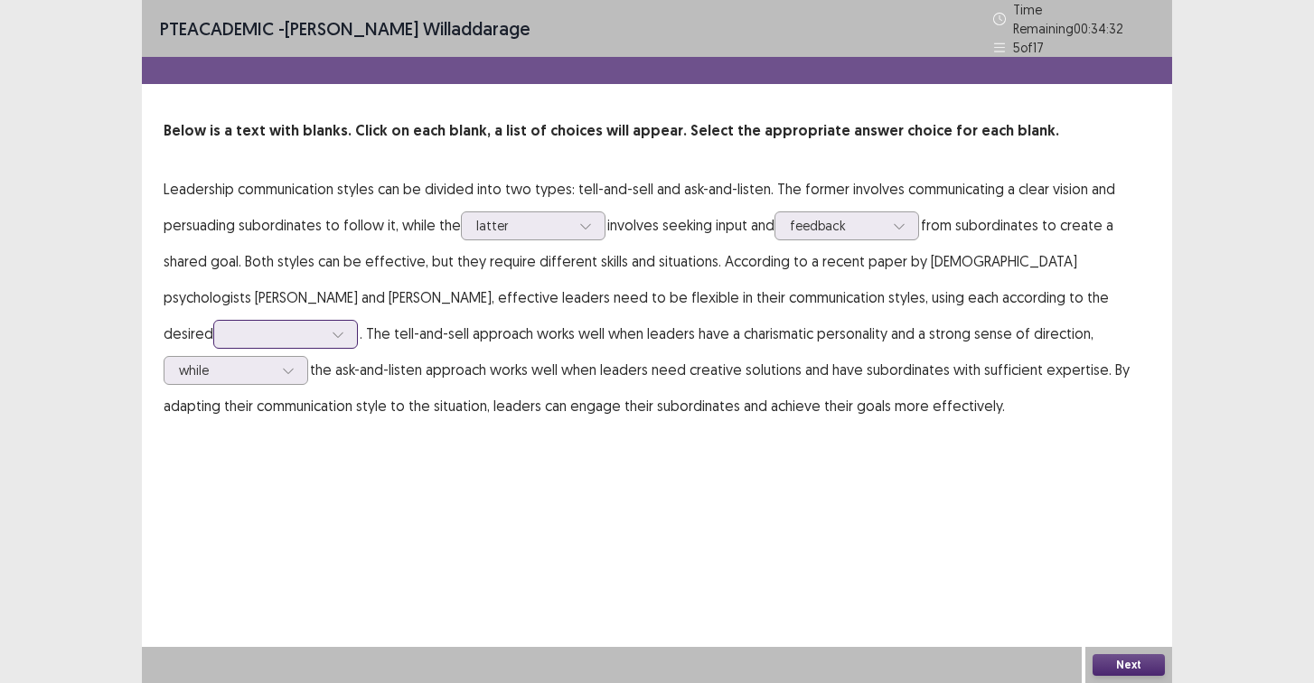
click at [262, 328] on div at bounding box center [276, 333] width 94 height 17
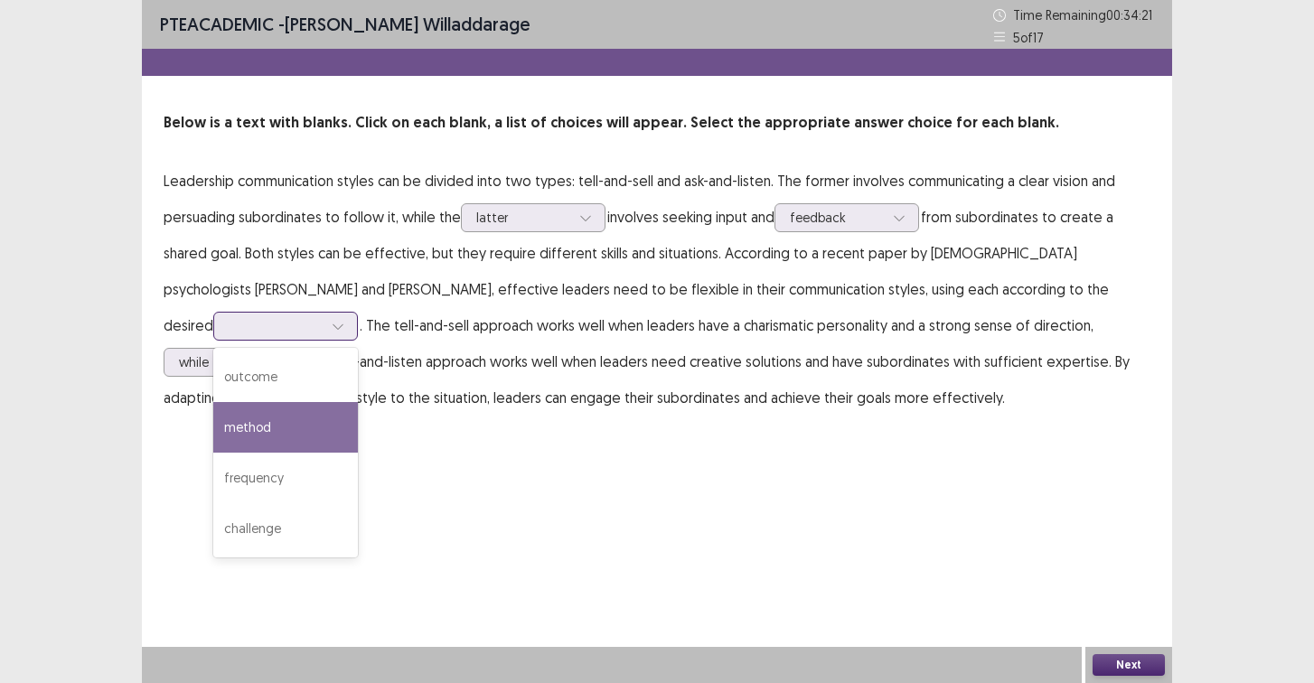
click at [213, 402] on div "method" at bounding box center [285, 427] width 145 height 51
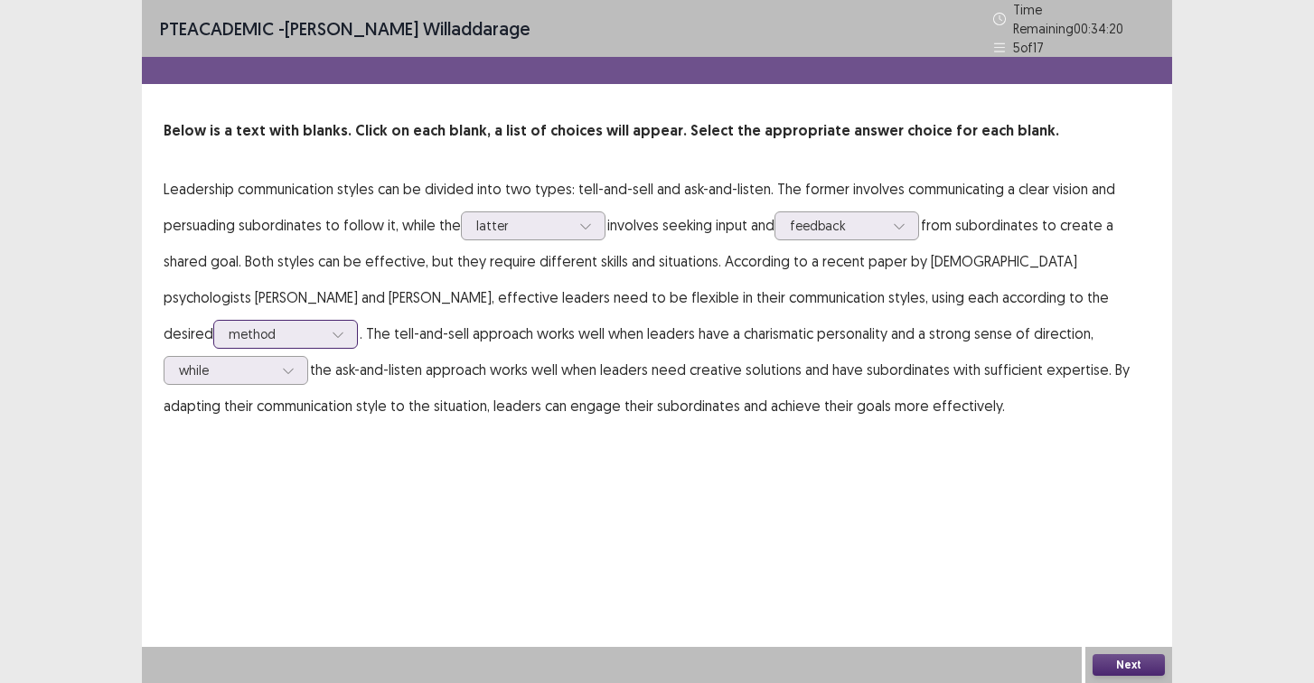
click at [239, 325] on div at bounding box center [276, 333] width 94 height 17
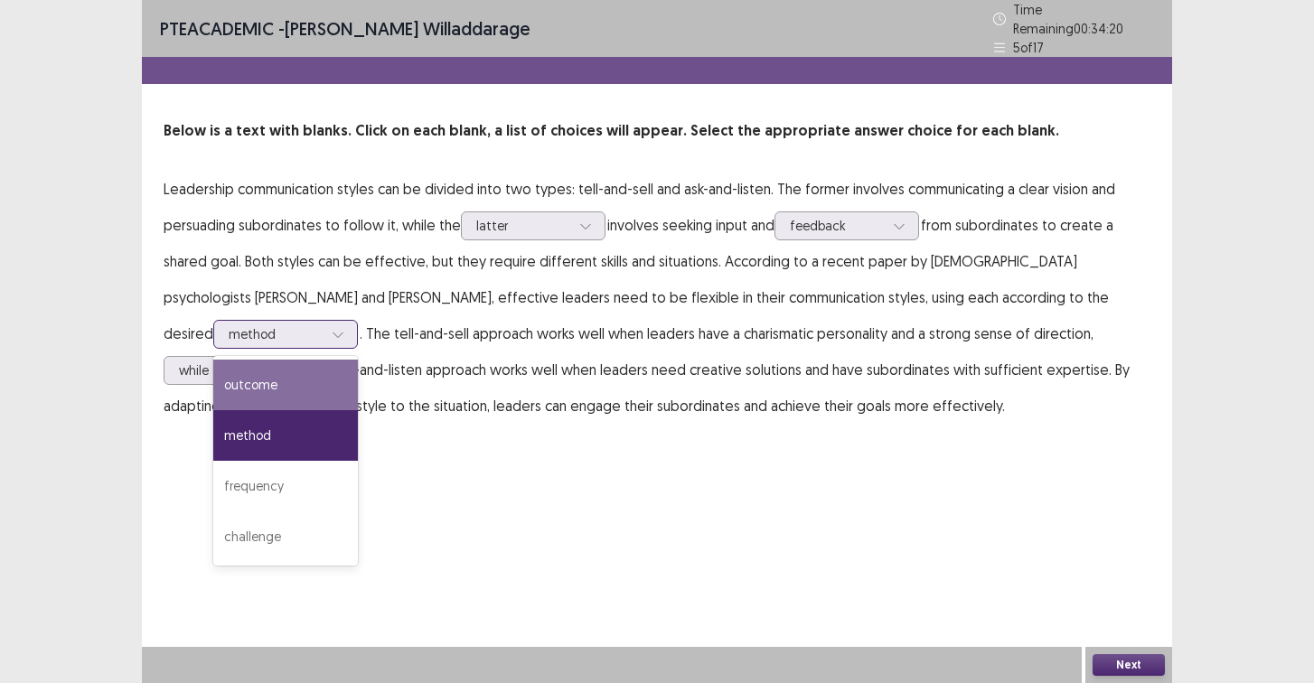
click at [239, 377] on div "outcome" at bounding box center [285, 385] width 145 height 51
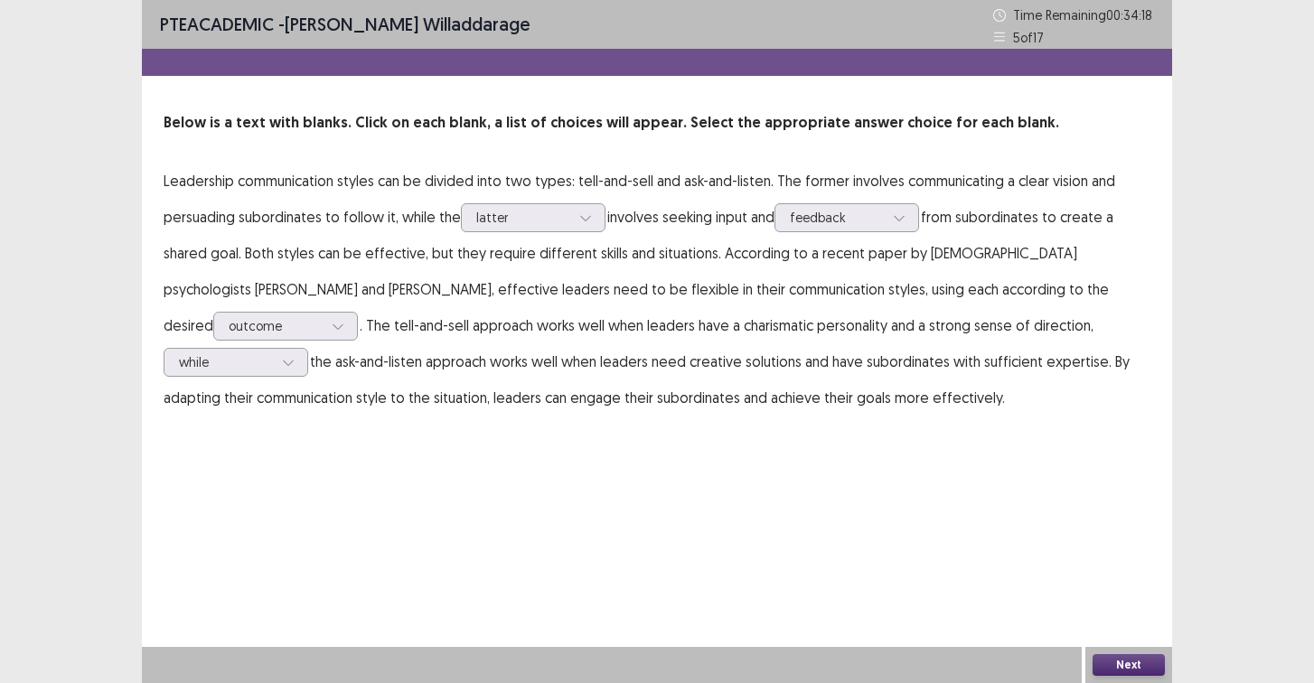
click at [1135, 662] on button "Next" at bounding box center [1129, 665] width 72 height 22
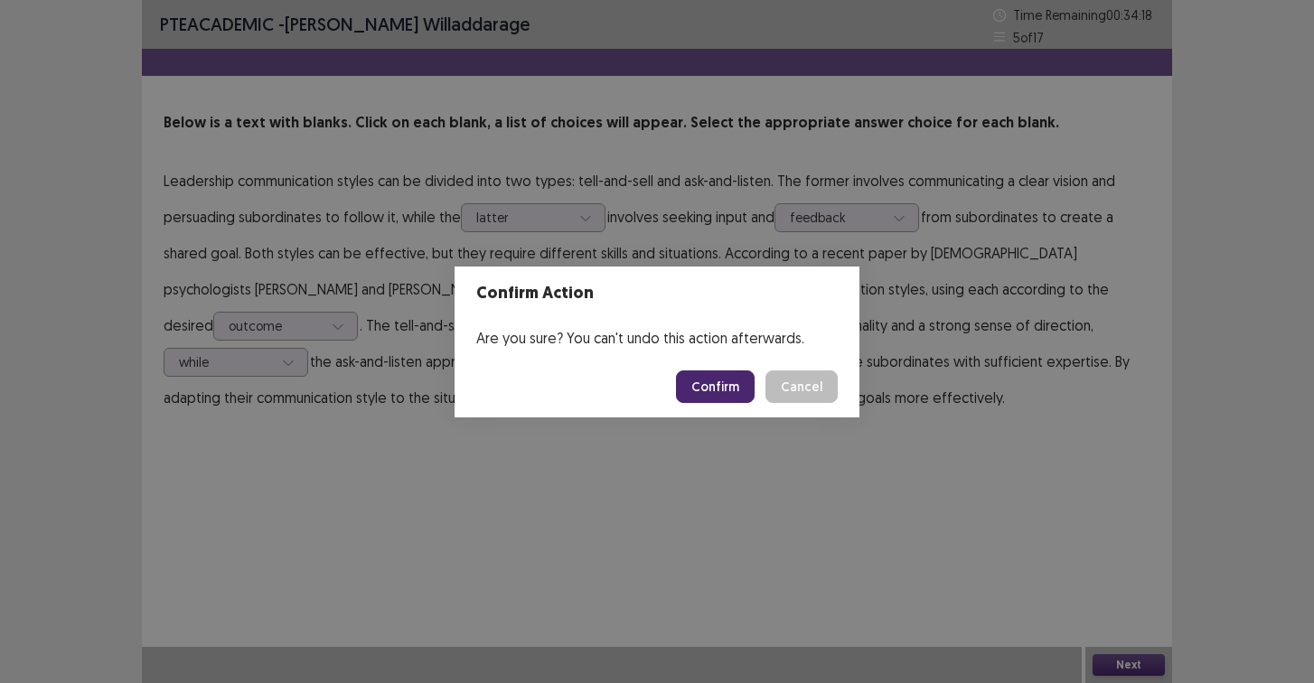
click at [712, 393] on button "Confirm" at bounding box center [715, 387] width 79 height 33
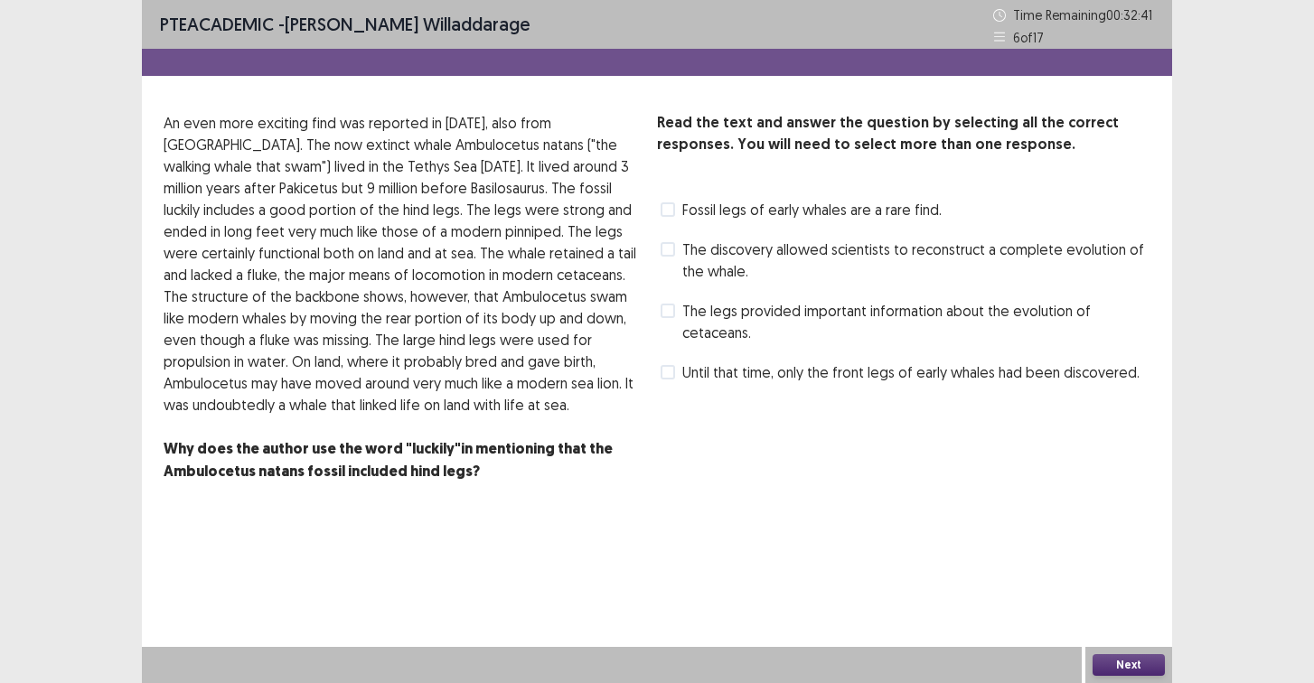
click at [687, 296] on div "The legs provided important information about the evolution of cetaceans." at bounding box center [903, 321] width 493 height 51
click at [690, 326] on span "The legs provided important information about the evolution of cetaceans." at bounding box center [916, 321] width 468 height 43
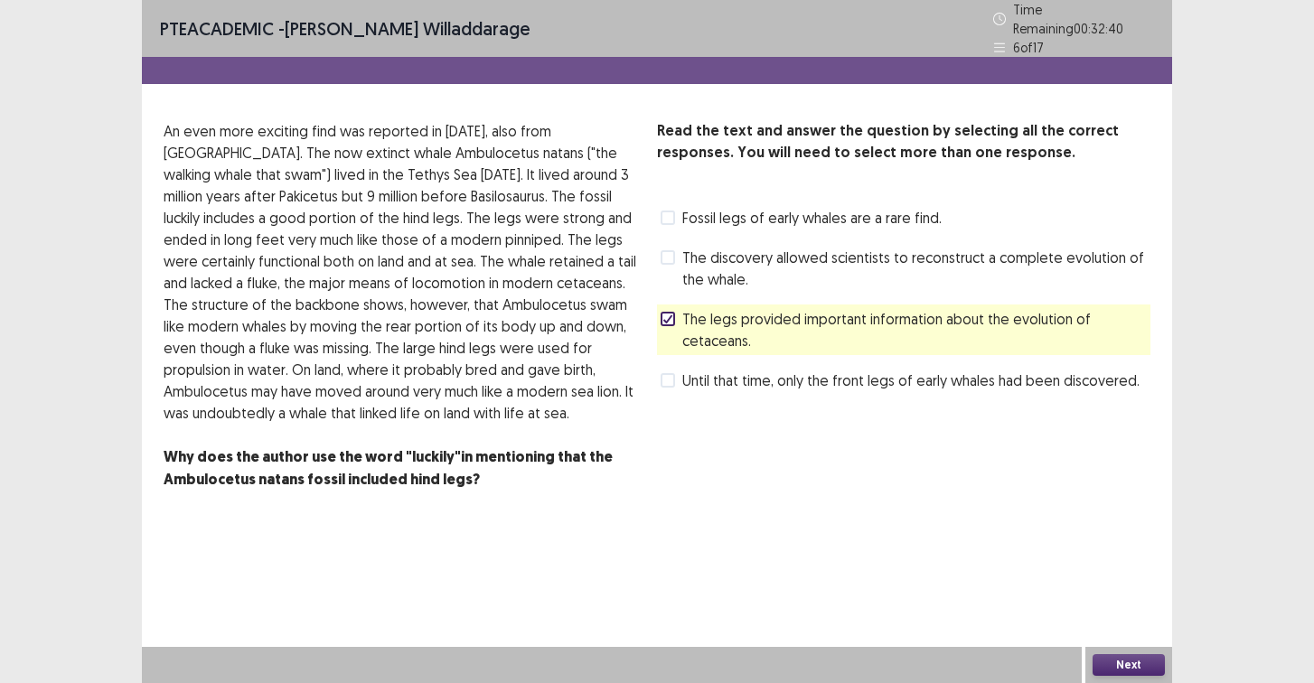
click at [1138, 662] on button "Next" at bounding box center [1129, 665] width 72 height 22
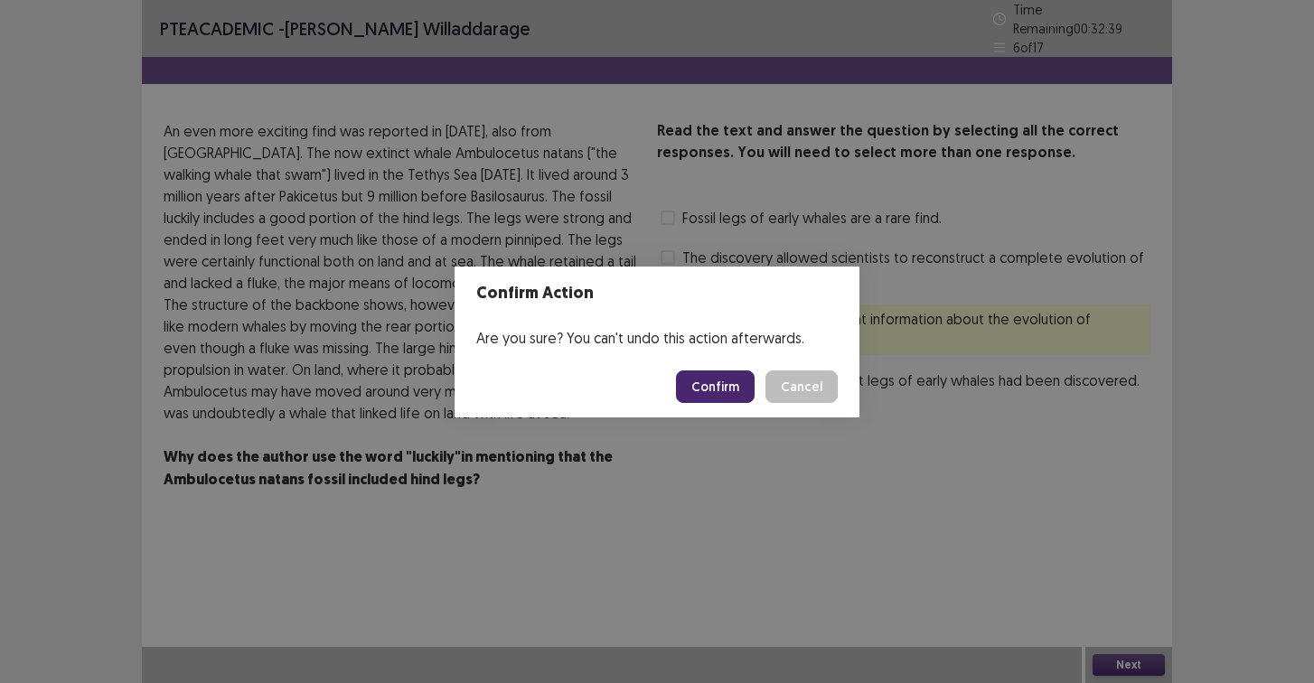
click at [709, 379] on button "Confirm" at bounding box center [715, 387] width 79 height 33
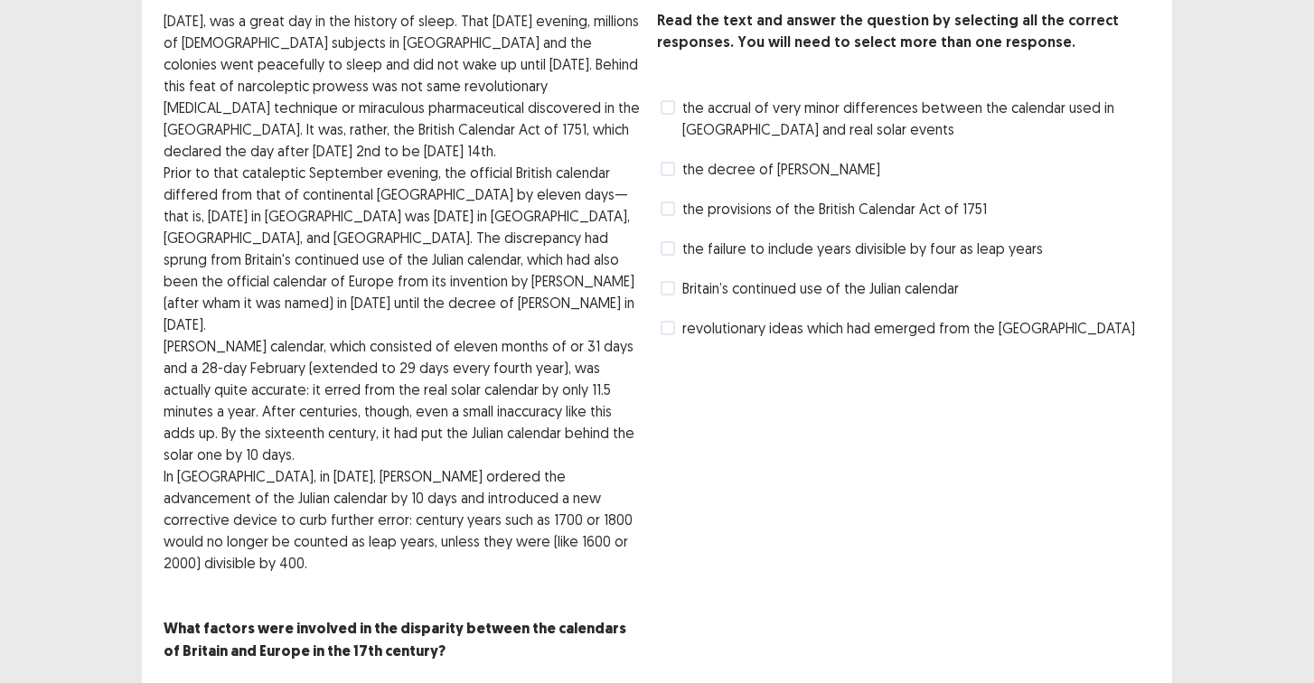
scroll to position [107, 0]
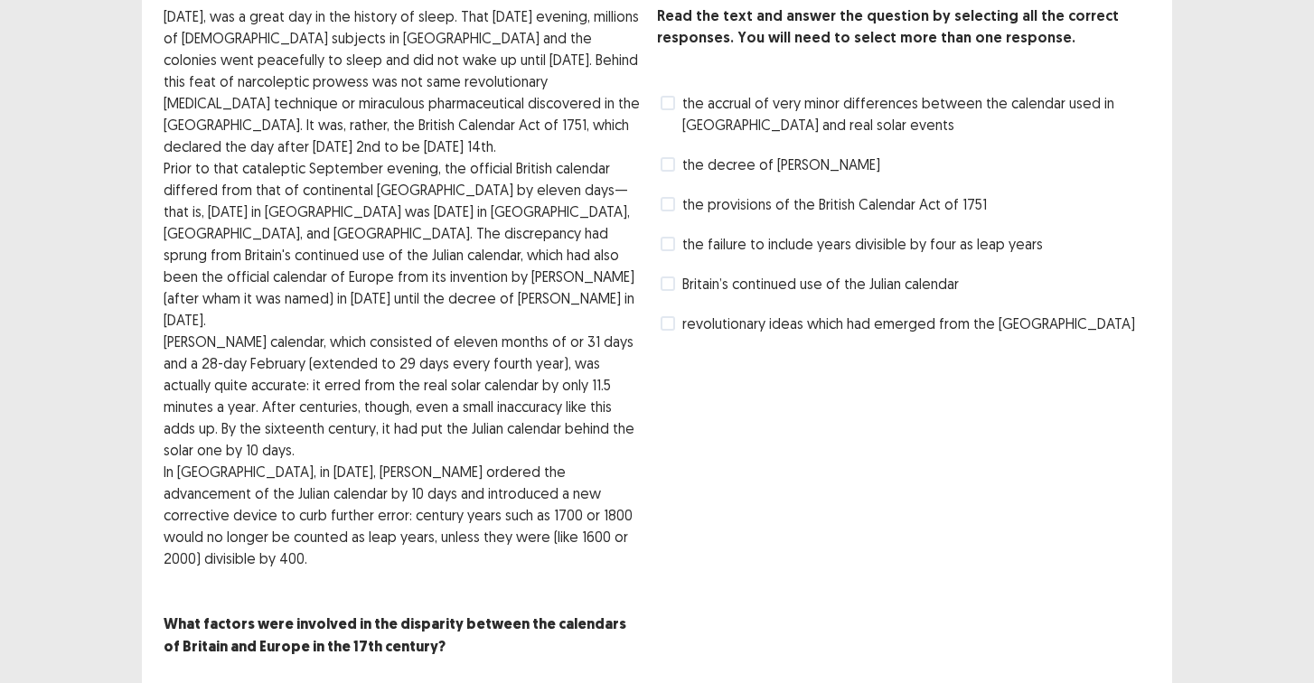
click at [762, 286] on span "Britain’s continued use of the Julian calendar" at bounding box center [820, 284] width 277 height 22
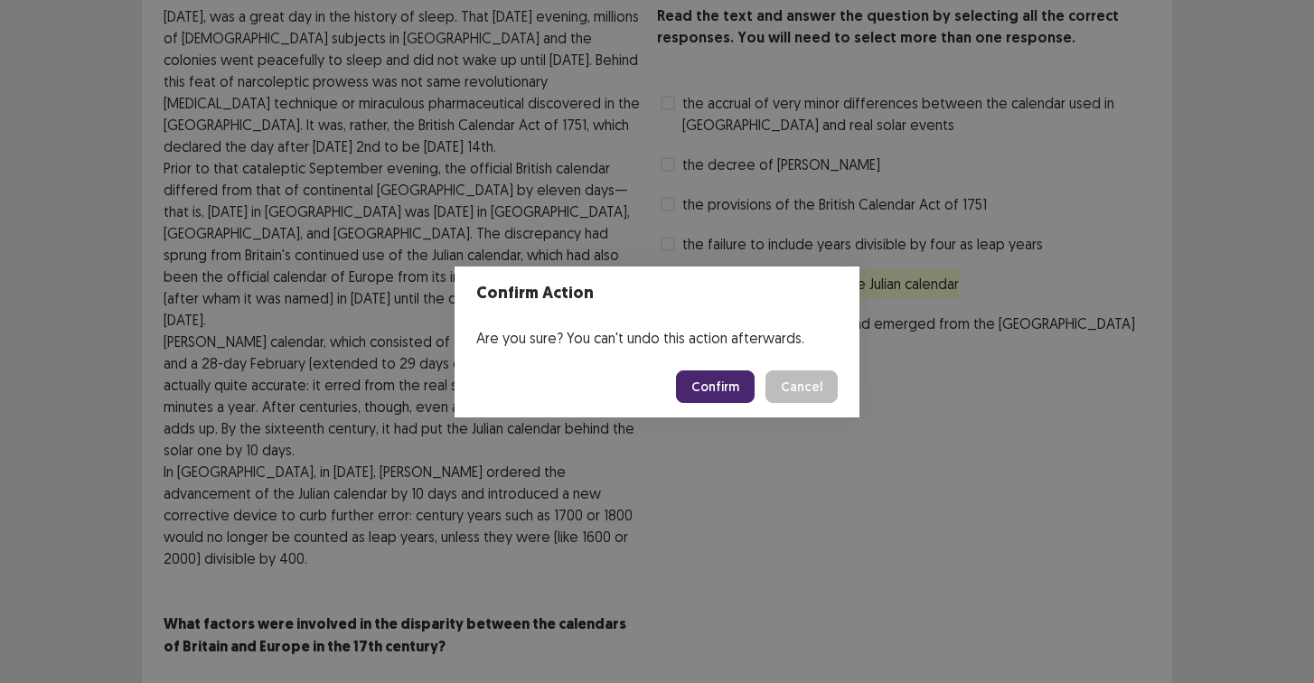
click at [732, 397] on button "Confirm" at bounding box center [715, 387] width 79 height 33
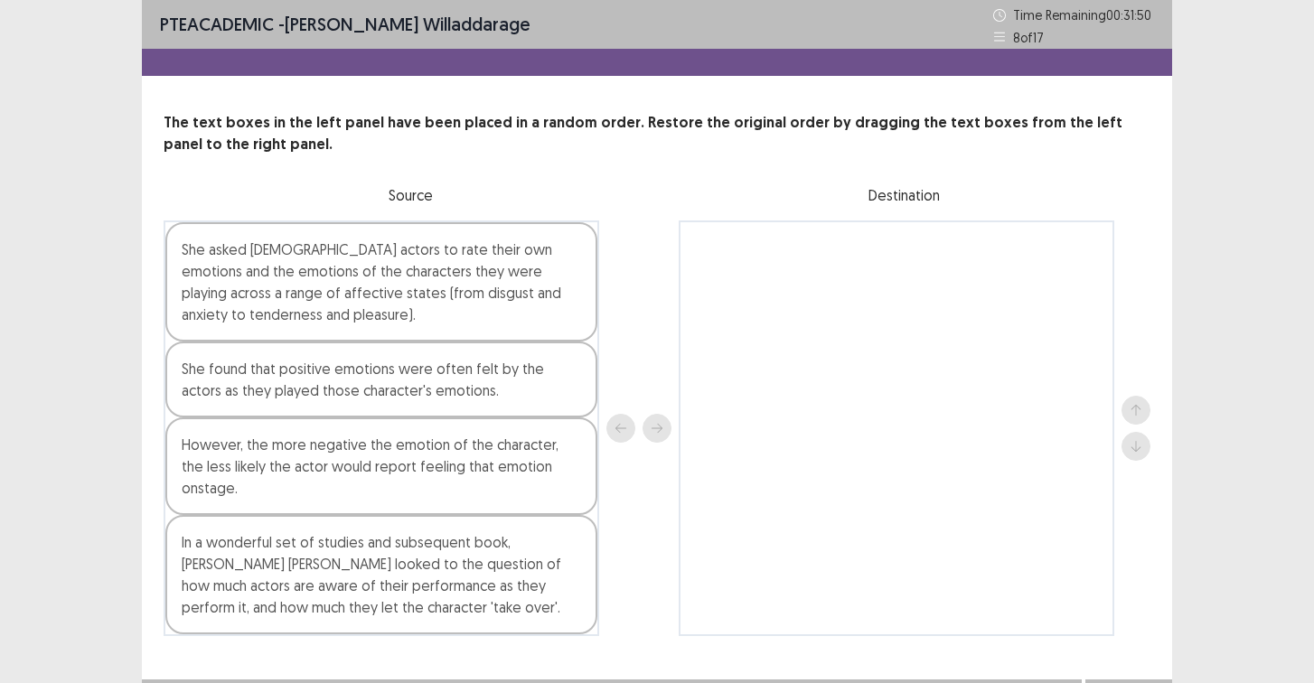
scroll to position [11, 0]
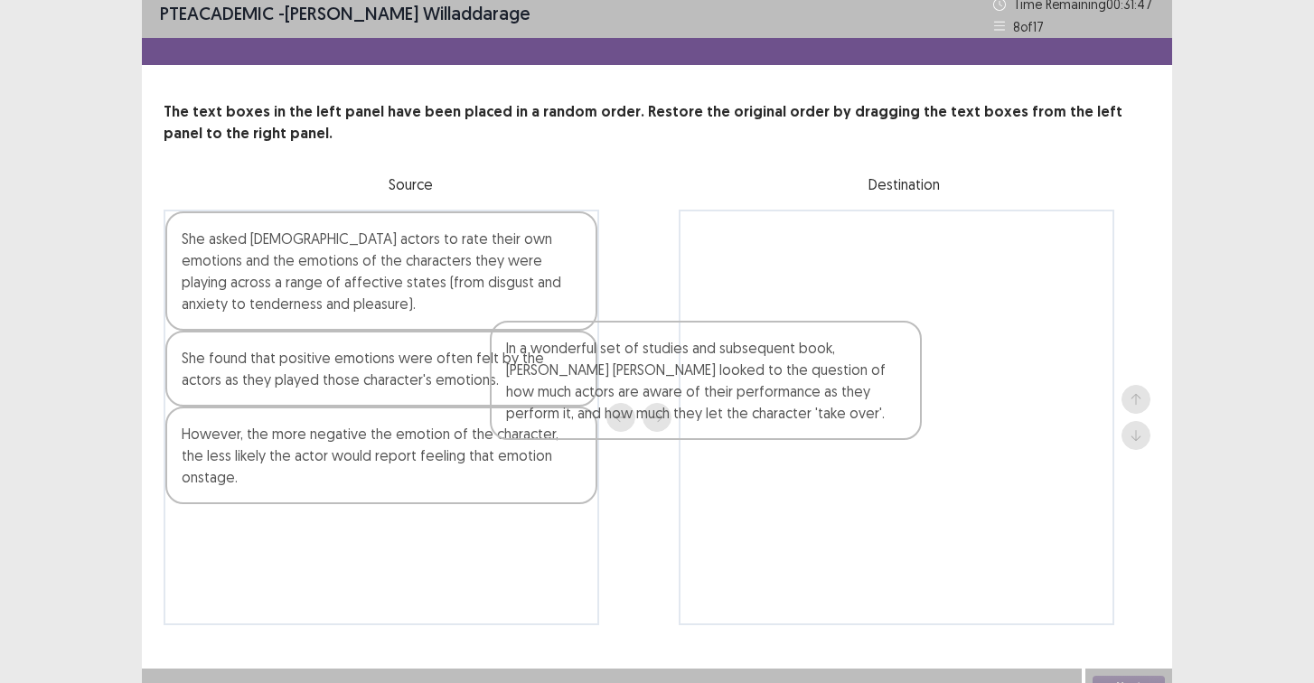
drag, startPoint x: 458, startPoint y: 528, endPoint x: 902, endPoint y: 290, distance: 503.3
click at [902, 288] on div "She asked [DEMOGRAPHIC_DATA] actors to rate their own emotions and the emotions…" at bounding box center [657, 418] width 987 height 416
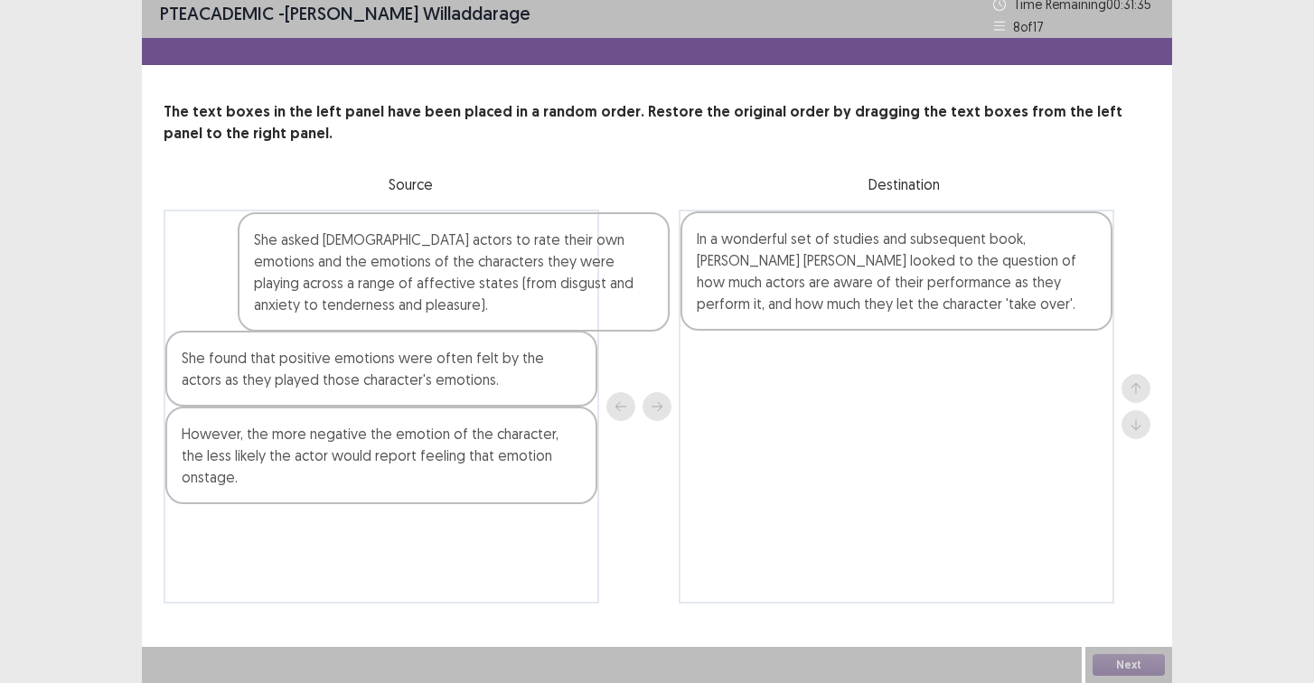
drag, startPoint x: 489, startPoint y: 258, endPoint x: 859, endPoint y: 346, distance: 380.7
click at [859, 346] on div "She asked [DEMOGRAPHIC_DATA] actors to rate their own emotions and the emotions…" at bounding box center [657, 407] width 987 height 394
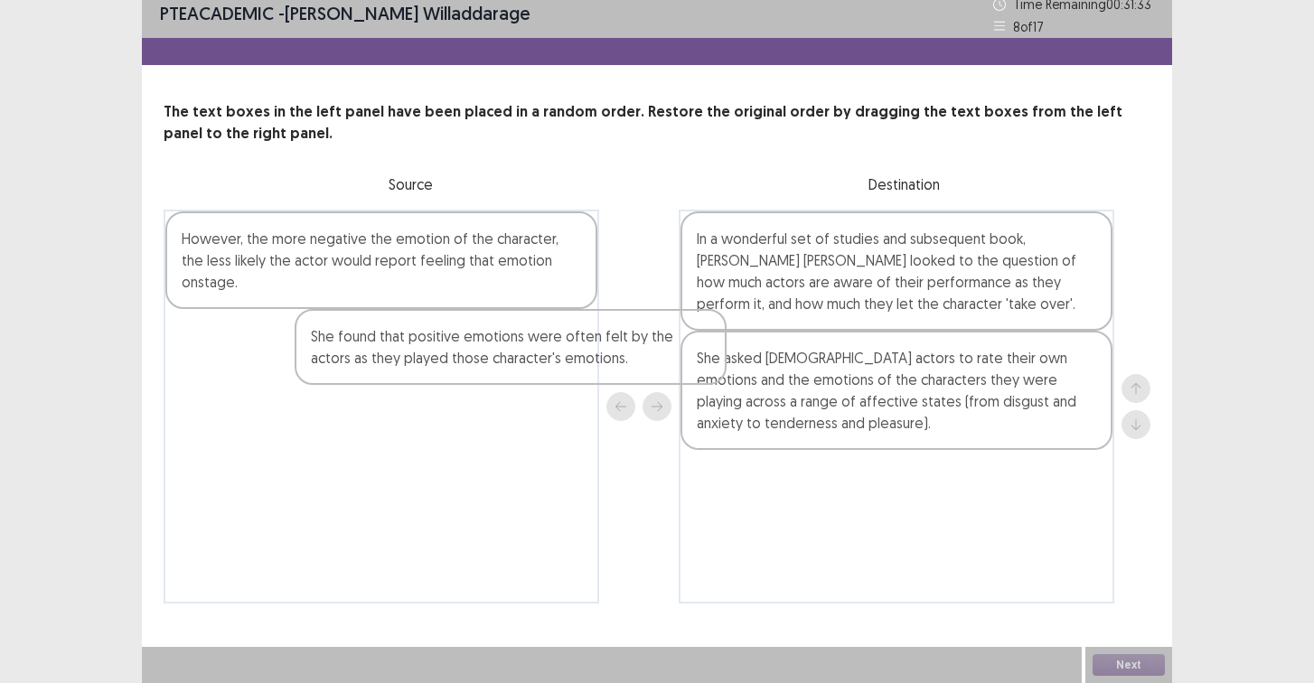
drag, startPoint x: 529, startPoint y: 226, endPoint x: 802, endPoint y: 436, distance: 344.7
click at [802, 436] on div "She found that positive emotions were often felt by the actors as they played t…" at bounding box center [657, 407] width 987 height 394
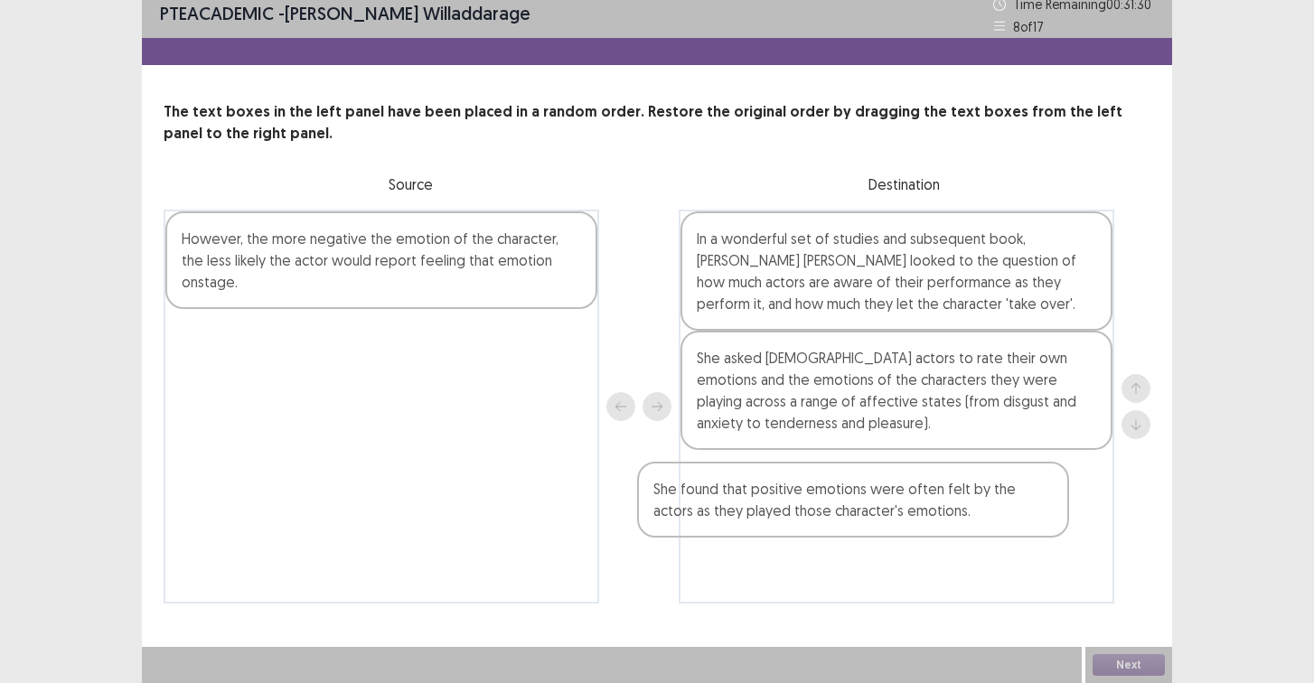
drag, startPoint x: 511, startPoint y: 276, endPoint x: 973, endPoint y: 530, distance: 527.8
click at [975, 530] on div "She found that positive emotions were often felt by the actors as they played t…" at bounding box center [657, 407] width 987 height 394
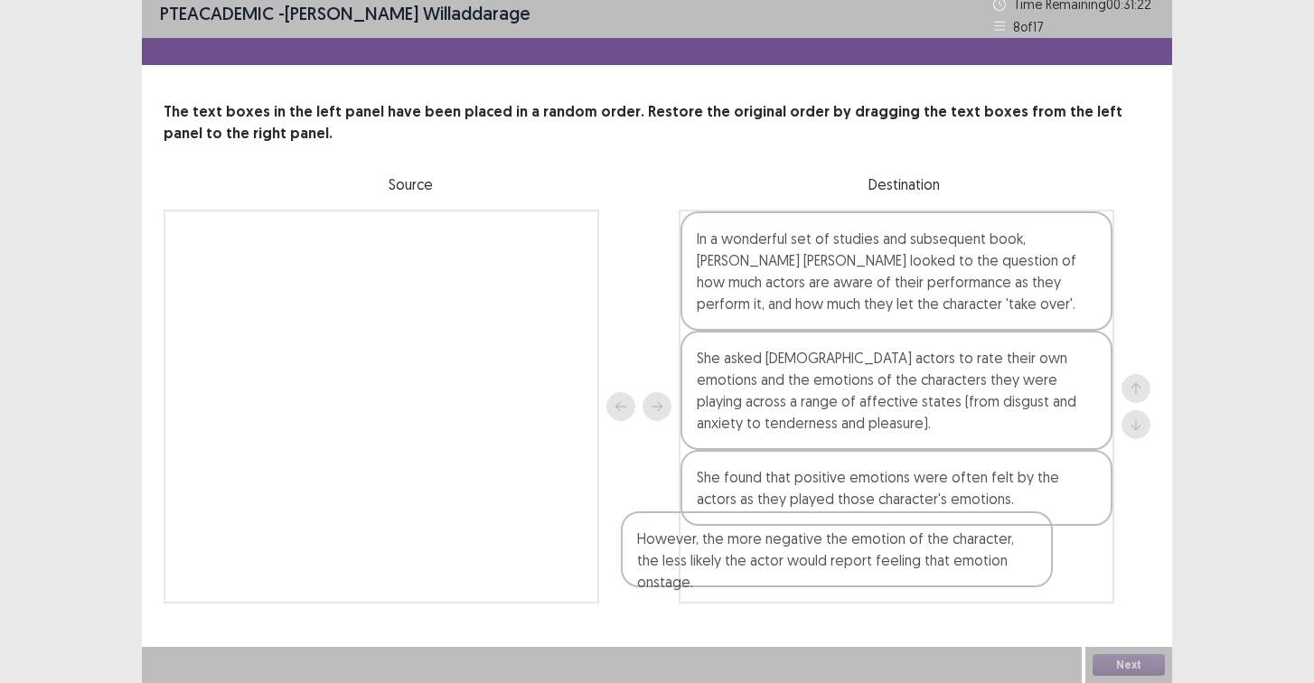
drag, startPoint x: 559, startPoint y: 258, endPoint x: 1034, endPoint y: 562, distance: 563.8
click at [1033, 561] on div "However, the more negative the emotion of the character, the less likely the ac…" at bounding box center [657, 407] width 987 height 394
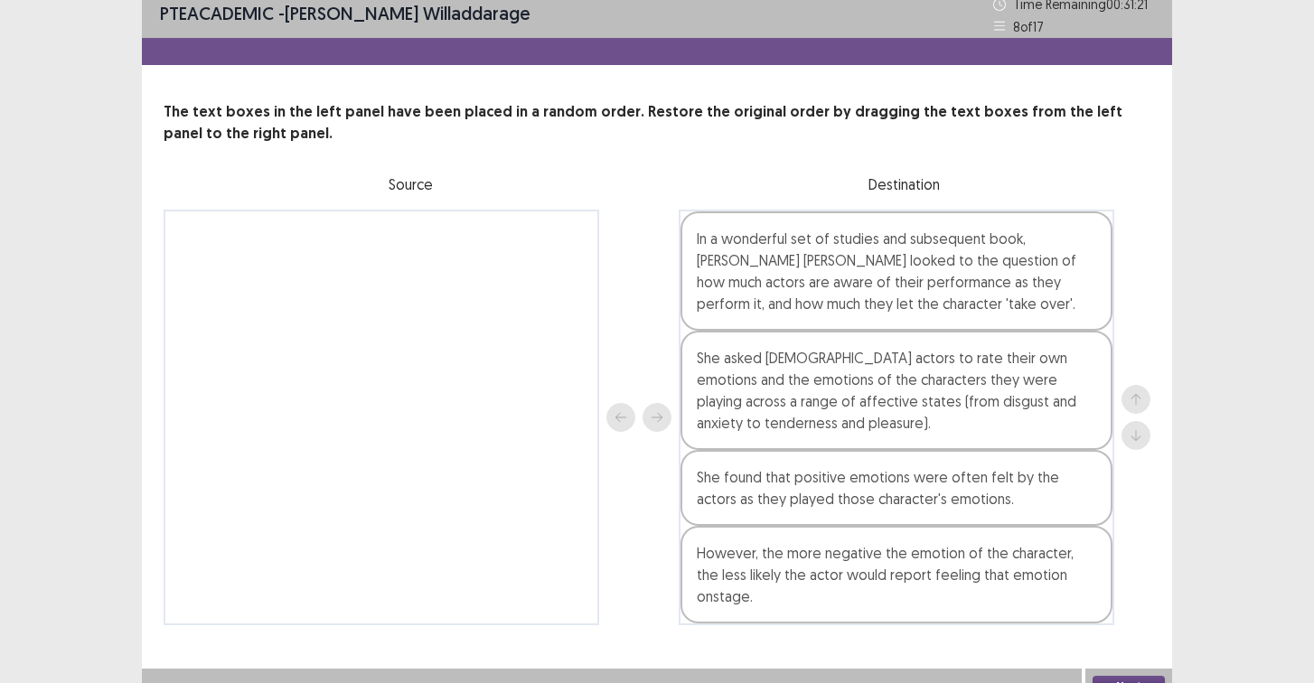
click at [1144, 676] on button "Next" at bounding box center [1129, 687] width 72 height 22
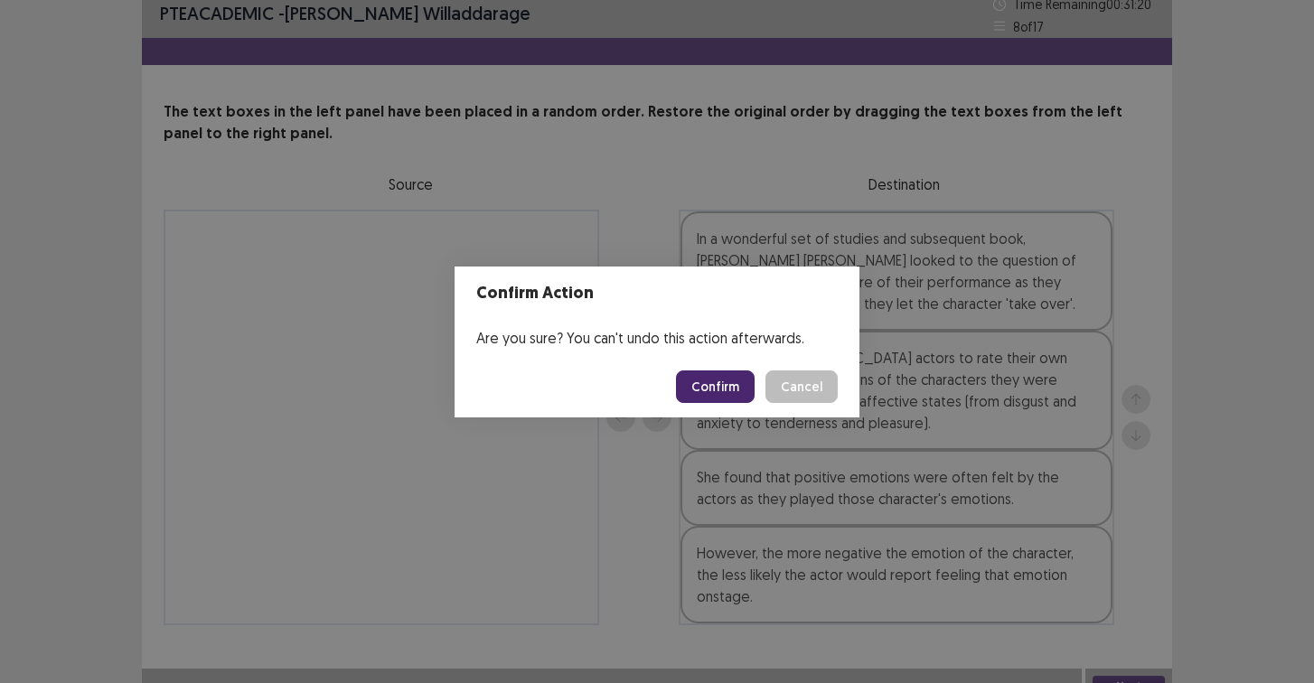
click at [719, 389] on button "Confirm" at bounding box center [715, 387] width 79 height 33
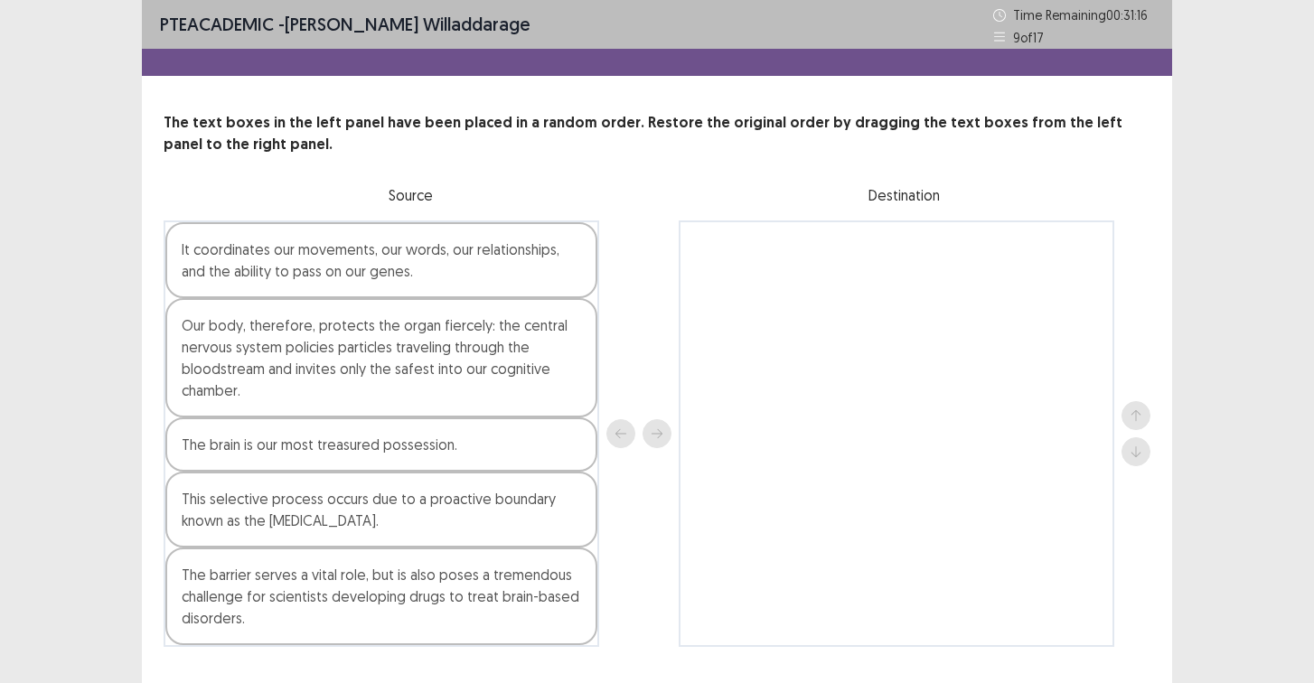
scroll to position [43, 0]
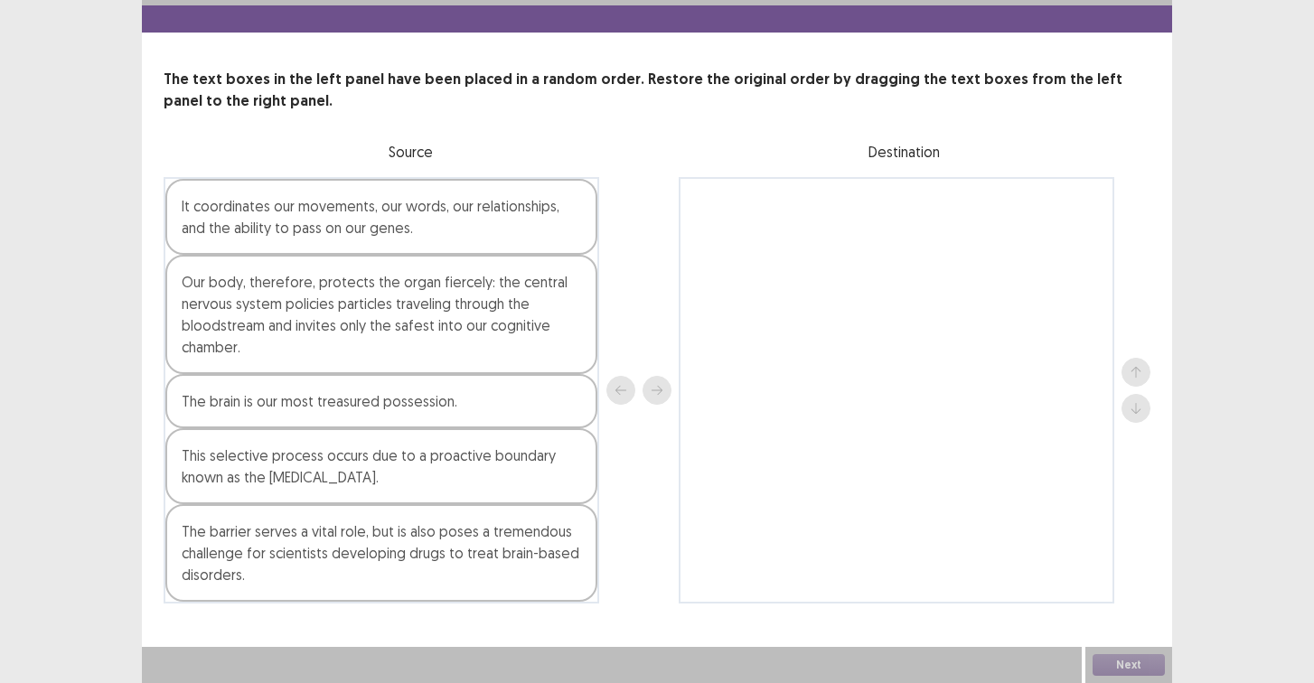
drag, startPoint x: 314, startPoint y: 389, endPoint x: 864, endPoint y: 371, distance: 549.8
click at [852, 370] on div "It coordinates our movements, our words, our relationships, and the ability to …" at bounding box center [657, 390] width 987 height 427
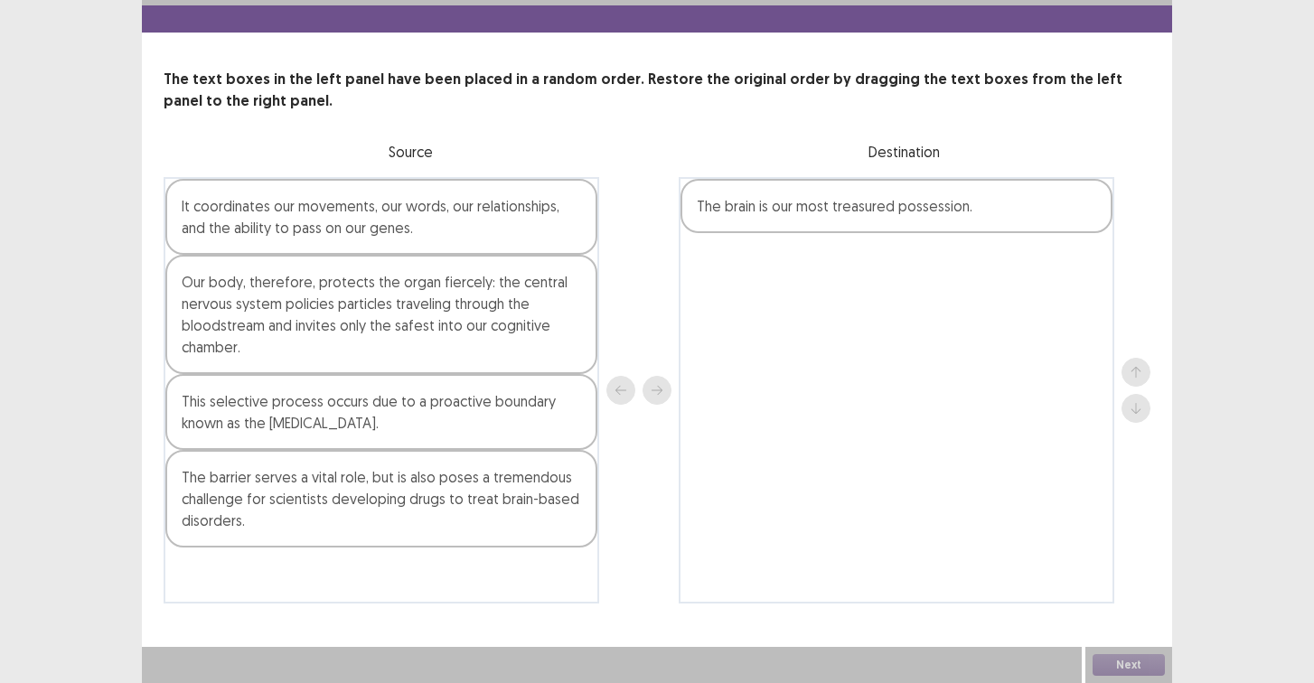
drag, startPoint x: 477, startPoint y: 213, endPoint x: 955, endPoint y: 217, distance: 478.1
click at [955, 217] on div "It coordinates our movements, our words, our relationships, and the ability to …" at bounding box center [657, 390] width 987 height 427
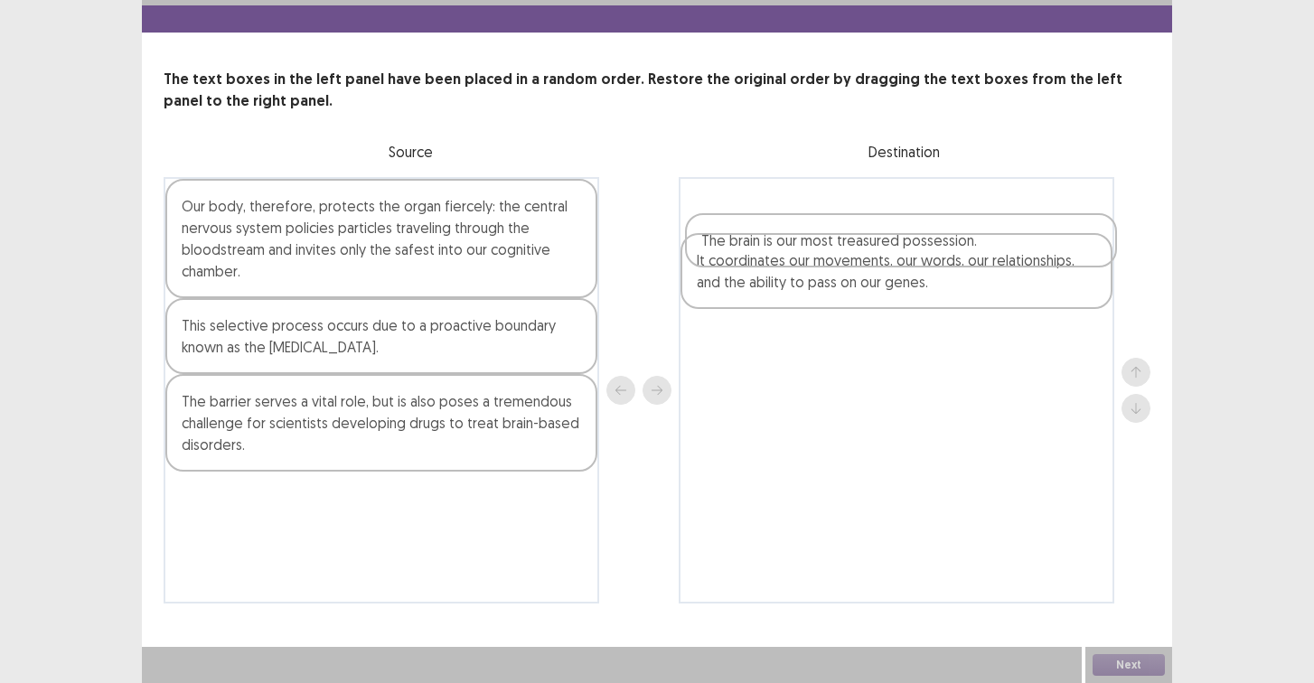
drag, startPoint x: 856, startPoint y: 284, endPoint x: 850, endPoint y: 179, distance: 105.0
click at [850, 179] on div "It coordinates our movements, our words, our relationships, and the ability to …" at bounding box center [897, 390] width 436 height 427
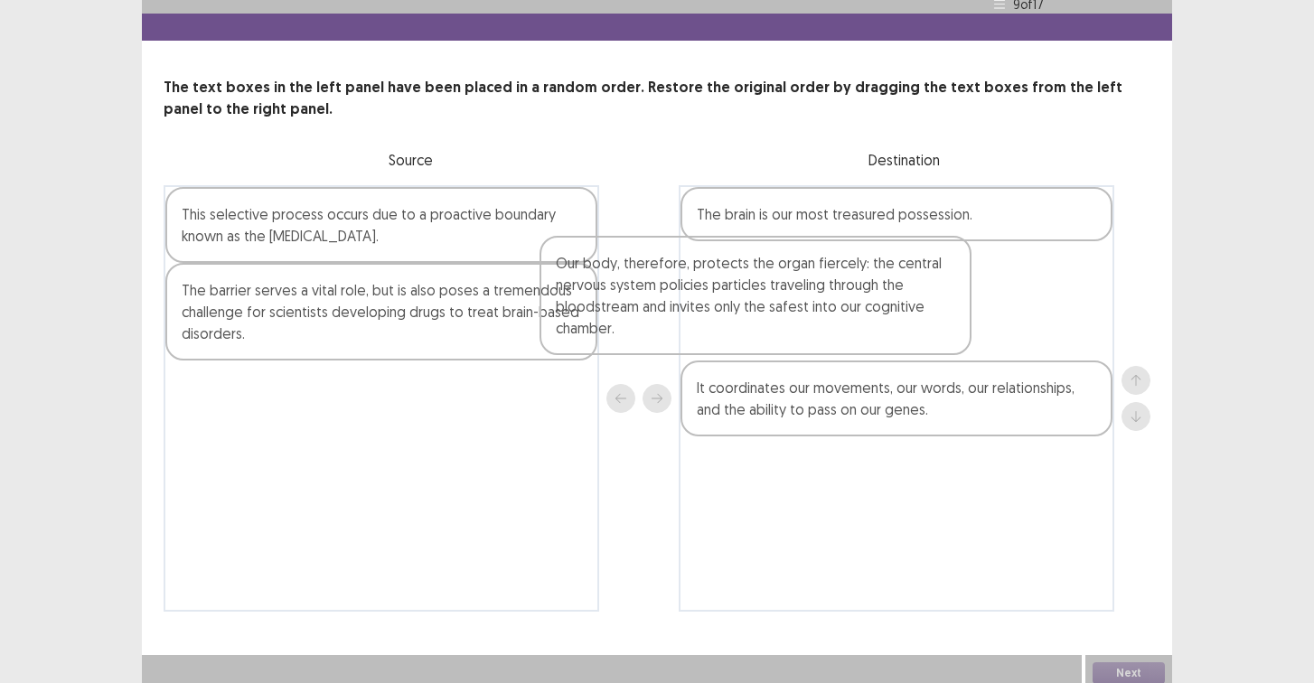
drag, startPoint x: 440, startPoint y: 278, endPoint x: 858, endPoint y: 349, distance: 424.3
click at [858, 349] on div "Our body, therefore, protects the organ fiercely: the central nervous system po…" at bounding box center [657, 398] width 987 height 427
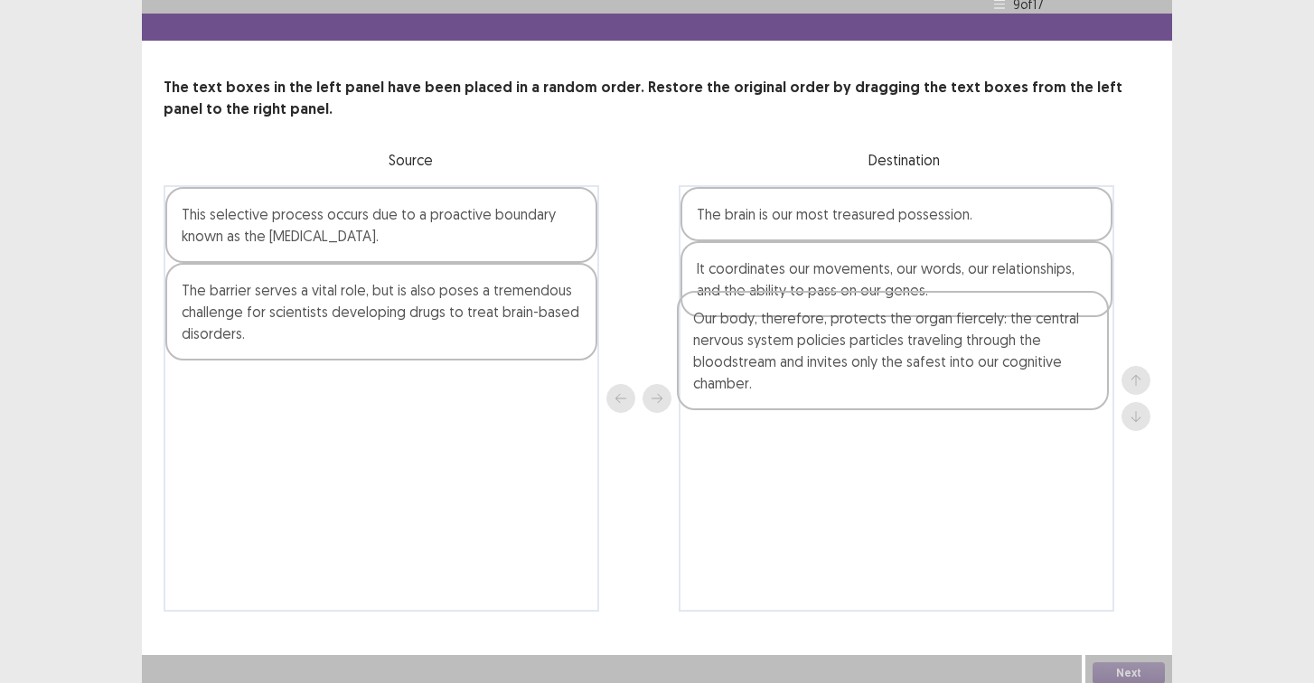
drag, startPoint x: 857, startPoint y: 320, endPoint x: 854, endPoint y: 389, distance: 68.7
click at [854, 389] on div "The brain is our most treasured possession. Our body, therefore, protects the o…" at bounding box center [897, 398] width 436 height 427
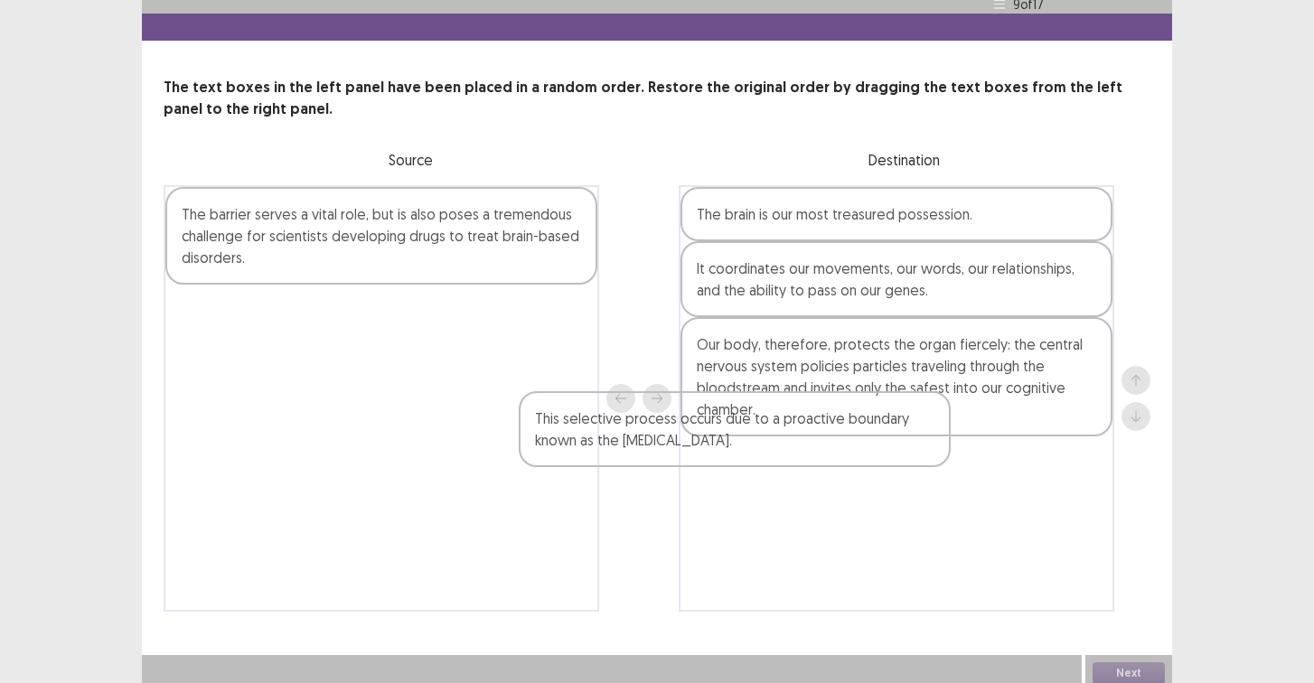
drag, startPoint x: 445, startPoint y: 246, endPoint x: 810, endPoint y: 464, distance: 425.6
click at [815, 466] on div "This selective process occurs due to a proactive boundary known as the [MEDICAL…" at bounding box center [657, 398] width 987 height 427
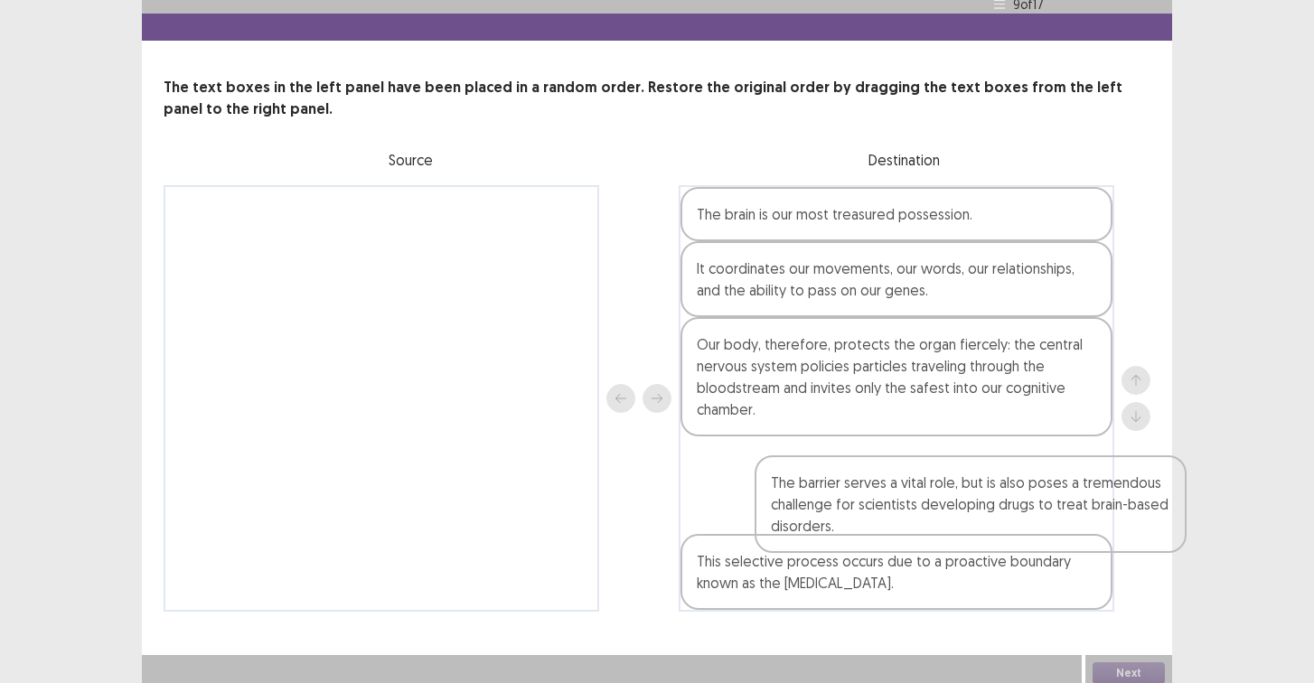
drag, startPoint x: 305, startPoint y: 208, endPoint x: 886, endPoint y: 497, distance: 649.0
click at [886, 497] on div "The barrier serves a vital role, but is also poses a tremendous challenge for s…" at bounding box center [657, 398] width 987 height 427
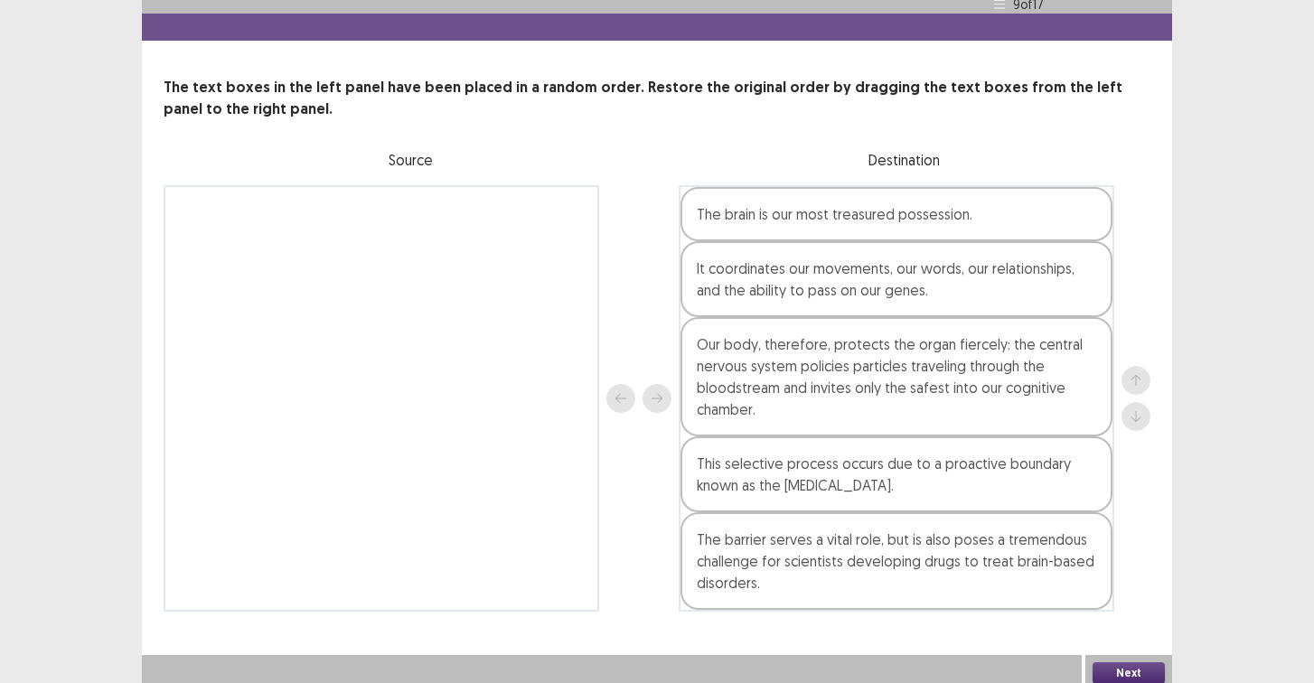
click at [1127, 664] on button "Next" at bounding box center [1129, 673] width 72 height 22
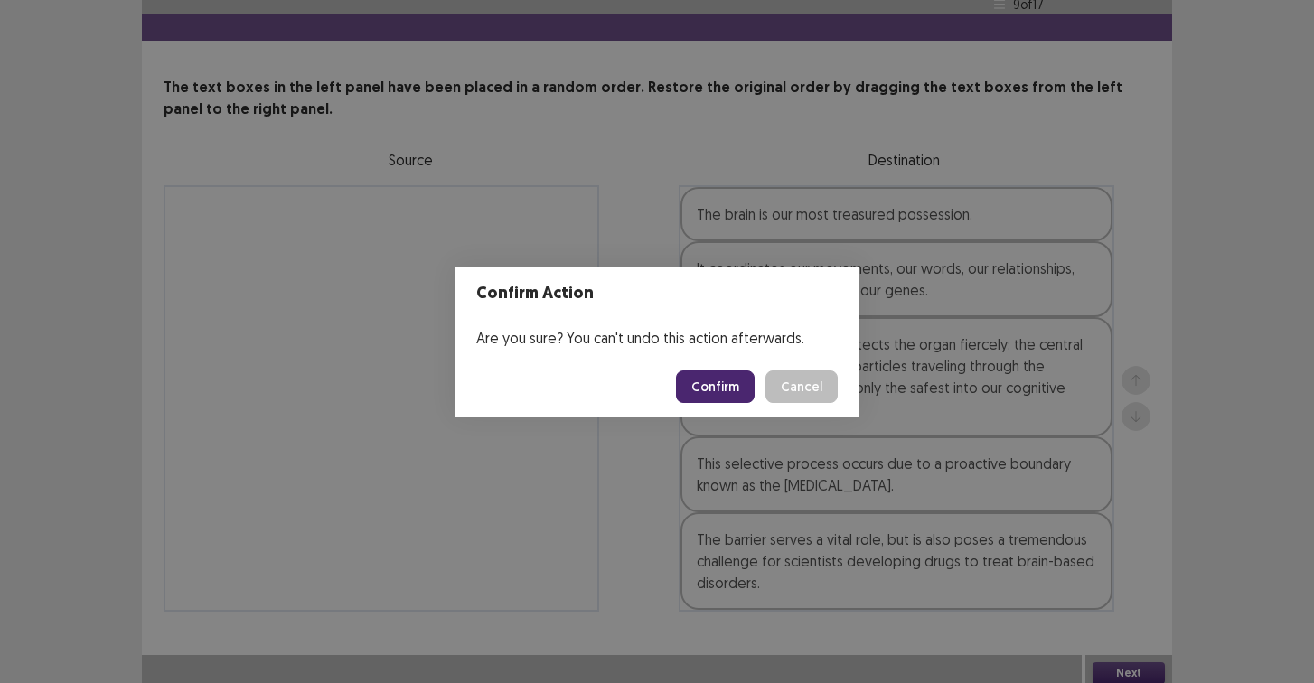
click at [713, 378] on button "Confirm" at bounding box center [715, 387] width 79 height 33
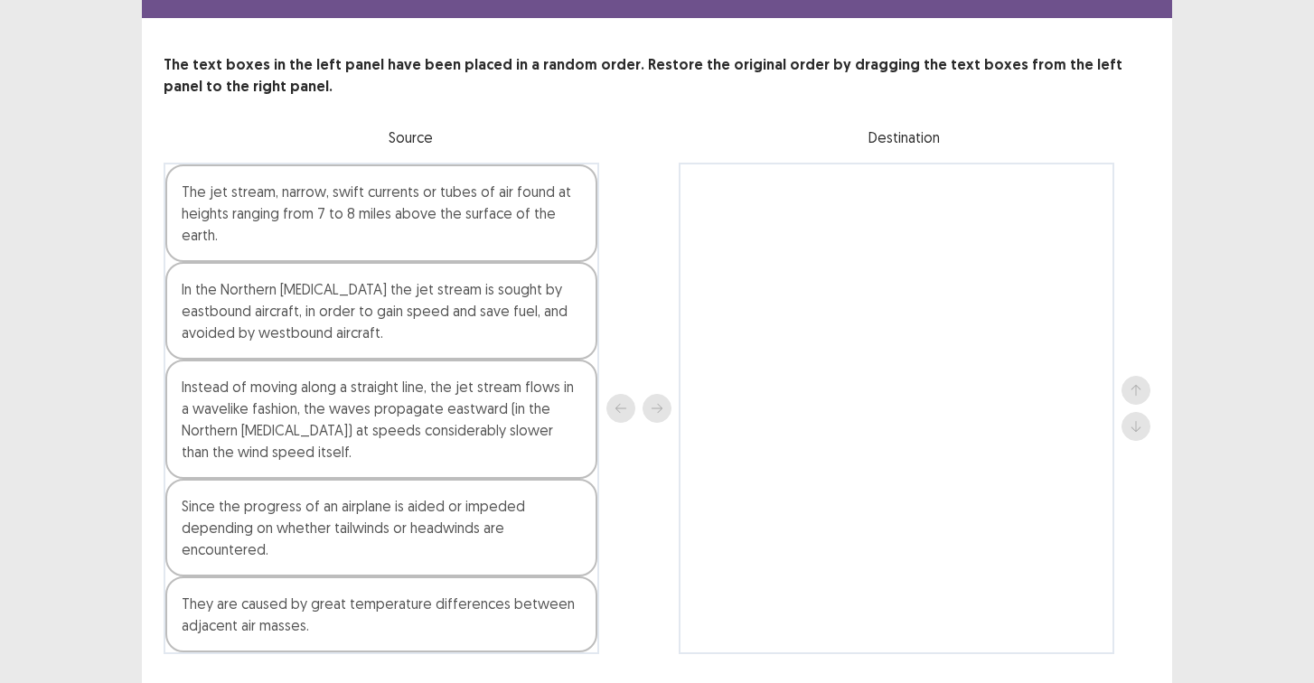
scroll to position [108, 0]
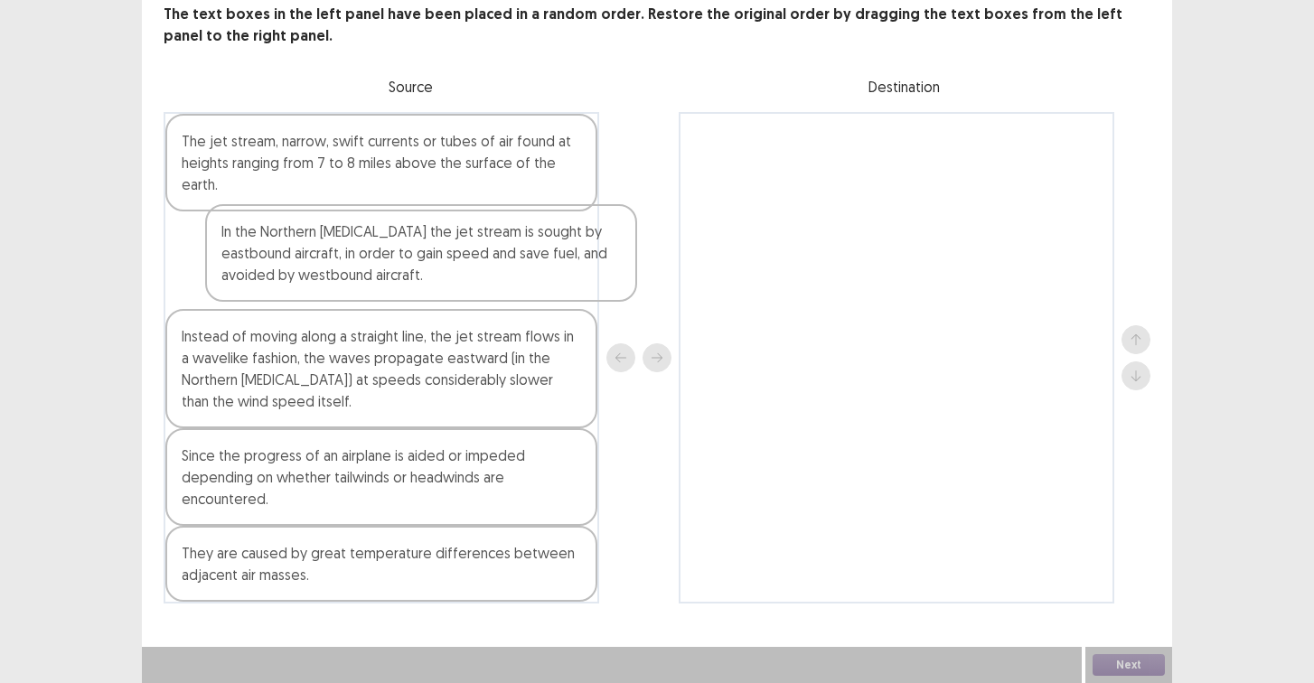
drag, startPoint x: 314, startPoint y: 286, endPoint x: 710, endPoint y: 253, distance: 397.1
click at [707, 252] on div "The jet stream, narrow, swift currents or tubes of air found at heights ranging…" at bounding box center [657, 358] width 987 height 492
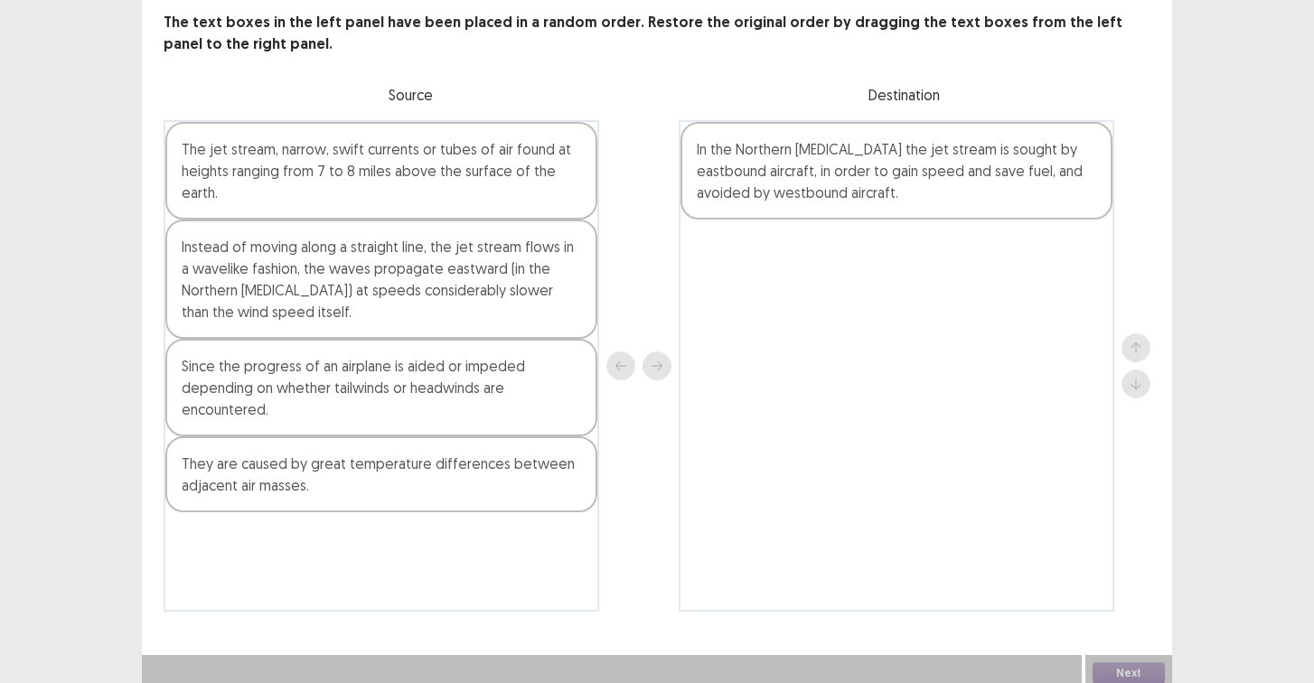
scroll to position [108, 0]
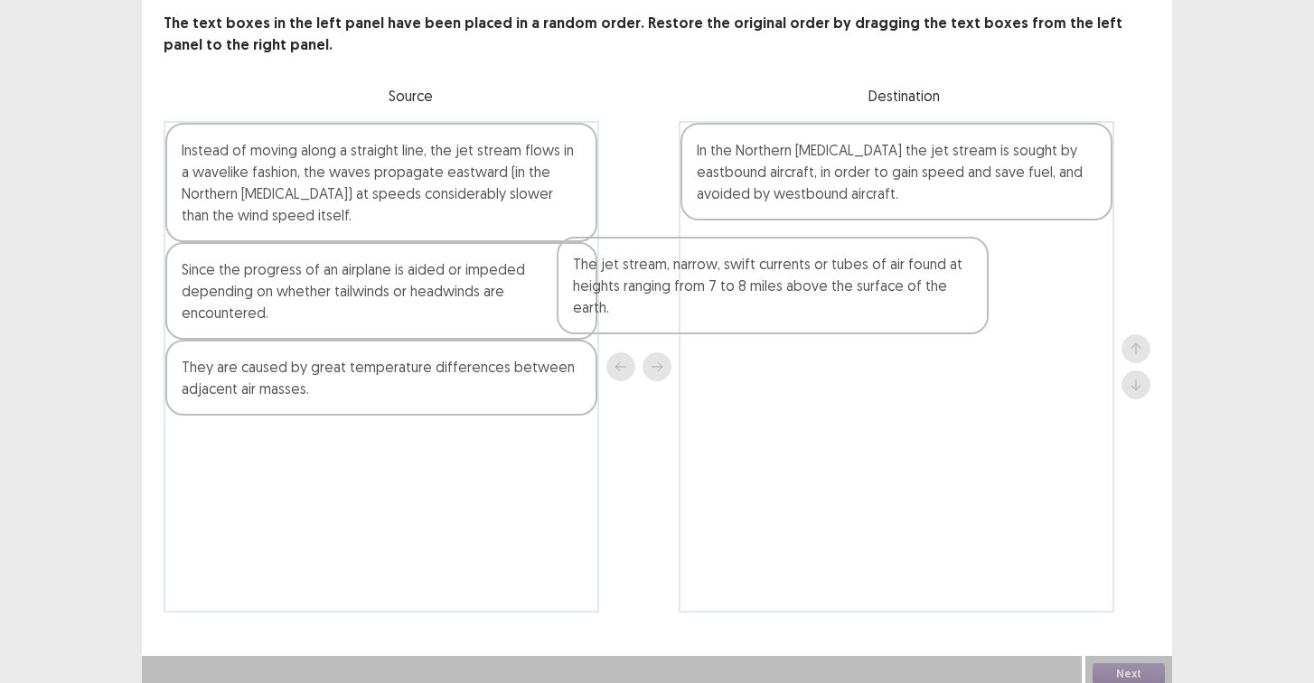
drag, startPoint x: 549, startPoint y: 172, endPoint x: 971, endPoint y: 258, distance: 430.8
click at [974, 259] on div "The jet stream, narrow, swift currents or tubes of air found at heights ranging…" at bounding box center [657, 367] width 987 height 492
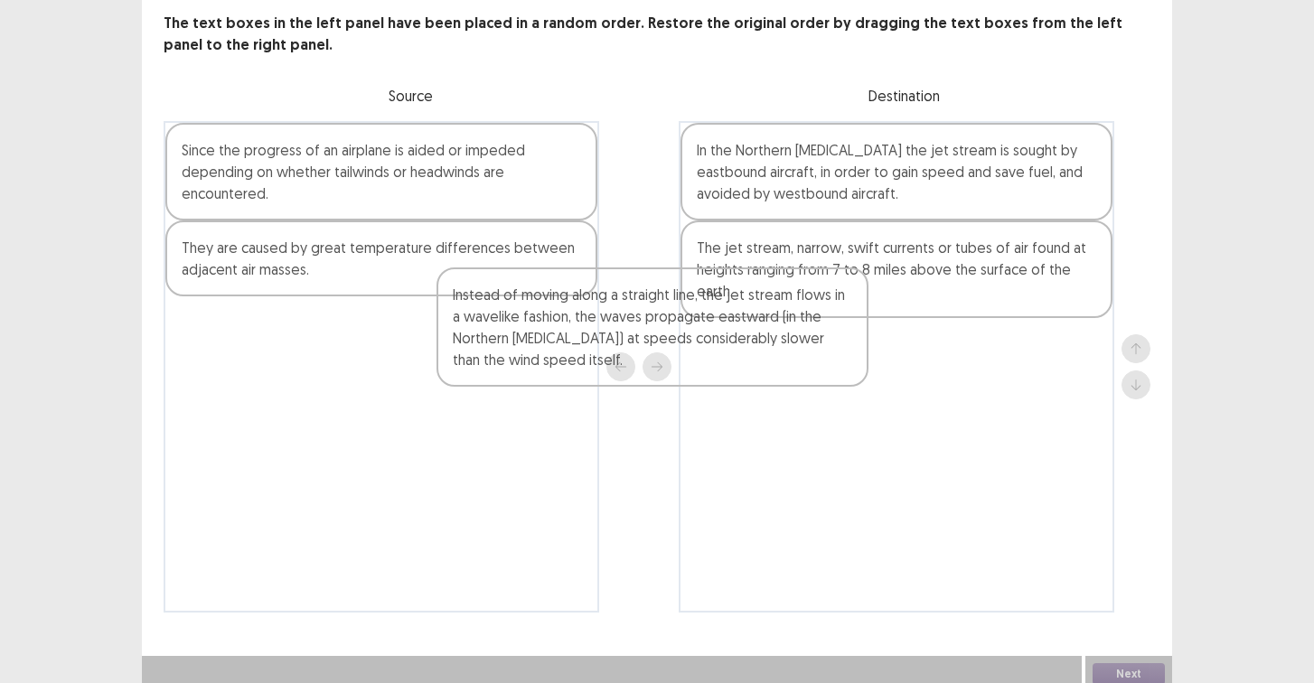
drag, startPoint x: 521, startPoint y: 173, endPoint x: 925, endPoint y: 333, distance: 434.5
click at [918, 333] on div "Instead of moving along a straight line, the jet stream flows in a wavelike fas…" at bounding box center [657, 367] width 987 height 492
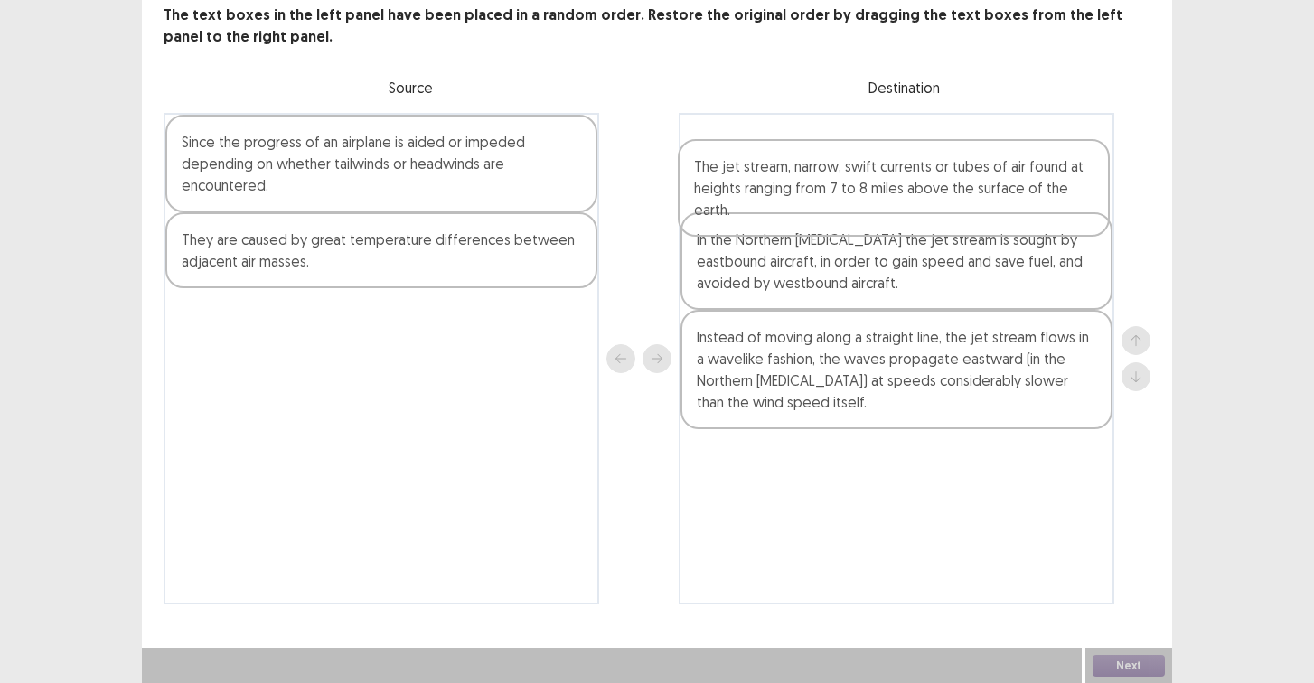
drag, startPoint x: 886, startPoint y: 295, endPoint x: 877, endPoint y: 190, distance: 105.2
click at [877, 190] on div "In the Northern [MEDICAL_DATA] the jet stream is sought by eastbound aircraft, …" at bounding box center [897, 359] width 436 height 492
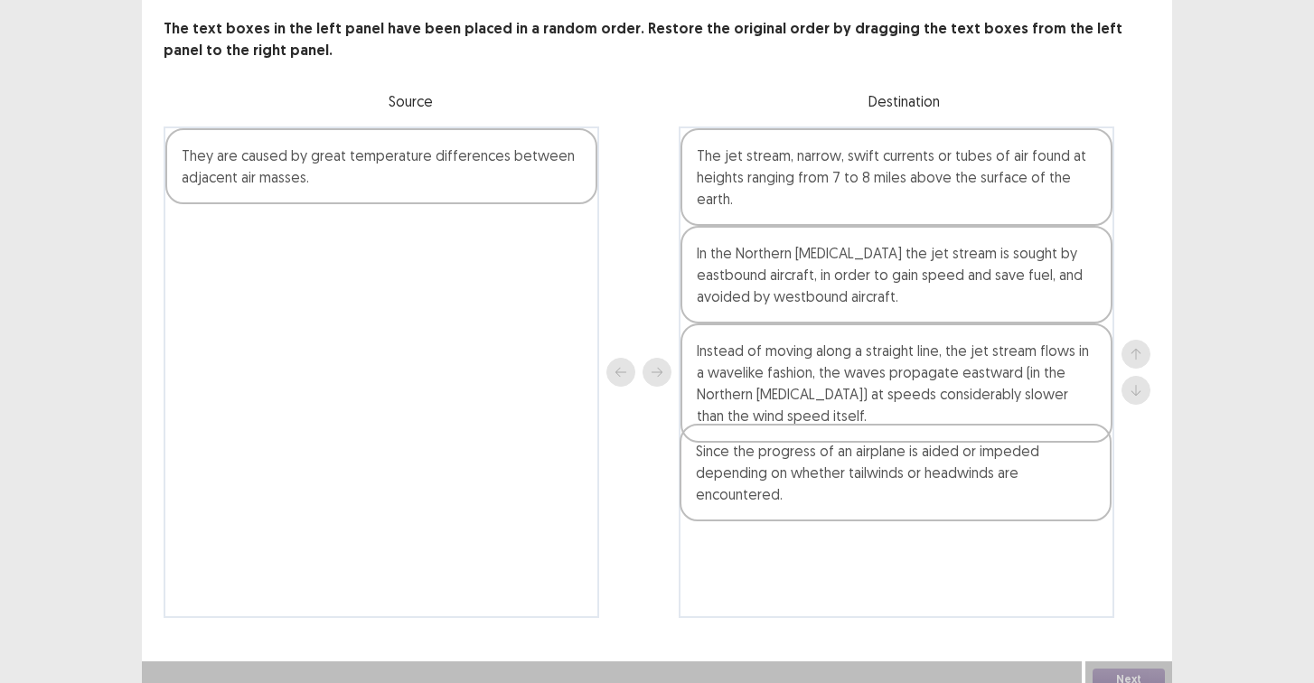
drag, startPoint x: 469, startPoint y: 202, endPoint x: 972, endPoint y: 498, distance: 583.7
click at [983, 503] on div "Since the progress of an airplane is aided or impeded depending on whether tail…" at bounding box center [657, 373] width 987 height 492
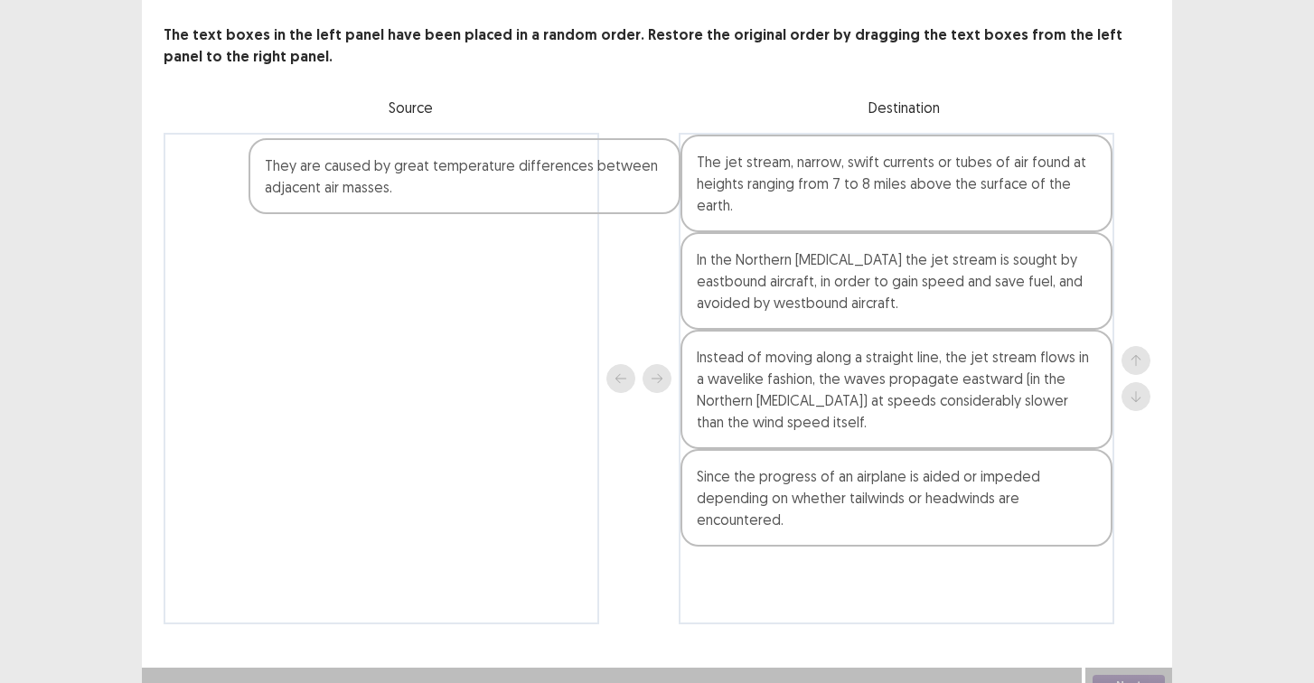
scroll to position [91, 0]
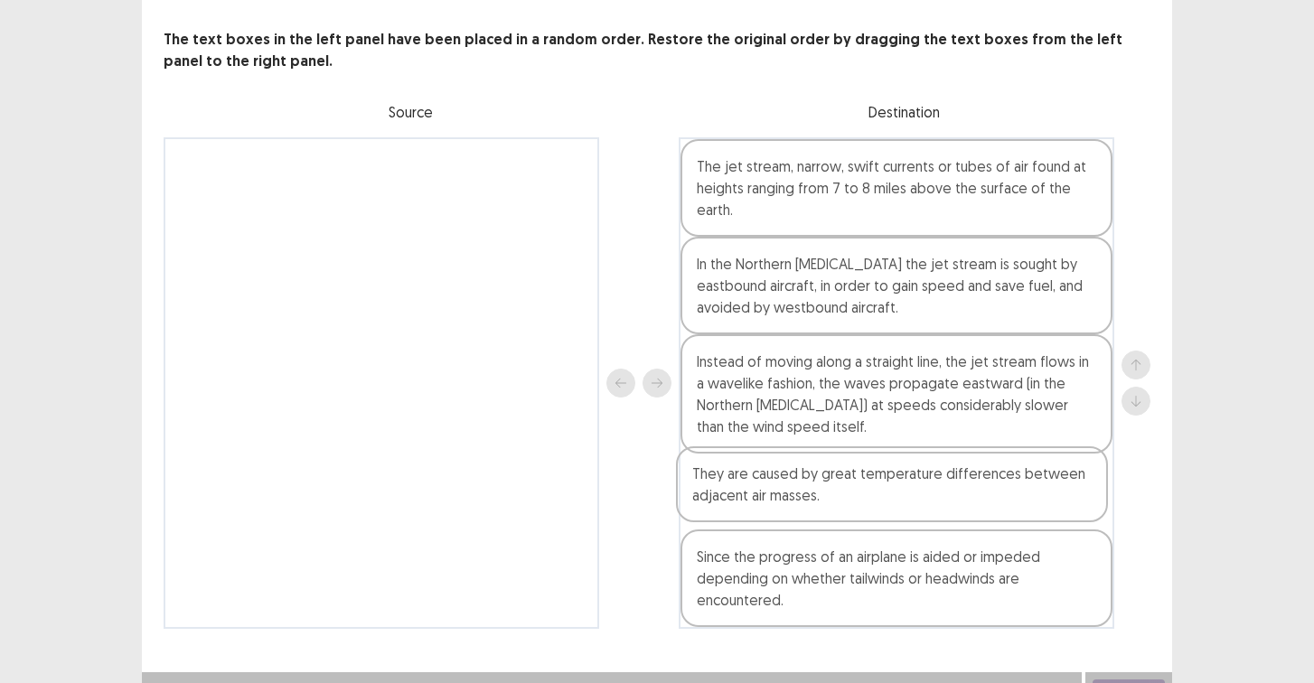
drag, startPoint x: 443, startPoint y: 180, endPoint x: 958, endPoint y: 506, distance: 609.7
click at [958, 506] on div "They are caused by great temperature differences between adjacent air masses. T…" at bounding box center [657, 383] width 987 height 492
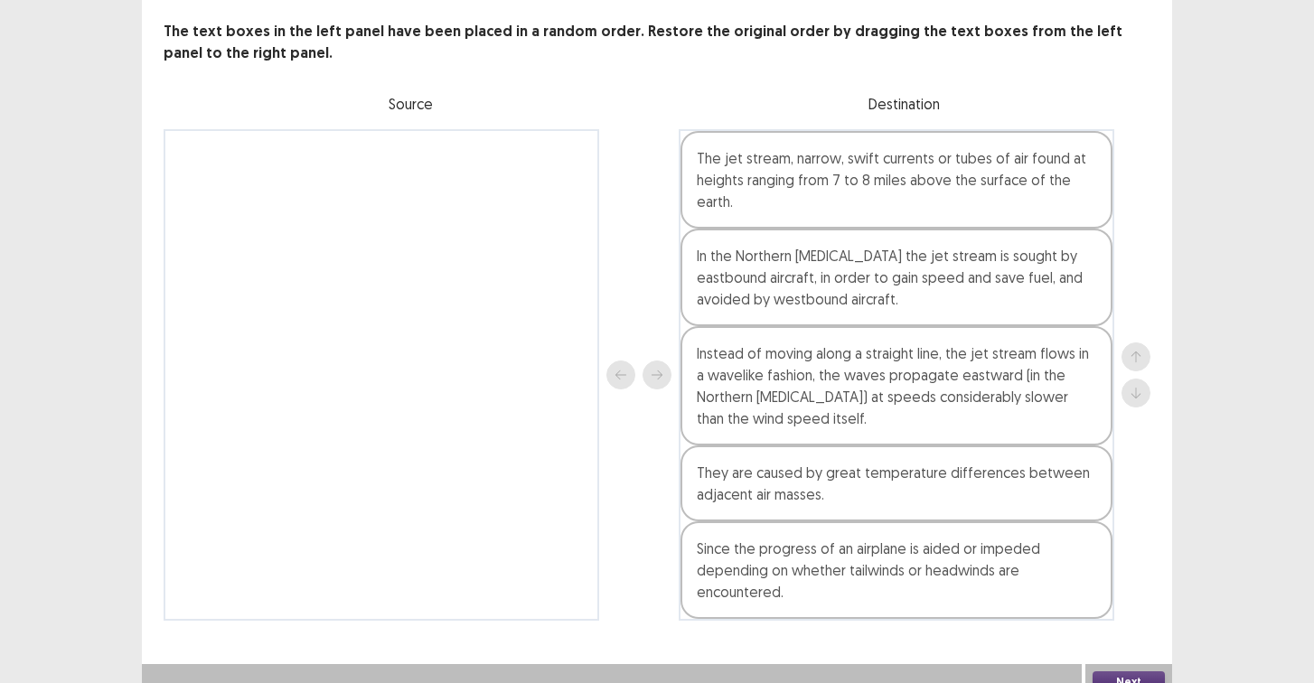
scroll to position [89, 0]
click at [1130, 675] on button "Next" at bounding box center [1129, 684] width 72 height 22
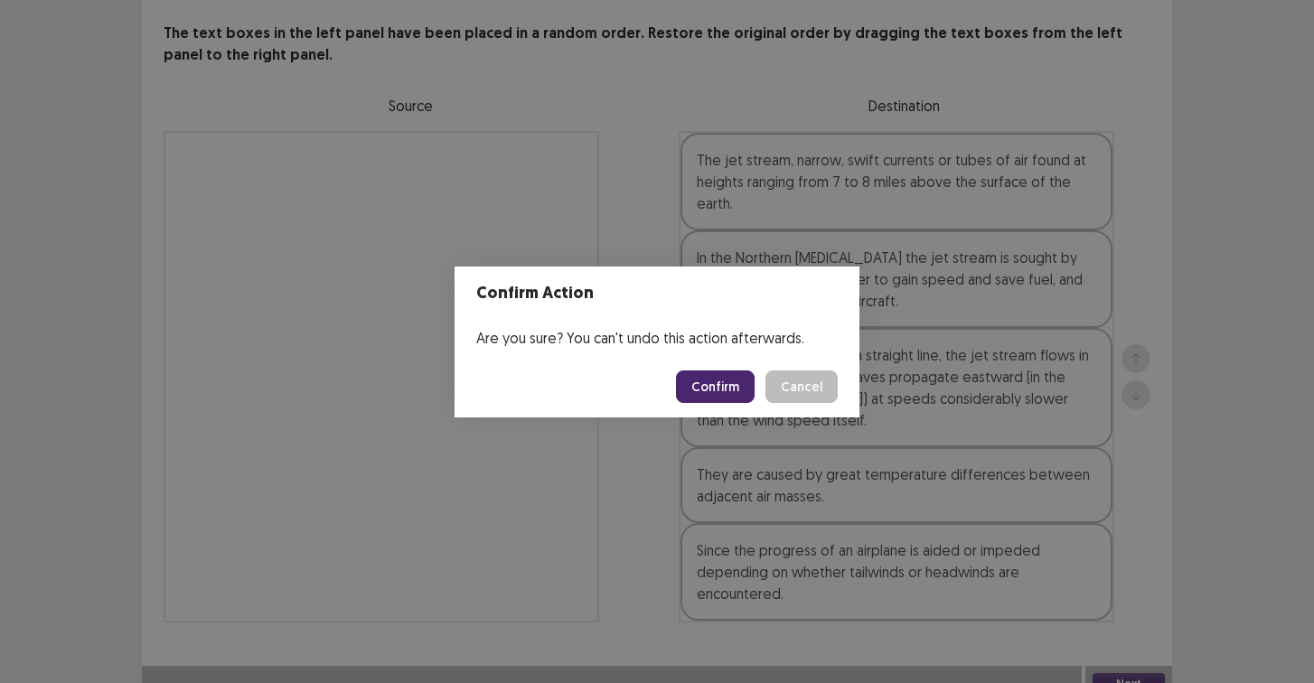
click at [688, 376] on button "Confirm" at bounding box center [715, 387] width 79 height 33
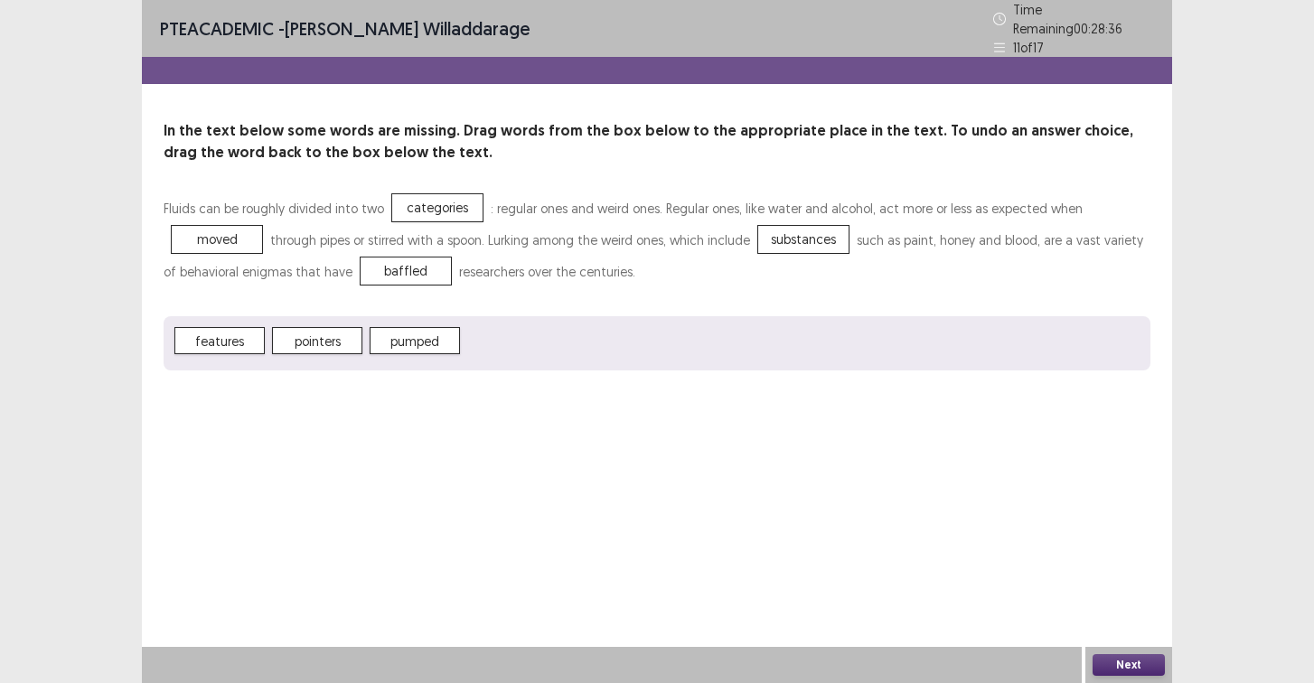
click at [1125, 668] on button "Next" at bounding box center [1129, 665] width 72 height 22
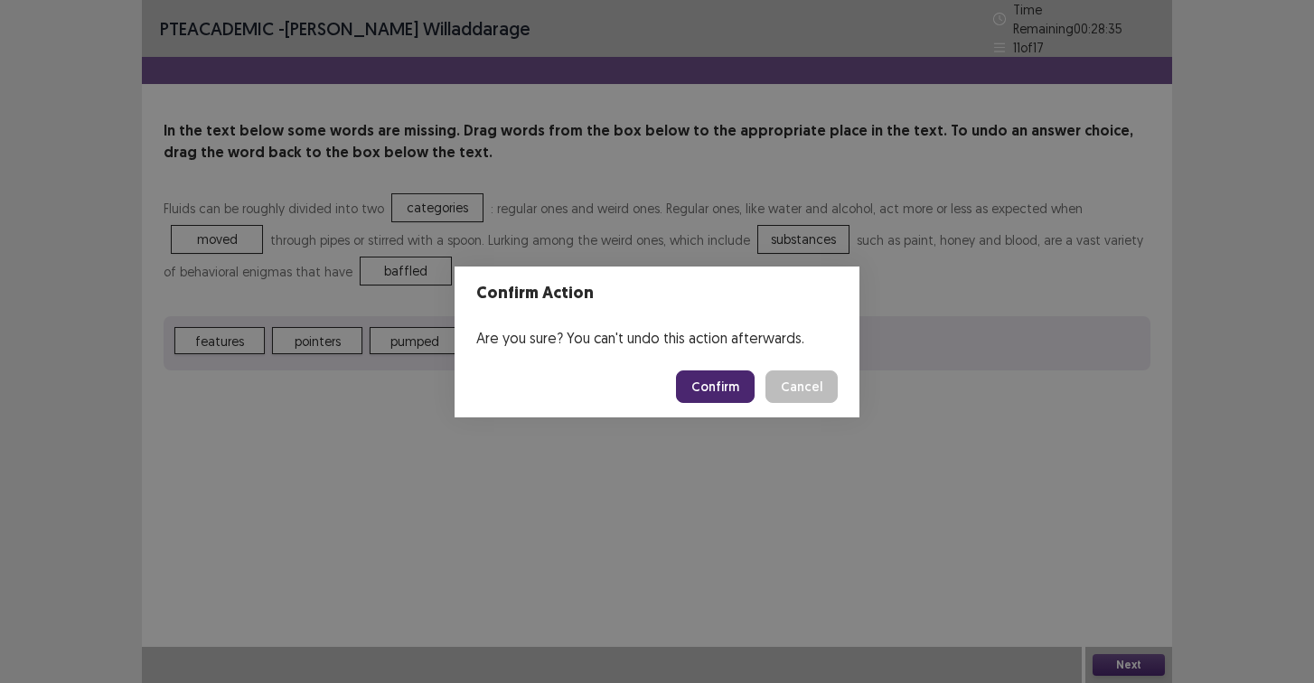
click at [693, 389] on button "Confirm" at bounding box center [715, 387] width 79 height 33
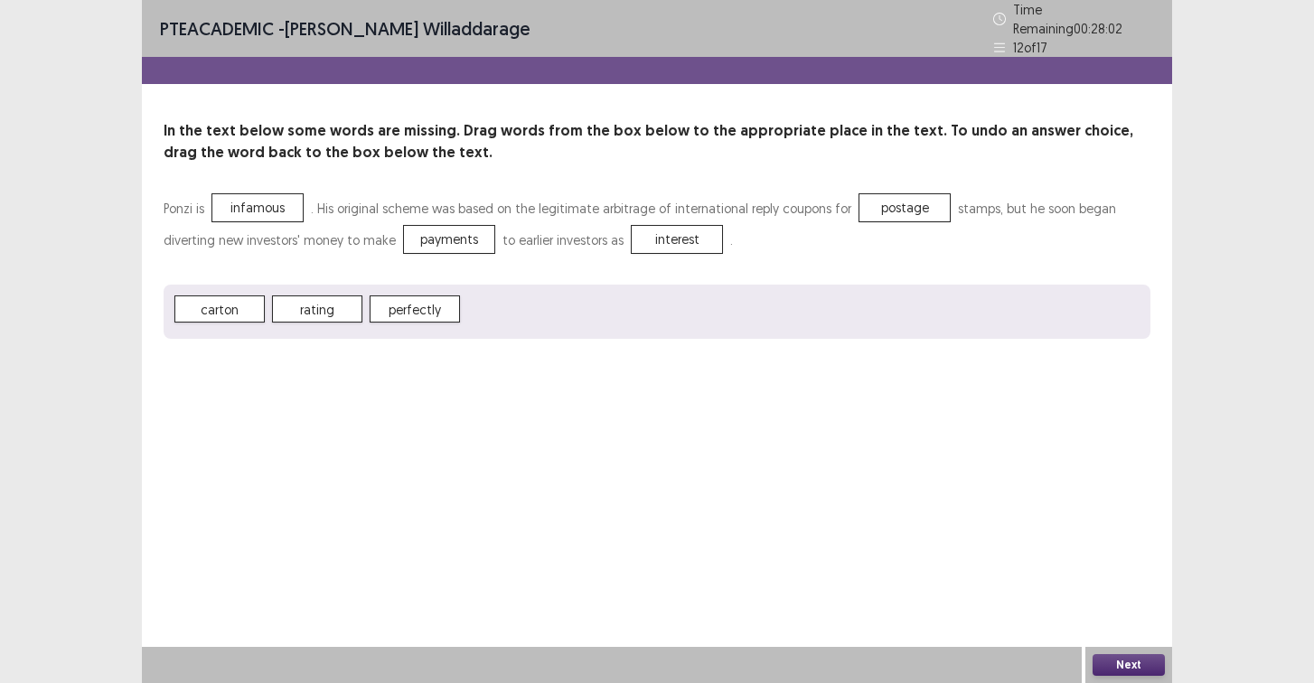
click at [1142, 671] on button "Next" at bounding box center [1129, 665] width 72 height 22
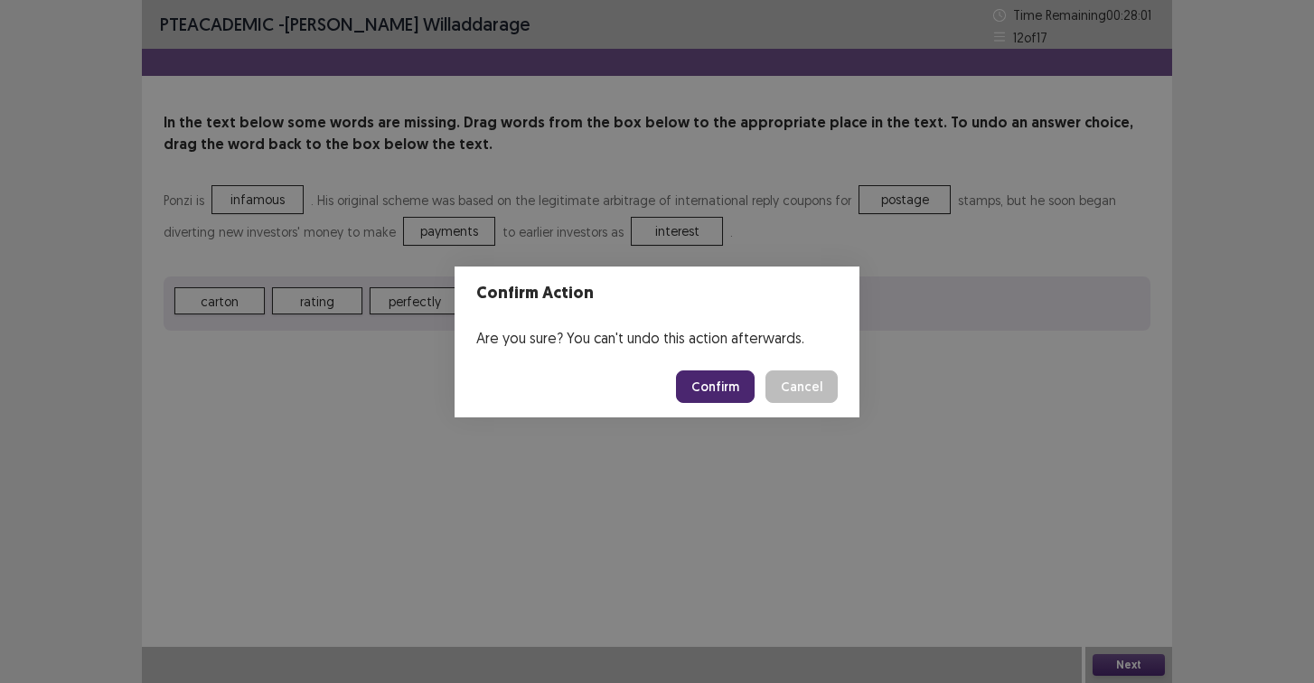
click at [728, 392] on button "Confirm" at bounding box center [715, 387] width 79 height 33
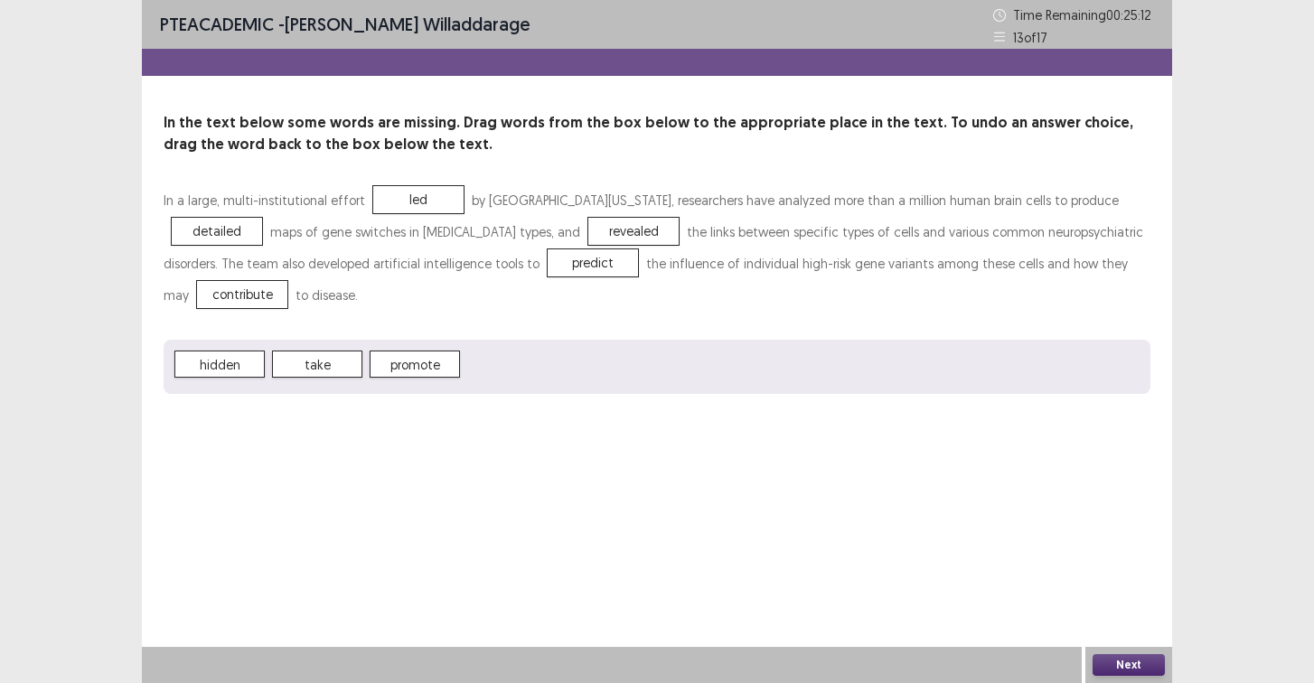
click at [1105, 662] on button "Next" at bounding box center [1129, 665] width 72 height 22
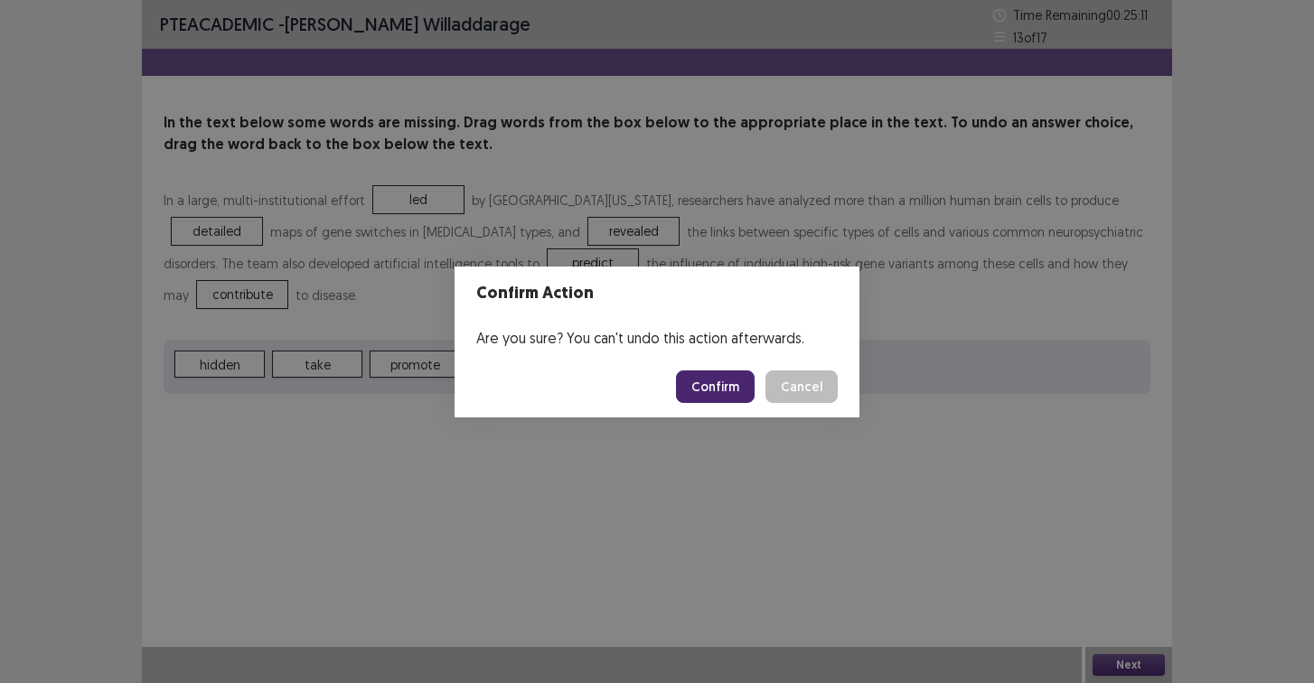
click at [729, 387] on button "Confirm" at bounding box center [715, 387] width 79 height 33
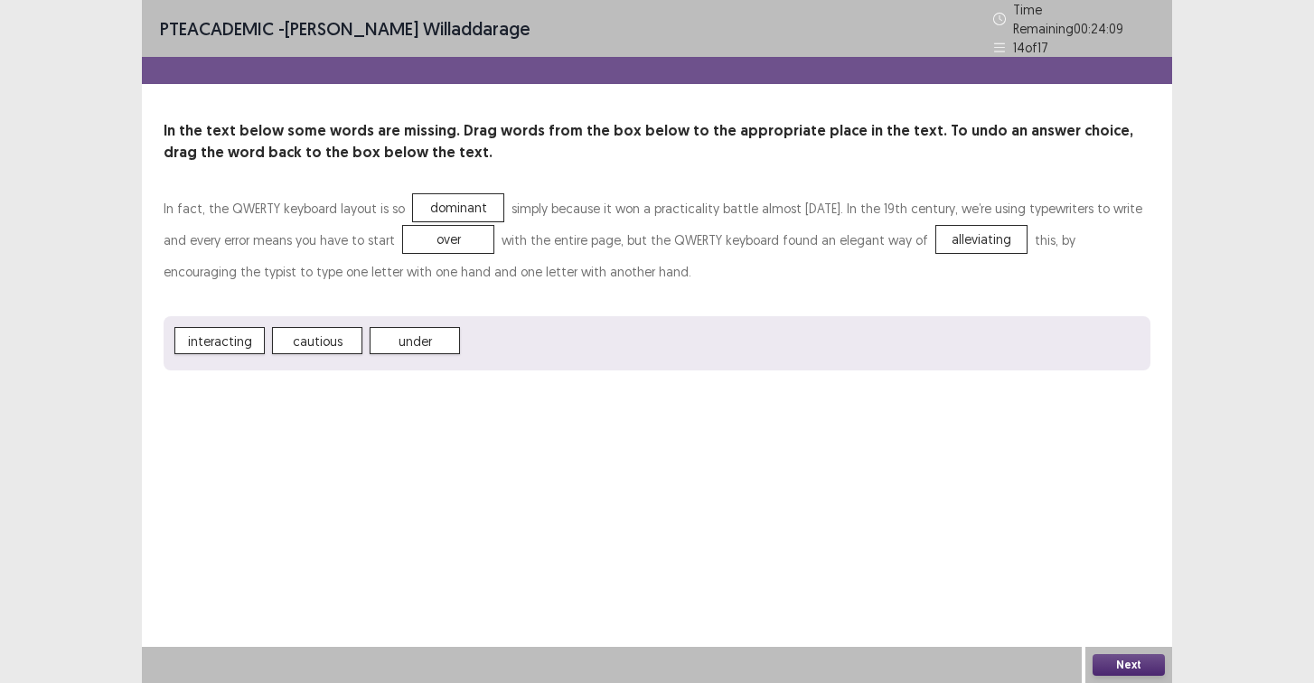
click at [1125, 669] on button "Next" at bounding box center [1129, 665] width 72 height 22
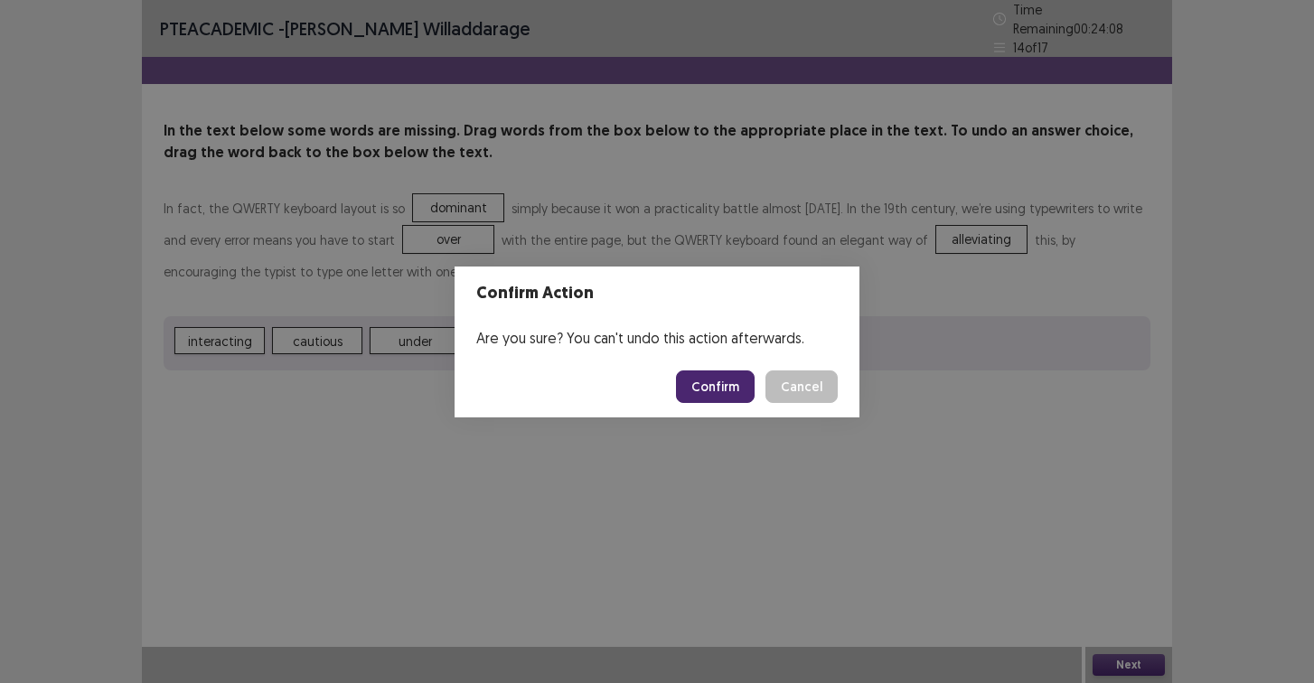
click at [719, 377] on button "Confirm" at bounding box center [715, 387] width 79 height 33
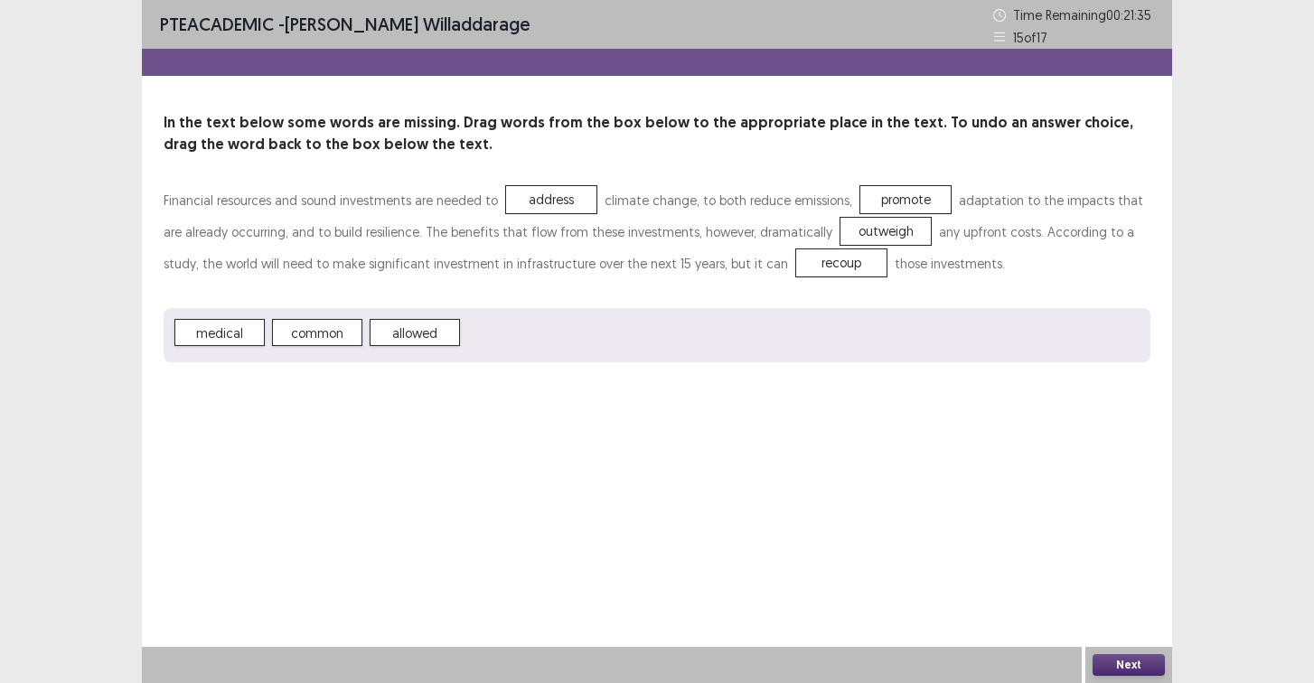
click at [1154, 662] on button "Next" at bounding box center [1129, 665] width 72 height 22
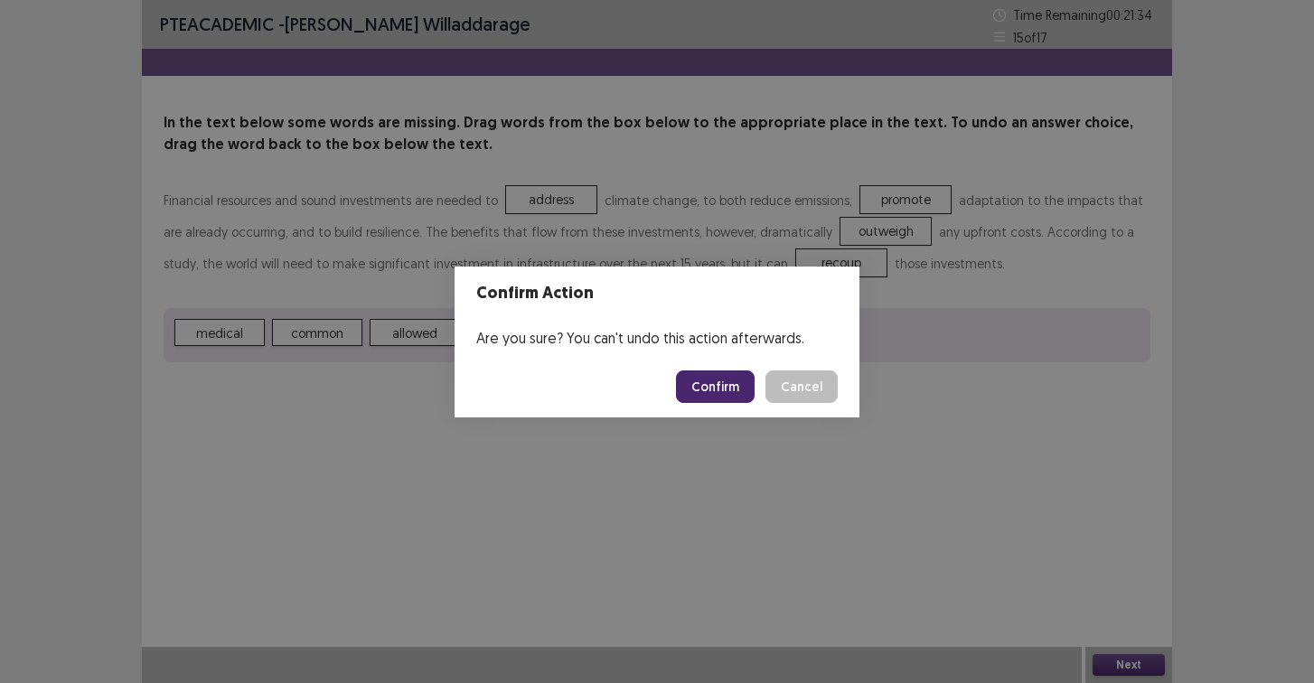
click at [737, 383] on button "Confirm" at bounding box center [715, 387] width 79 height 33
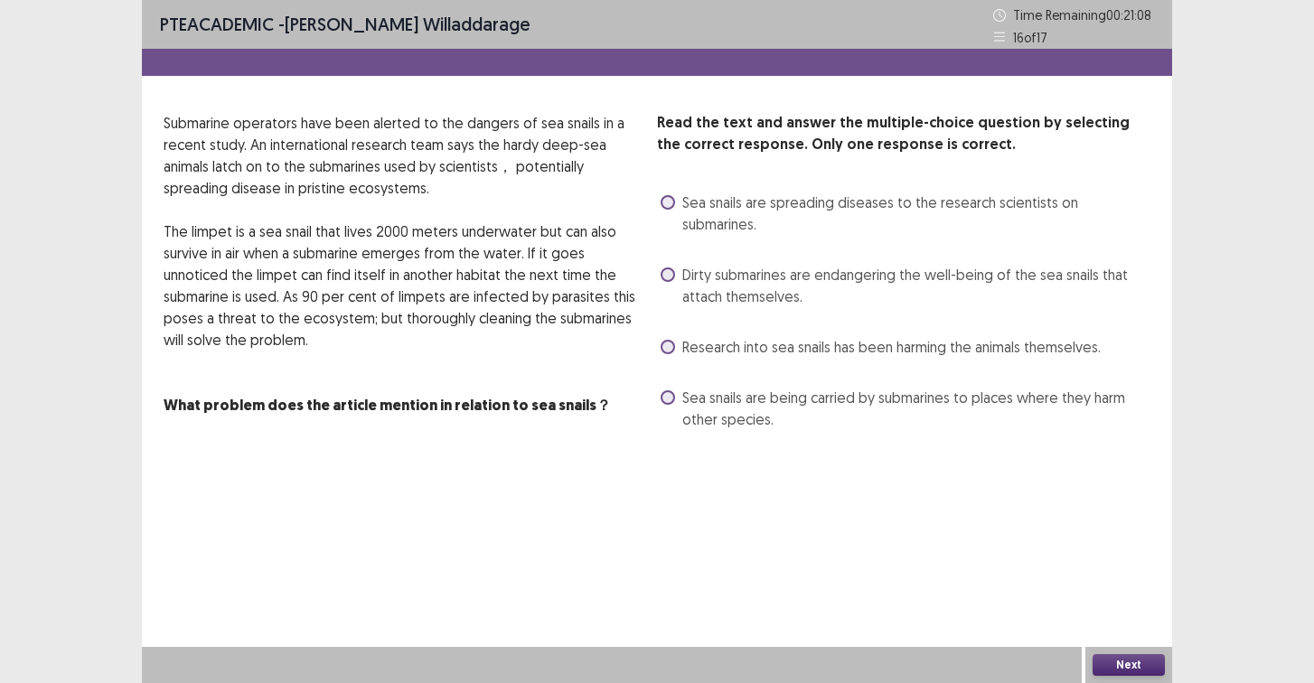
click at [980, 200] on span "Sea snails are spreading diseases to the research scientists on submarines." at bounding box center [916, 213] width 468 height 43
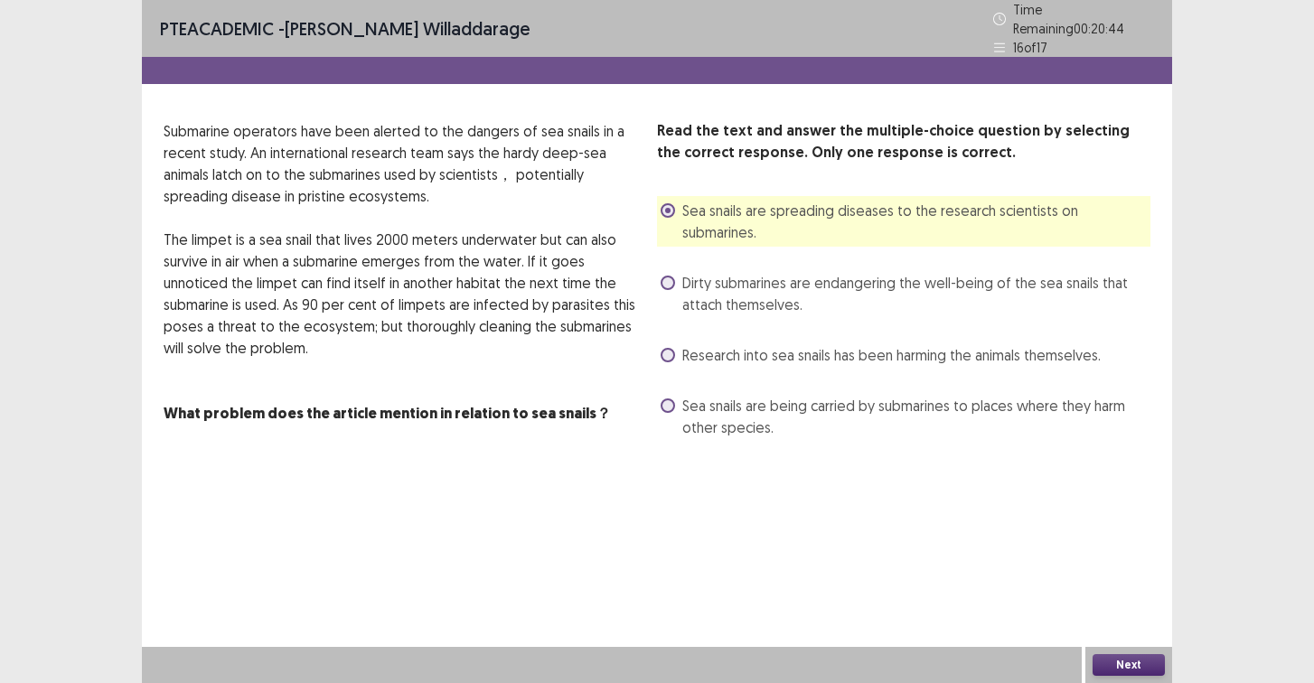
click at [937, 275] on span "Dirty submarines are endangering the well-being of the sea snails that attach t…" at bounding box center [916, 293] width 468 height 43
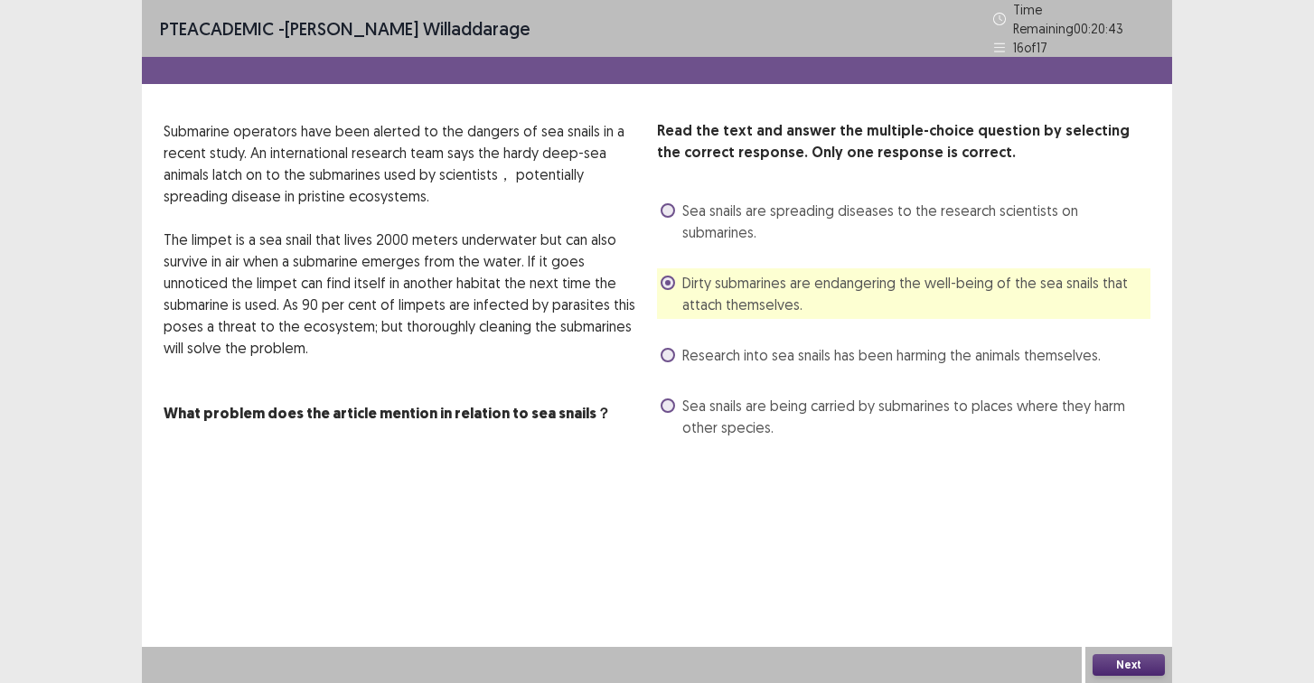
click at [1138, 666] on button "Next" at bounding box center [1129, 665] width 72 height 22
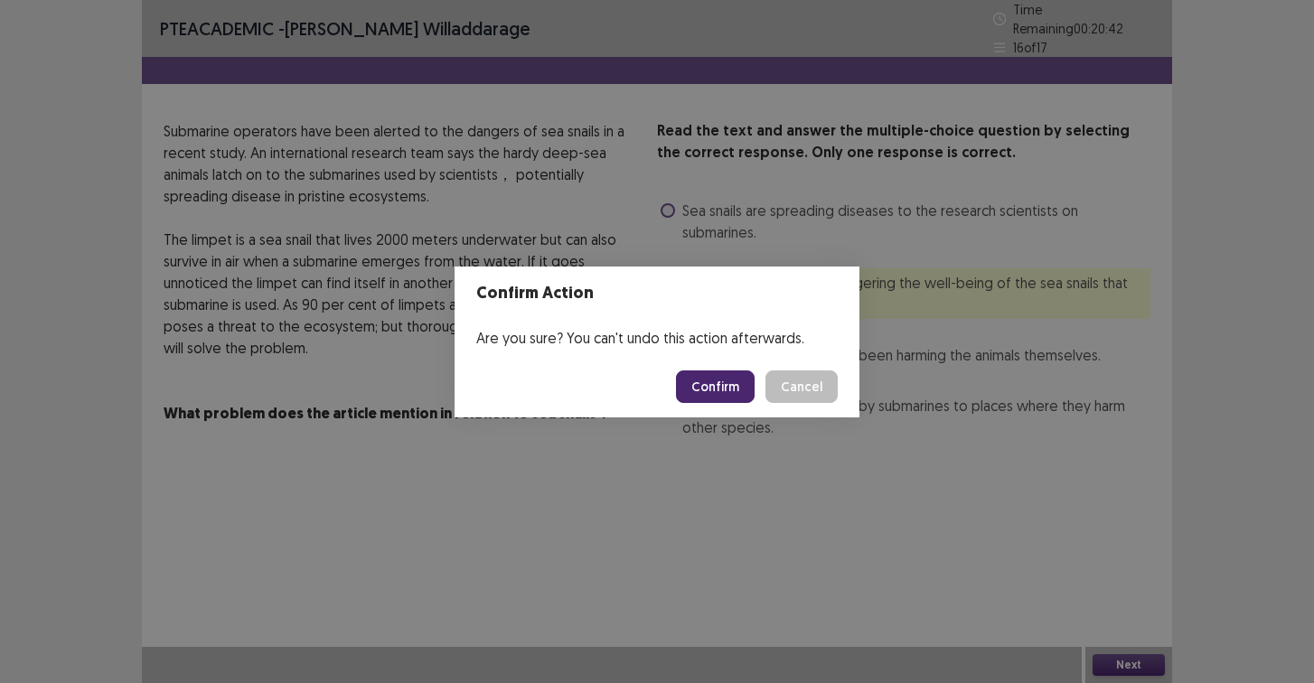
click at [703, 382] on button "Confirm" at bounding box center [715, 387] width 79 height 33
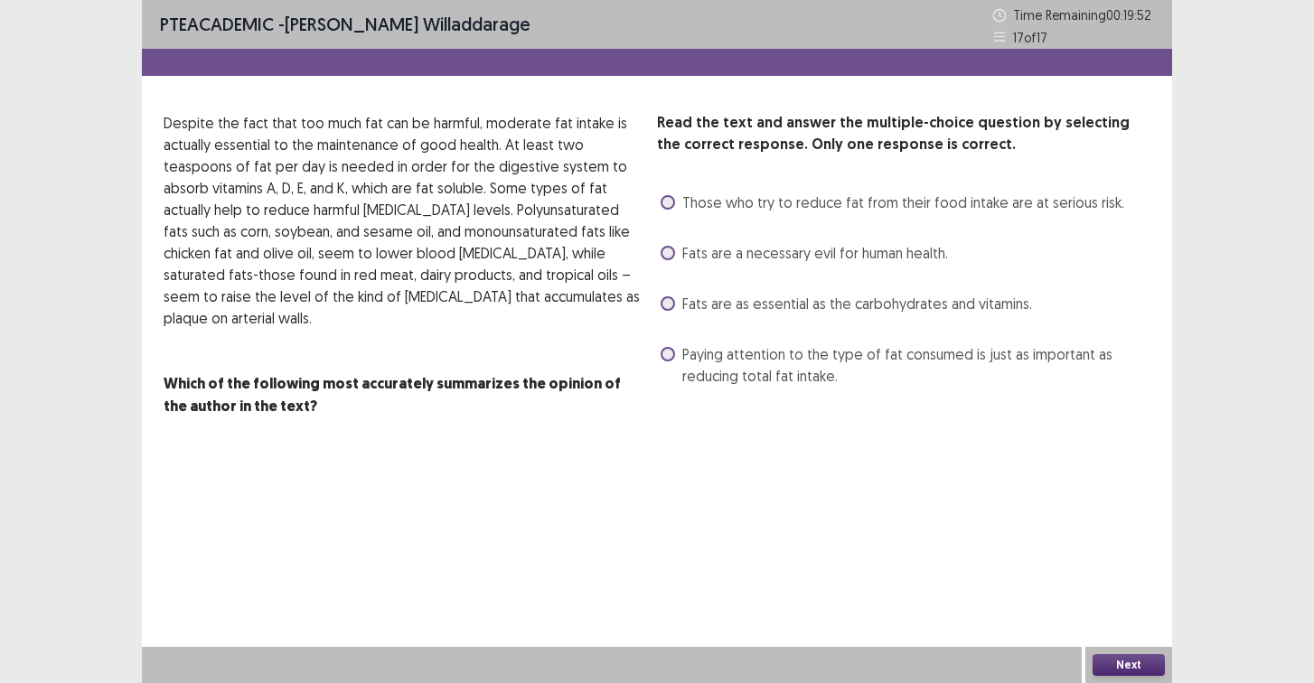
click at [849, 382] on span "Paying attention to the type of fat consumed is just as important as reducing t…" at bounding box center [916, 364] width 468 height 43
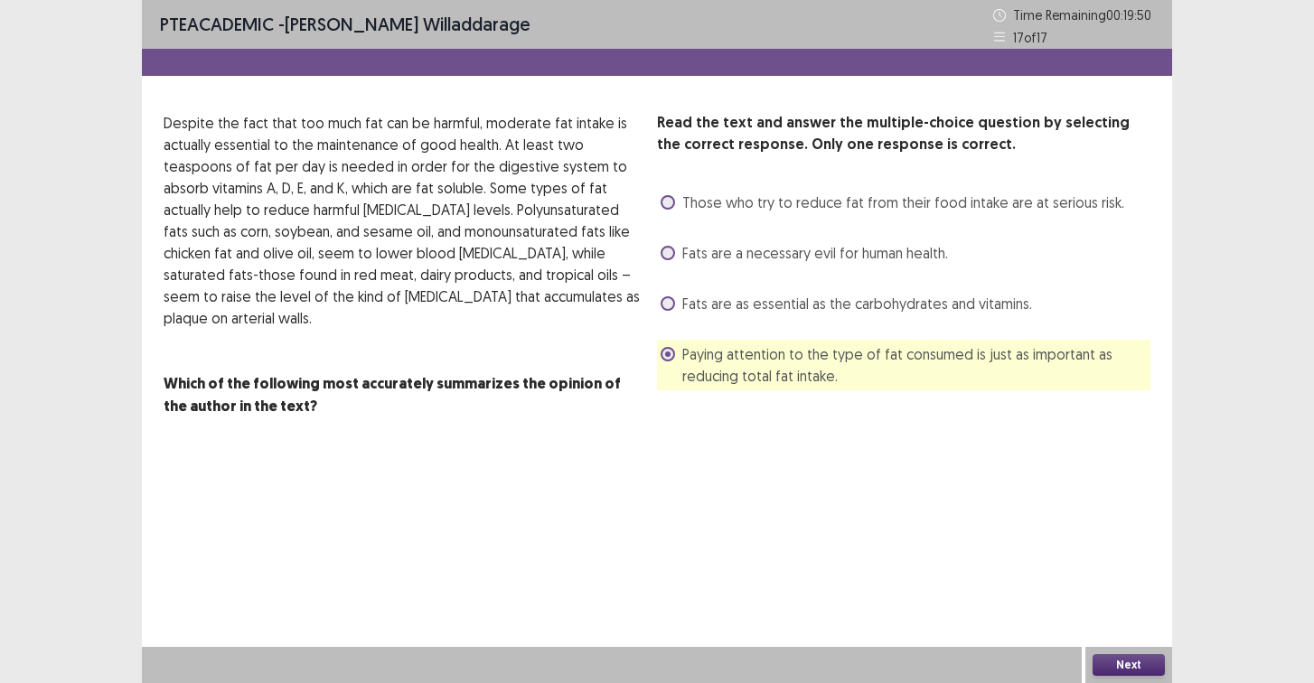
click at [849, 382] on span "Paying attention to the type of fat consumed is just as important as reducing t…" at bounding box center [916, 364] width 468 height 43
click at [877, 315] on div "Fats are as essential as the carbohydrates and vitamins." at bounding box center [844, 303] width 375 height 29
click at [1124, 676] on div "Next" at bounding box center [1128, 665] width 87 height 36
click at [1126, 661] on button "Next" at bounding box center [1129, 665] width 72 height 22
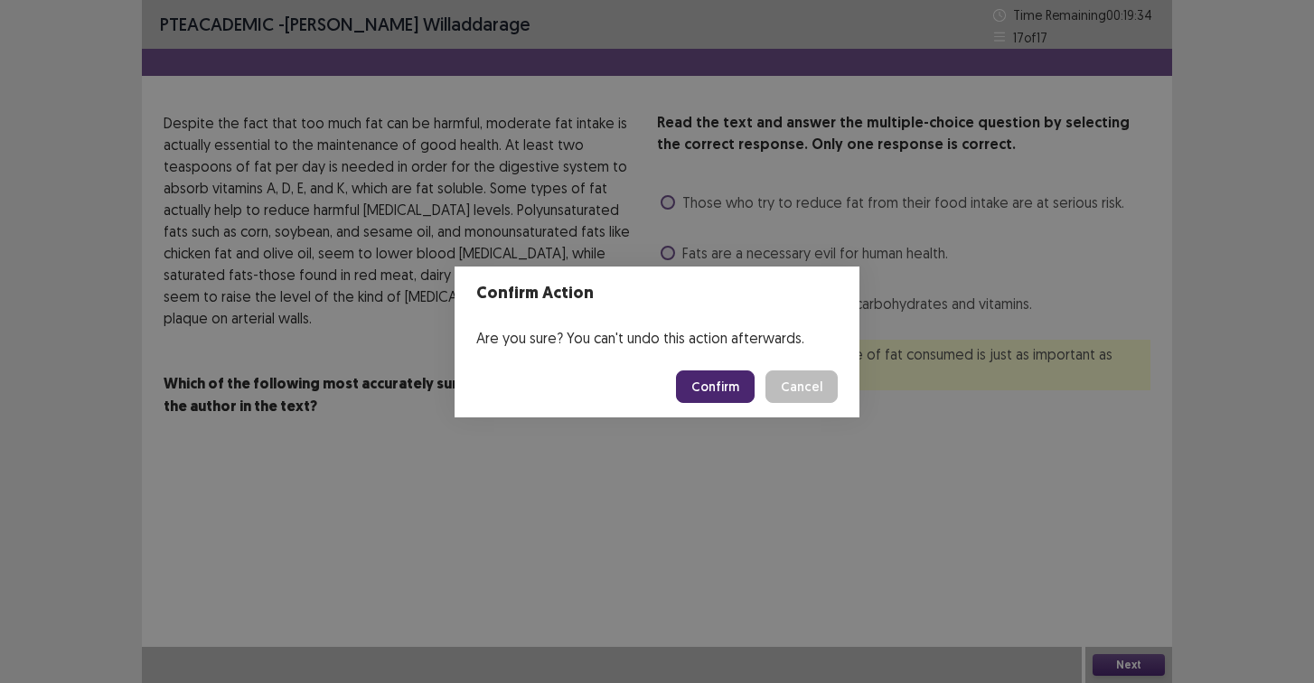
click at [755, 376] on button "Confirm" at bounding box center [715, 387] width 79 height 33
